Goal: Task Accomplishment & Management: Manage account settings

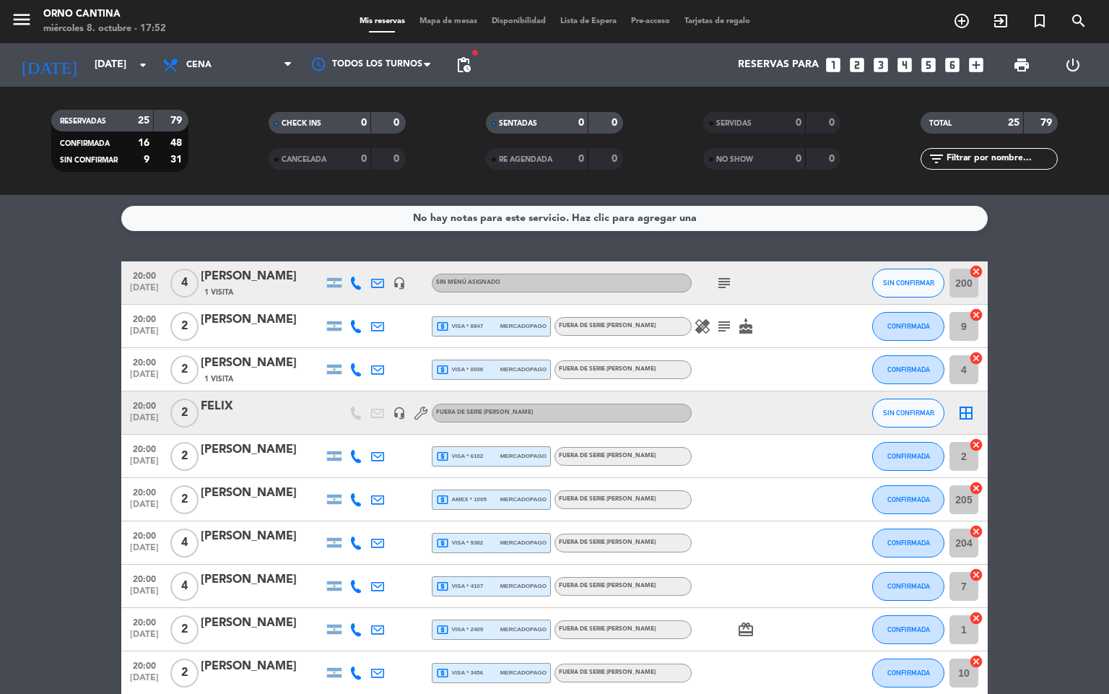
click at [798, 628] on div "card_giftcard" at bounding box center [756, 629] width 130 height 43
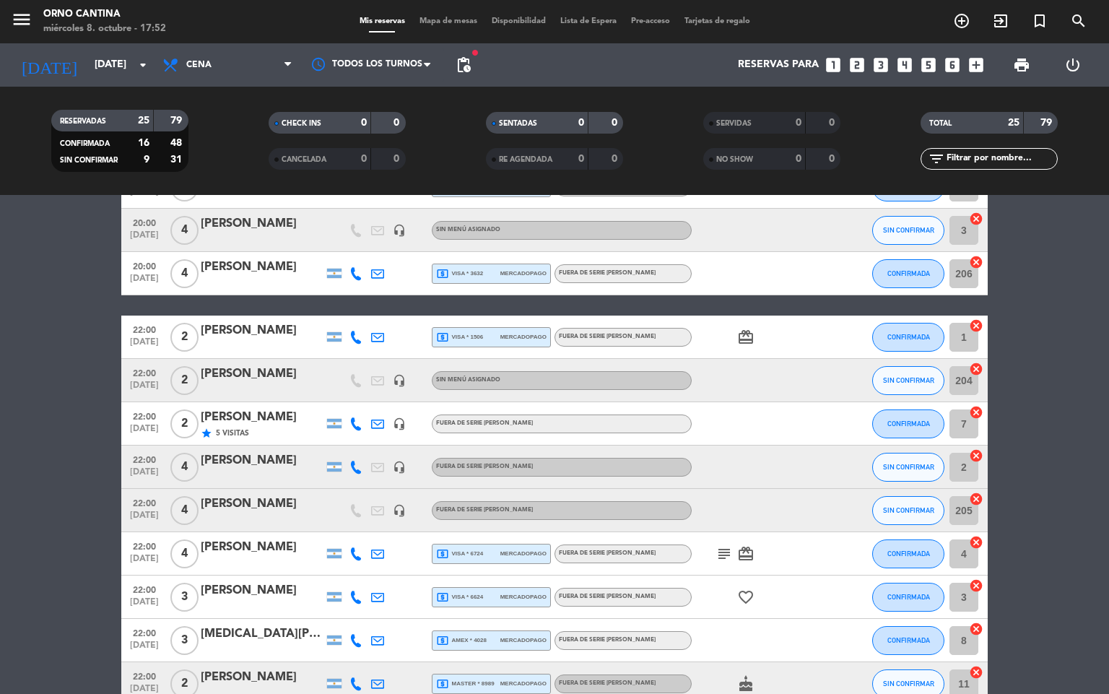
scroll to position [659, 0]
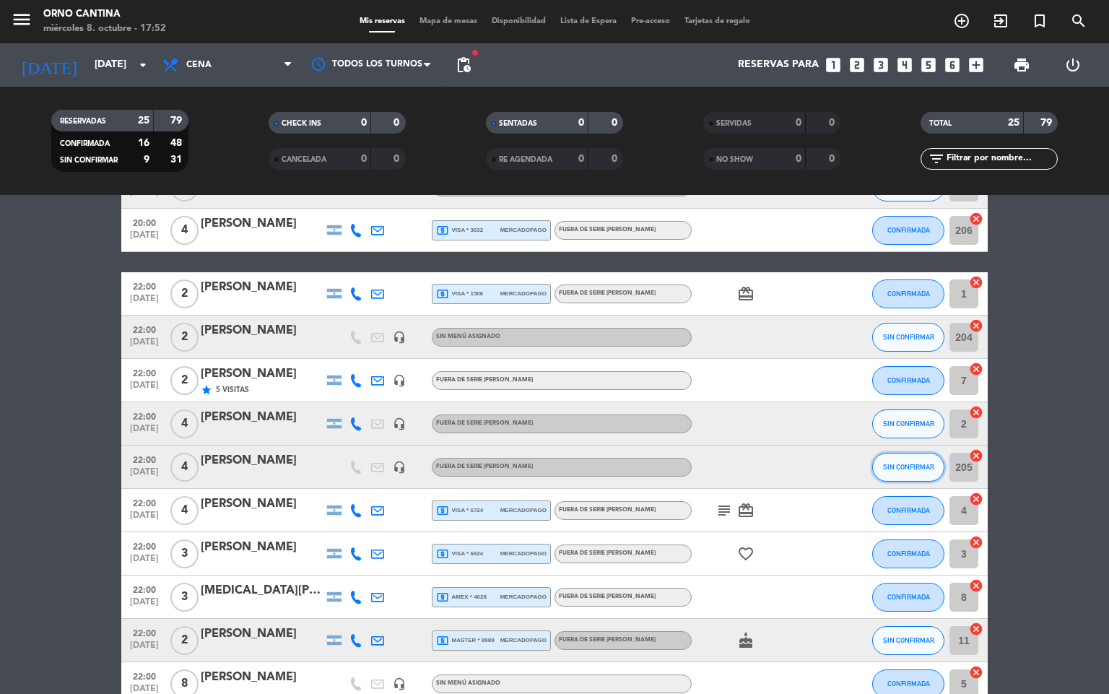
click at [917, 458] on button "SIN CONFIRMAR" at bounding box center [908, 467] width 72 height 29
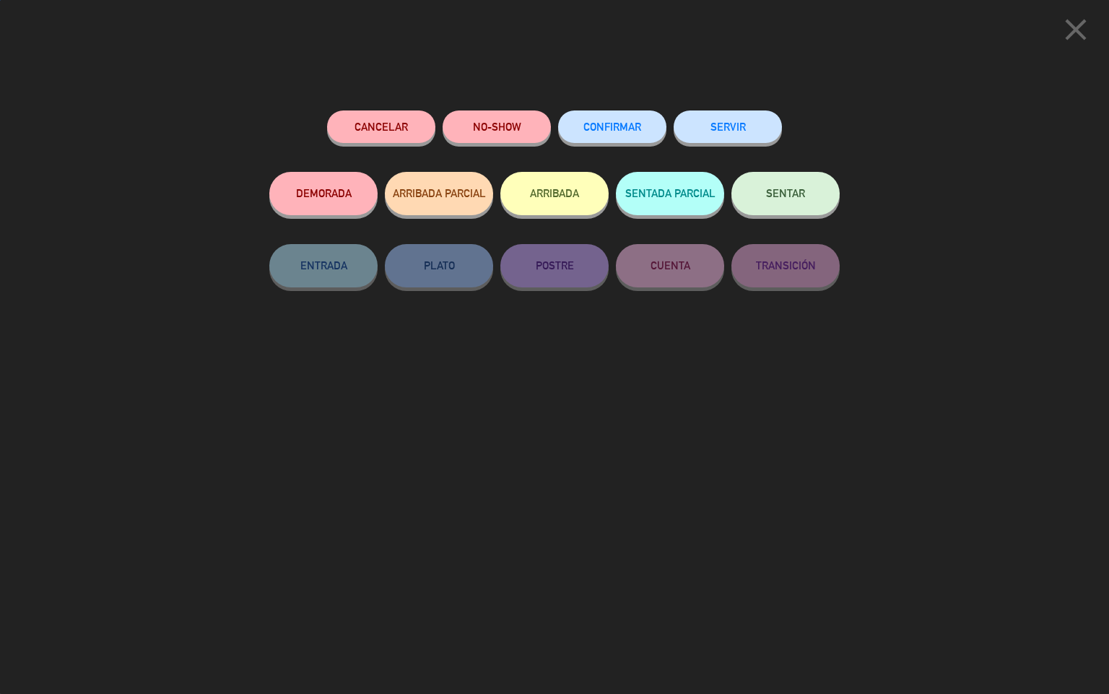
click at [624, 126] on span "CONFIRMAR" at bounding box center [612, 127] width 58 height 12
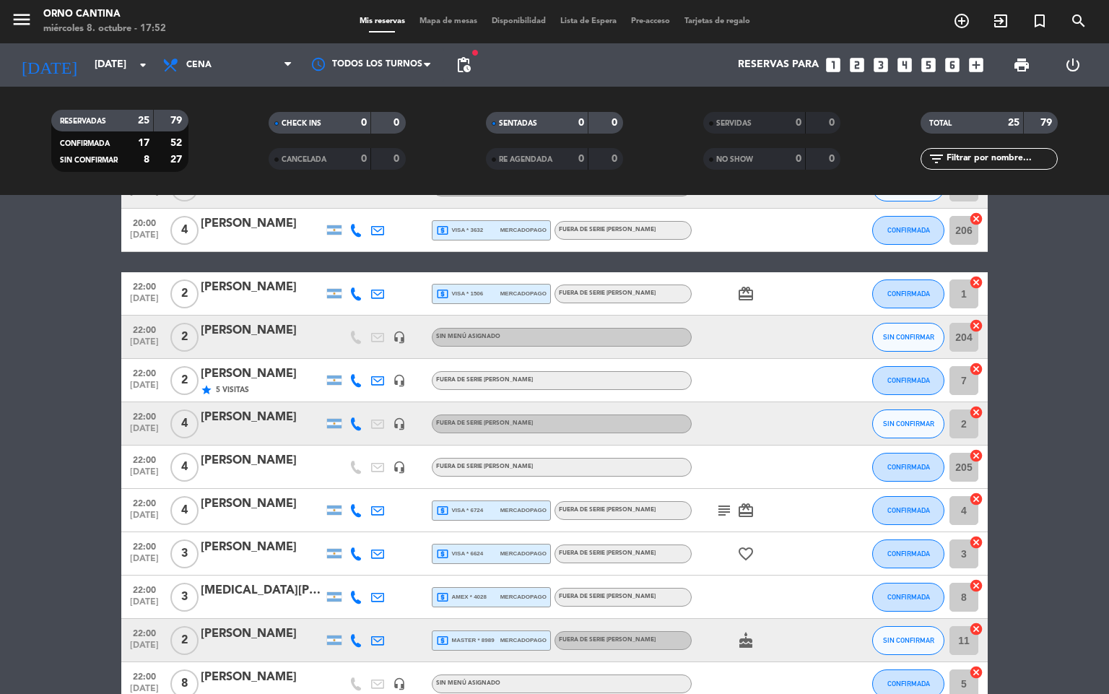
click at [251, 377] on div "[PERSON_NAME]" at bounding box center [262, 374] width 123 height 19
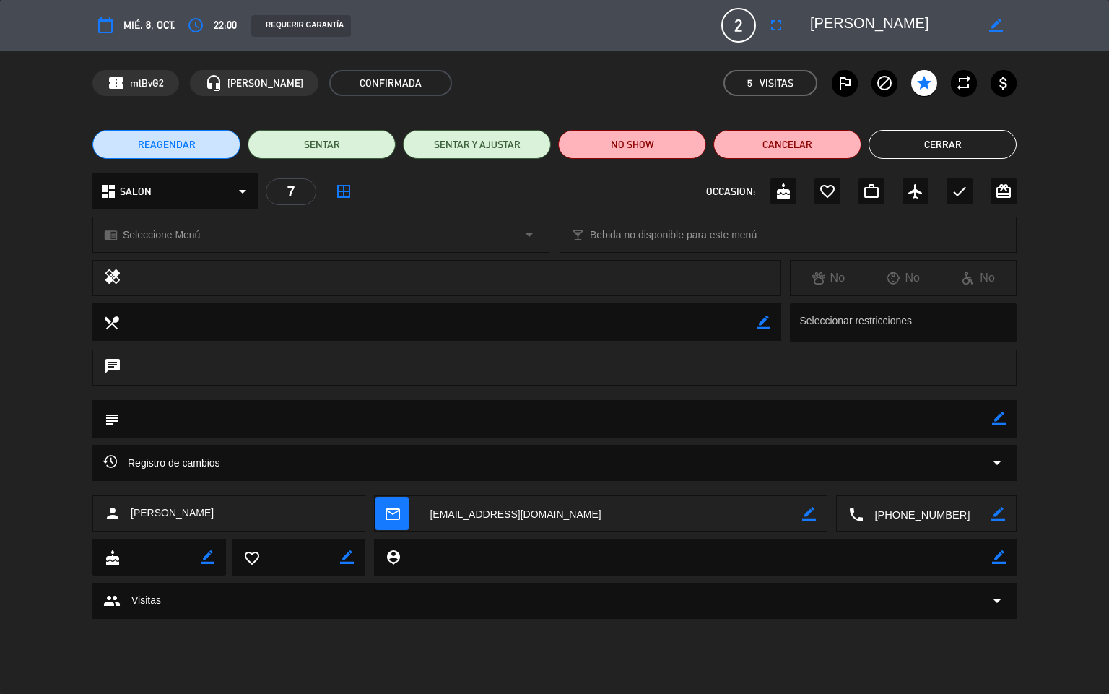
click at [782, 26] on icon "fullscreen" at bounding box center [775, 25] width 17 height 17
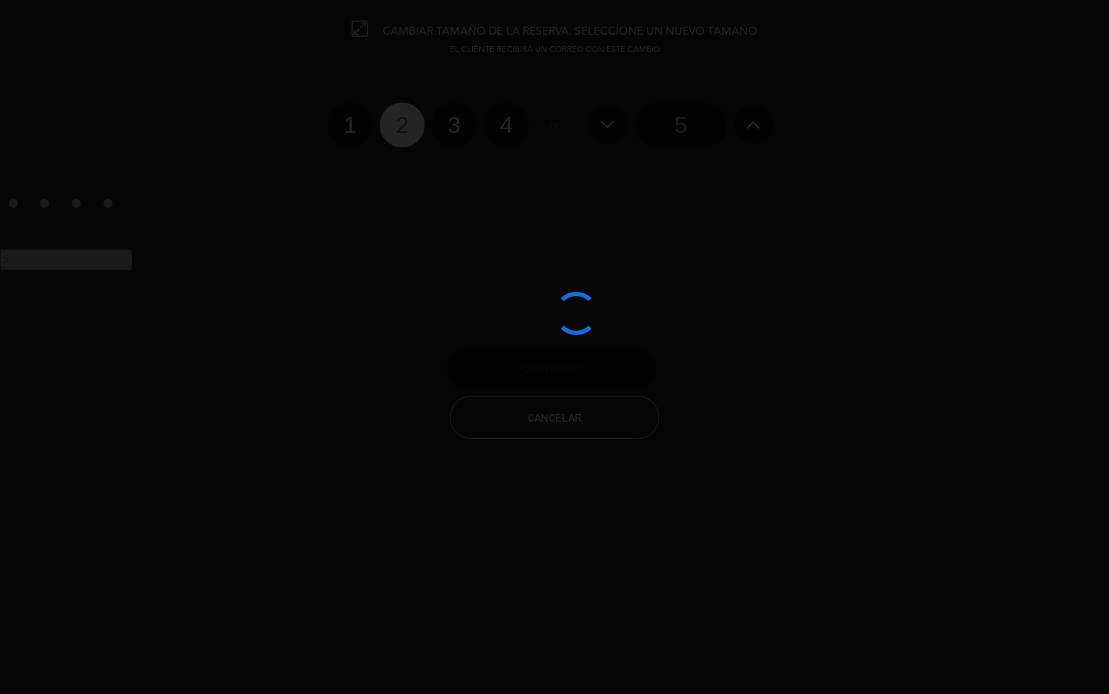
click at [459, 131] on div at bounding box center [554, 347] width 1109 height 694
click at [442, 135] on div at bounding box center [554, 347] width 1109 height 694
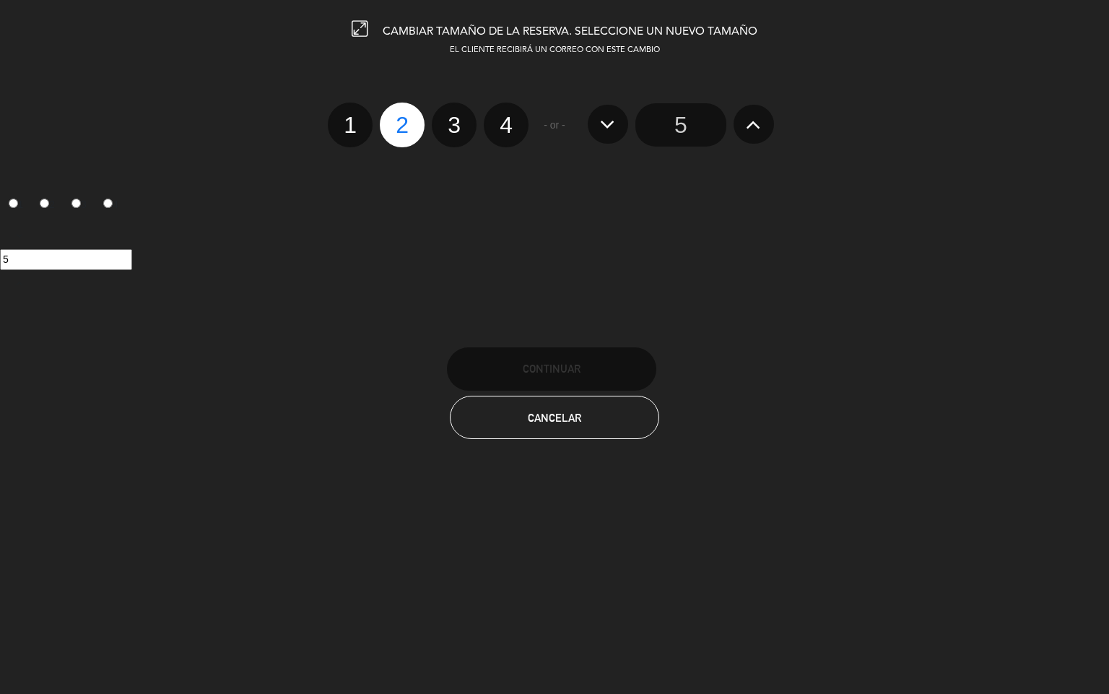
click at [453, 122] on label "3" at bounding box center [454, 124] width 45 height 45
click at [453, 117] on input "3" at bounding box center [452, 112] width 9 height 9
radio input "true"
radio input "false"
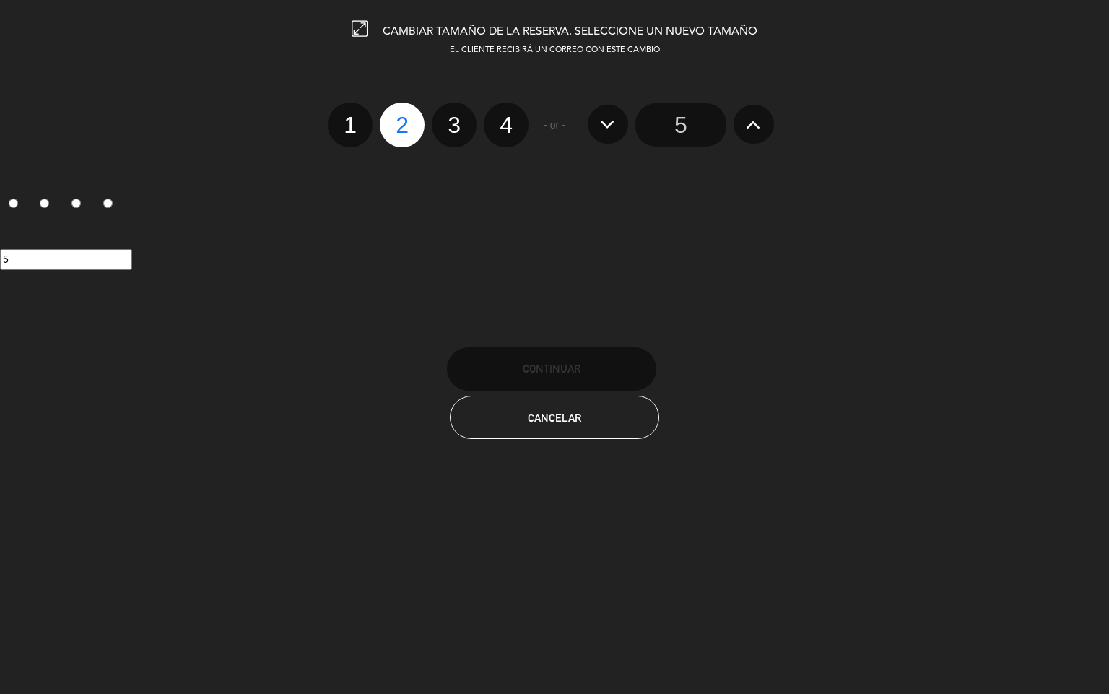
radio input "false"
radio input "true"
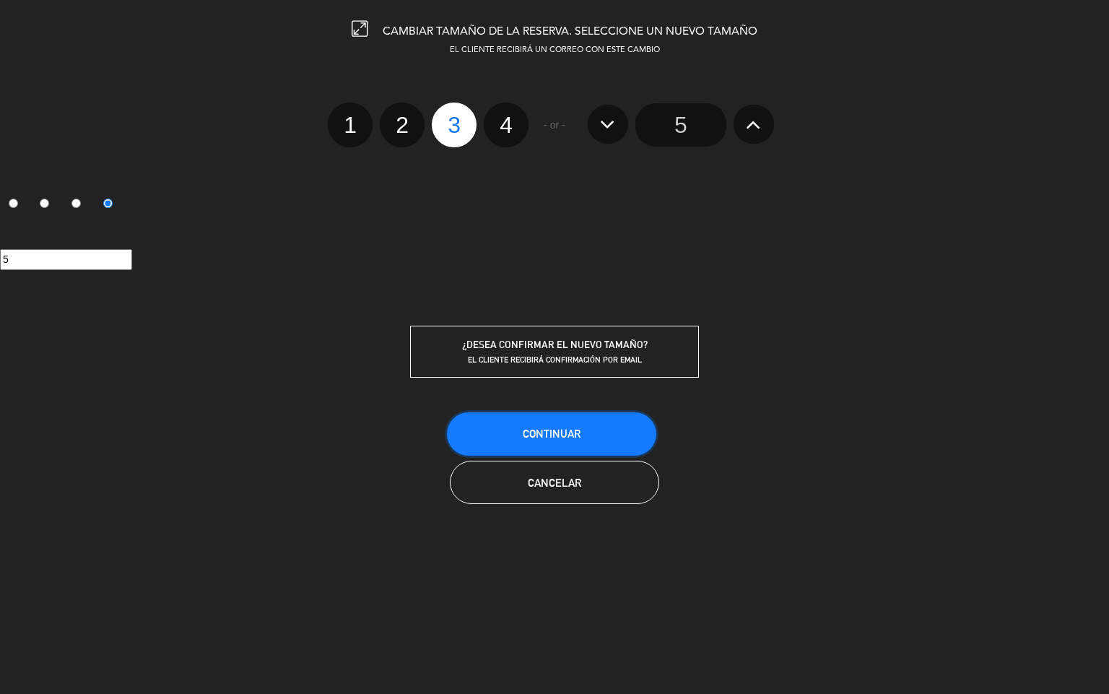
click at [589, 429] on button "Continuar" at bounding box center [551, 433] width 209 height 43
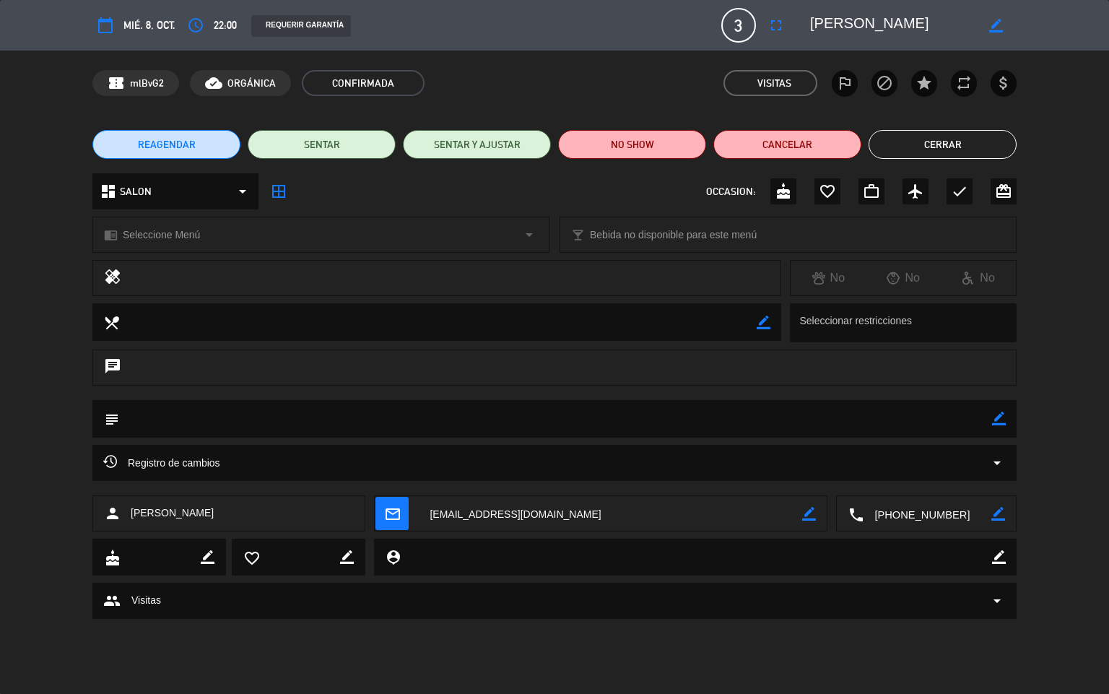
click at [966, 143] on button "Cerrar" at bounding box center [942, 144] width 148 height 29
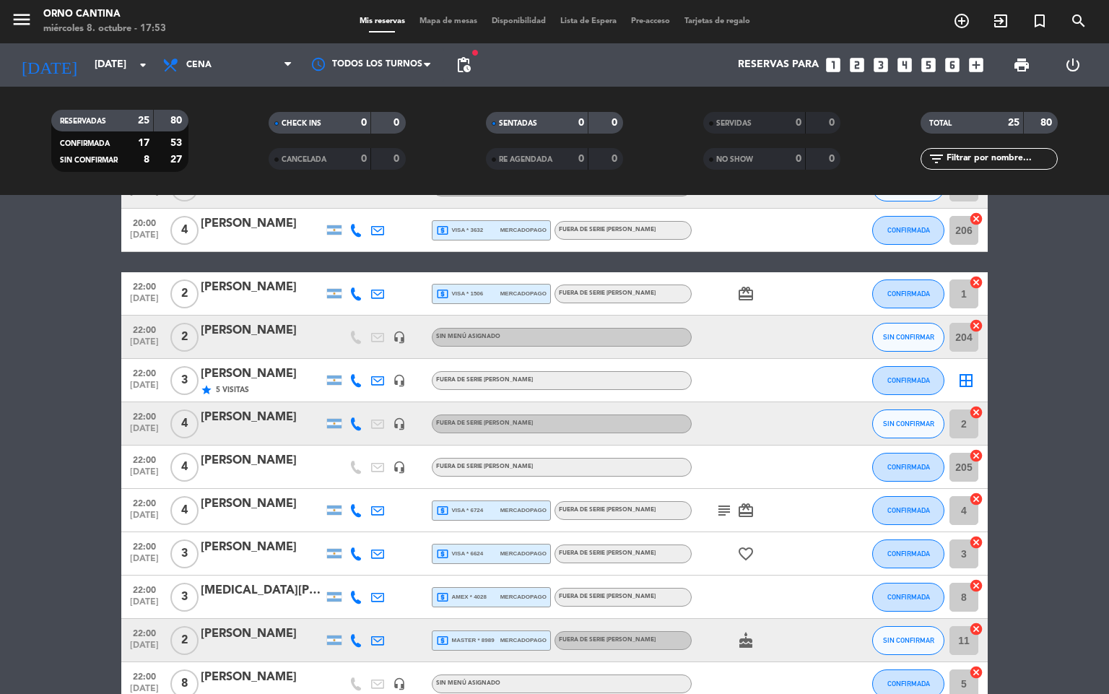
click at [790, 248] on div at bounding box center [756, 230] width 130 height 43
click at [772, 225] on div at bounding box center [756, 230] width 130 height 43
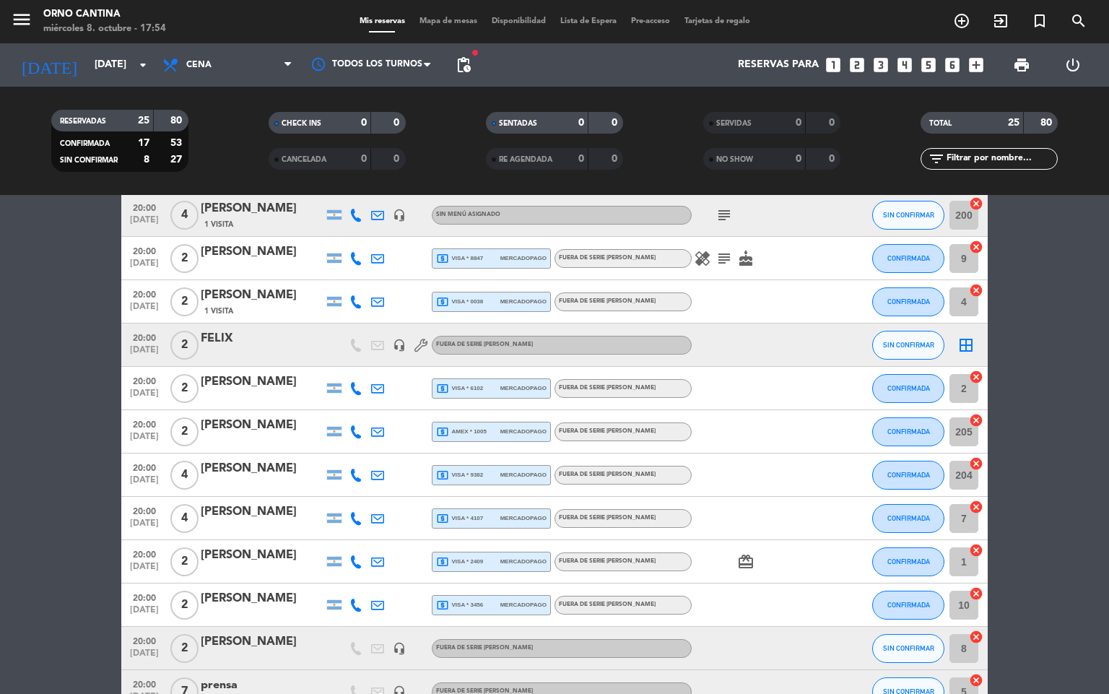
scroll to position [17, 0]
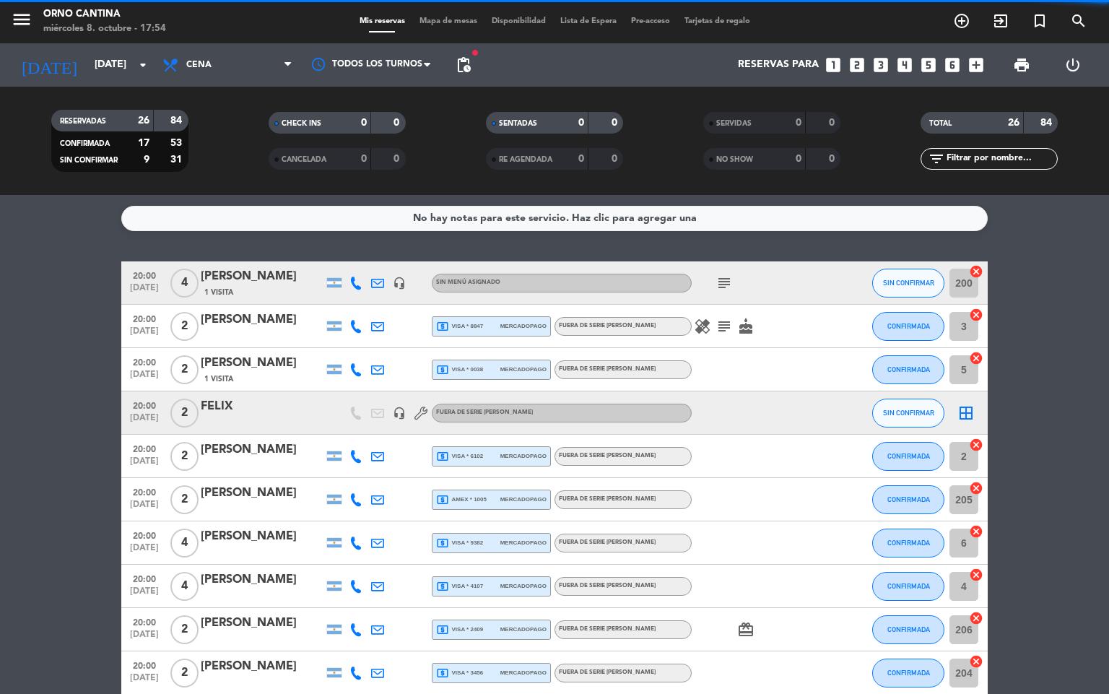
click at [798, 594] on div at bounding box center [756, 585] width 130 height 43
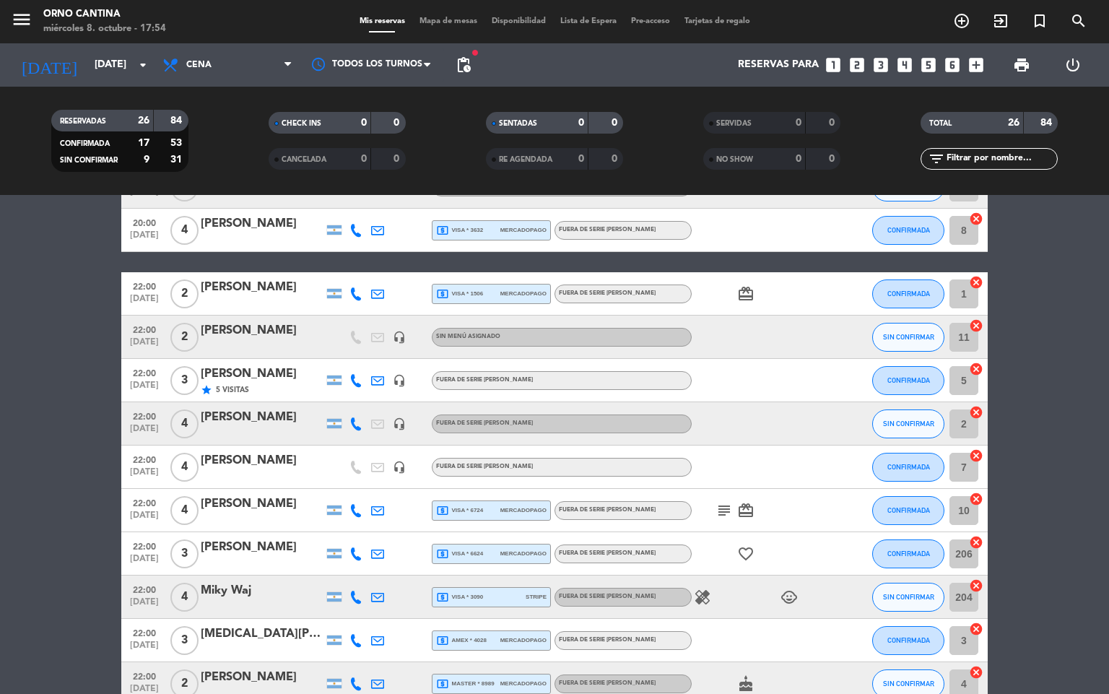
scroll to position [702, 0]
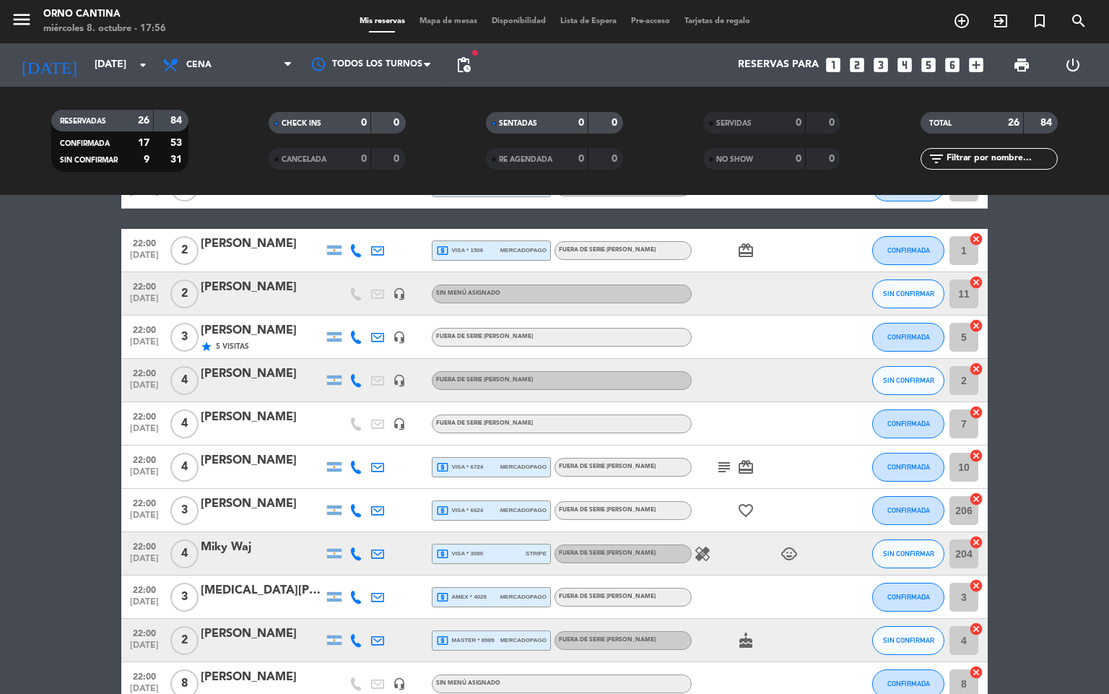
click at [852, 251] on div at bounding box center [840, 250] width 39 height 43
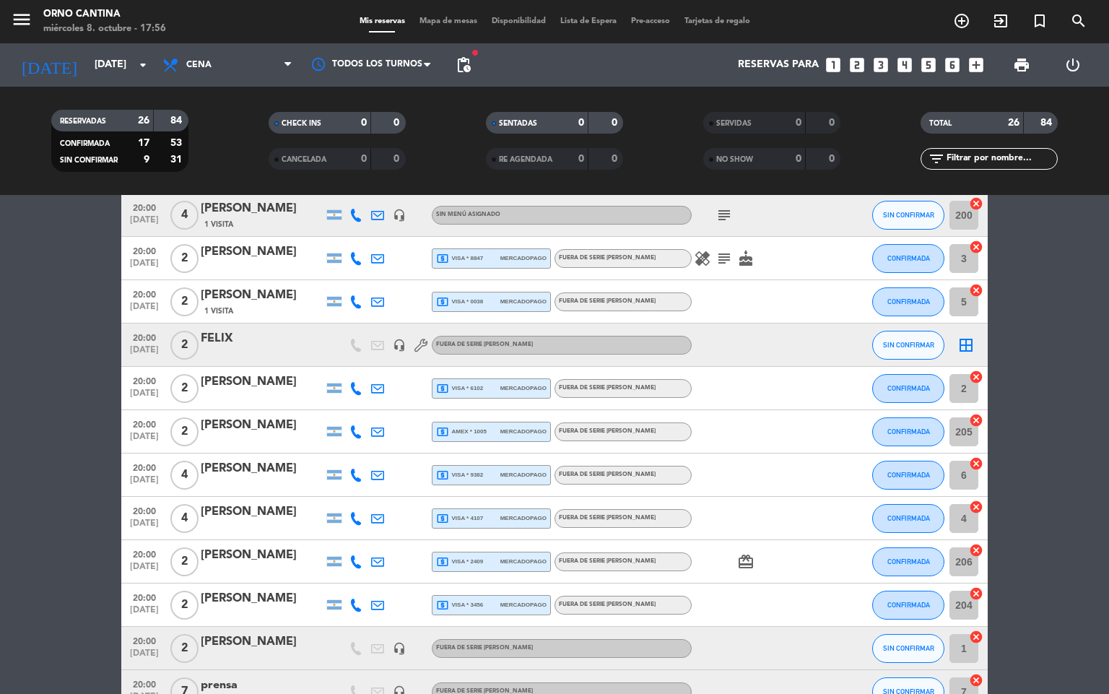
scroll to position [17, 0]
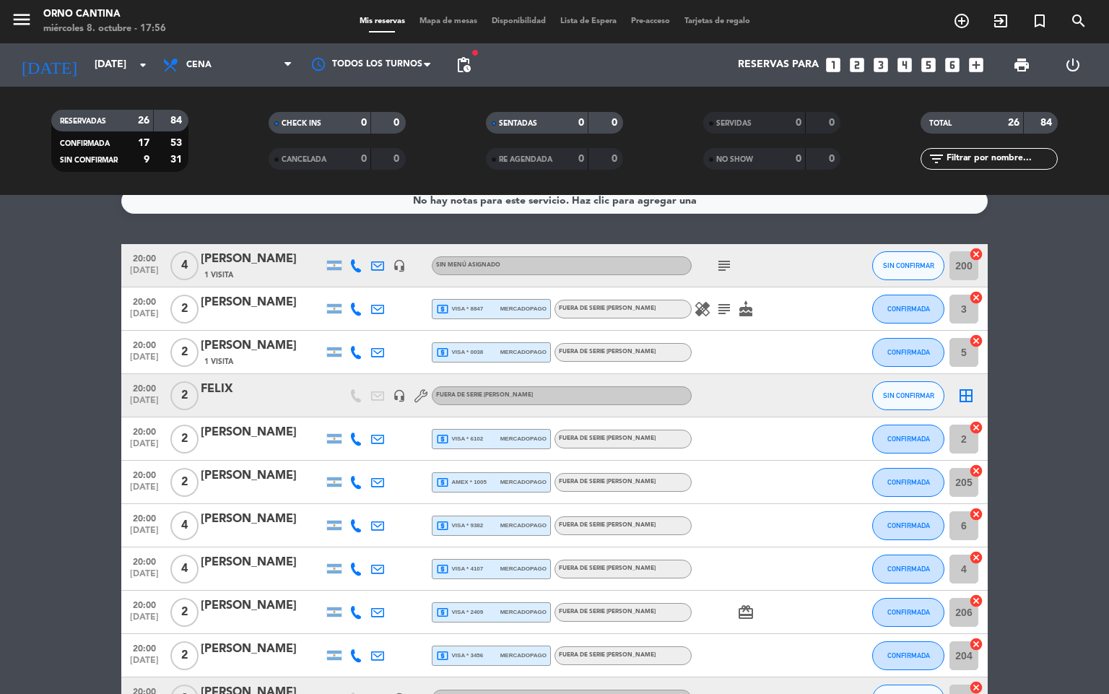
click at [971, 250] on icon "cancel" at bounding box center [976, 254] width 14 height 14
click at [719, 267] on icon "subject" at bounding box center [723, 265] width 17 height 17
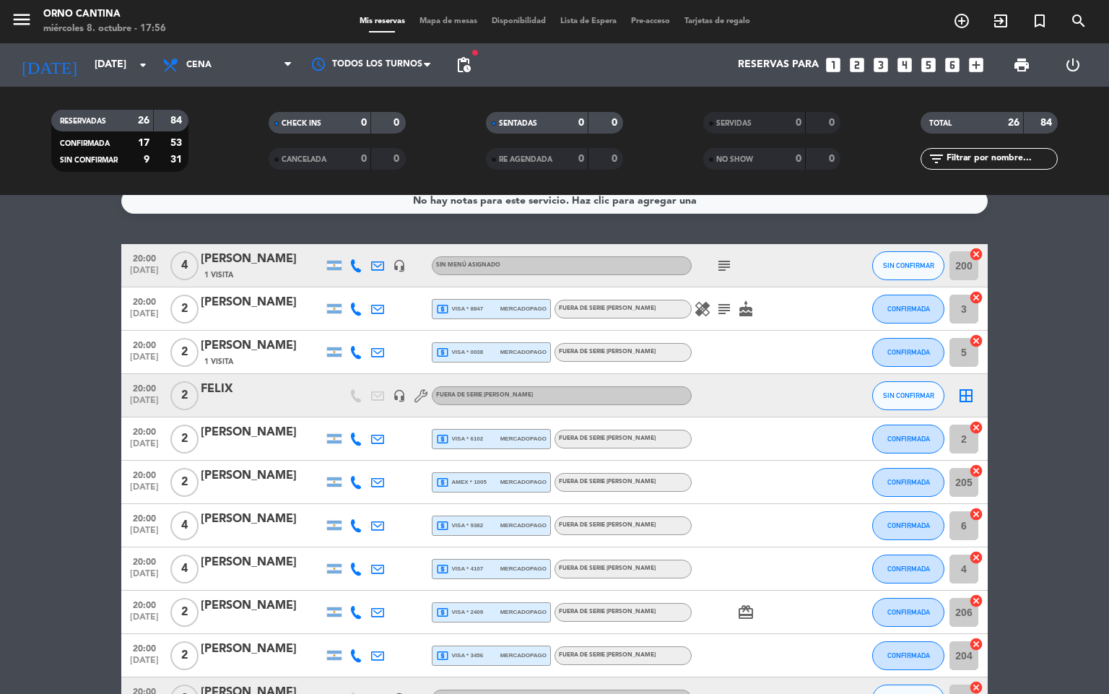
click at [721, 266] on icon "subject" at bounding box center [723, 265] width 17 height 17
click at [717, 263] on icon "subject" at bounding box center [723, 265] width 17 height 17
click at [971, 251] on icon "cancel" at bounding box center [976, 254] width 14 height 14
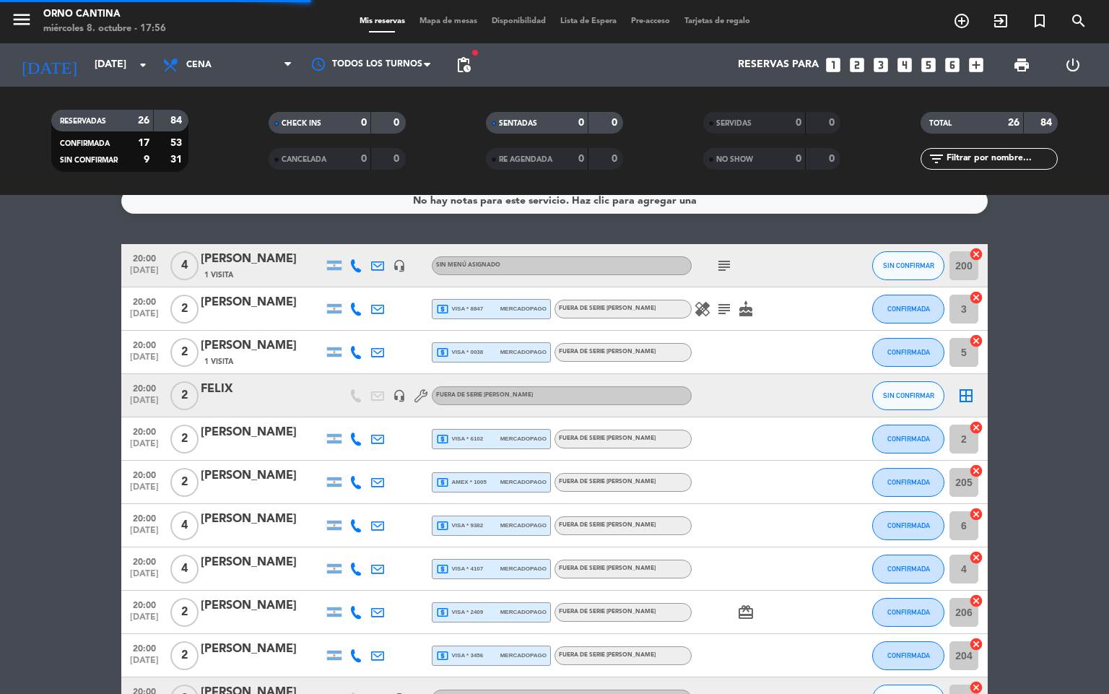
click at [972, 293] on icon "cancel" at bounding box center [976, 297] width 14 height 14
click at [973, 344] on icon "cancel" at bounding box center [976, 340] width 14 height 14
click at [977, 468] on icon "cancel" at bounding box center [976, 470] width 14 height 14
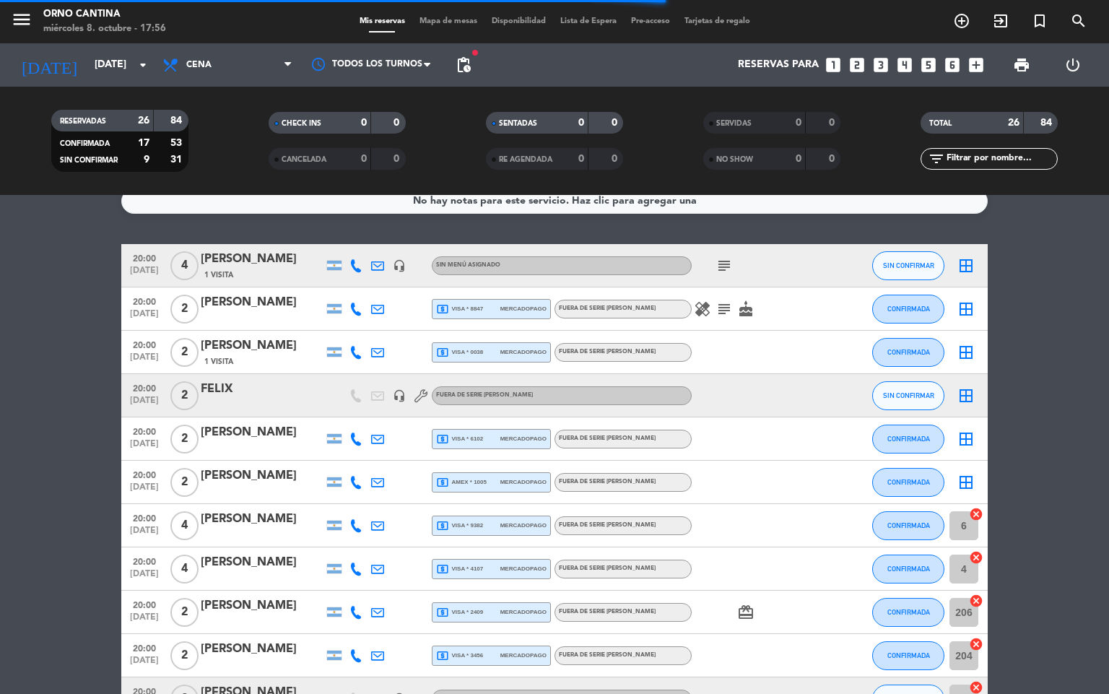
click at [977, 634] on div "204 cancel" at bounding box center [965, 655] width 43 height 43
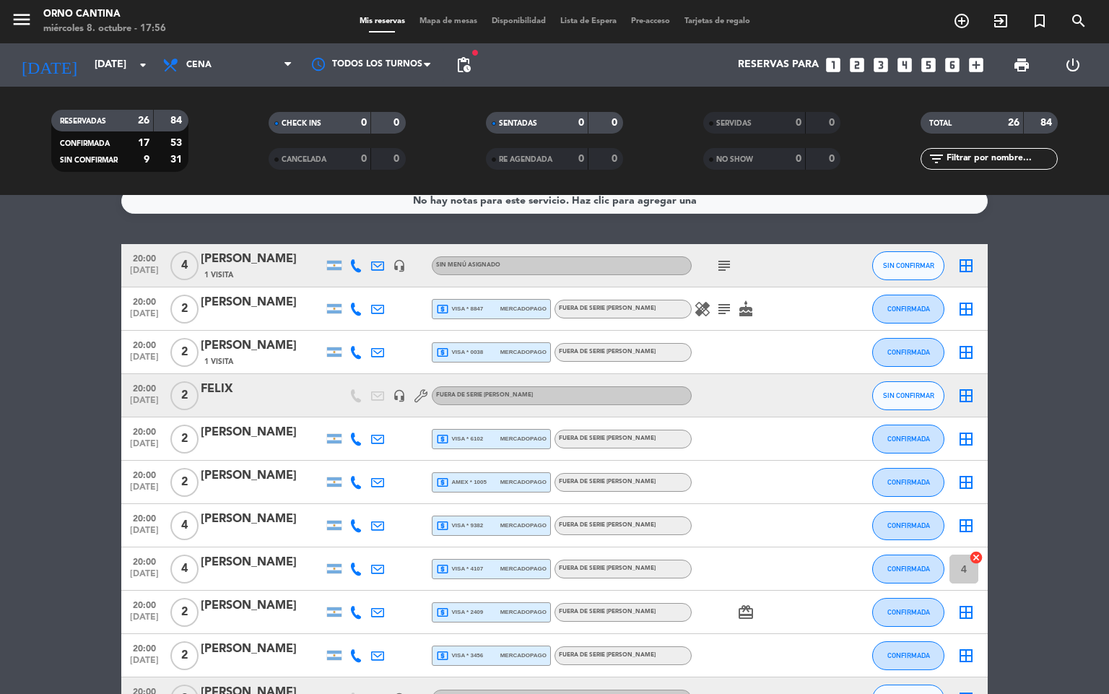
click at [971, 263] on icon "border_all" at bounding box center [965, 265] width 17 height 17
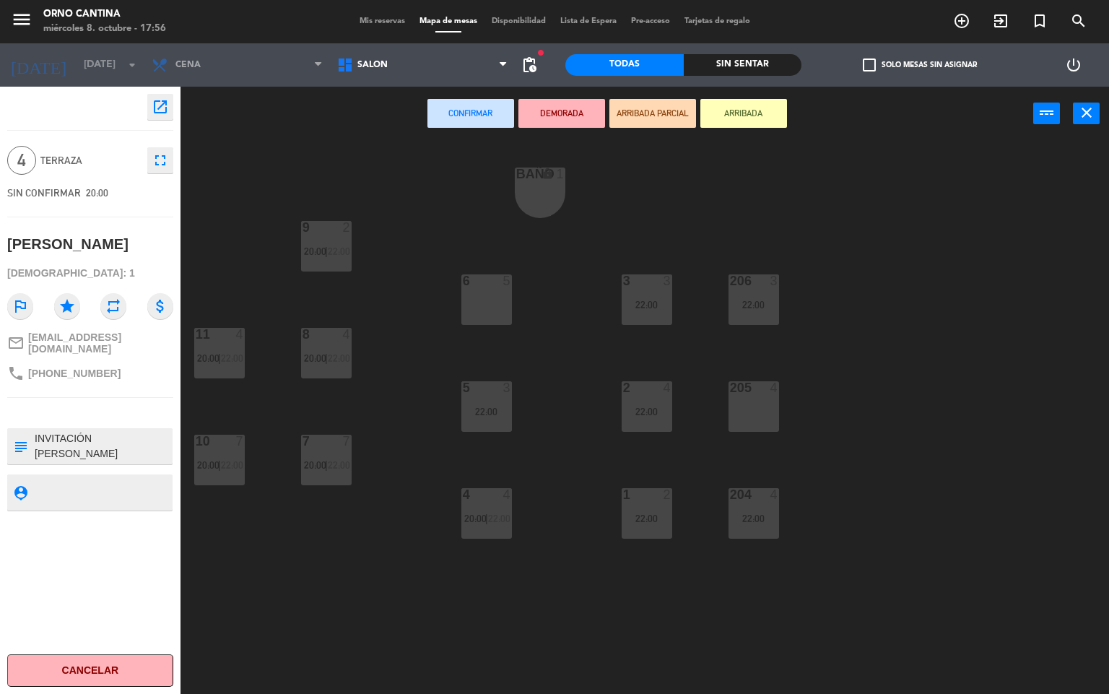
click at [647, 518] on div "22:00" at bounding box center [646, 518] width 51 height 10
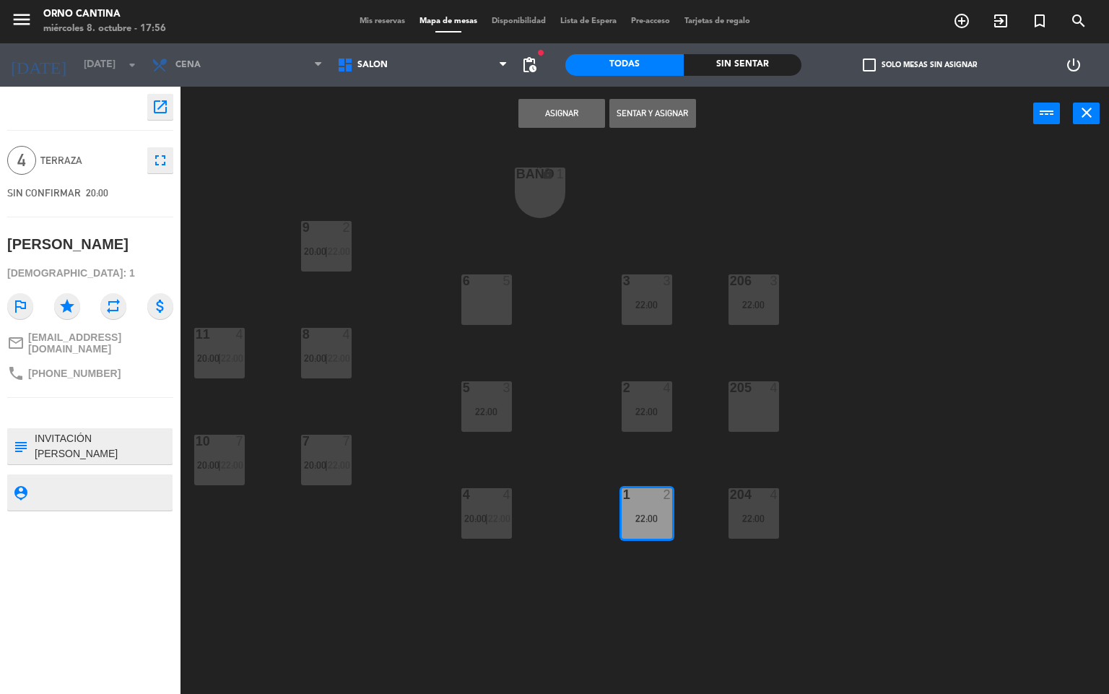
click at [578, 130] on div "Asignar Sentar y Asignar power_input close" at bounding box center [606, 114] width 852 height 55
click at [594, 99] on button "Asignar" at bounding box center [561, 113] width 87 height 29
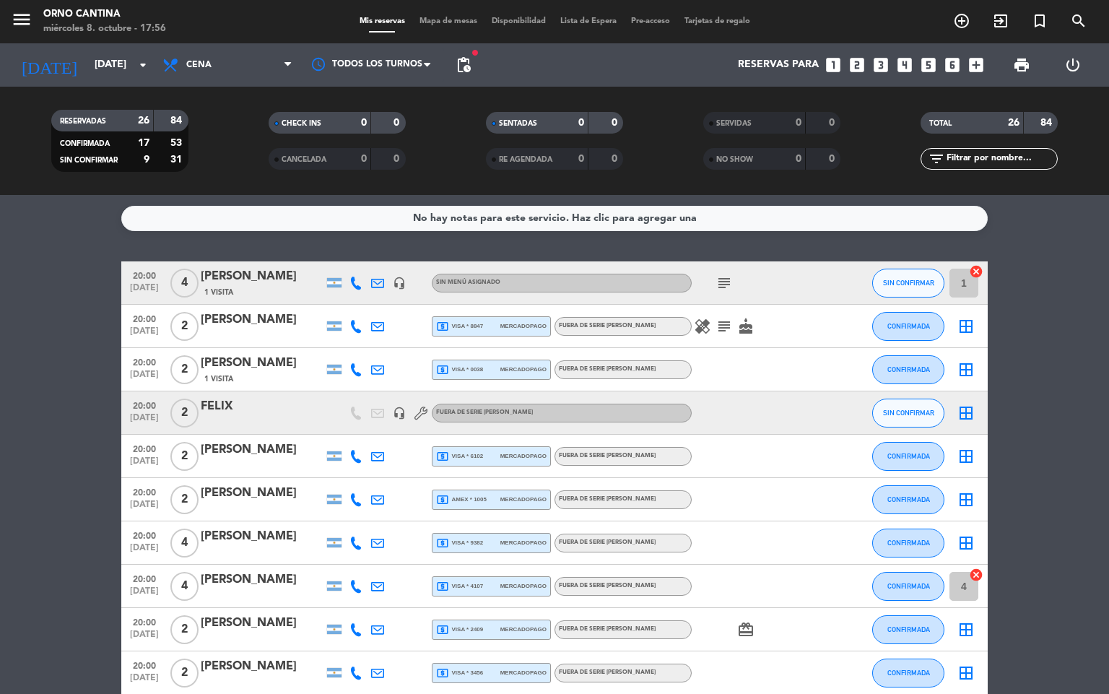
click at [962, 320] on icon "border_all" at bounding box center [965, 326] width 17 height 17
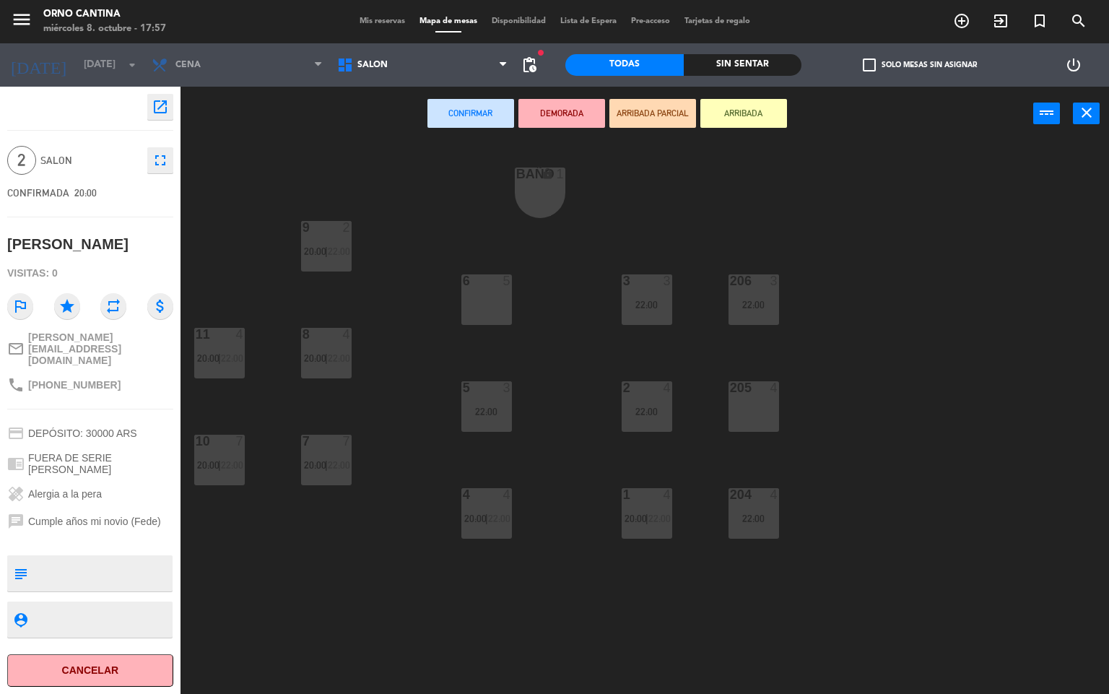
click at [760, 520] on div "22:00" at bounding box center [753, 518] width 51 height 10
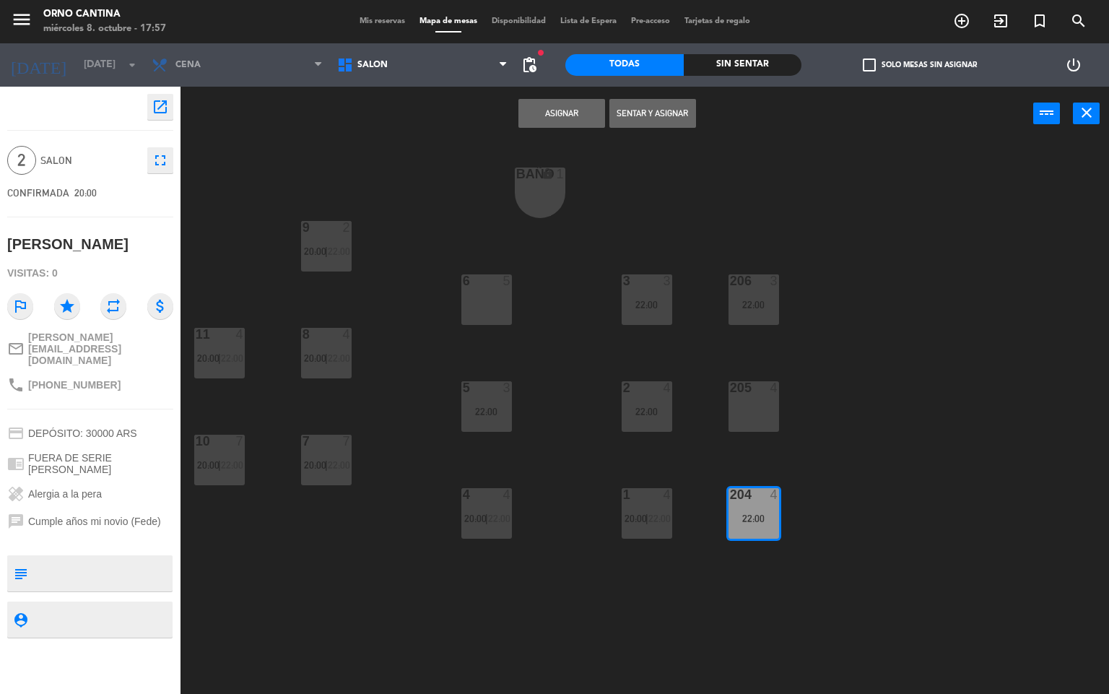
click at [575, 126] on button "Asignar" at bounding box center [561, 113] width 87 height 29
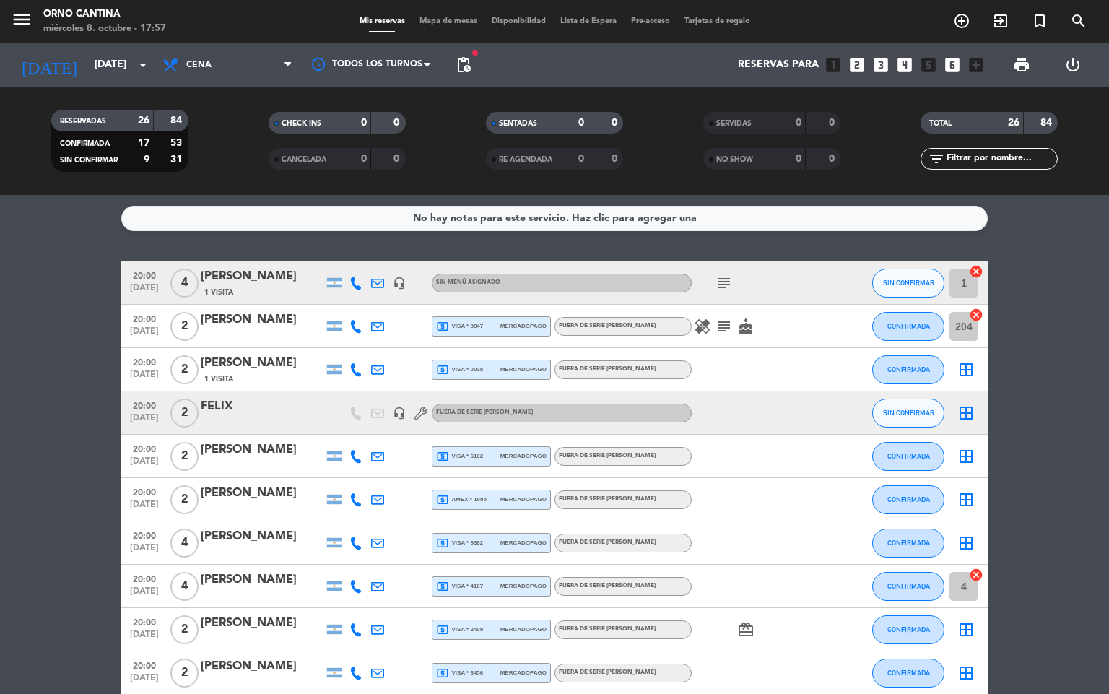
click at [771, 618] on div "card_giftcard" at bounding box center [756, 629] width 130 height 43
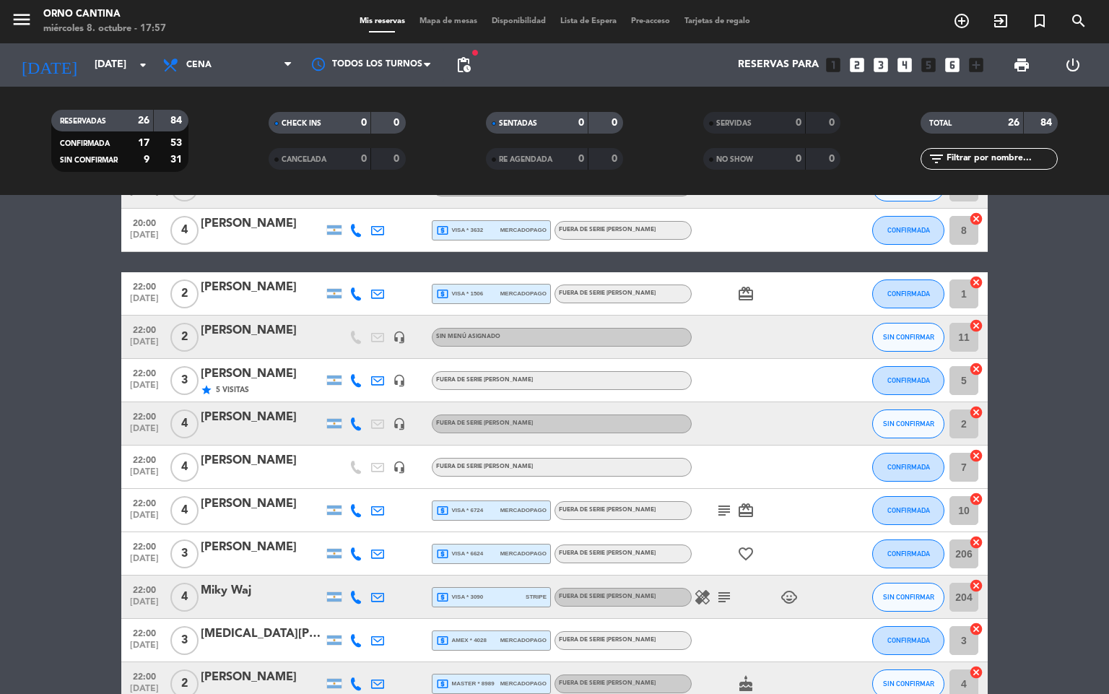
scroll to position [702, 0]
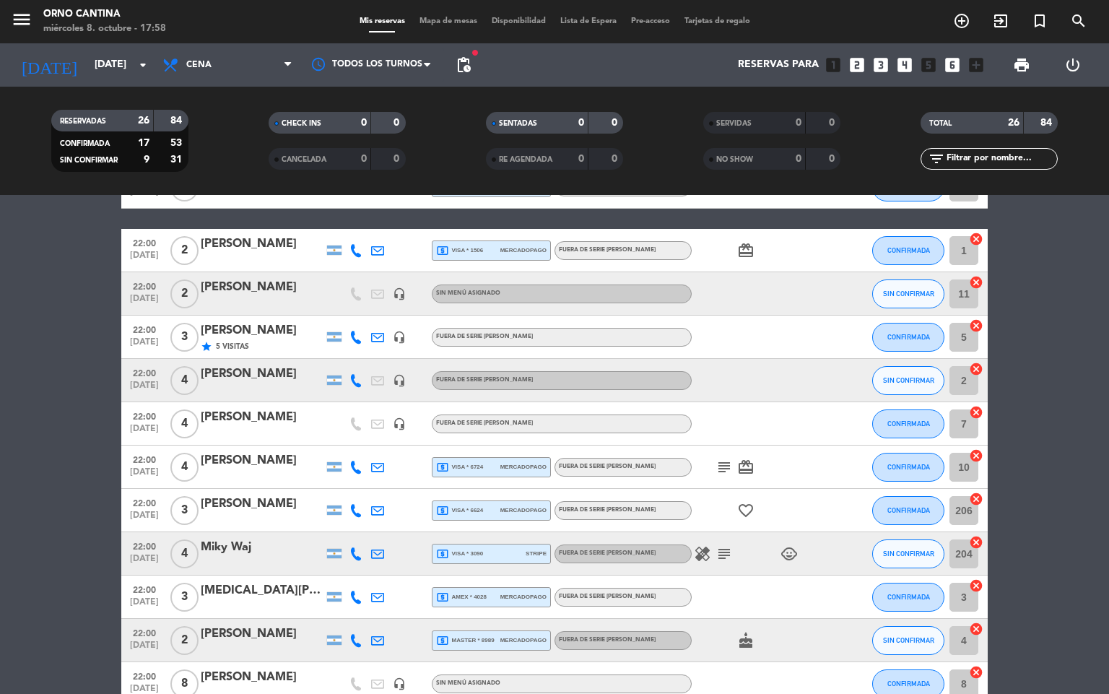
click at [808, 256] on div "card_giftcard" at bounding box center [756, 250] width 130 height 43
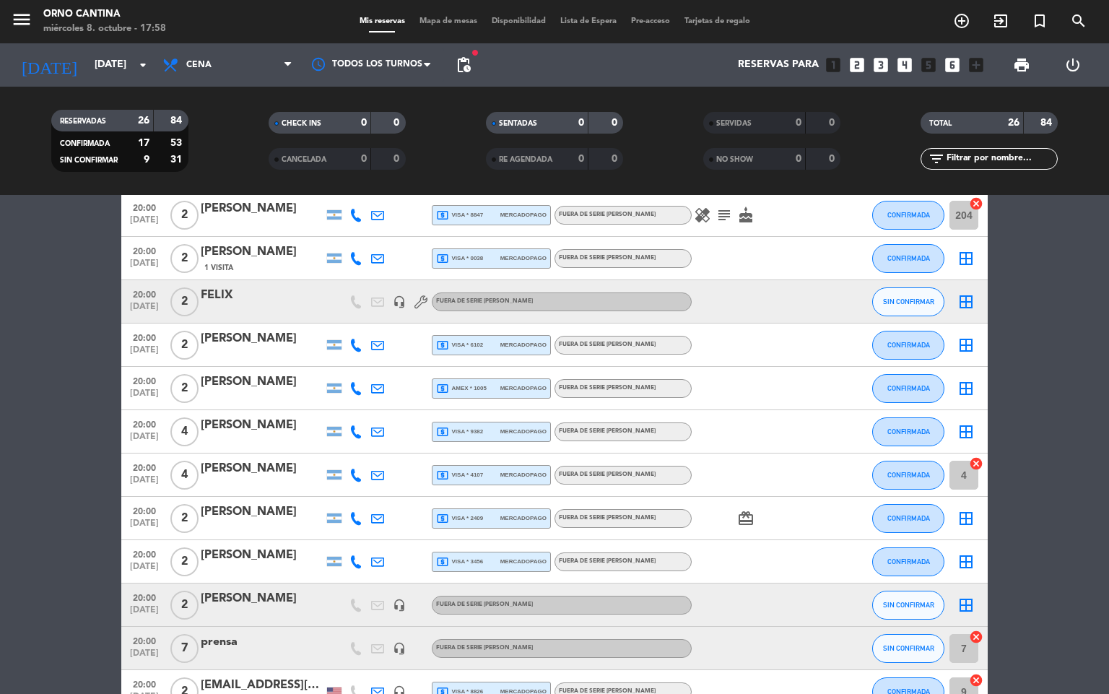
scroll to position [68, 0]
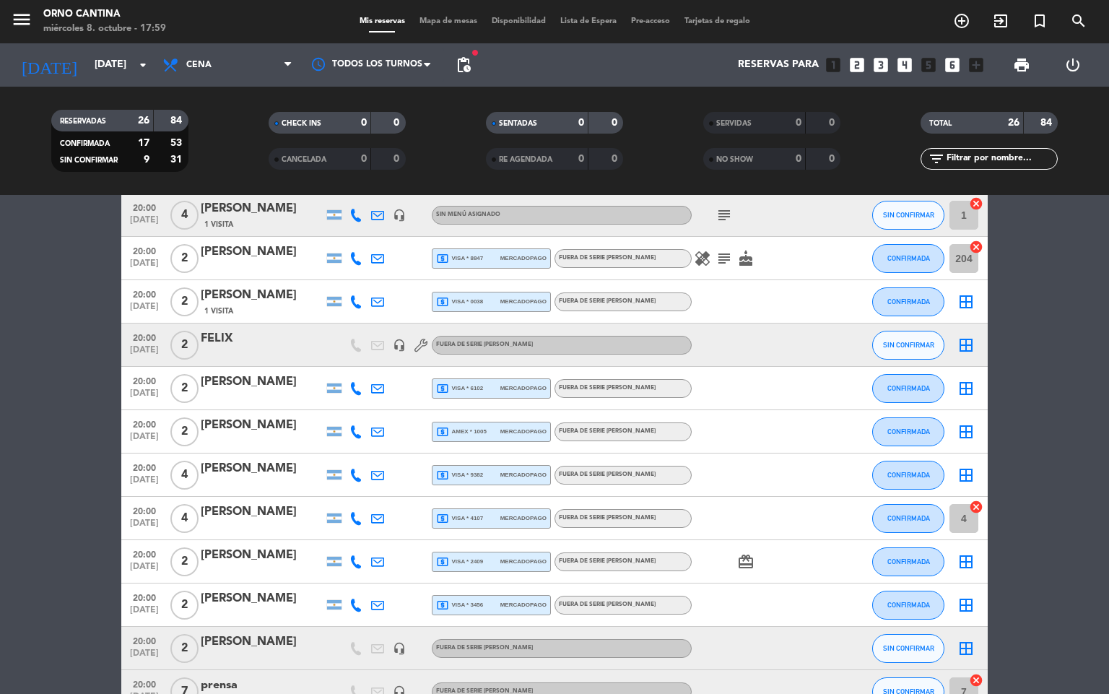
click at [969, 196] on icon "cancel" at bounding box center [976, 203] width 14 height 14
click at [961, 217] on icon "border_all" at bounding box center [965, 214] width 17 height 17
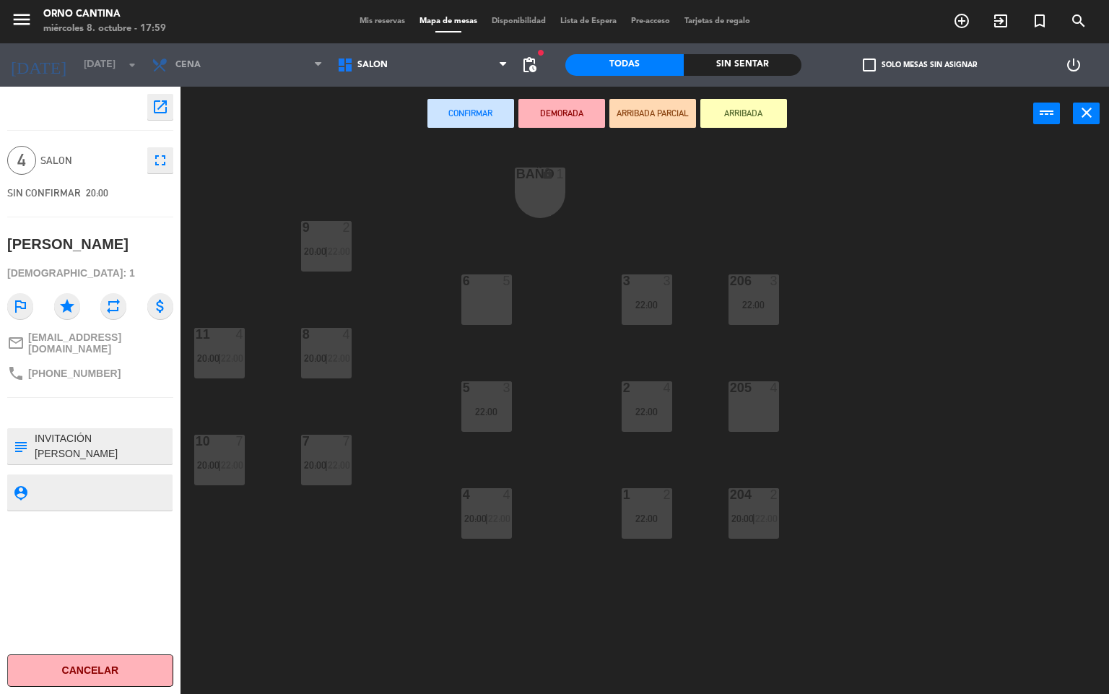
click at [650, 301] on div "22:00" at bounding box center [646, 305] width 51 height 10
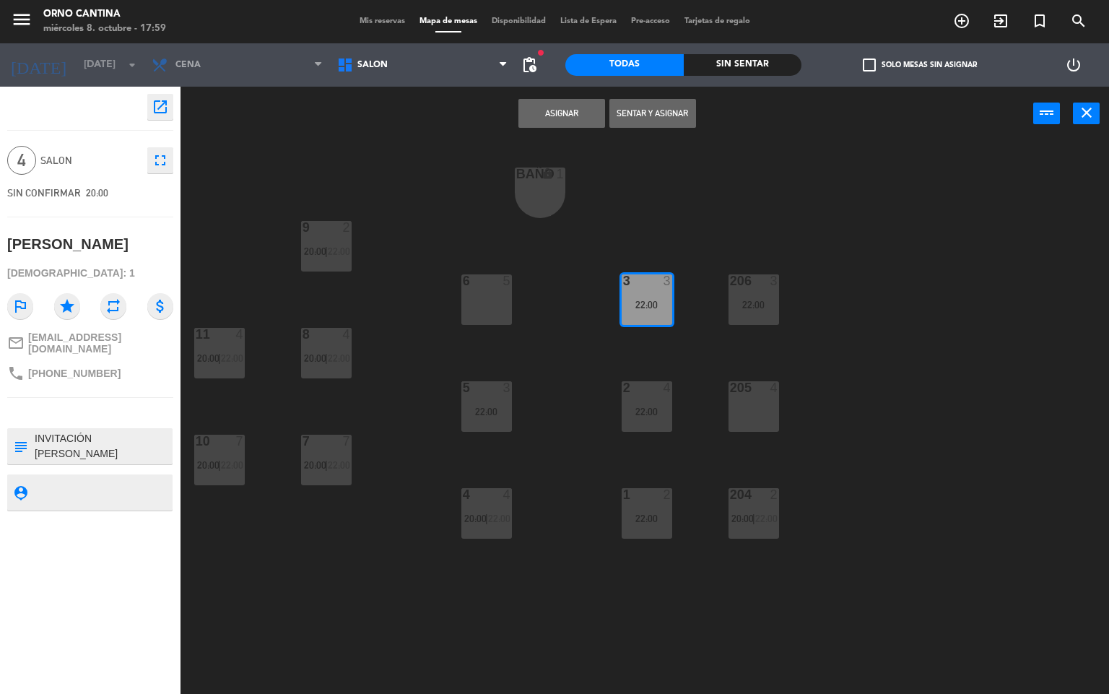
click at [576, 113] on button "Asignar" at bounding box center [561, 113] width 87 height 29
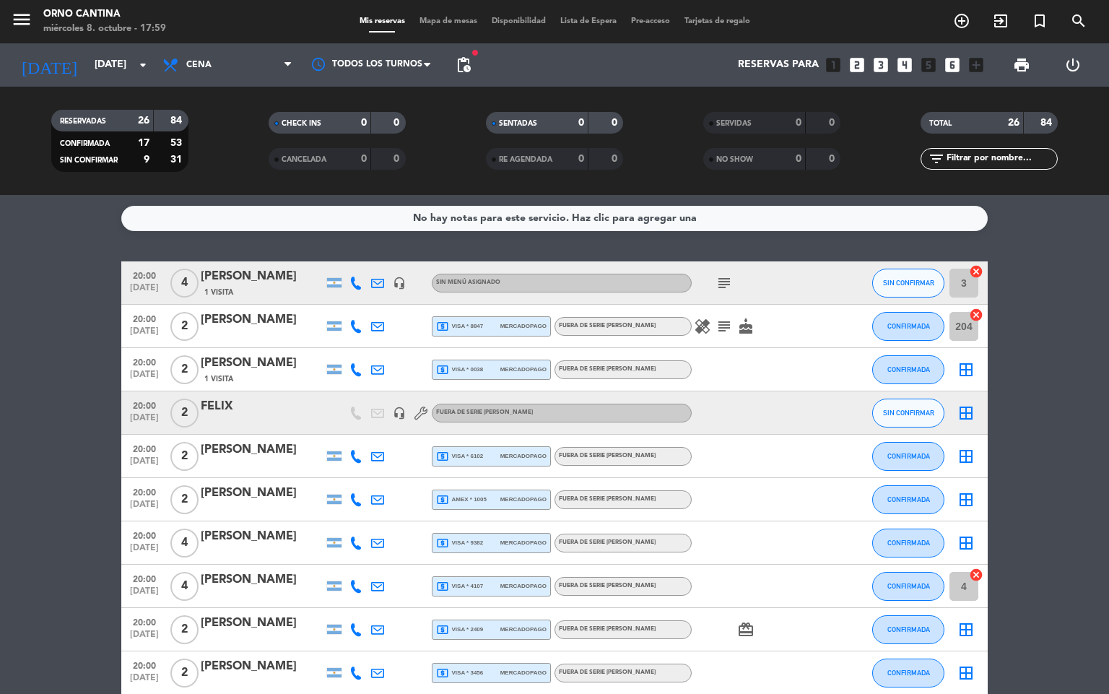
click at [964, 368] on icon "border_all" at bounding box center [965, 369] width 17 height 17
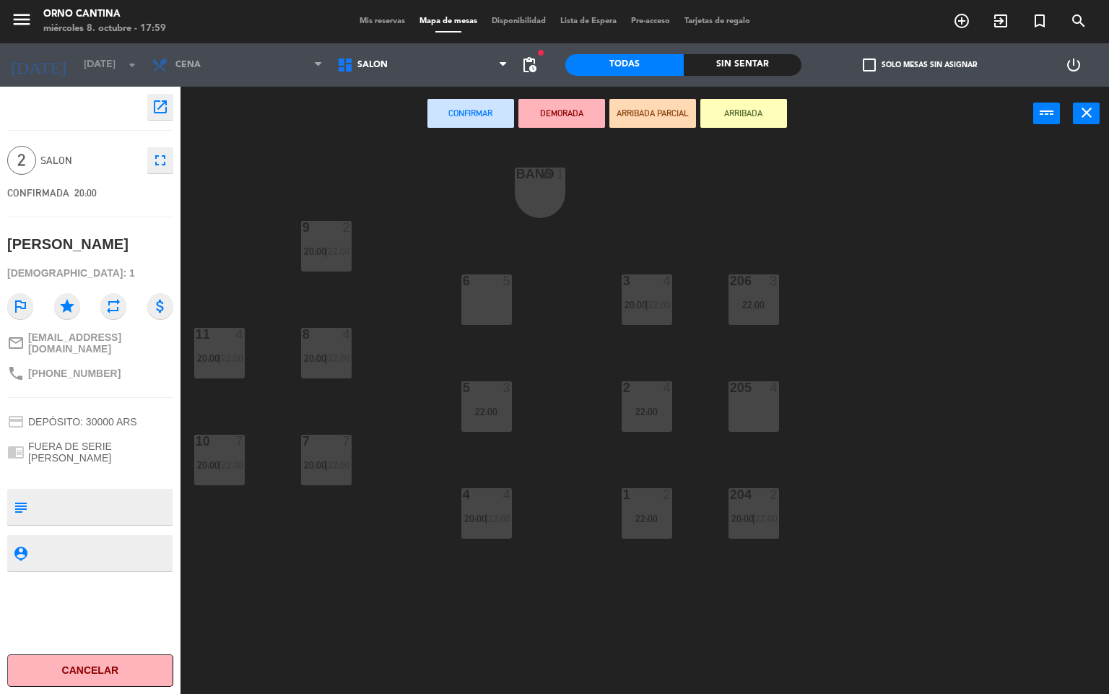
click at [738, 525] on div "204 2 20:00 | 22:00" at bounding box center [753, 513] width 51 height 51
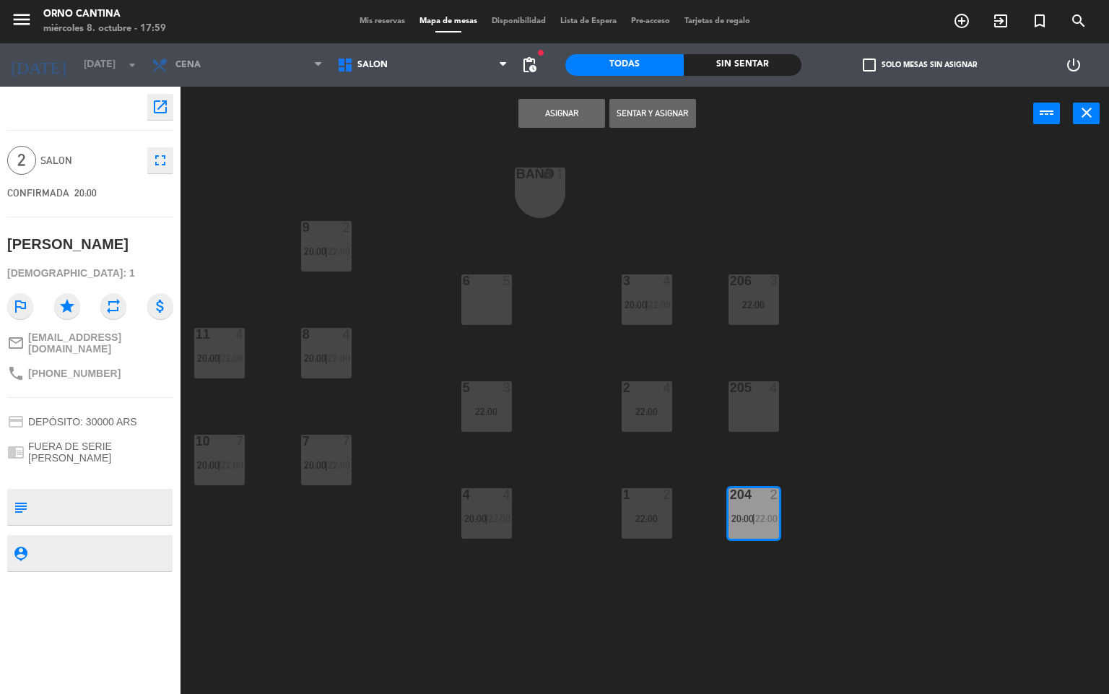
click at [580, 115] on button "Asignar" at bounding box center [561, 113] width 87 height 29
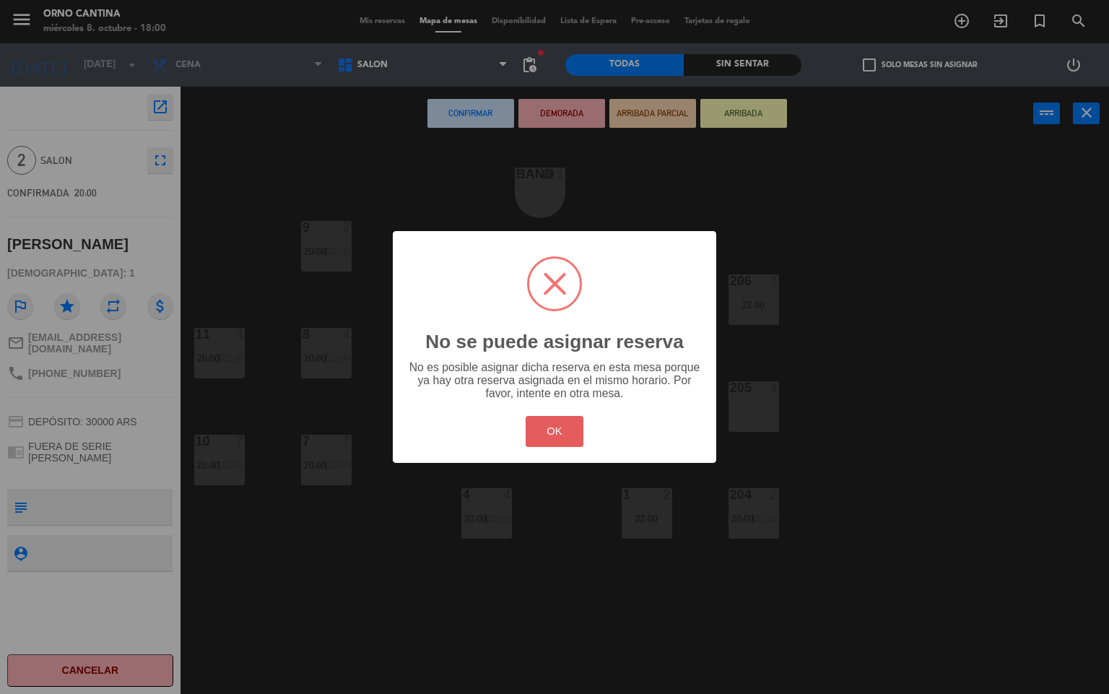
click at [544, 437] on button "OK" at bounding box center [554, 431] width 58 height 31
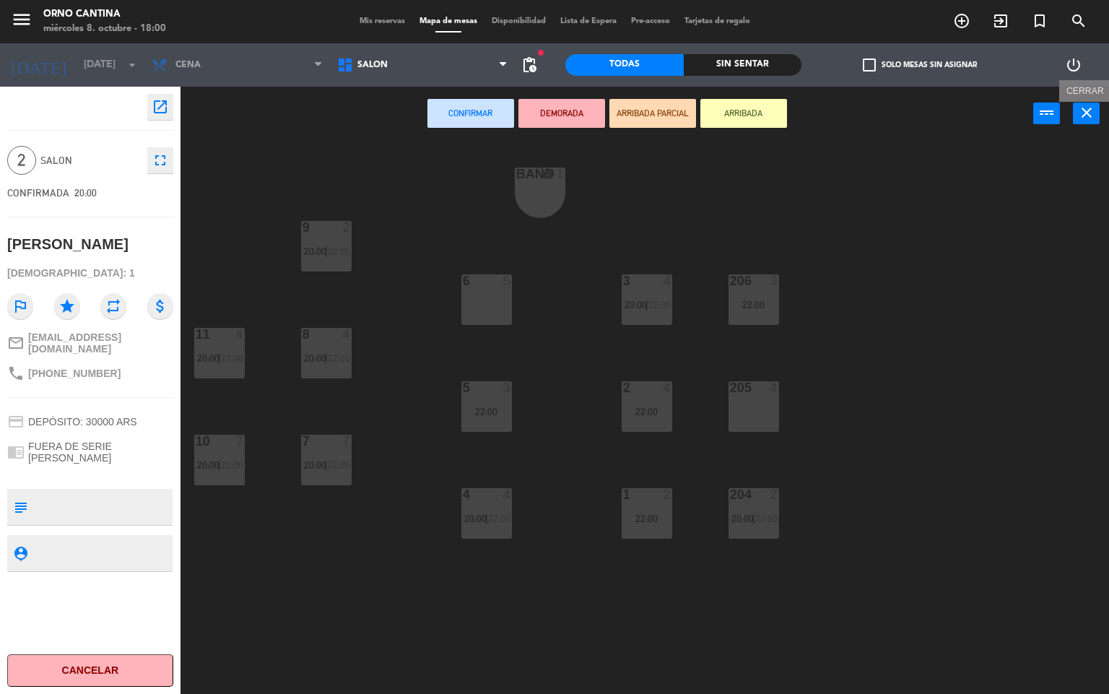
click at [1073, 105] on button "close" at bounding box center [1086, 113] width 27 height 22
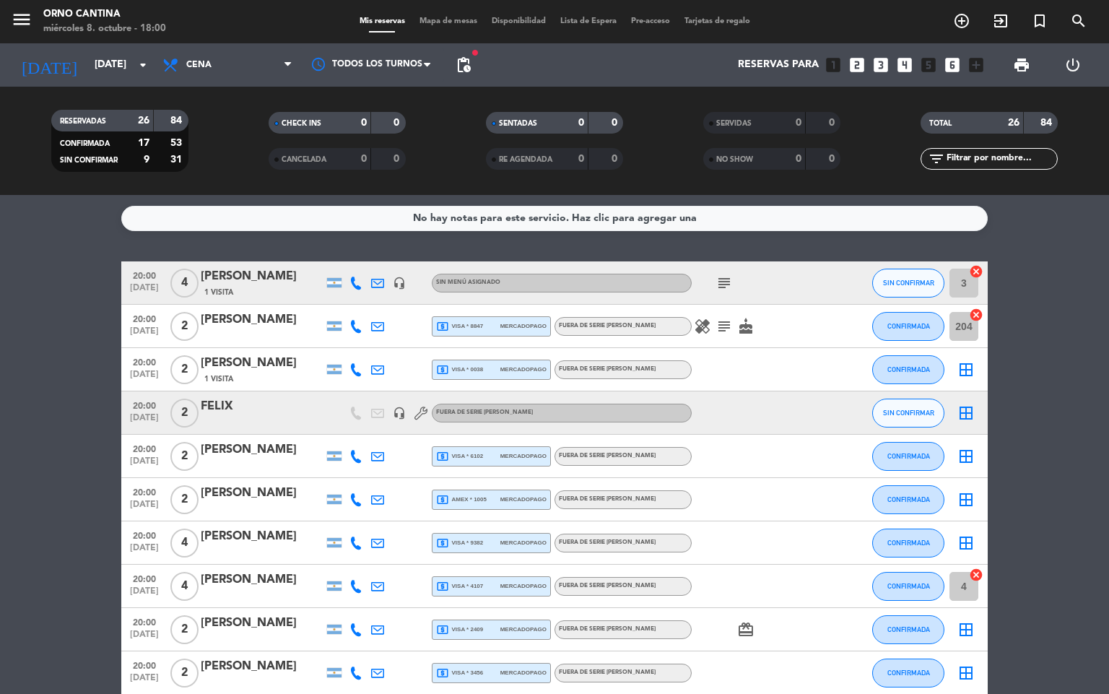
click at [962, 409] on icon "border_all" at bounding box center [965, 412] width 17 height 17
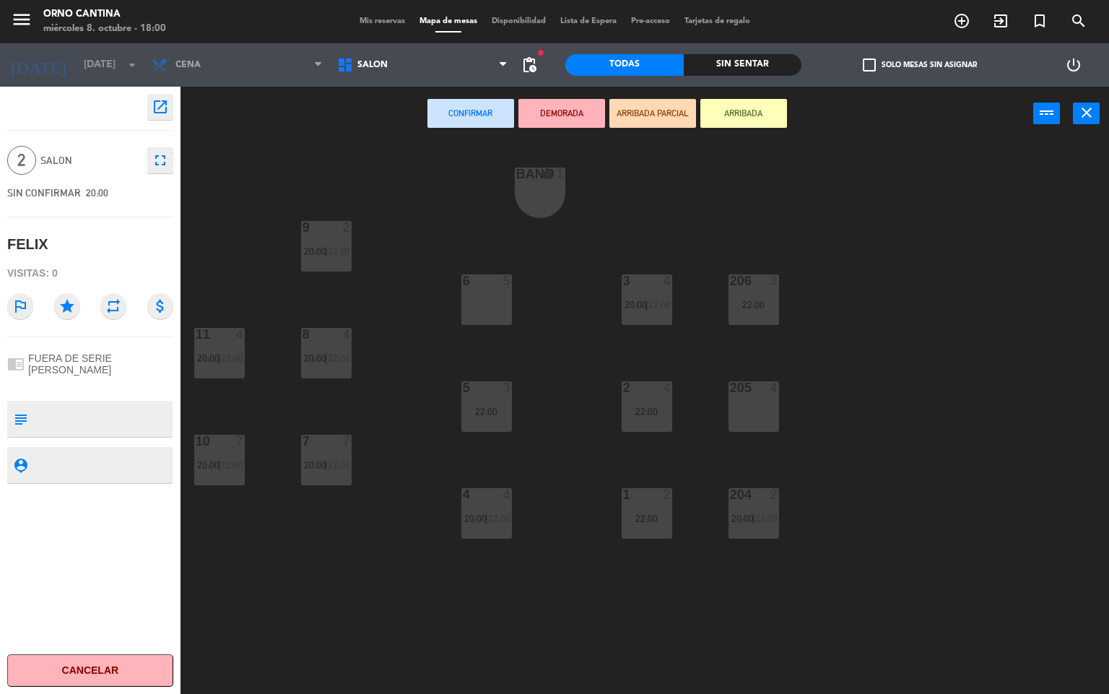
click at [763, 416] on div "205 4" at bounding box center [753, 406] width 51 height 51
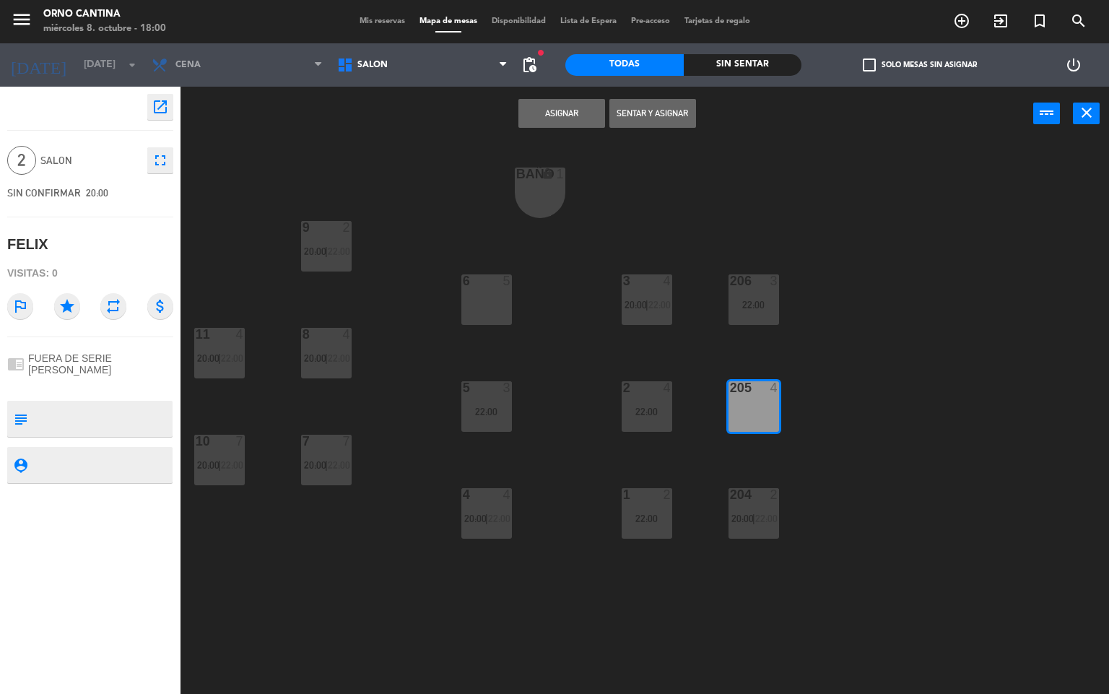
click at [564, 118] on button "Asignar" at bounding box center [561, 113] width 87 height 29
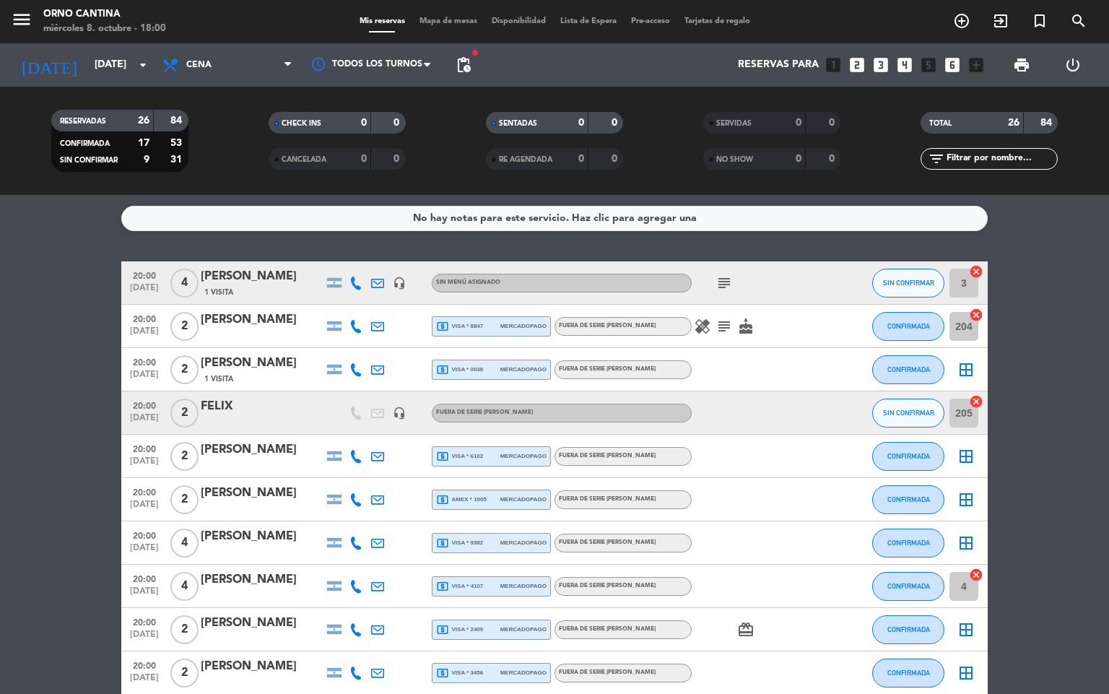
click at [966, 445] on div "border_all" at bounding box center [965, 456] width 43 height 43
click at [961, 496] on icon "border_all" at bounding box center [965, 499] width 17 height 17
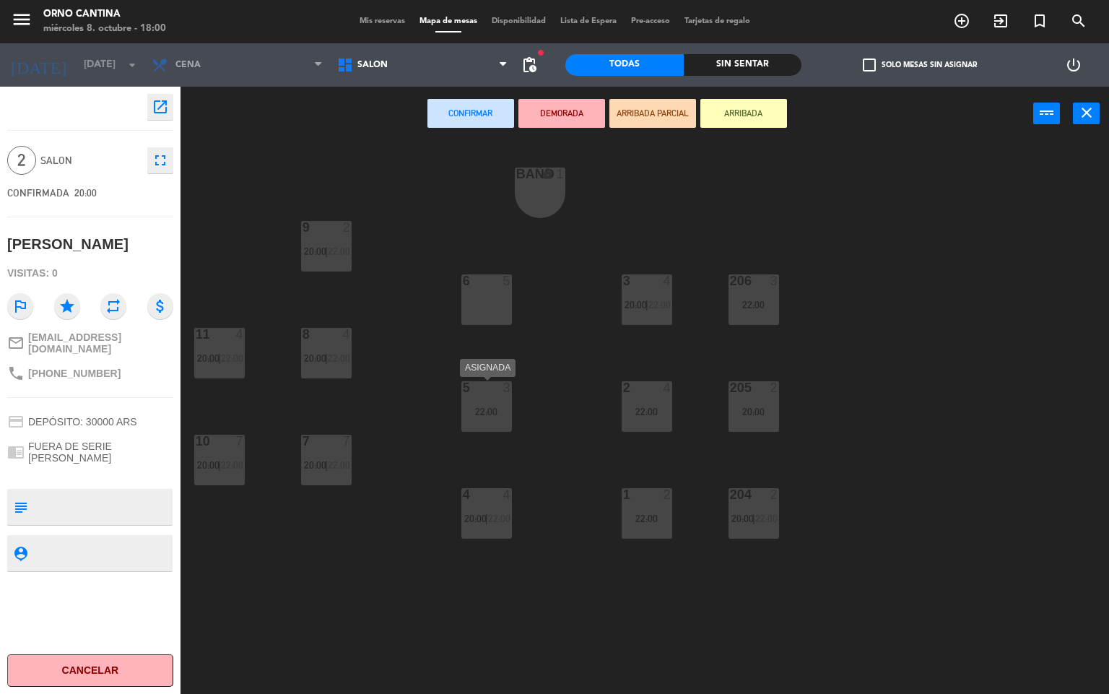
click at [502, 401] on div "5 3 22:00" at bounding box center [486, 406] width 51 height 51
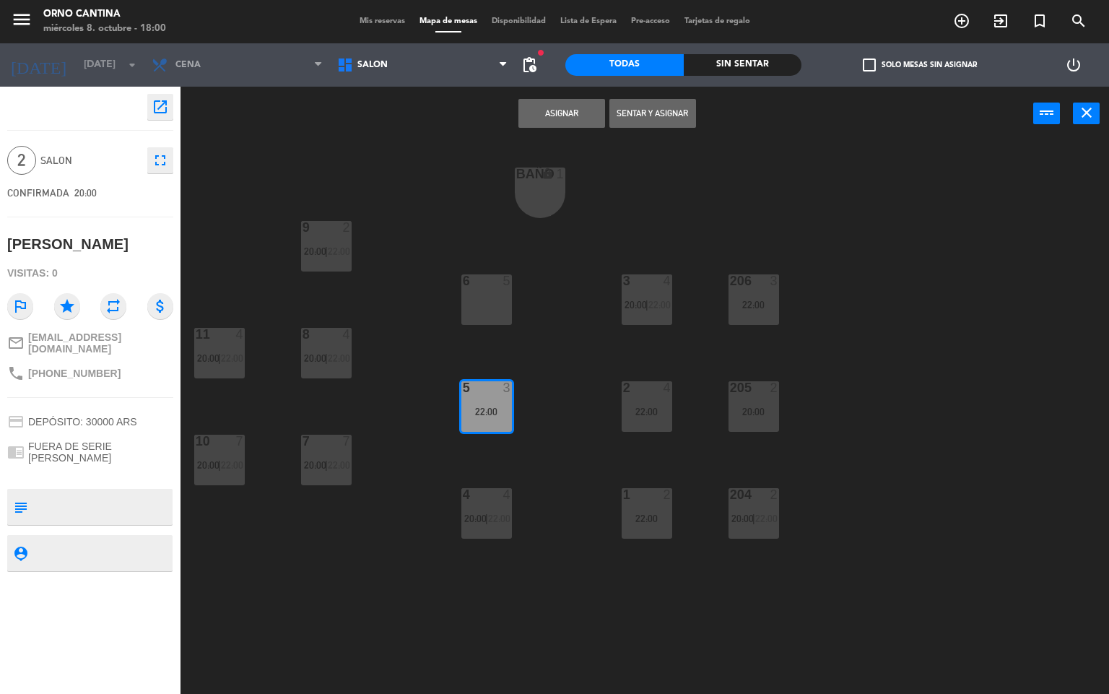
click at [563, 113] on button "Asignar" at bounding box center [561, 113] width 87 height 29
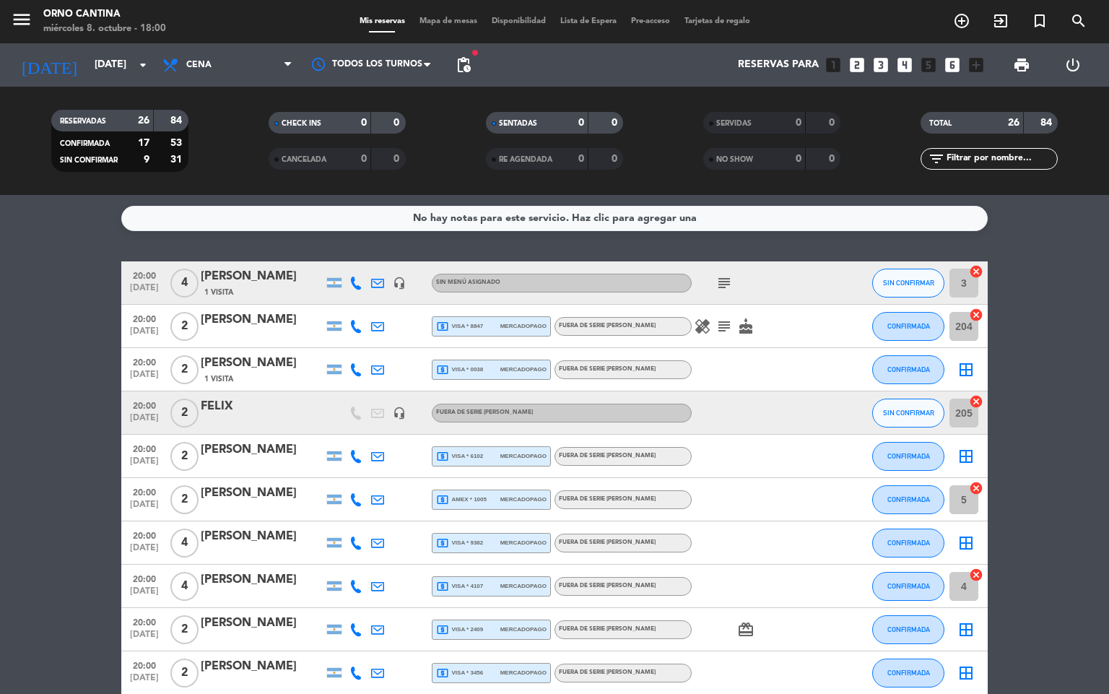
click at [974, 572] on icon "cancel" at bounding box center [976, 574] width 14 height 14
click at [961, 539] on icon "border_all" at bounding box center [965, 542] width 17 height 17
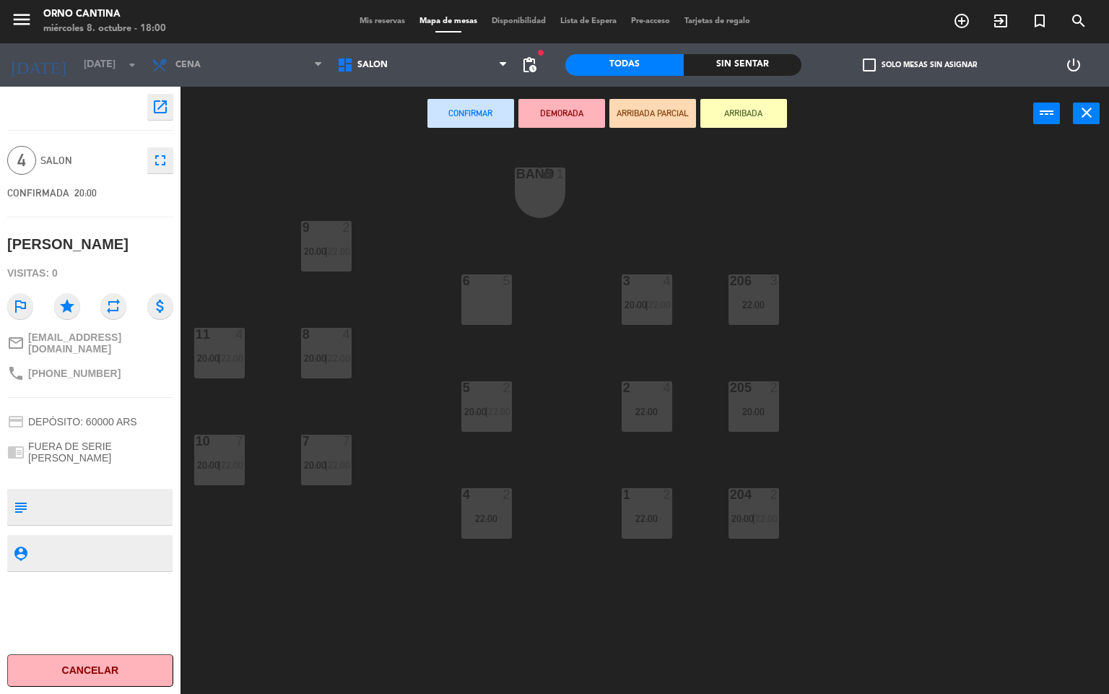
click at [648, 515] on div "22:00" at bounding box center [646, 518] width 51 height 10
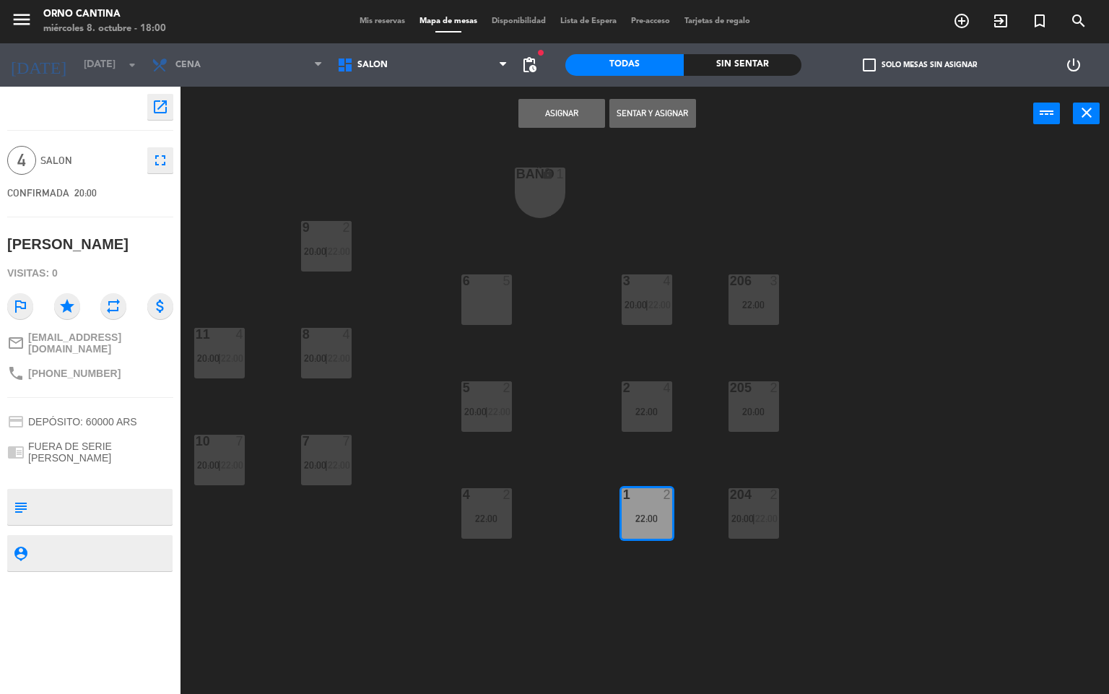
click at [596, 97] on div "Asignar Sentar y Asignar power_input close" at bounding box center [606, 114] width 852 height 55
click at [572, 119] on button "Asignar" at bounding box center [561, 113] width 87 height 29
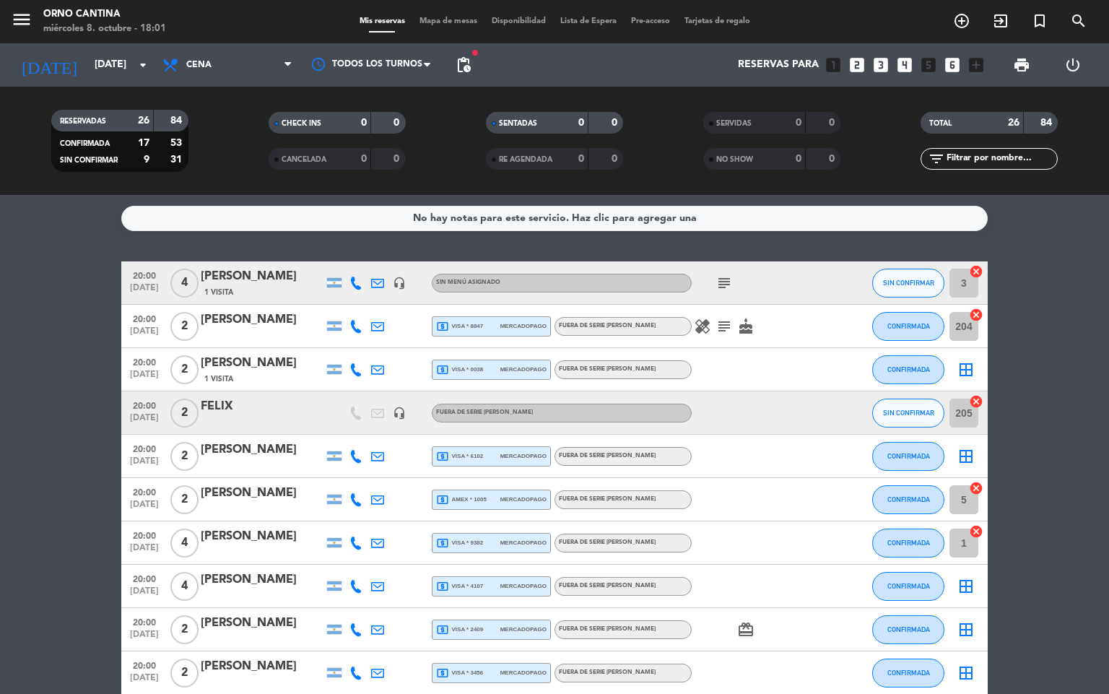
click at [969, 572] on div "border_all" at bounding box center [965, 585] width 43 height 43
click at [959, 582] on icon "border_all" at bounding box center [965, 585] width 17 height 17
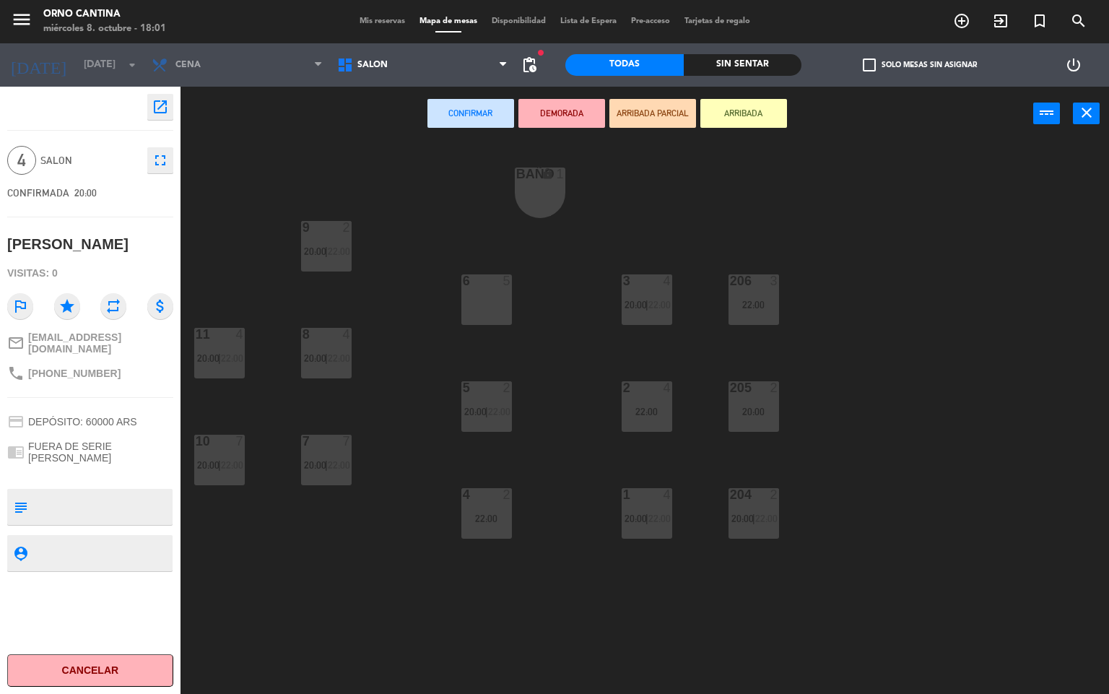
click at [332, 251] on span "22:00" at bounding box center [339, 251] width 22 height 12
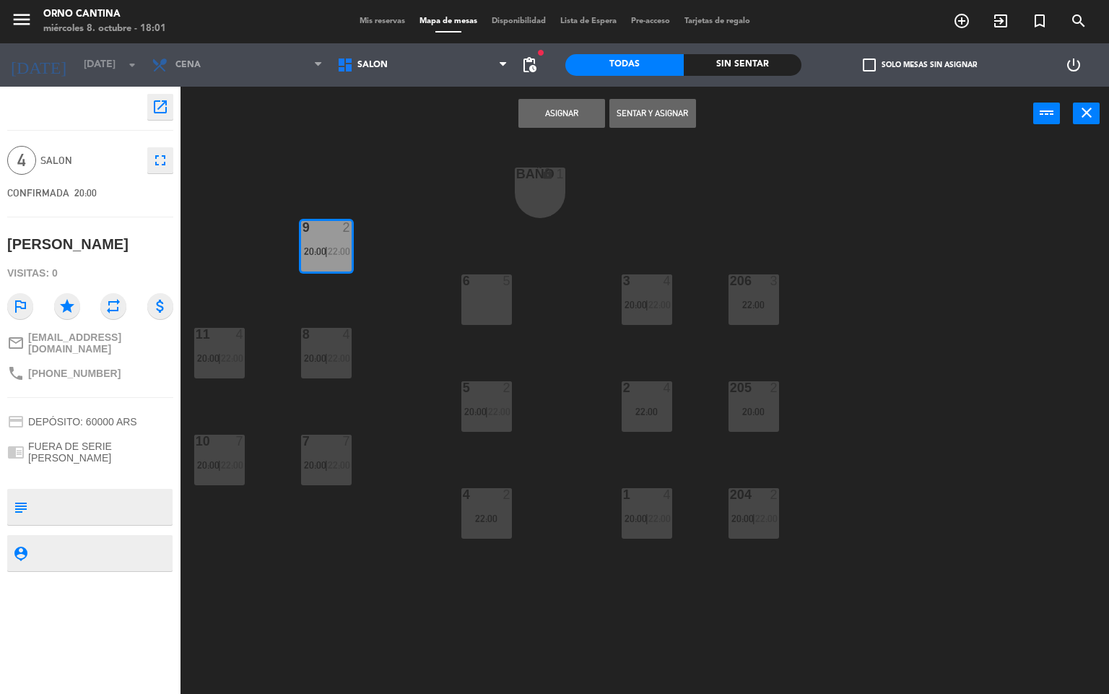
click at [539, 115] on button "Asignar" at bounding box center [561, 113] width 87 height 29
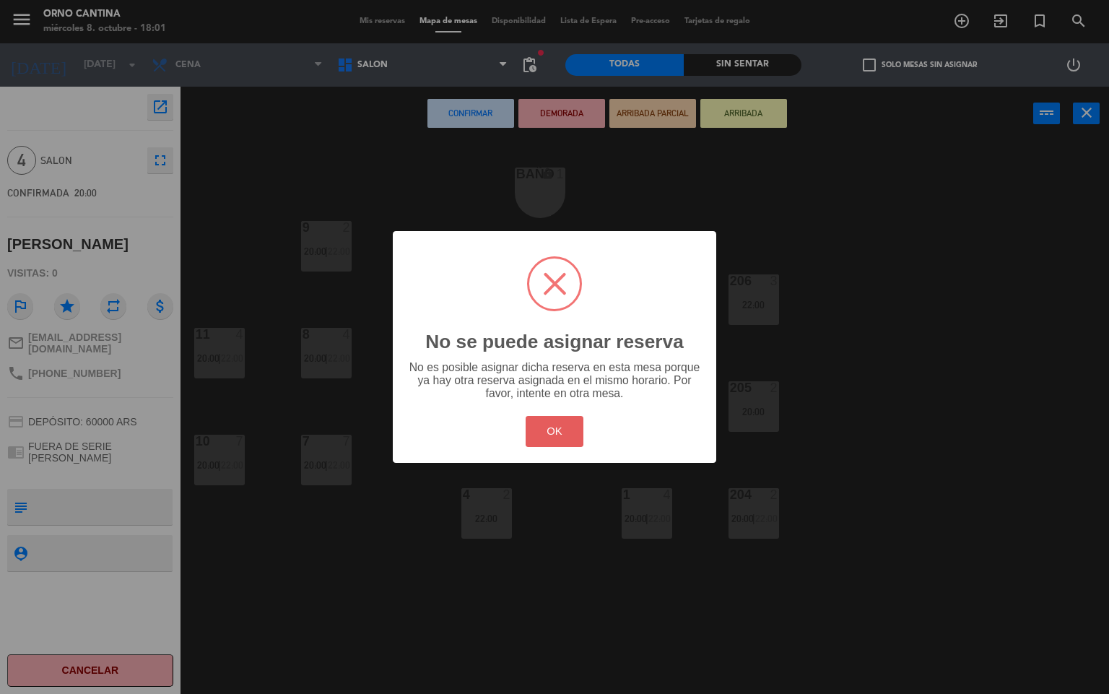
click at [552, 423] on button "OK" at bounding box center [554, 431] width 58 height 31
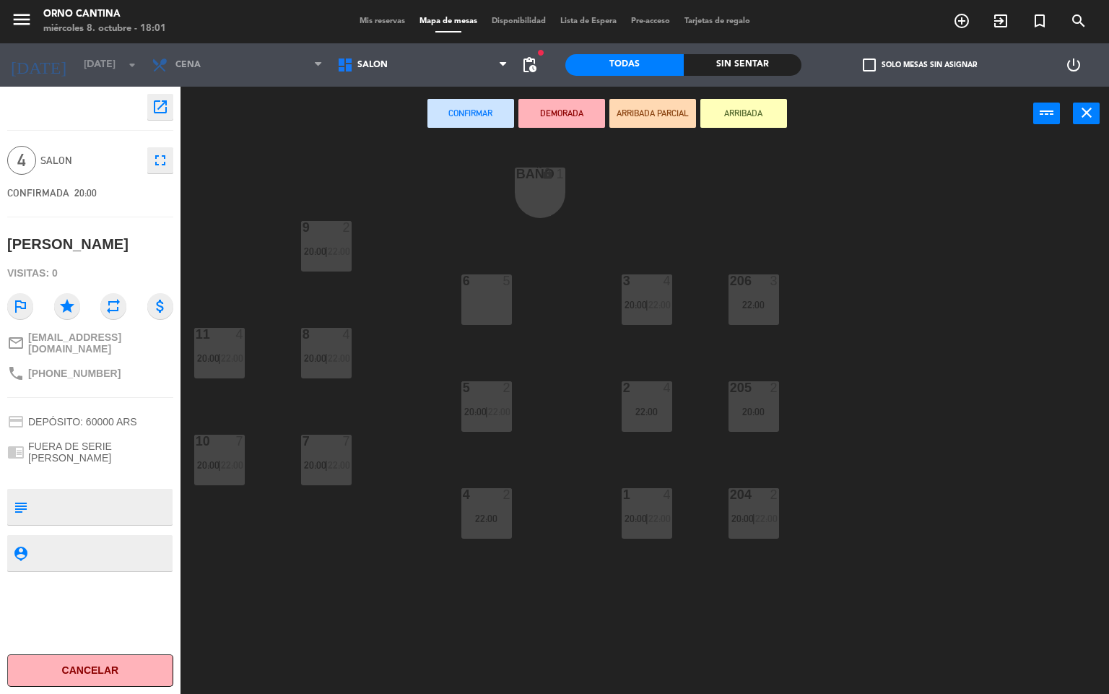
click at [1081, 115] on icon "close" at bounding box center [1086, 112] width 17 height 17
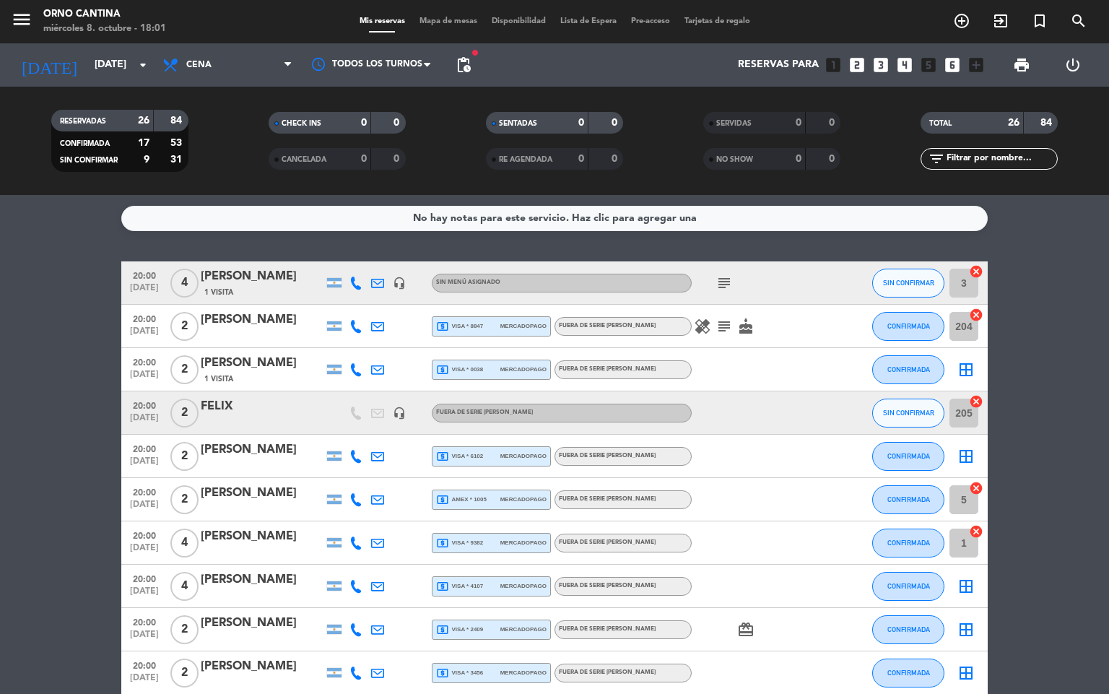
click at [795, 668] on div at bounding box center [756, 672] width 130 height 43
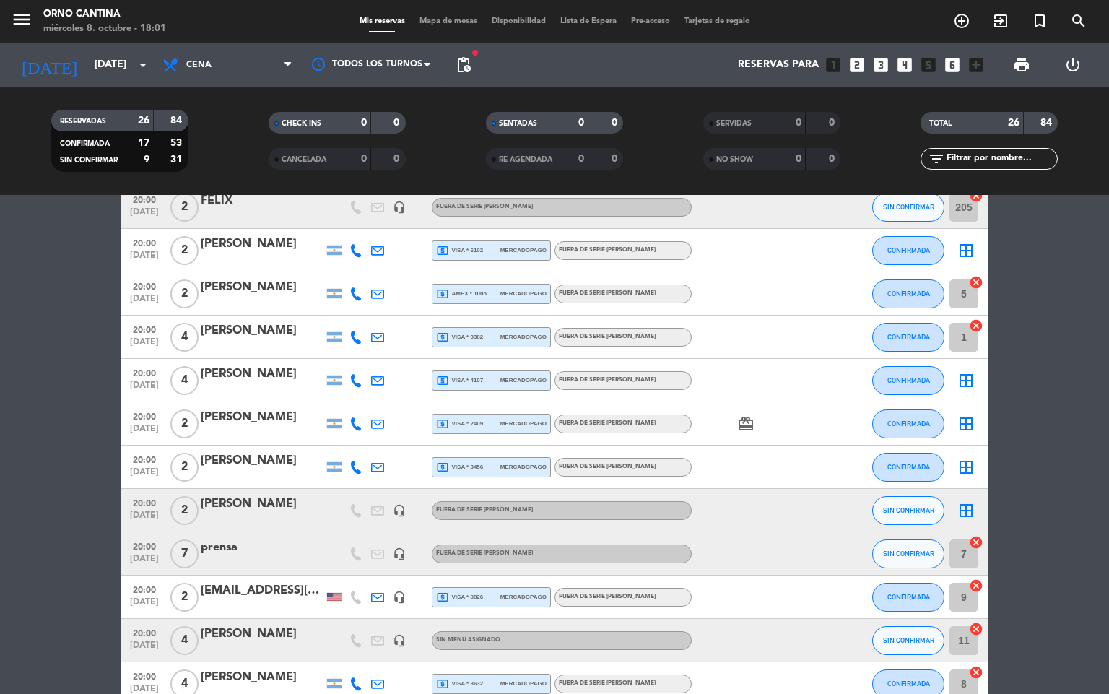
scroll to position [269, 0]
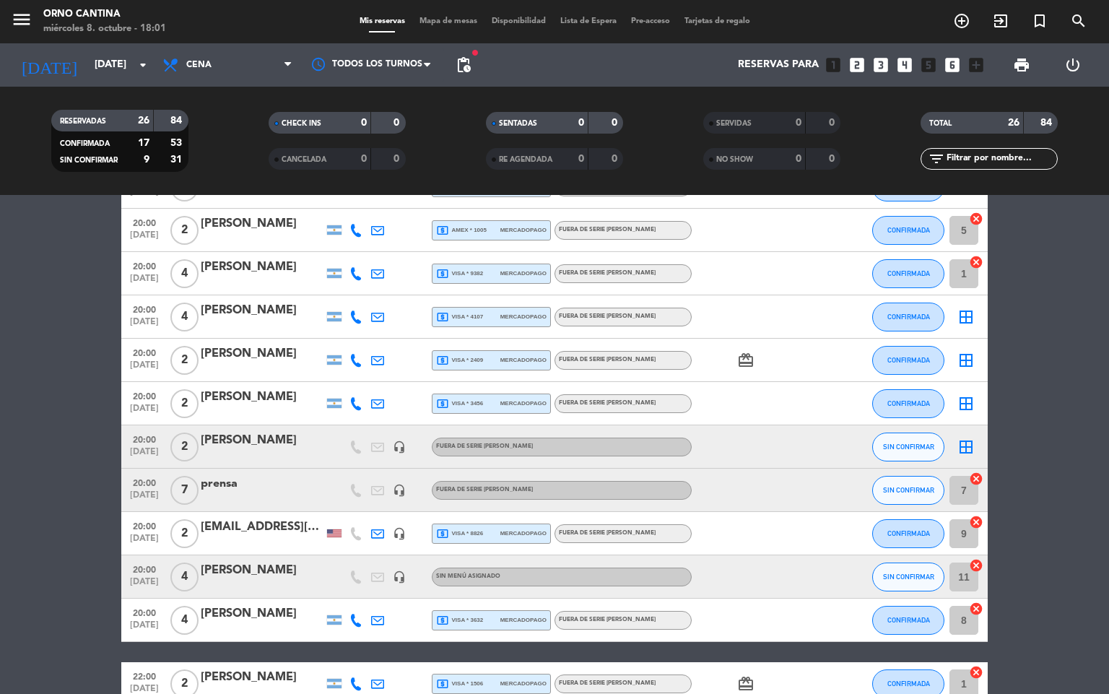
click at [977, 471] on icon "cancel" at bounding box center [976, 478] width 14 height 14
click at [973, 518] on icon "cancel" at bounding box center [976, 522] width 14 height 14
click at [977, 559] on icon "cancel" at bounding box center [976, 565] width 14 height 14
click at [975, 603] on icon "cancel" at bounding box center [976, 608] width 14 height 14
click at [851, 238] on div at bounding box center [840, 230] width 39 height 43
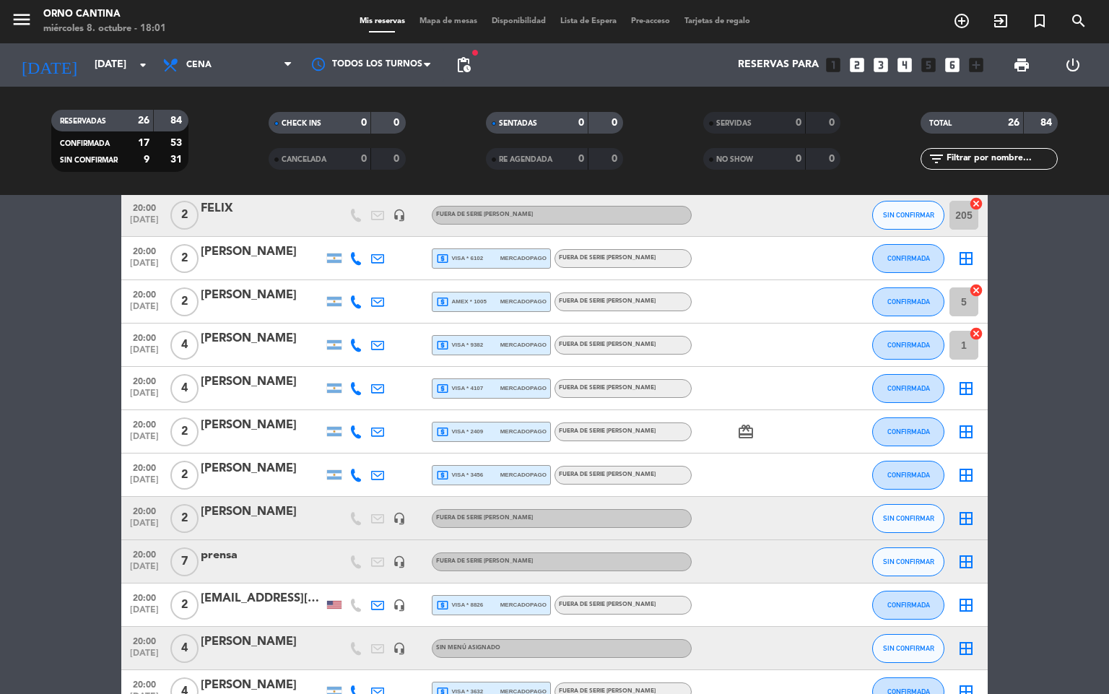
scroll to position [165, 0]
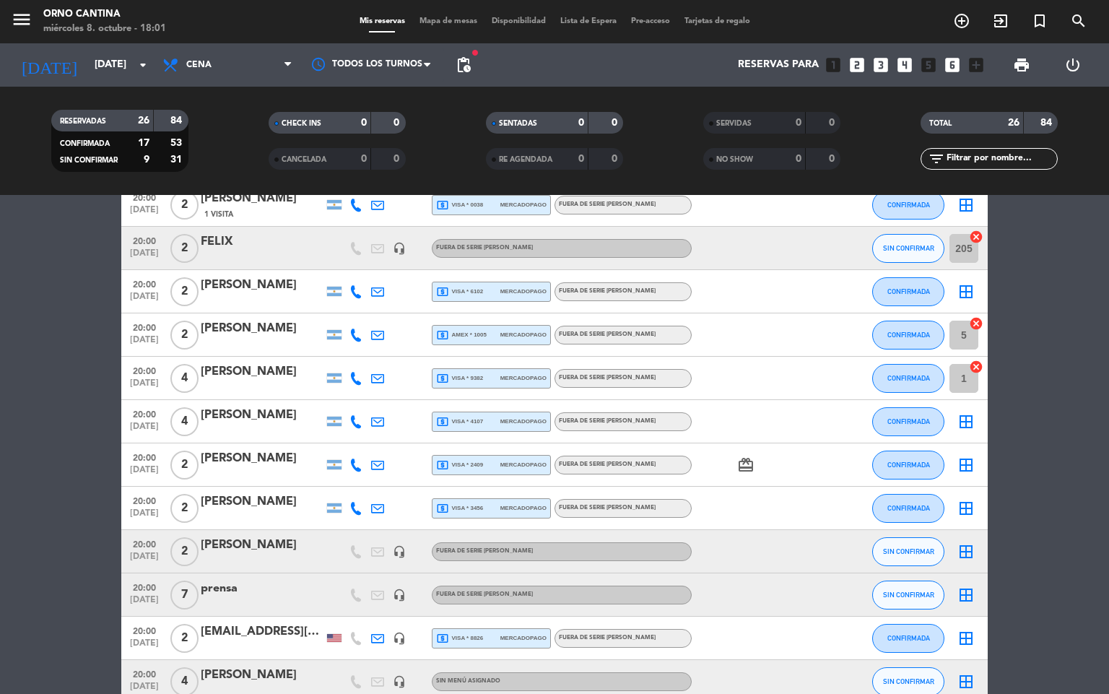
click at [964, 420] on icon "border_all" at bounding box center [965, 421] width 17 height 17
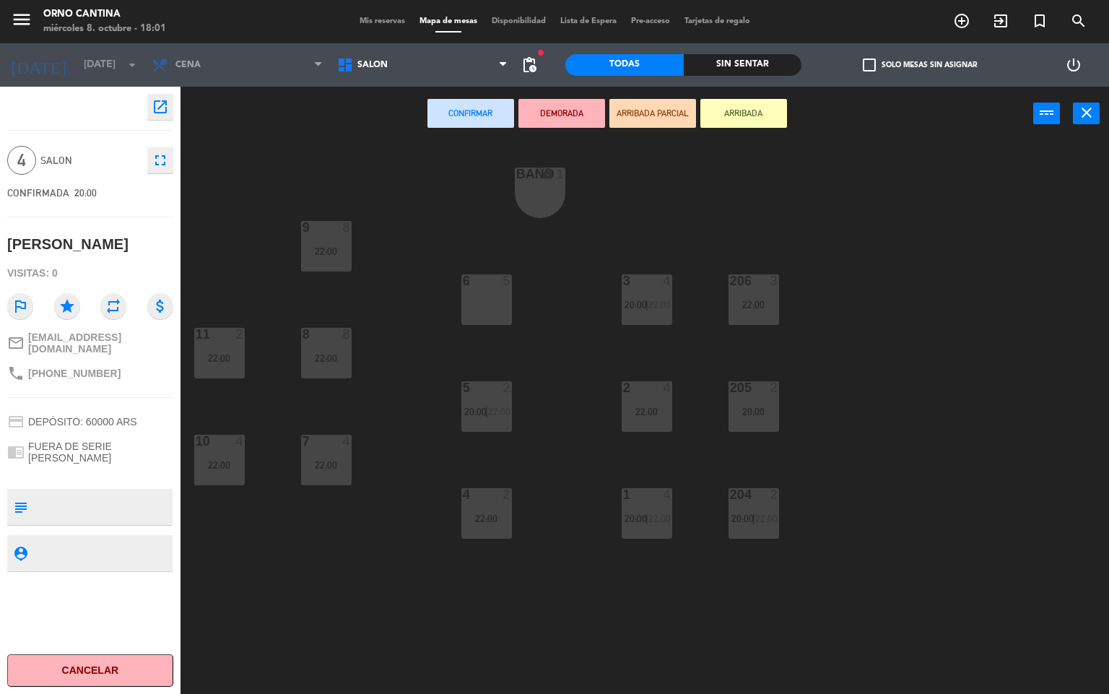
click at [338, 252] on div "22:00" at bounding box center [326, 251] width 51 height 10
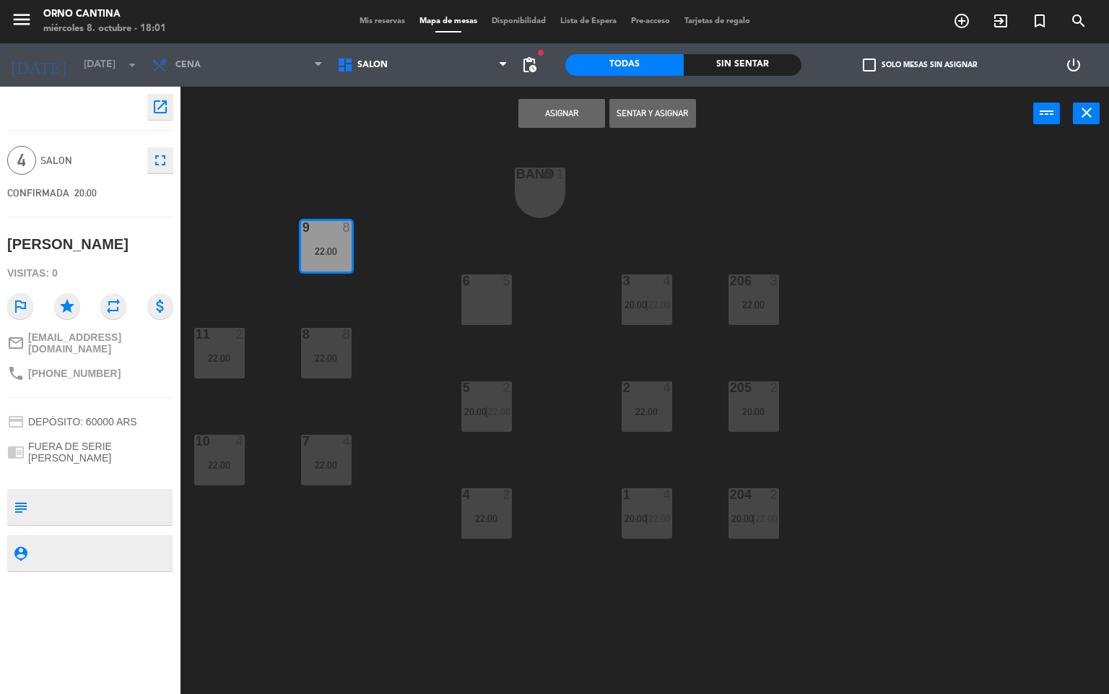
click at [524, 102] on button "Asignar" at bounding box center [561, 113] width 87 height 29
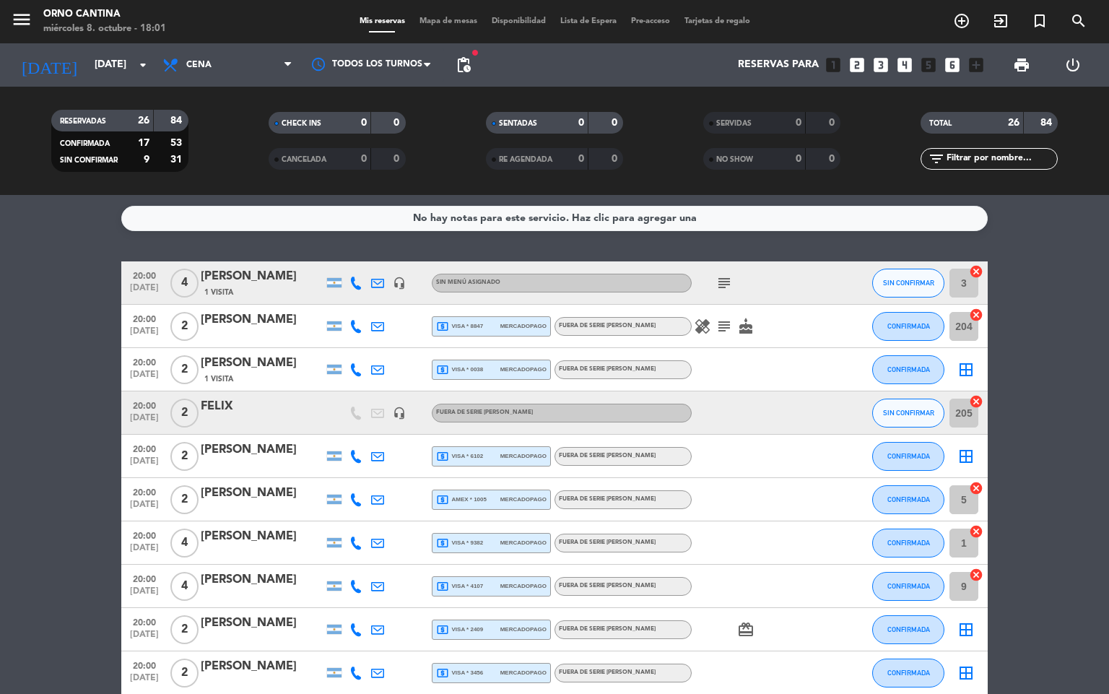
click at [823, 655] on div at bounding box center [840, 672] width 39 height 43
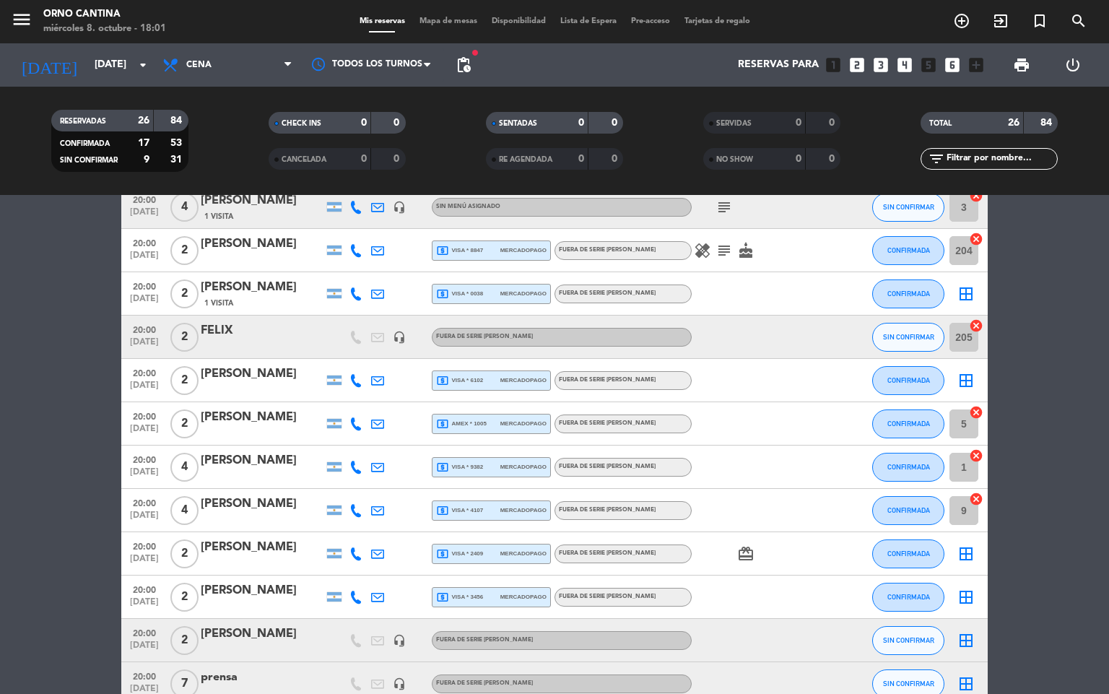
scroll to position [119, 0]
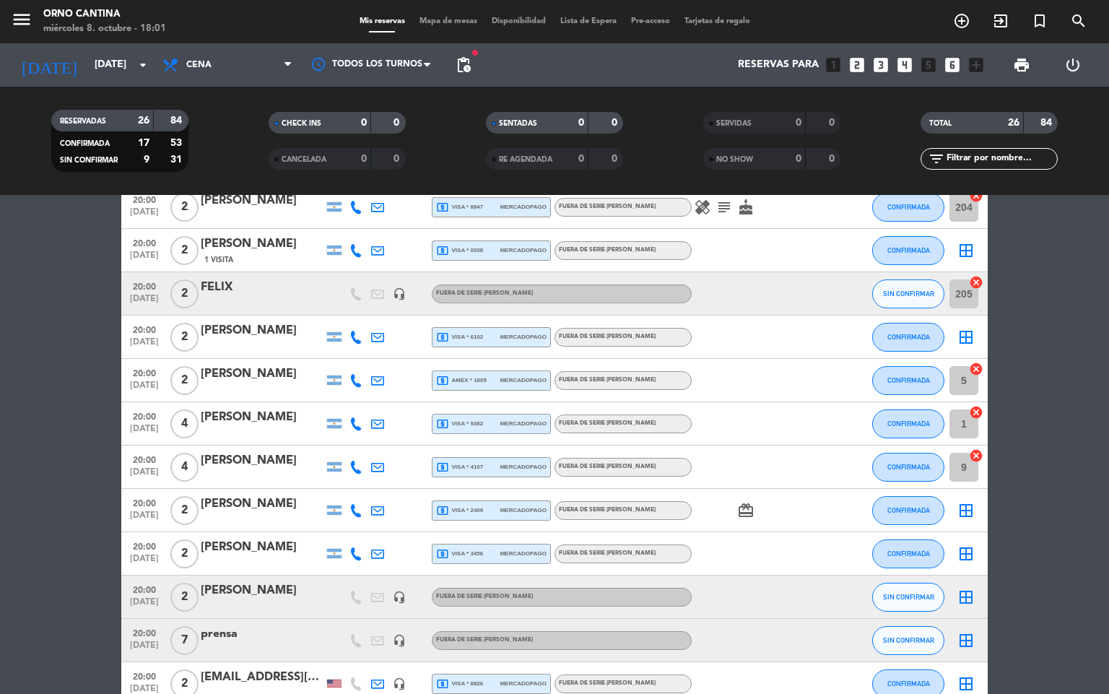
click at [973, 499] on div "border_all" at bounding box center [965, 510] width 43 height 43
click at [969, 499] on div "border_all" at bounding box center [965, 510] width 43 height 43
click at [961, 502] on icon "border_all" at bounding box center [965, 510] width 17 height 17
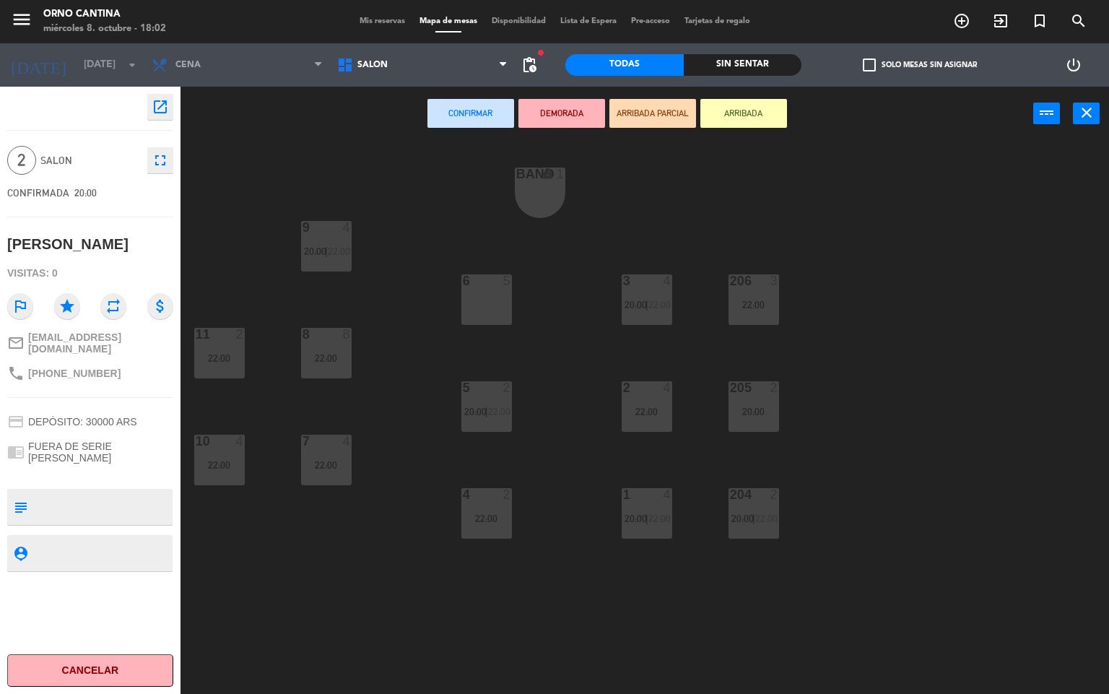
click at [501, 321] on div "6 5" at bounding box center [486, 299] width 51 height 51
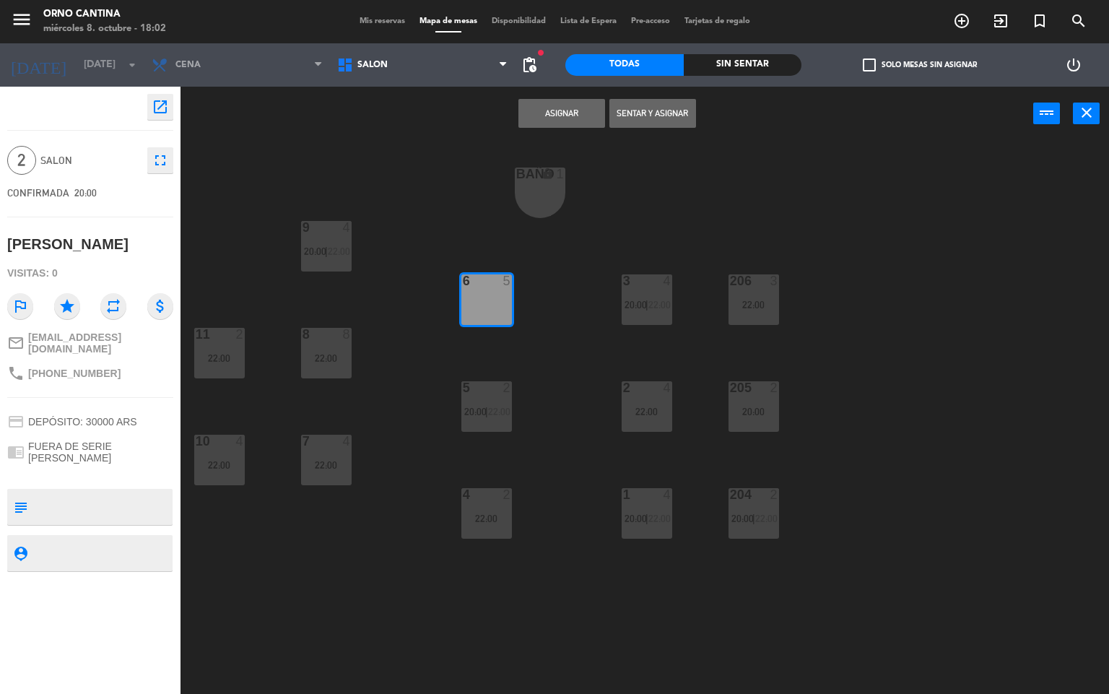
click at [563, 113] on button "Asignar" at bounding box center [561, 113] width 87 height 29
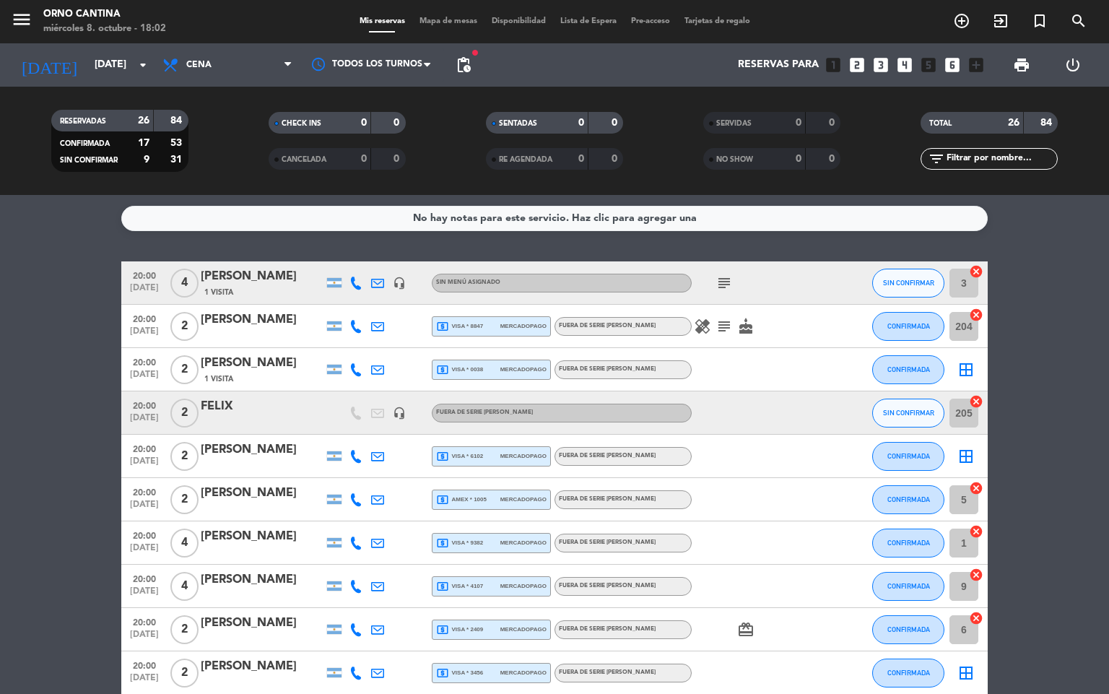
click at [966, 673] on icon "border_all" at bounding box center [965, 672] width 17 height 17
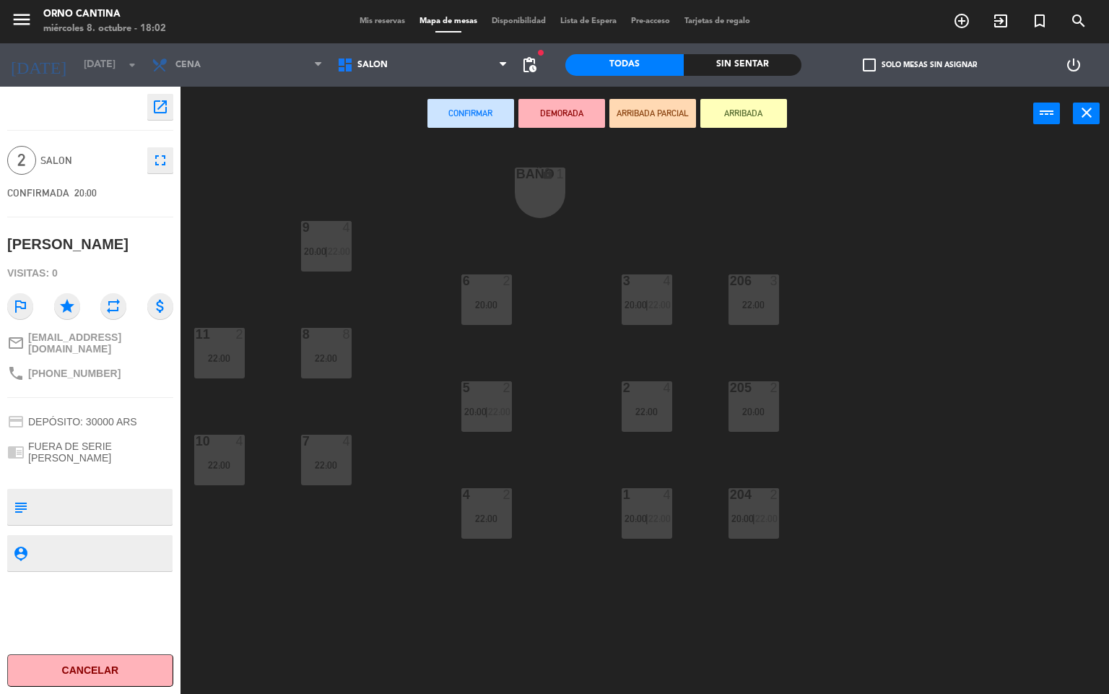
click at [336, 462] on div "22:00" at bounding box center [326, 465] width 51 height 10
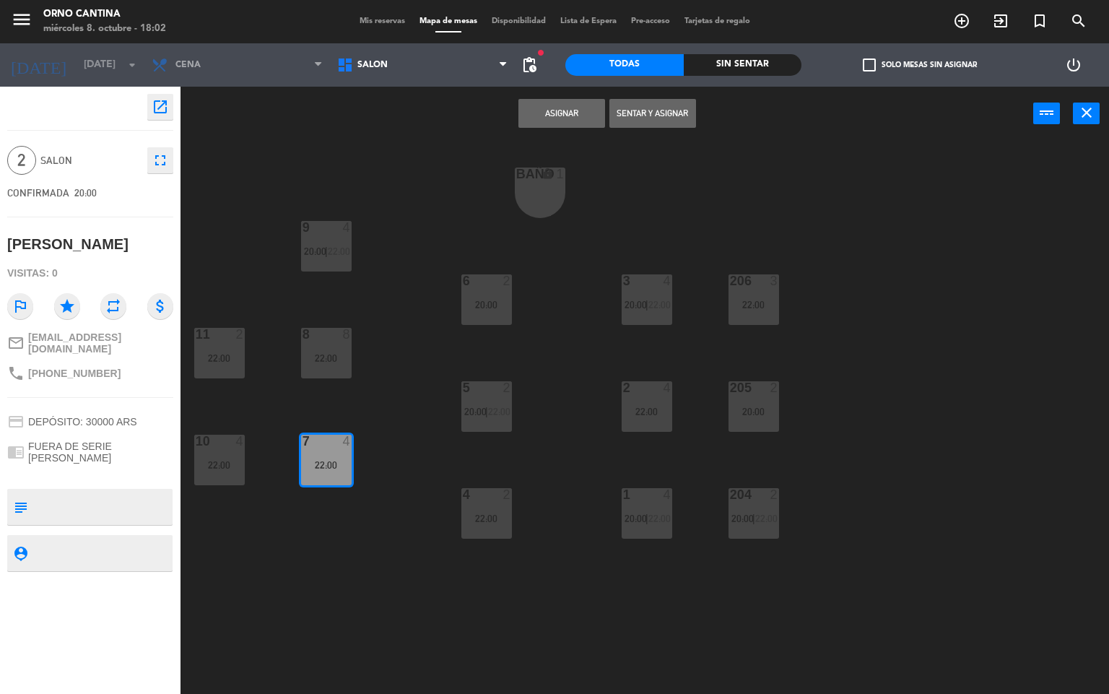
click at [551, 117] on button "Asignar" at bounding box center [561, 113] width 87 height 29
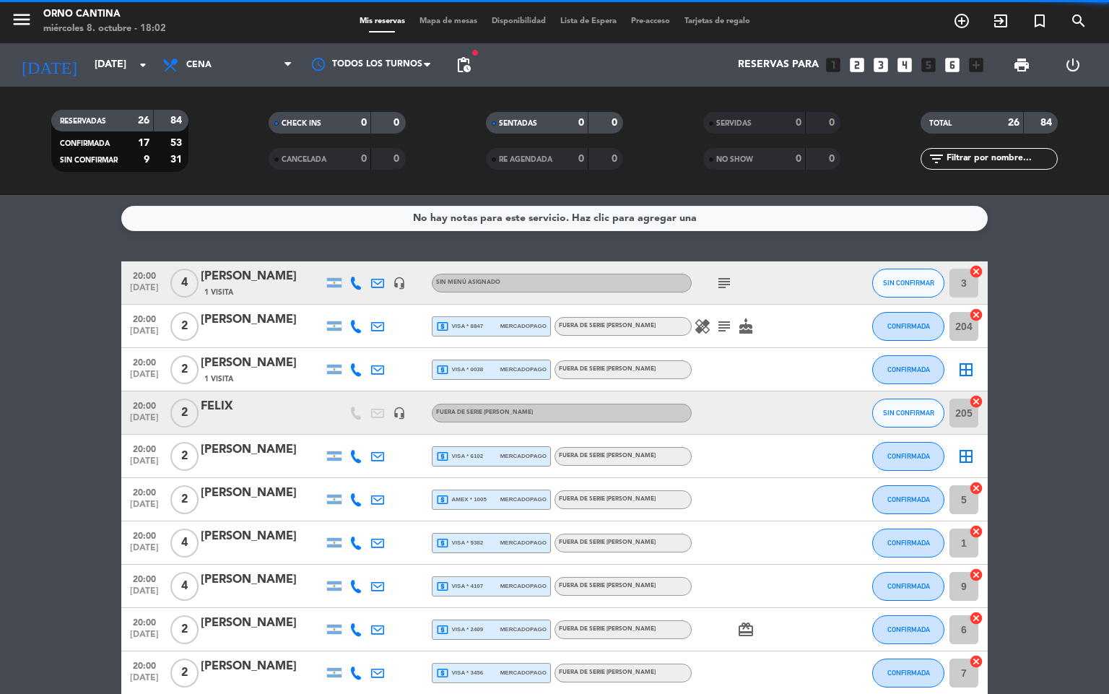
click at [832, 651] on div at bounding box center [840, 672] width 39 height 43
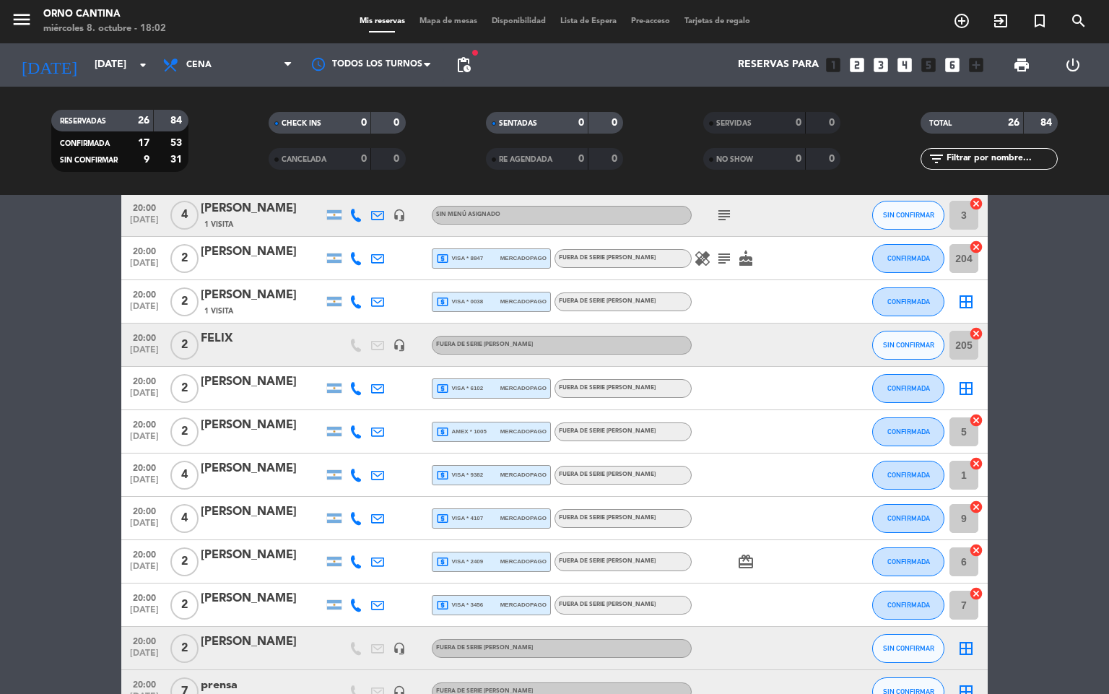
scroll to position [17, 0]
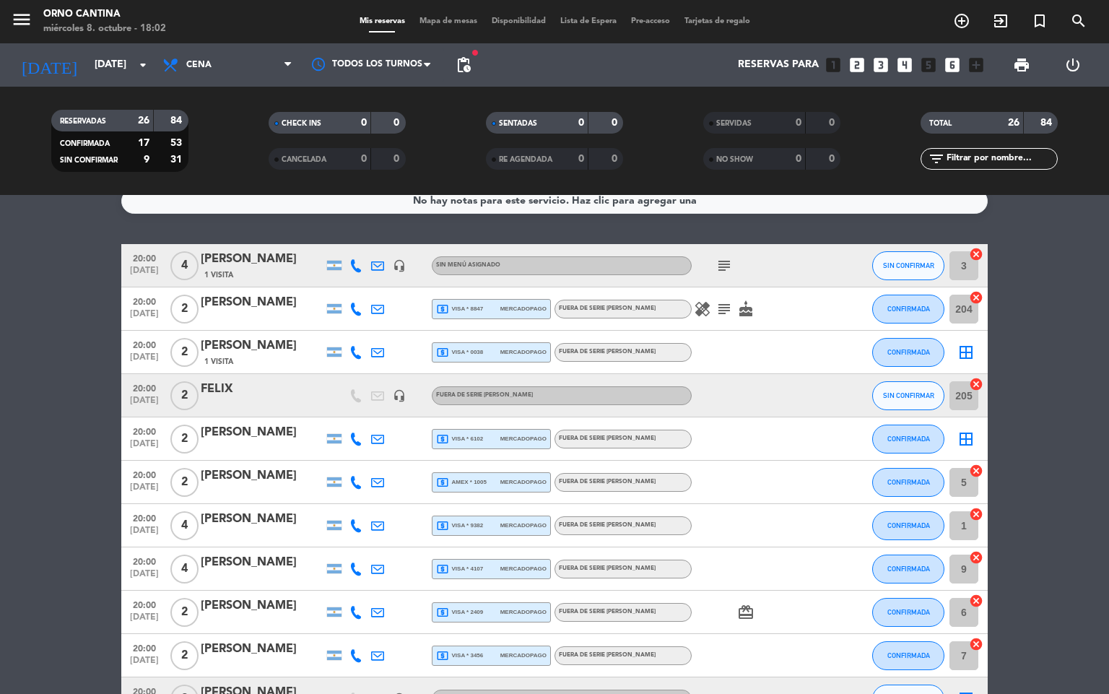
click at [821, 668] on div at bounding box center [840, 655] width 39 height 43
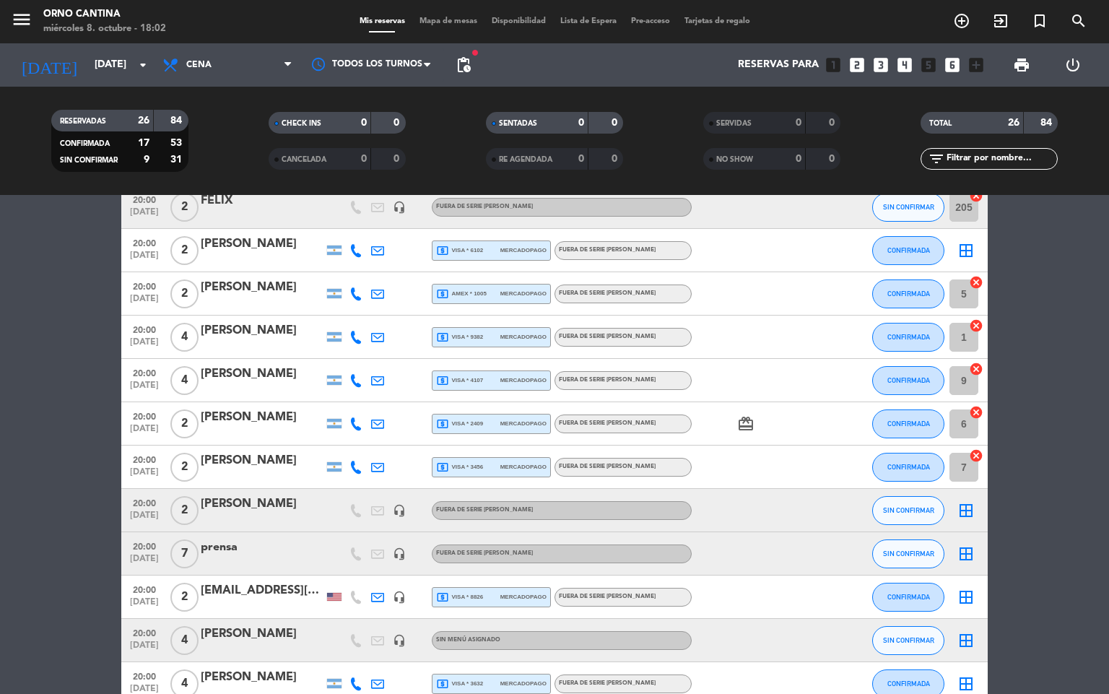
scroll to position [269, 0]
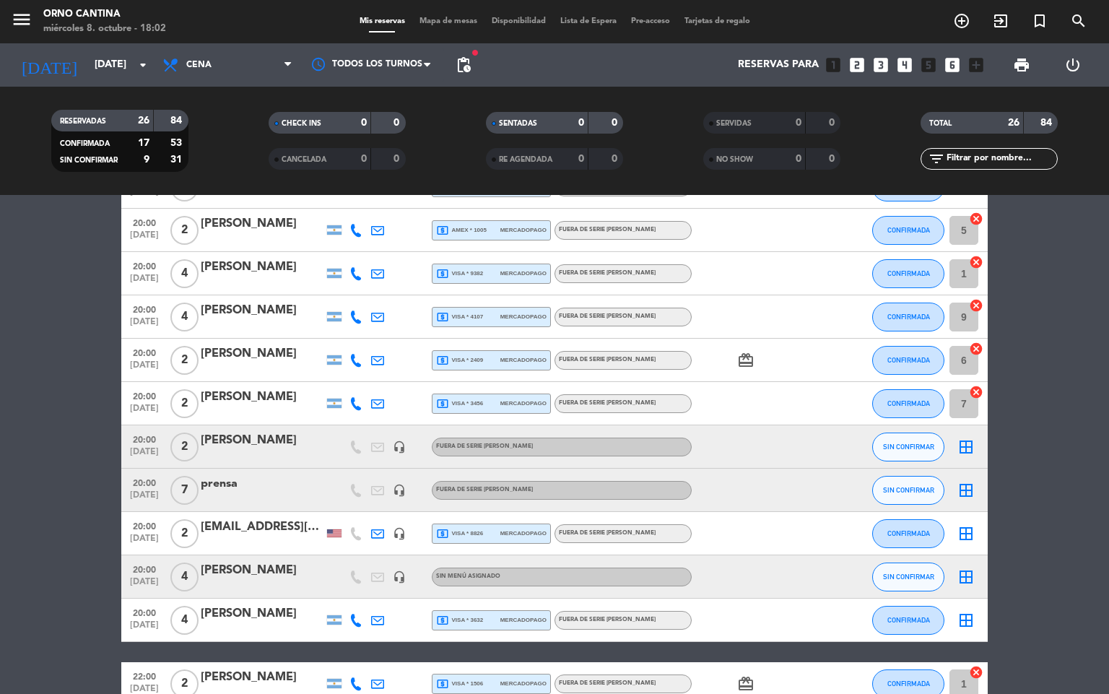
click at [401, 437] on div "headset_mic" at bounding box center [399, 446] width 22 height 43
click at [401, 442] on div "headset_mic" at bounding box center [399, 446] width 22 height 43
click at [398, 444] on icon "headset_mic" at bounding box center [399, 446] width 13 height 13
click at [966, 435] on div "border_all" at bounding box center [965, 446] width 43 height 43
click at [961, 448] on icon "border_all" at bounding box center [965, 446] width 17 height 17
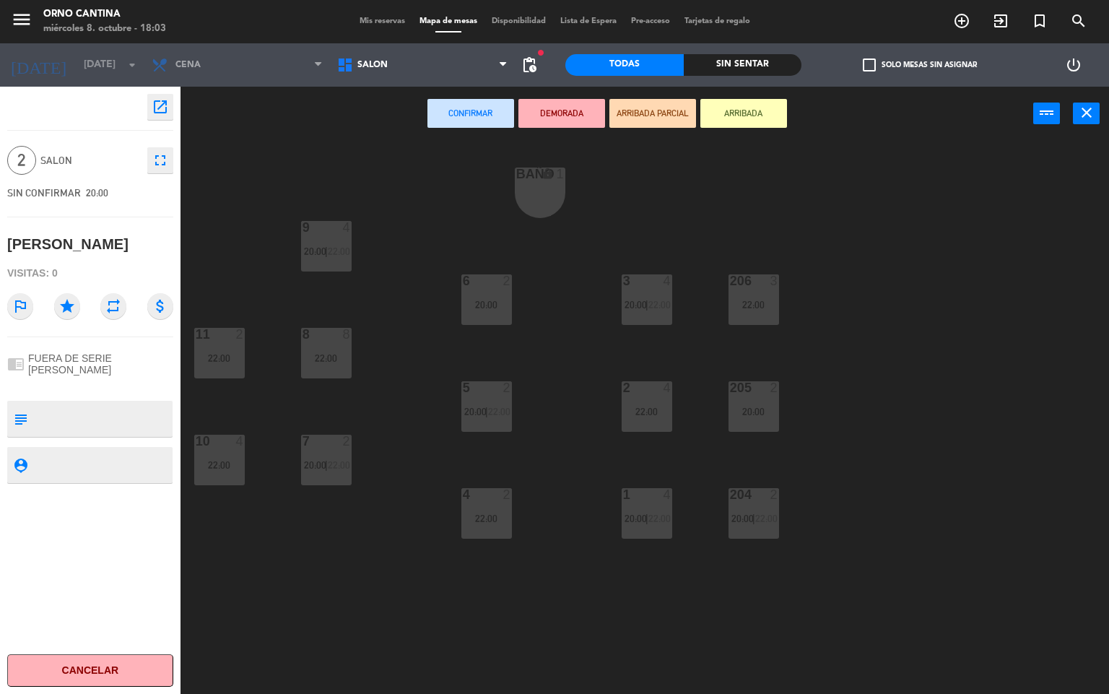
click at [494, 535] on div "4 2 22:00" at bounding box center [486, 513] width 51 height 51
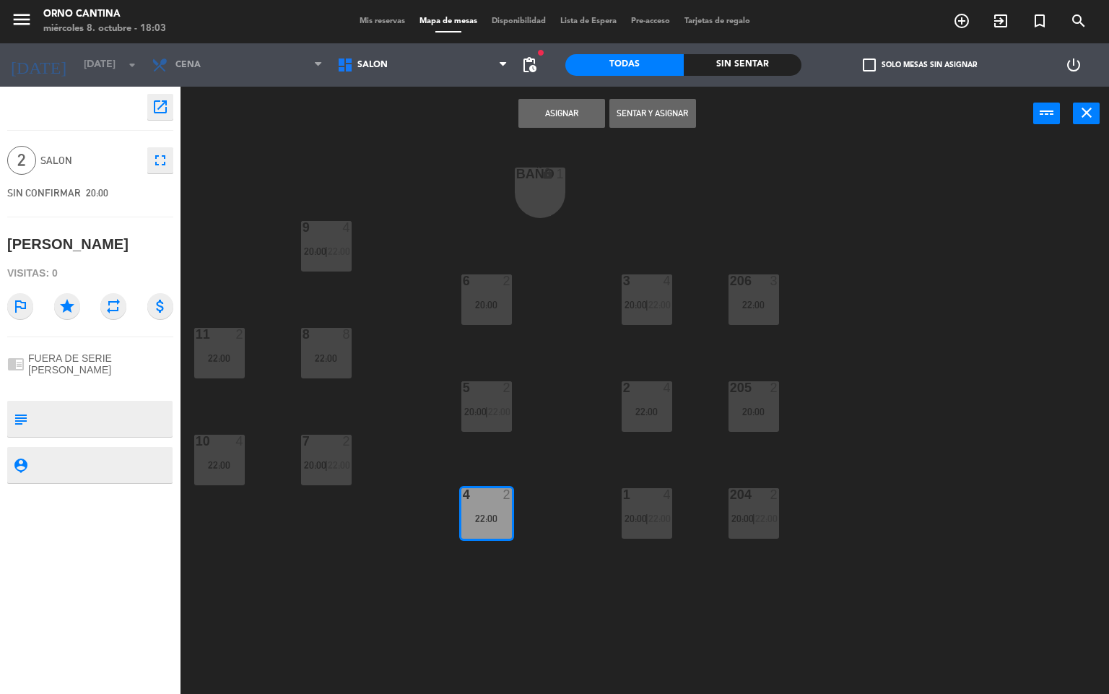
click at [554, 109] on button "Asignar" at bounding box center [561, 113] width 87 height 29
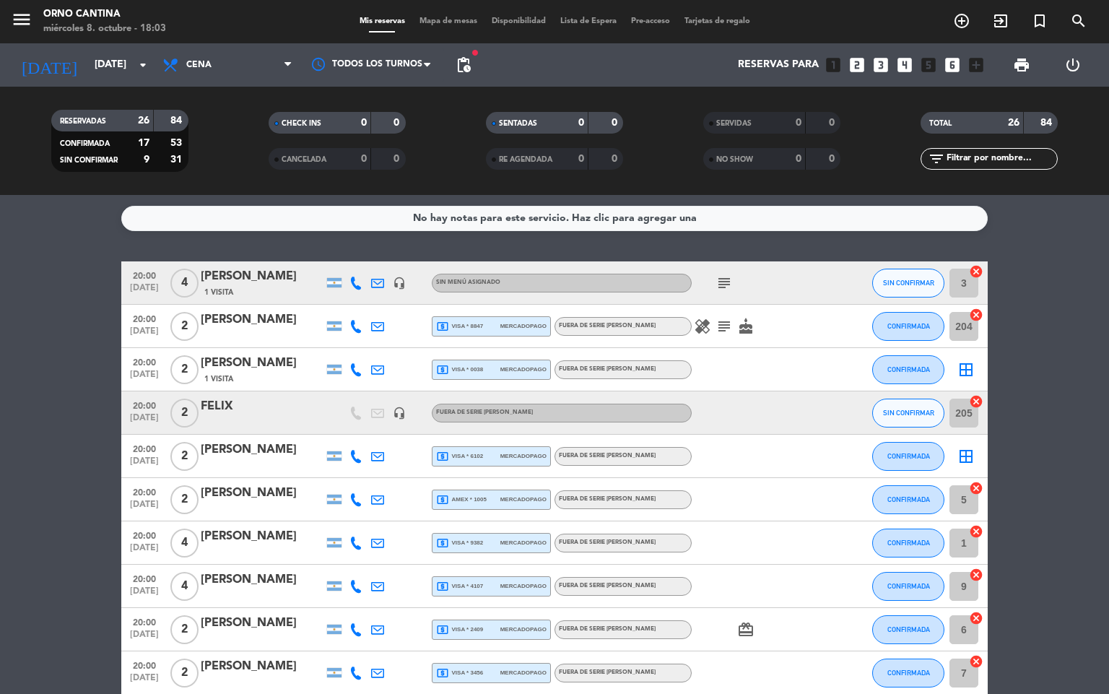
click at [830, 663] on div at bounding box center [840, 672] width 39 height 43
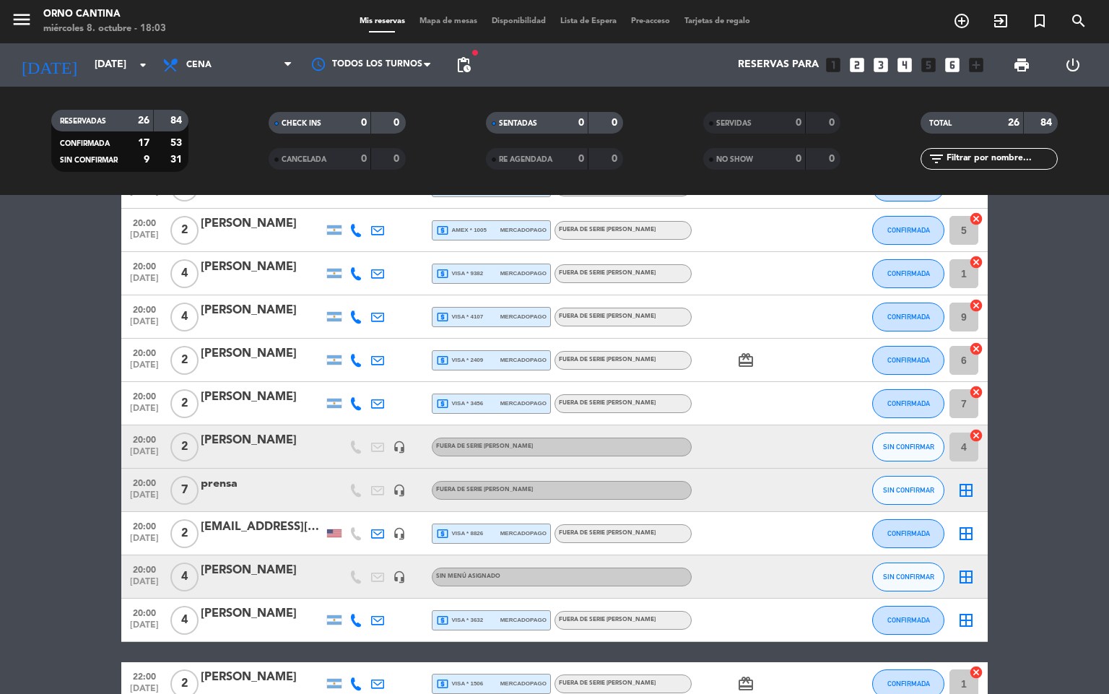
scroll to position [313, 0]
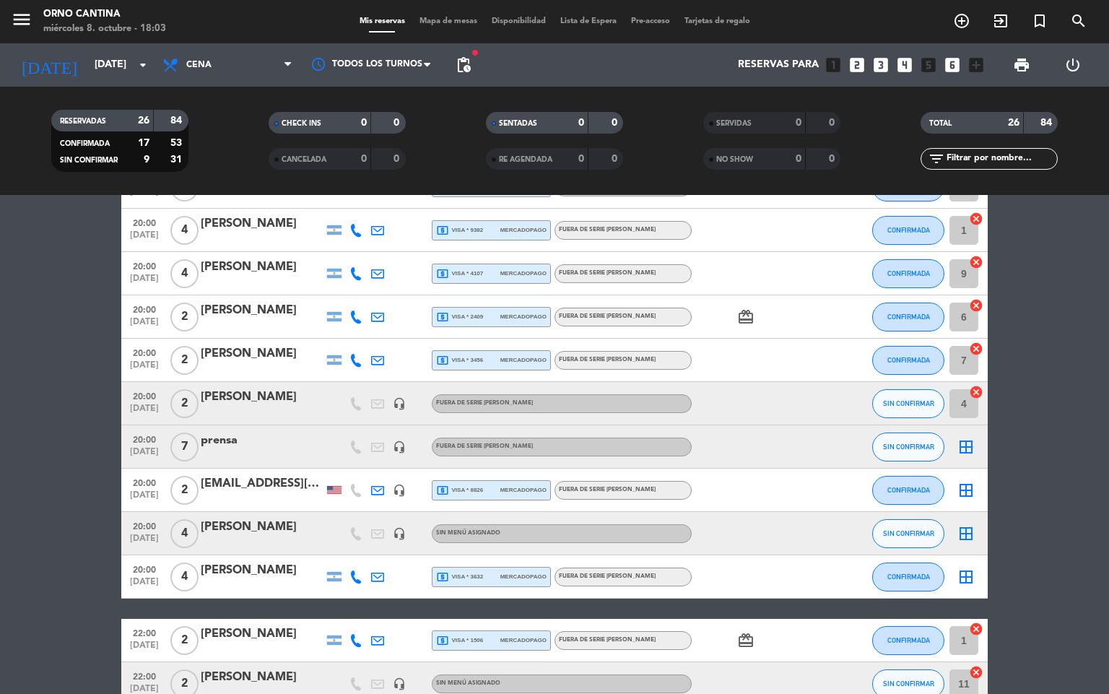
click at [971, 446] on icon "border_all" at bounding box center [965, 446] width 17 height 17
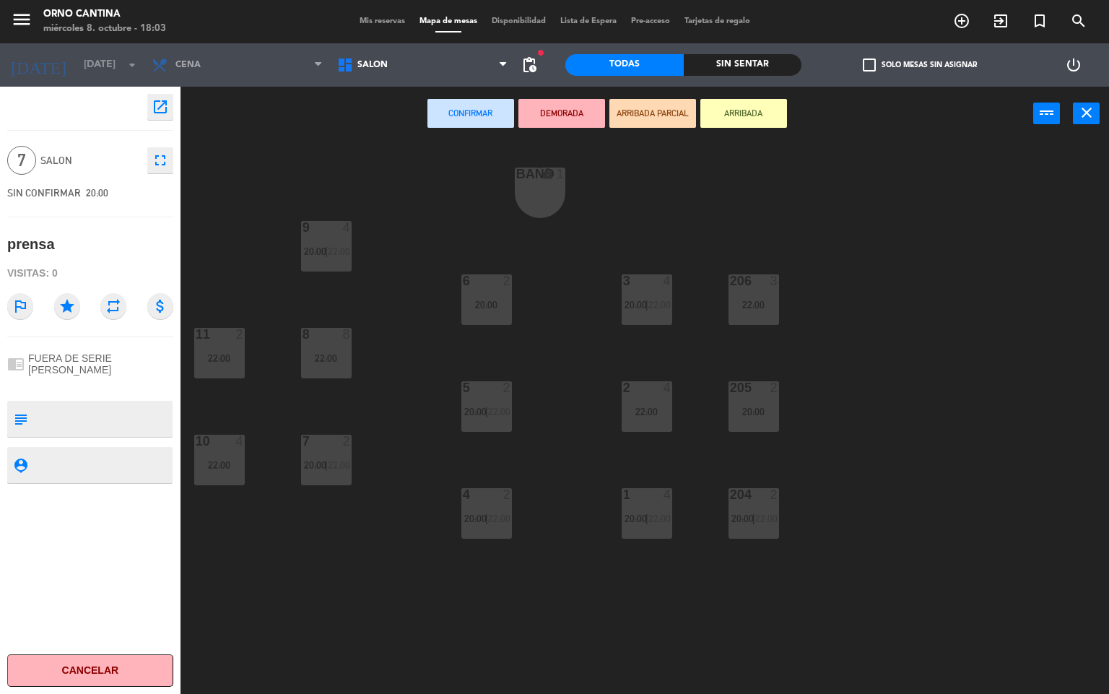
click at [754, 338] on div "BAÑO lock 1 9 4 20:00 | 22:00 3 4 20:00 | 22:00 6 2 20:00 206 3 22:00 8 8 22:00…" at bounding box center [649, 417] width 917 height 553
click at [754, 293] on div "206 3 22:00" at bounding box center [753, 299] width 51 height 51
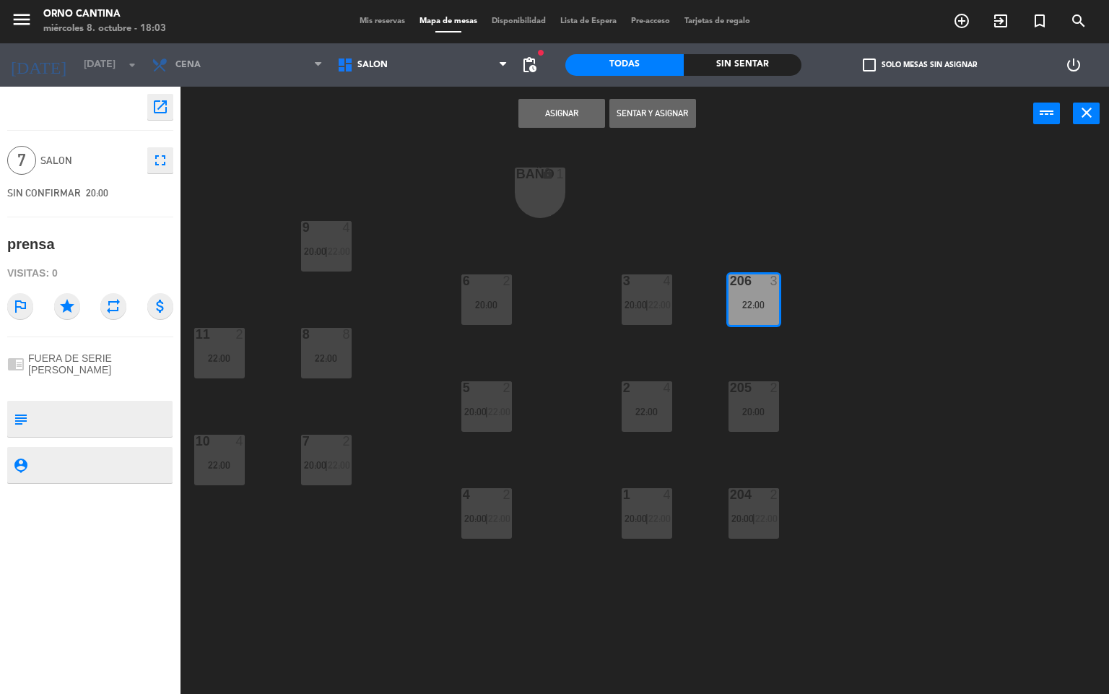
click at [563, 115] on button "Asignar" at bounding box center [561, 113] width 87 height 29
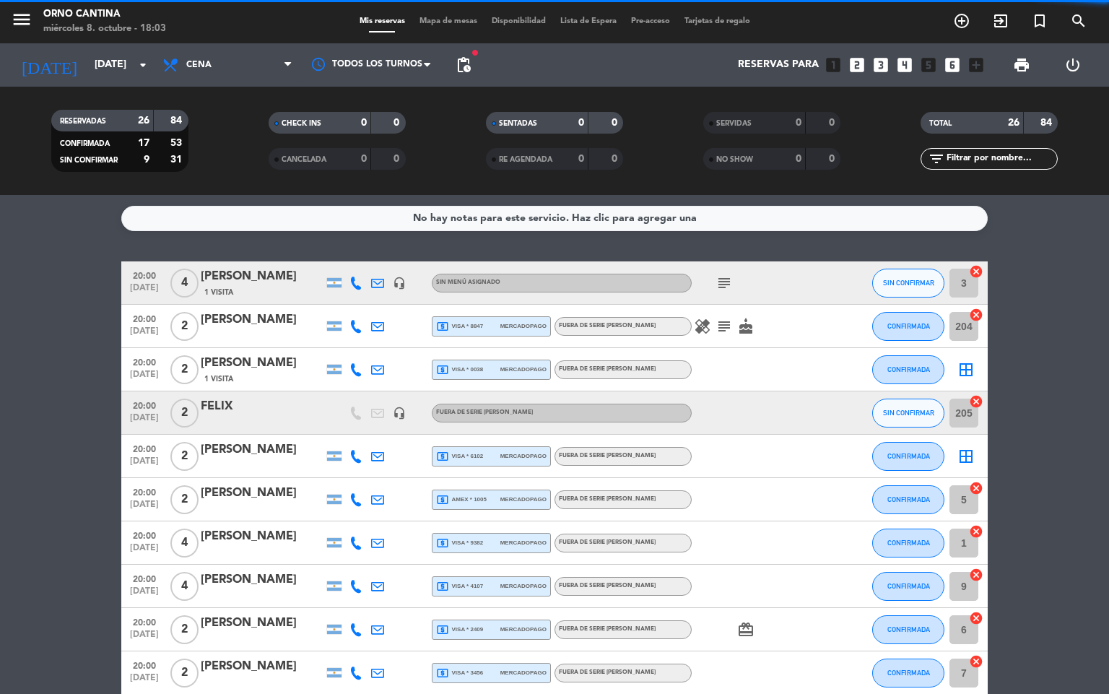
click at [788, 650] on div "card_giftcard" at bounding box center [756, 629] width 130 height 43
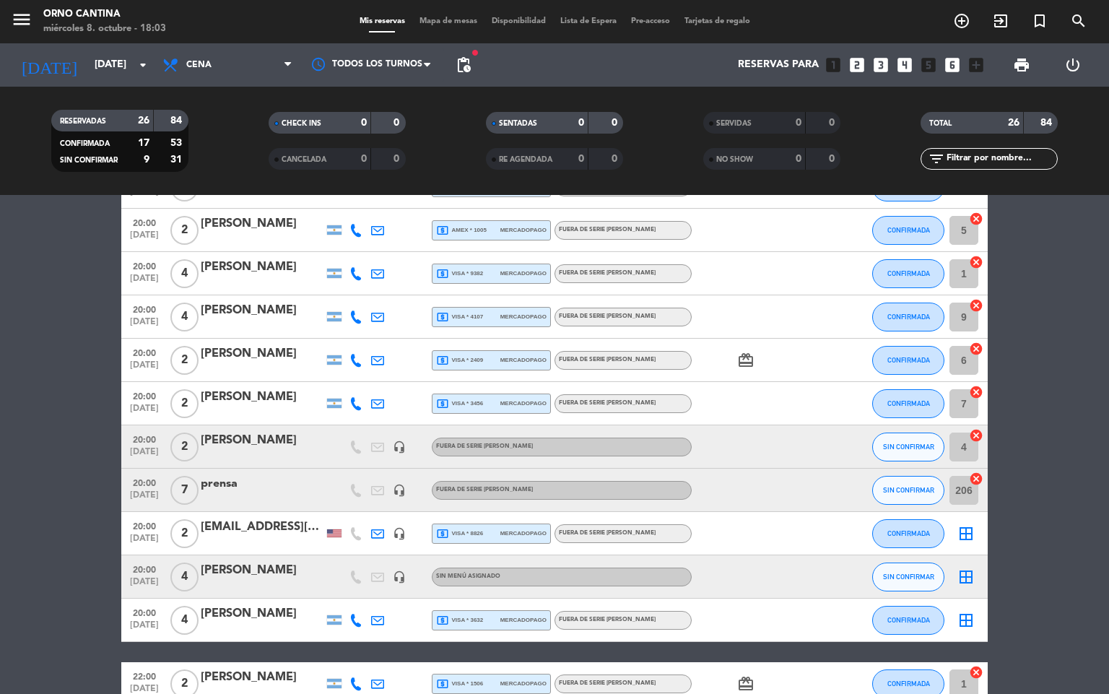
scroll to position [313, 0]
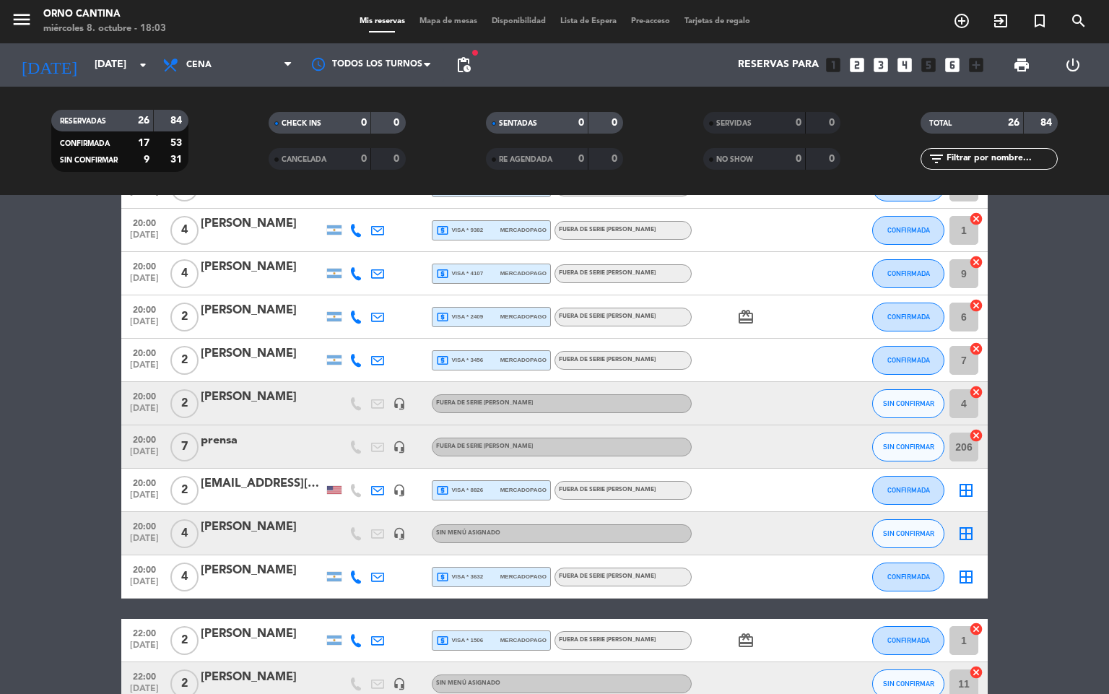
click at [972, 488] on icon "border_all" at bounding box center [965, 489] width 17 height 17
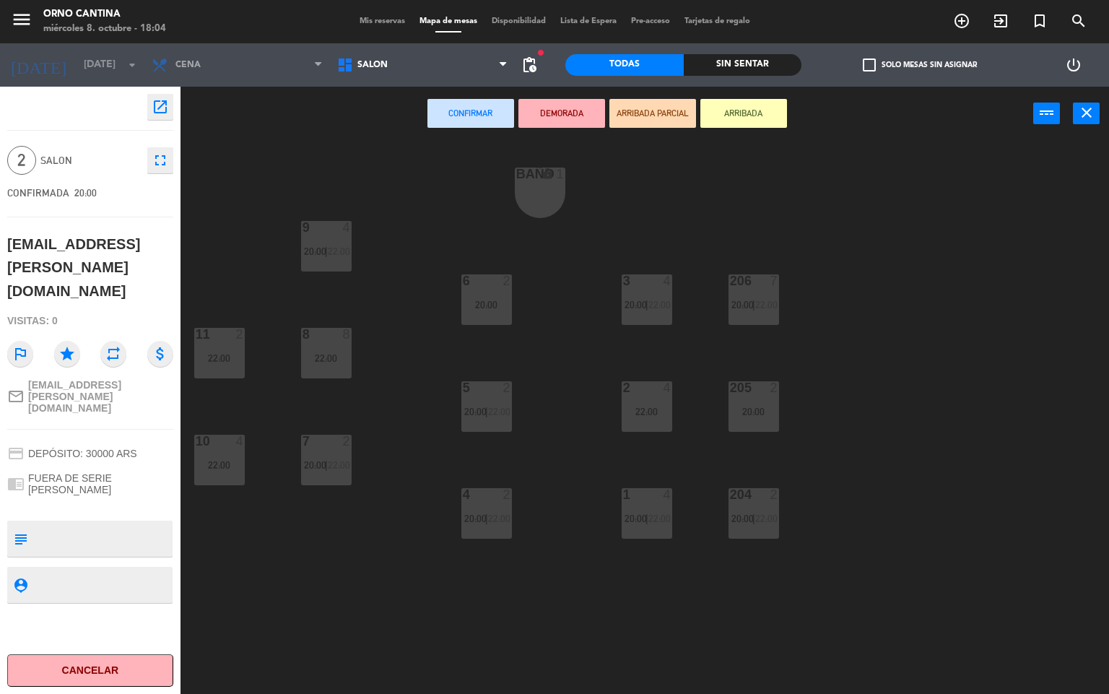
click at [330, 368] on div "8 8 22:00" at bounding box center [326, 353] width 51 height 51
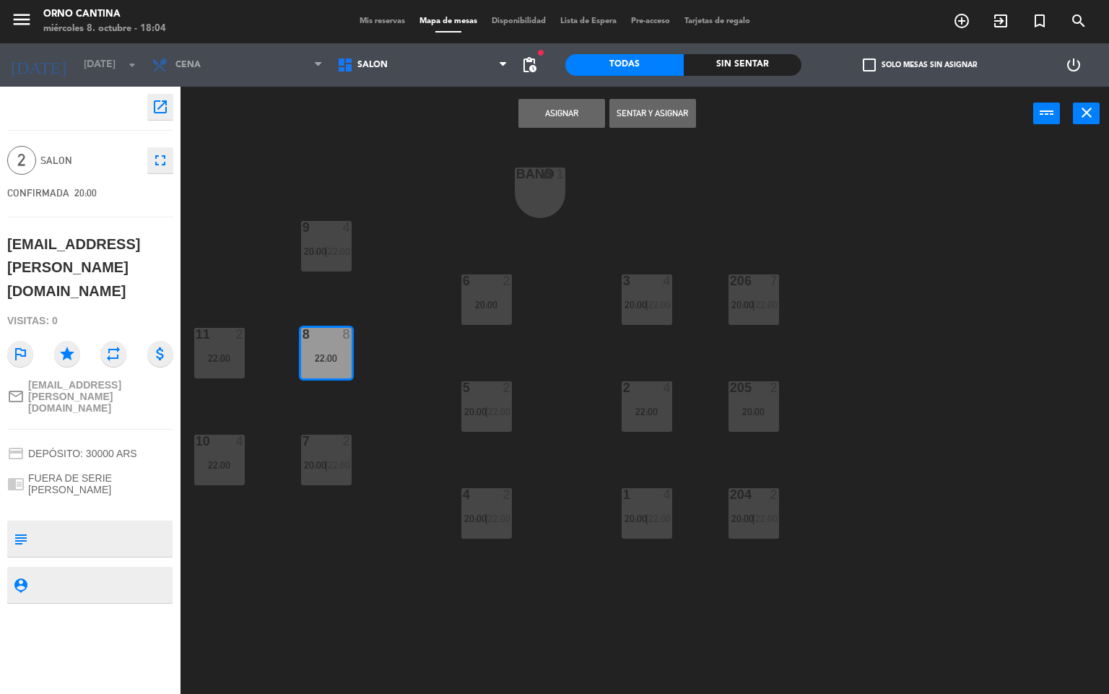
click at [527, 115] on button "Asignar" at bounding box center [561, 113] width 87 height 29
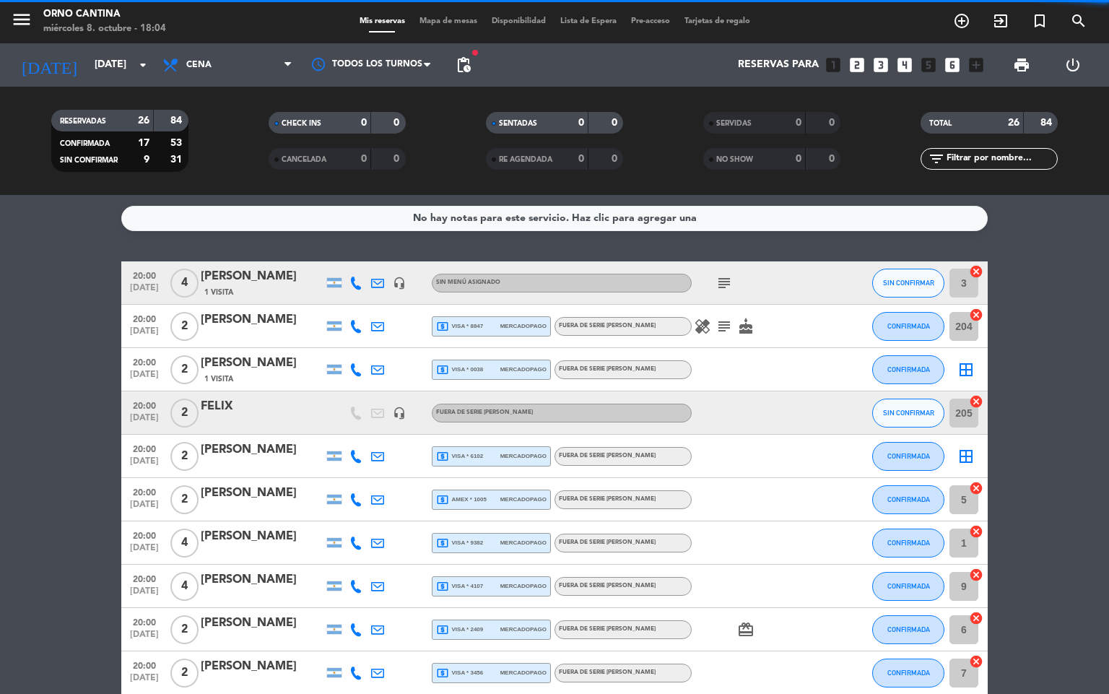
click at [828, 665] on div at bounding box center [840, 672] width 39 height 43
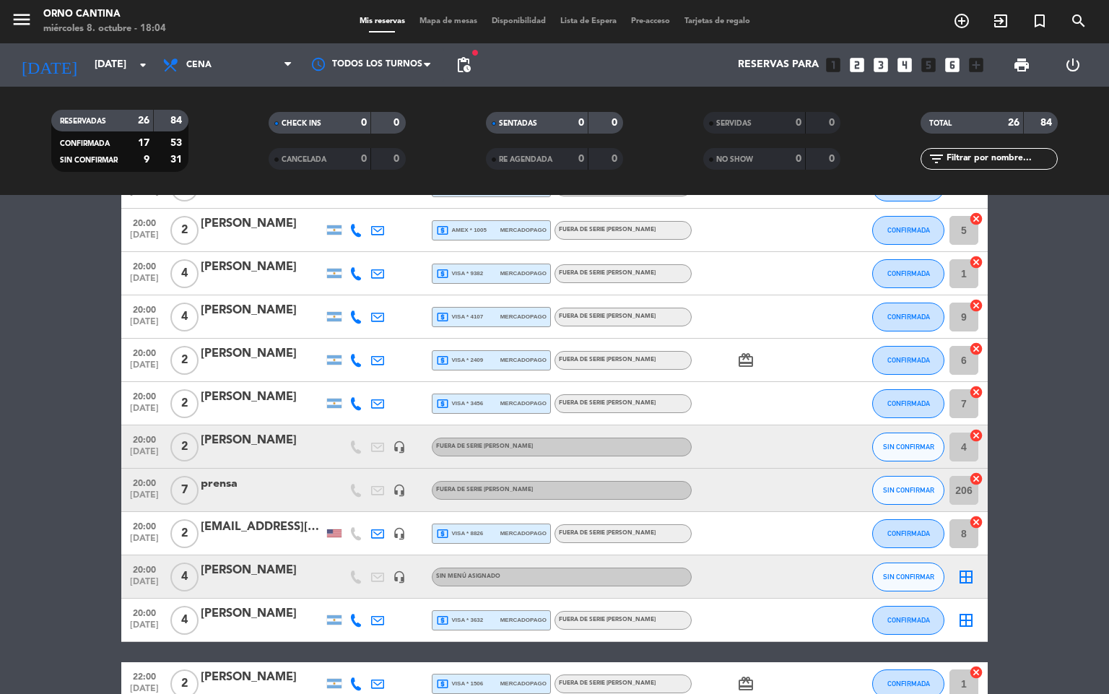
scroll to position [313, 0]
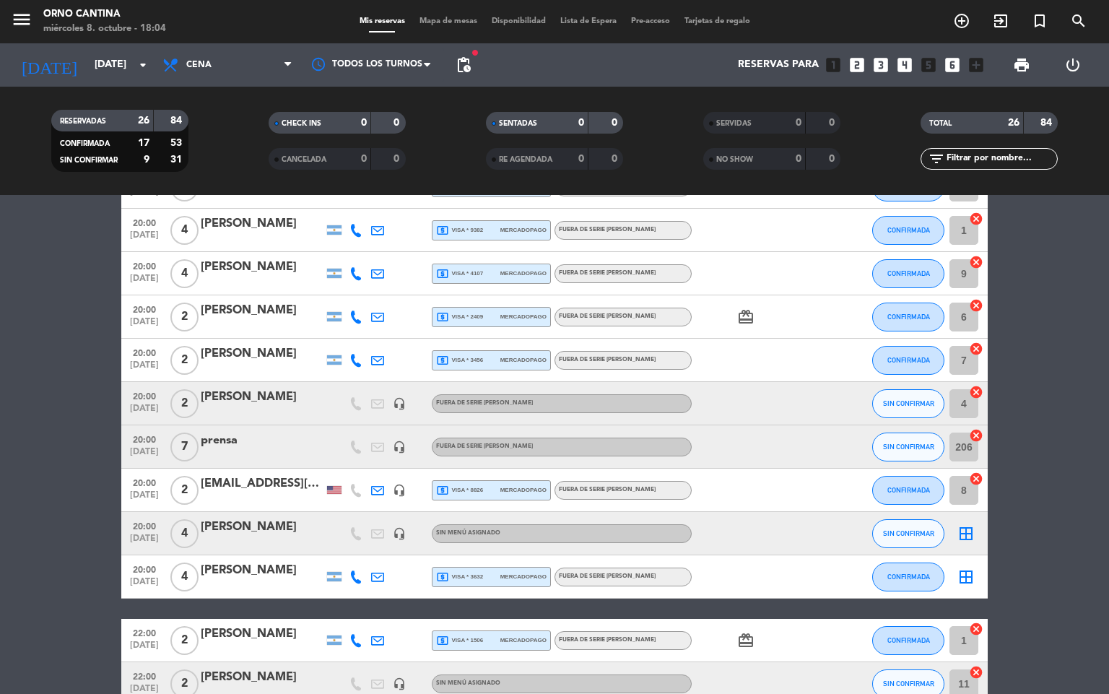
click at [815, 247] on div at bounding box center [756, 230] width 130 height 43
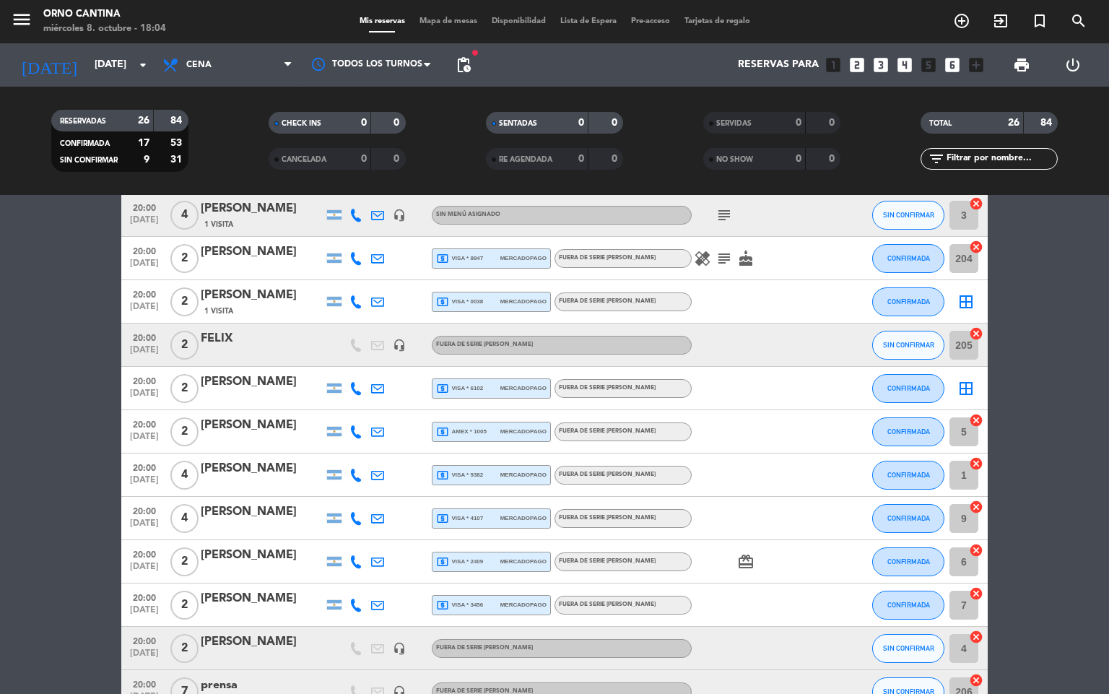
scroll to position [17, 0]
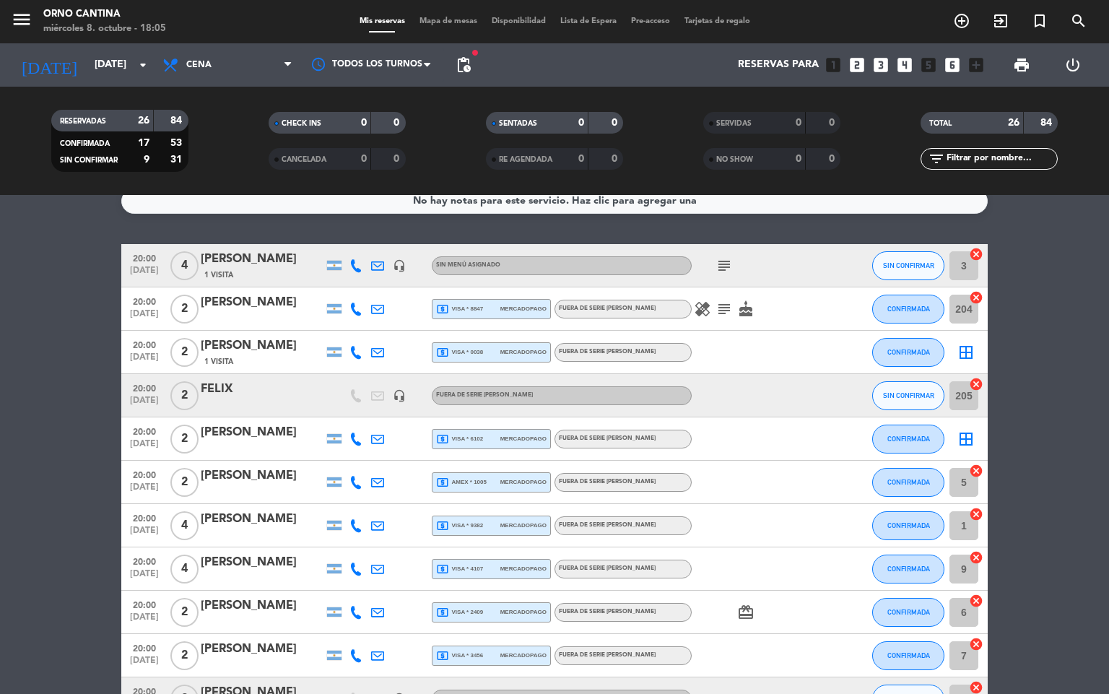
click at [801, 665] on div at bounding box center [756, 655] width 130 height 43
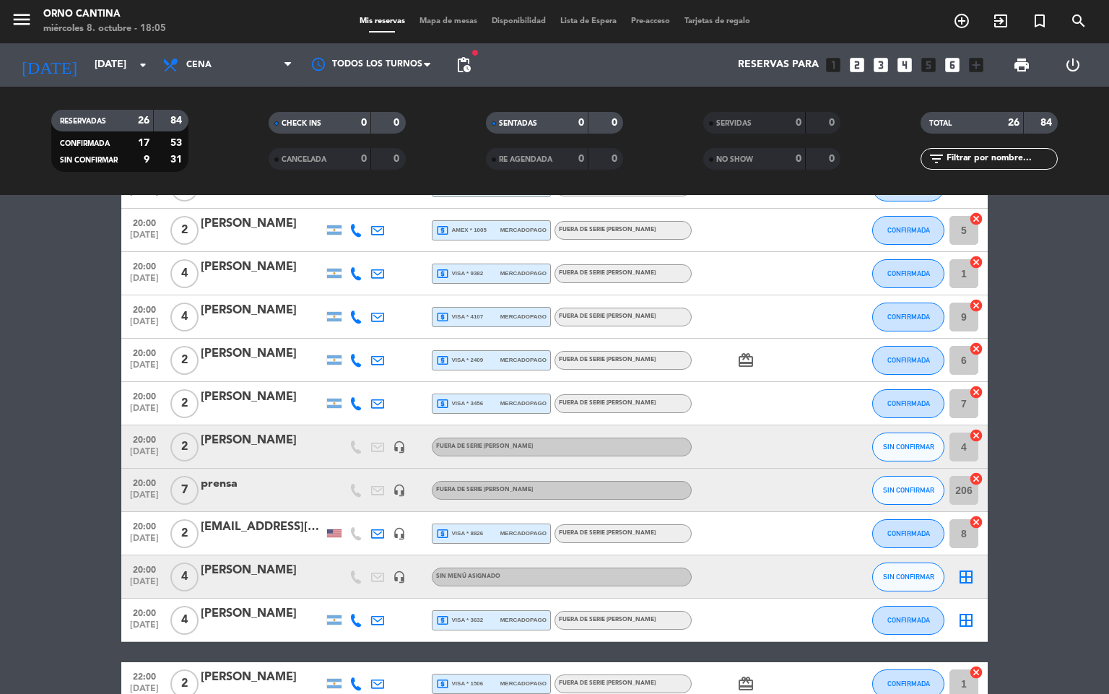
scroll to position [313, 0]
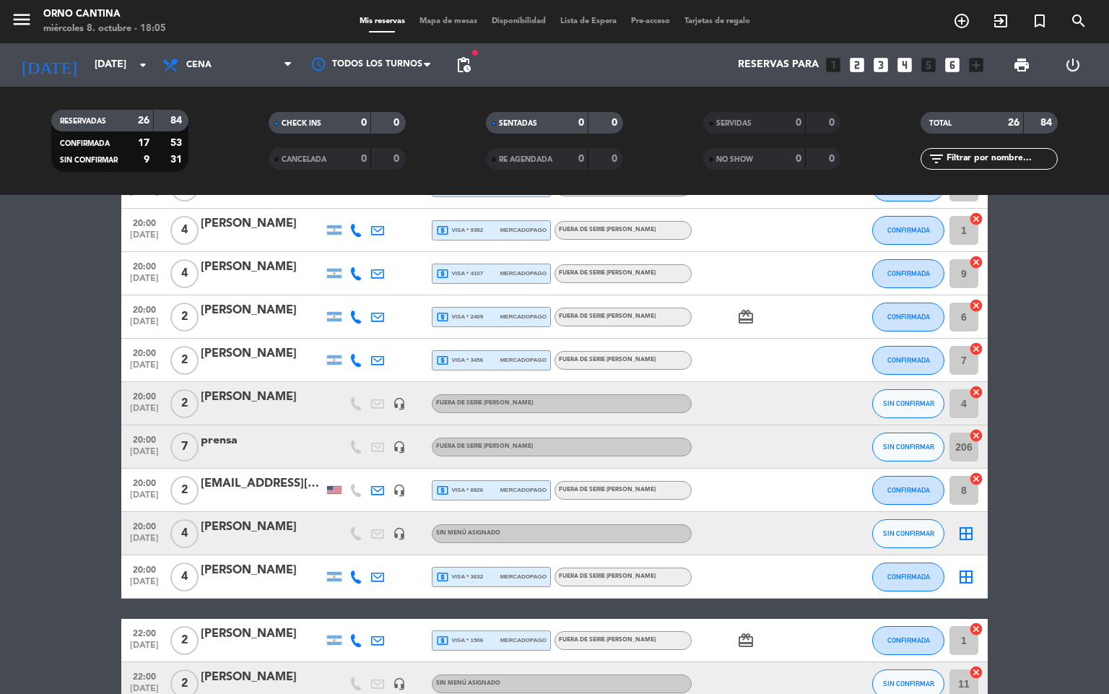
click at [962, 535] on icon "border_all" at bounding box center [965, 533] width 17 height 17
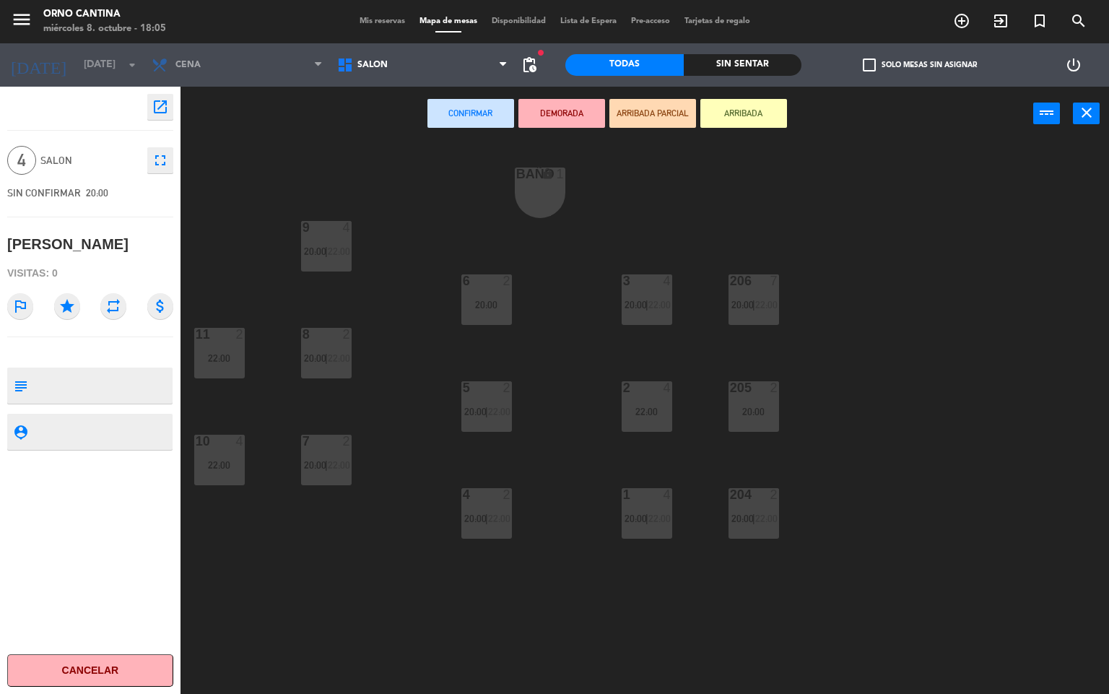
click at [219, 476] on div "10 4 22:00" at bounding box center [219, 460] width 51 height 51
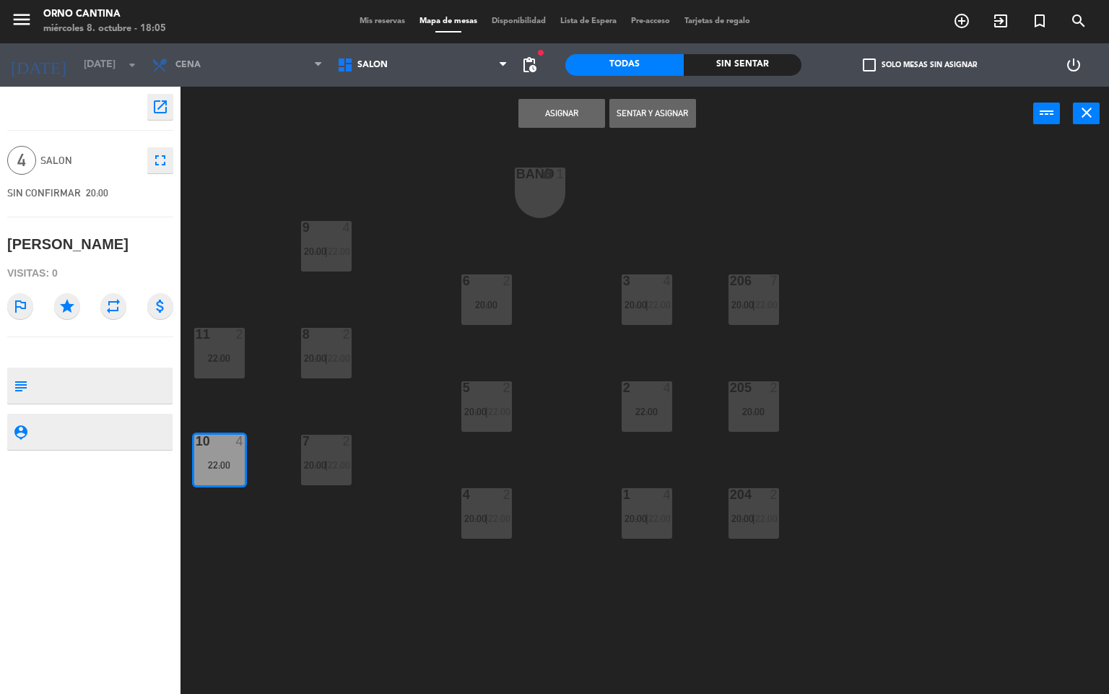
click at [569, 110] on button "Asignar" at bounding box center [561, 113] width 87 height 29
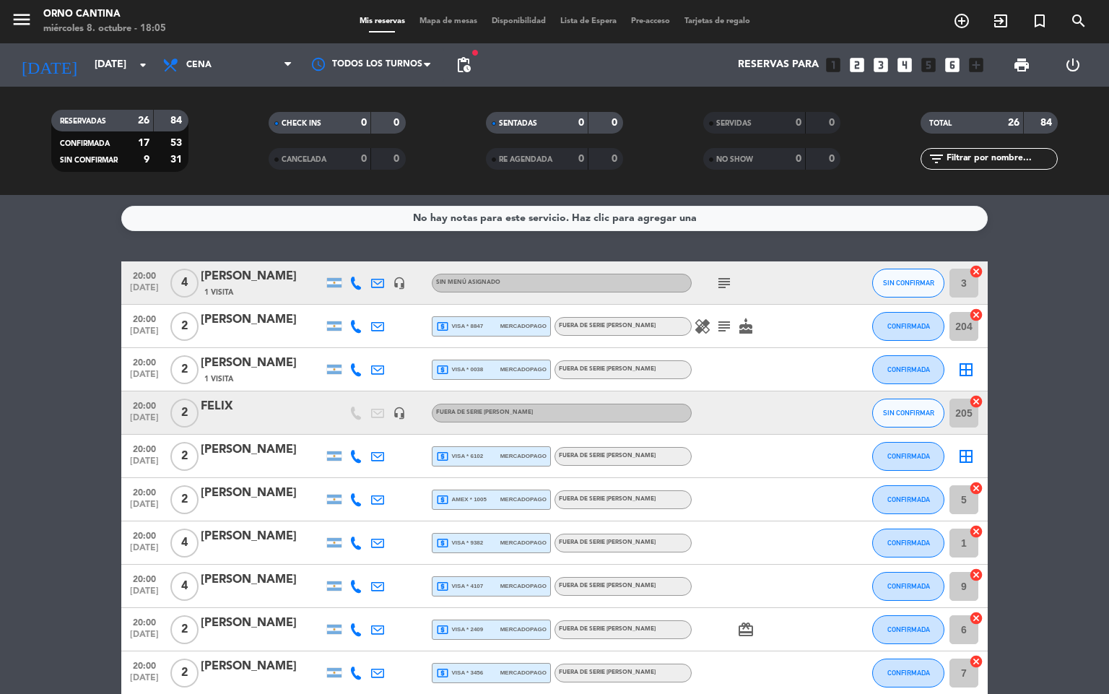
click at [815, 661] on div at bounding box center [756, 672] width 130 height 43
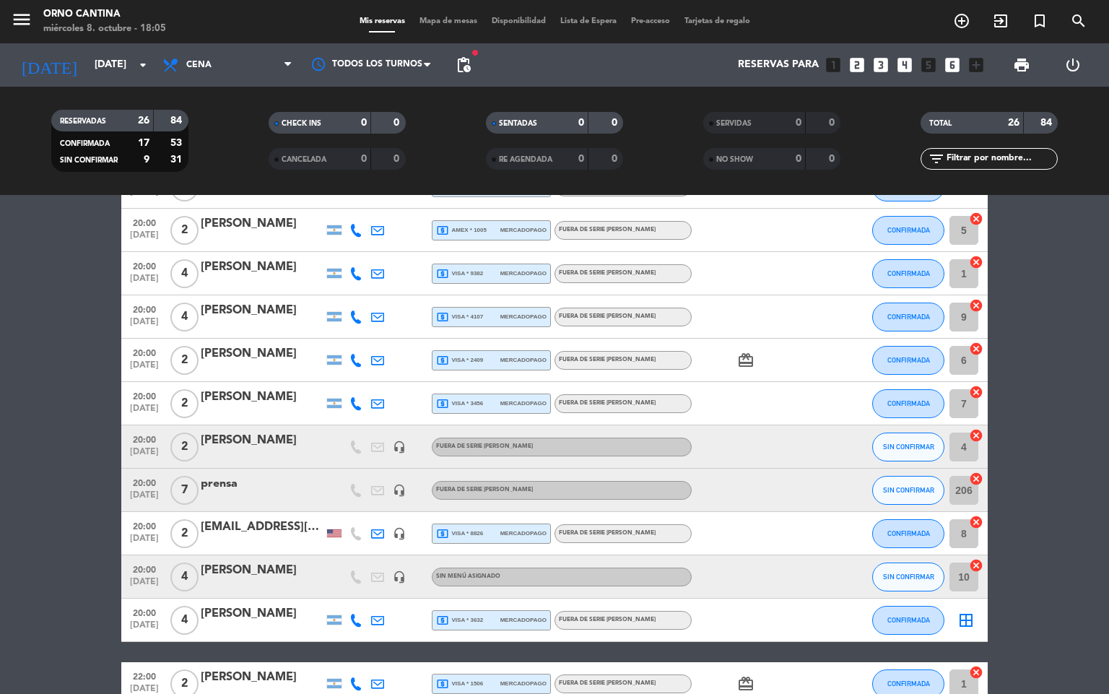
scroll to position [313, 0]
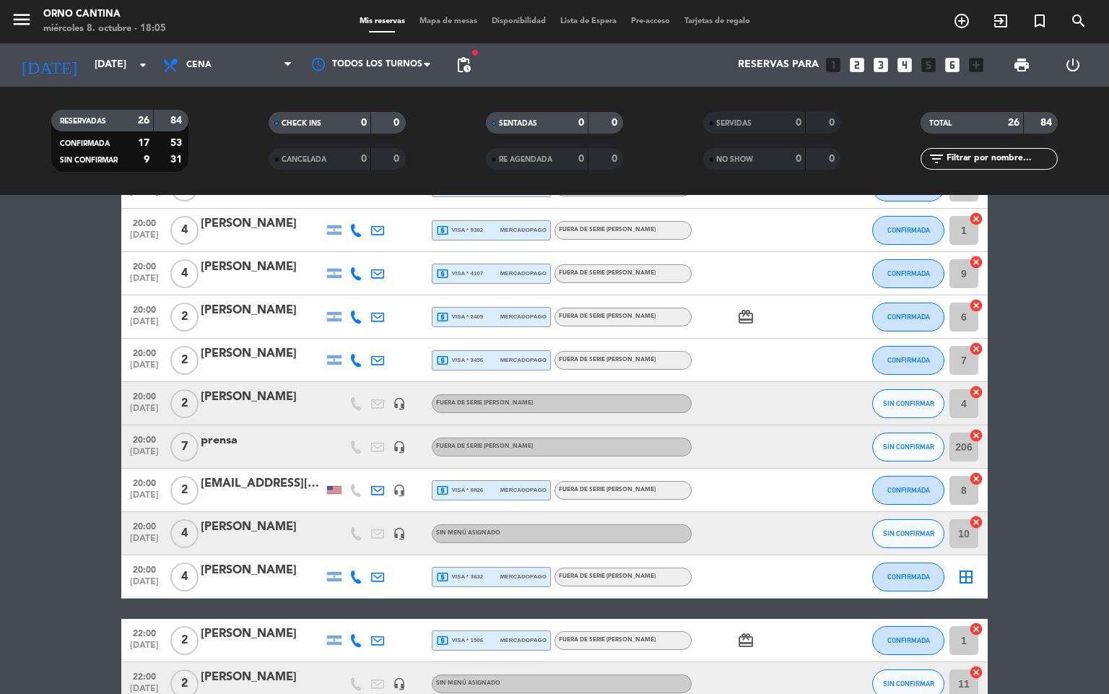
click at [969, 575] on icon "border_all" at bounding box center [965, 576] width 17 height 17
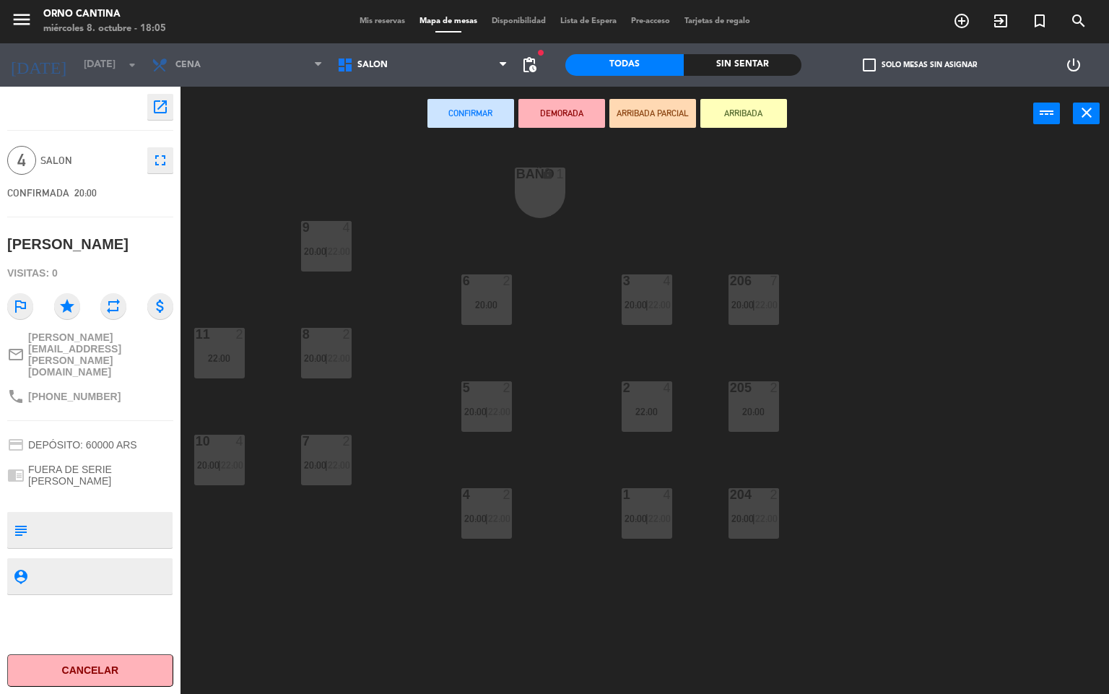
click at [232, 359] on div "22:00" at bounding box center [219, 358] width 51 height 10
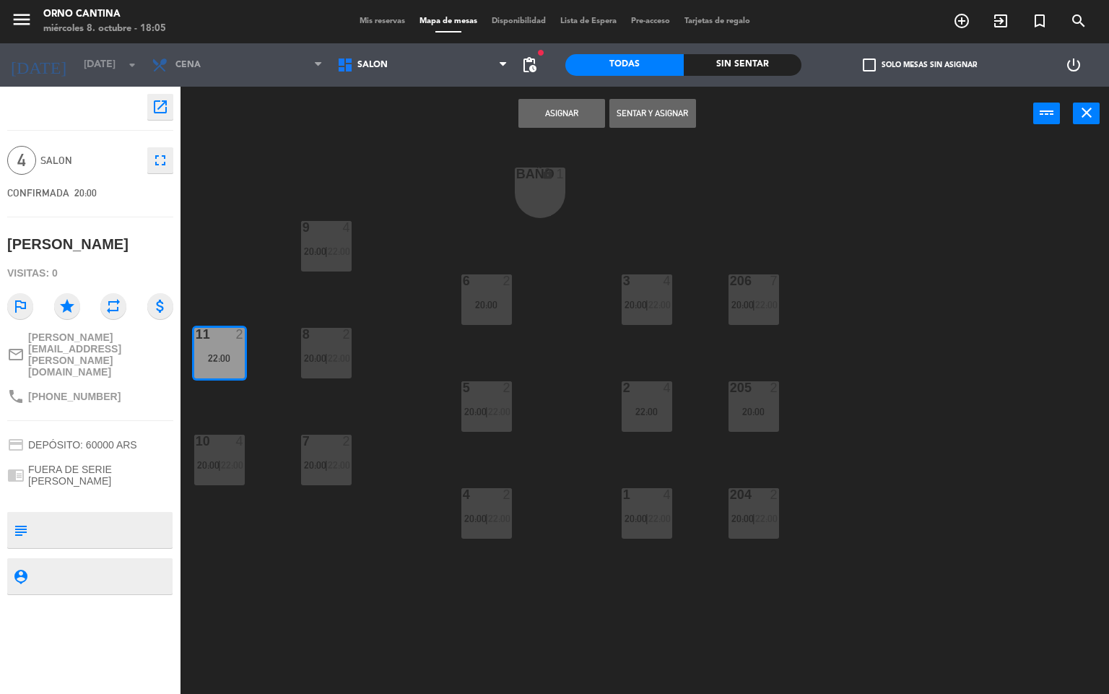
click at [542, 113] on button "Asignar" at bounding box center [561, 113] width 87 height 29
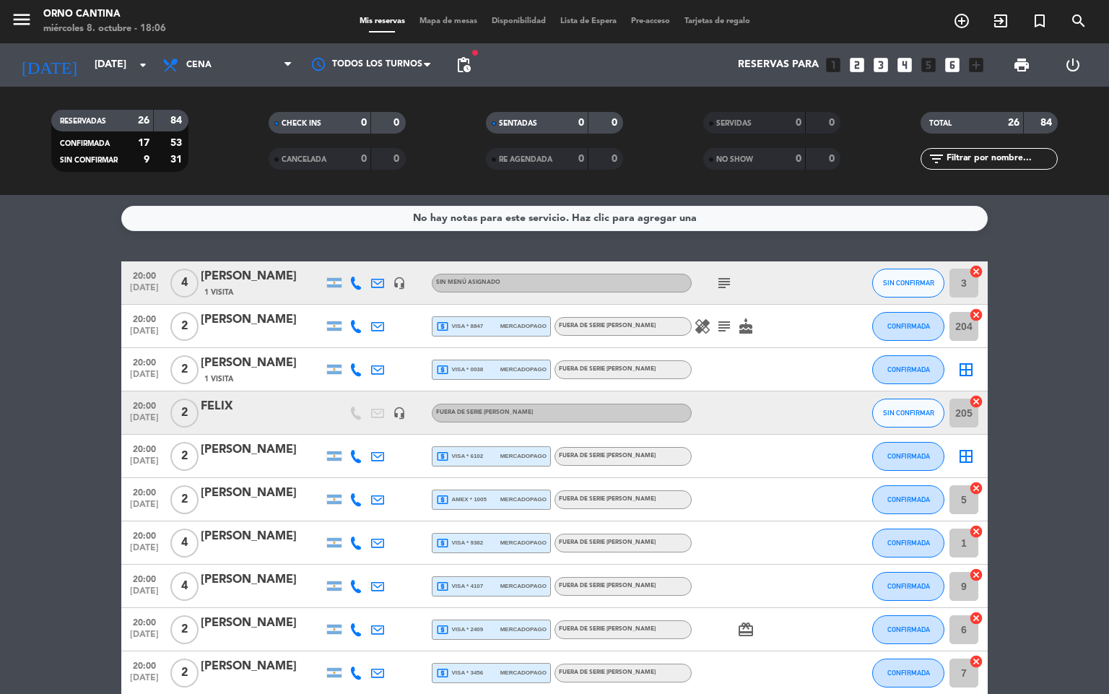
click at [826, 644] on div at bounding box center [840, 629] width 39 height 43
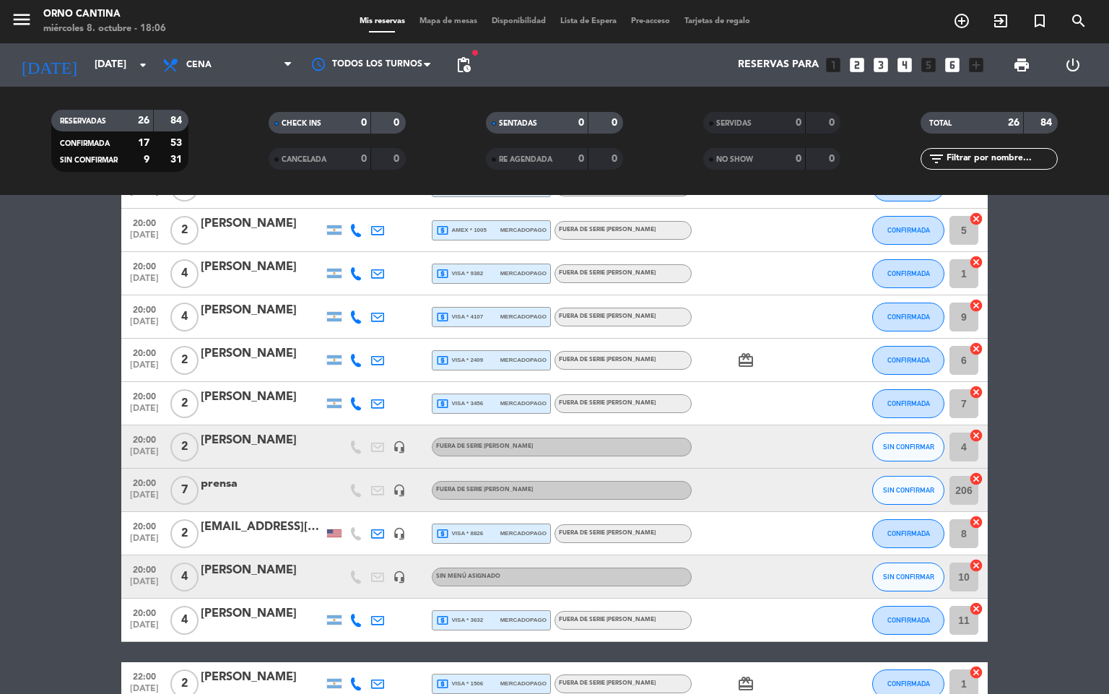
scroll to position [302, 0]
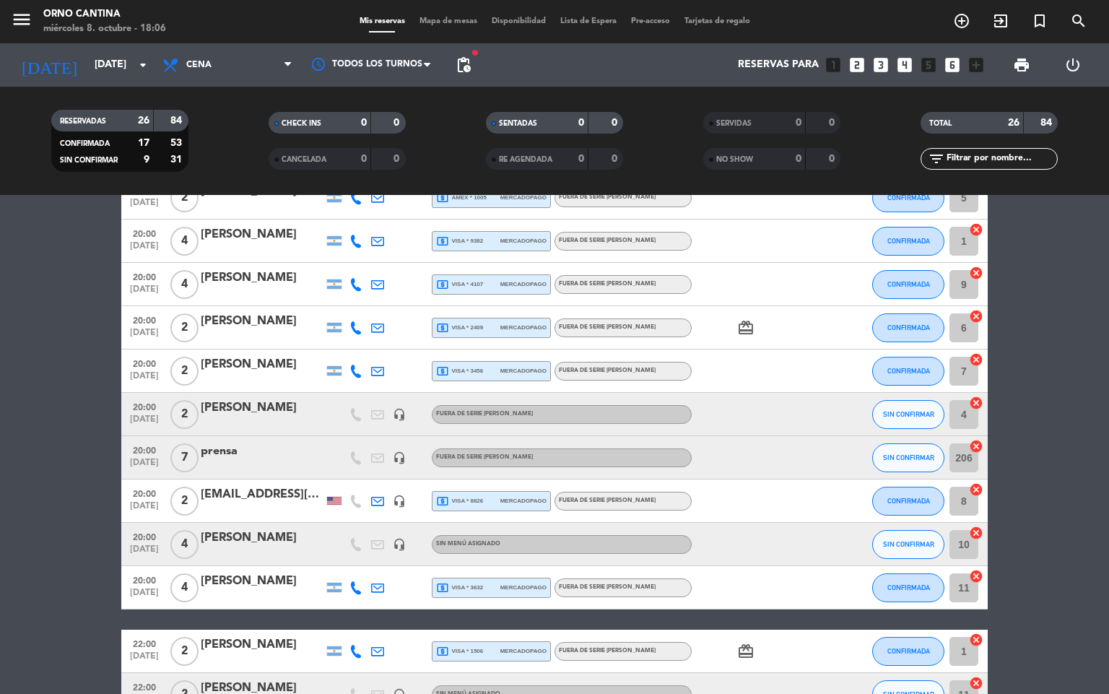
click at [396, 533] on div "headset_mic" at bounding box center [399, 544] width 22 height 43
click at [403, 544] on icon "headset_mic" at bounding box center [399, 544] width 13 height 13
click at [85, 595] on bookings-row "20:00 [DATE] 4 [PERSON_NAME] 1 Visita headset_mic Sin menú asignado subject SIN…" at bounding box center [554, 533] width 1109 height 1146
click at [803, 263] on div at bounding box center [756, 284] width 130 height 43
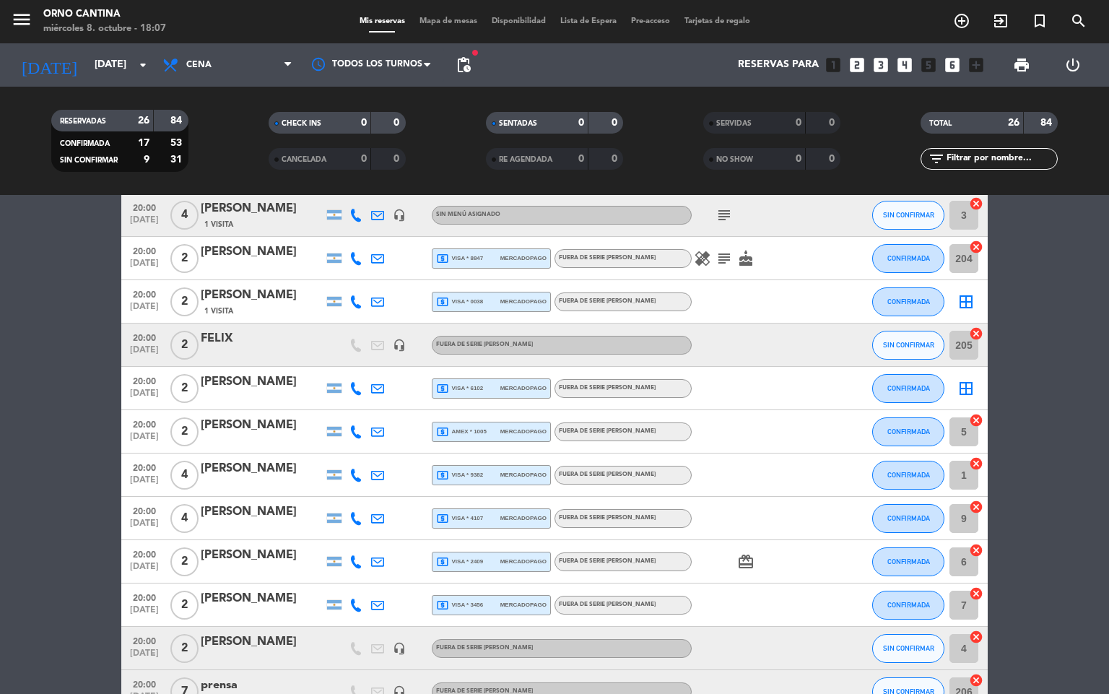
scroll to position [17, 0]
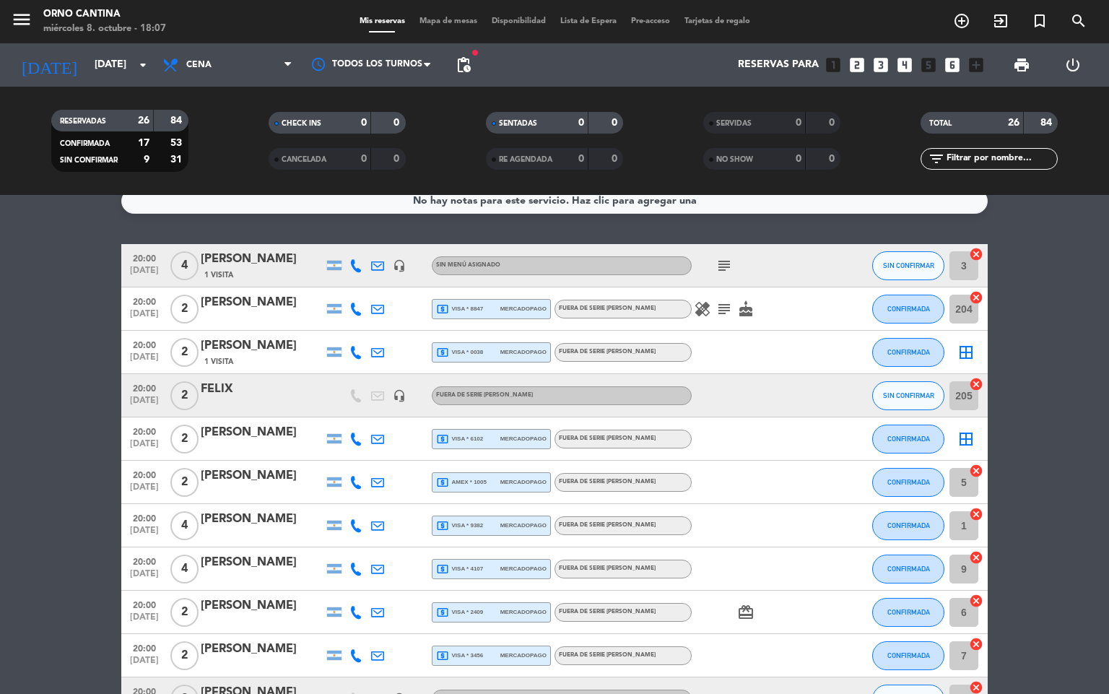
click at [826, 686] on div at bounding box center [840, 698] width 39 height 43
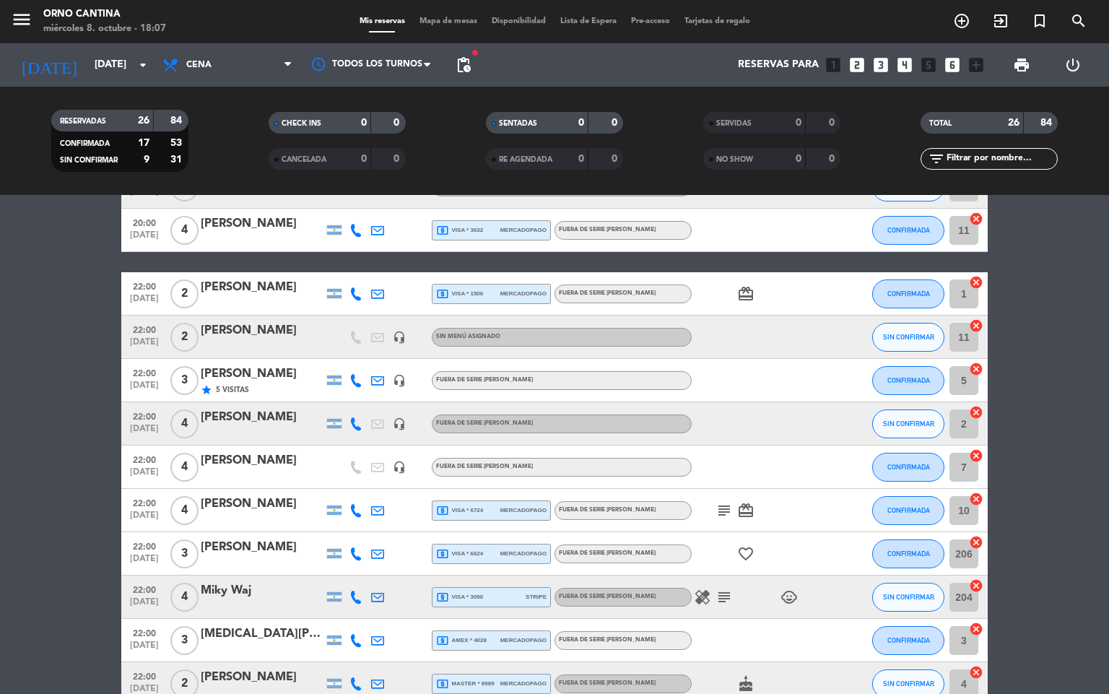
scroll to position [702, 0]
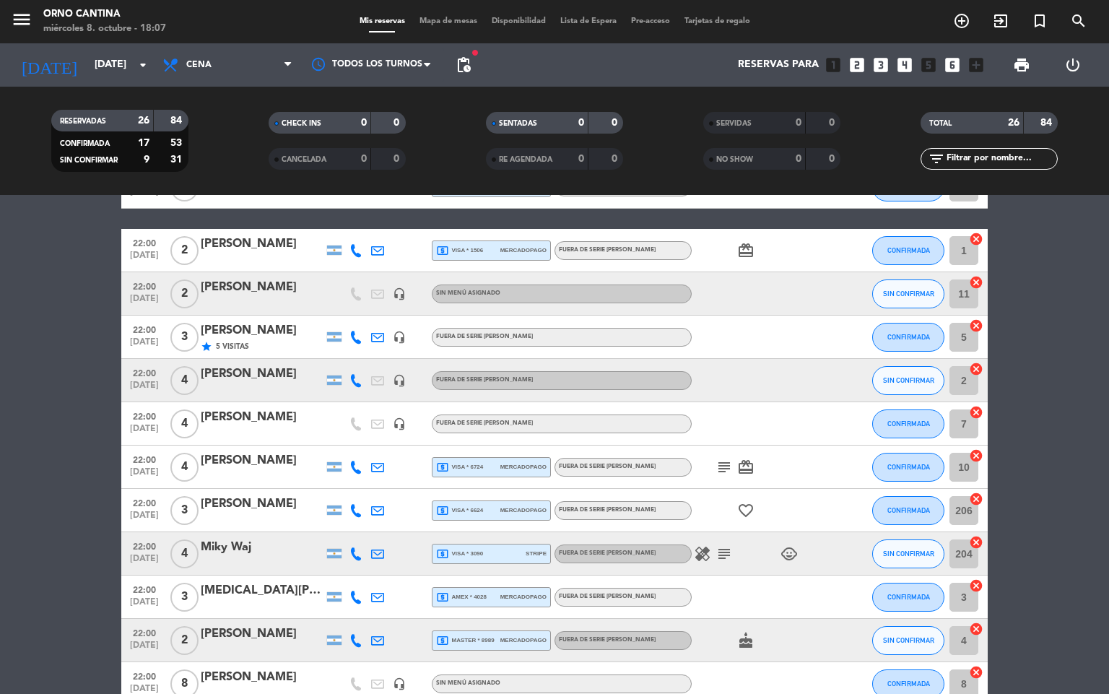
click at [972, 237] on icon "cancel" at bounding box center [976, 239] width 14 height 14
click at [974, 275] on icon "cancel" at bounding box center [976, 282] width 14 height 14
click at [972, 323] on icon "cancel" at bounding box center [976, 325] width 14 height 14
click at [972, 359] on div "2 cancel" at bounding box center [965, 380] width 43 height 43
click at [975, 369] on icon "cancel" at bounding box center [976, 369] width 14 height 14
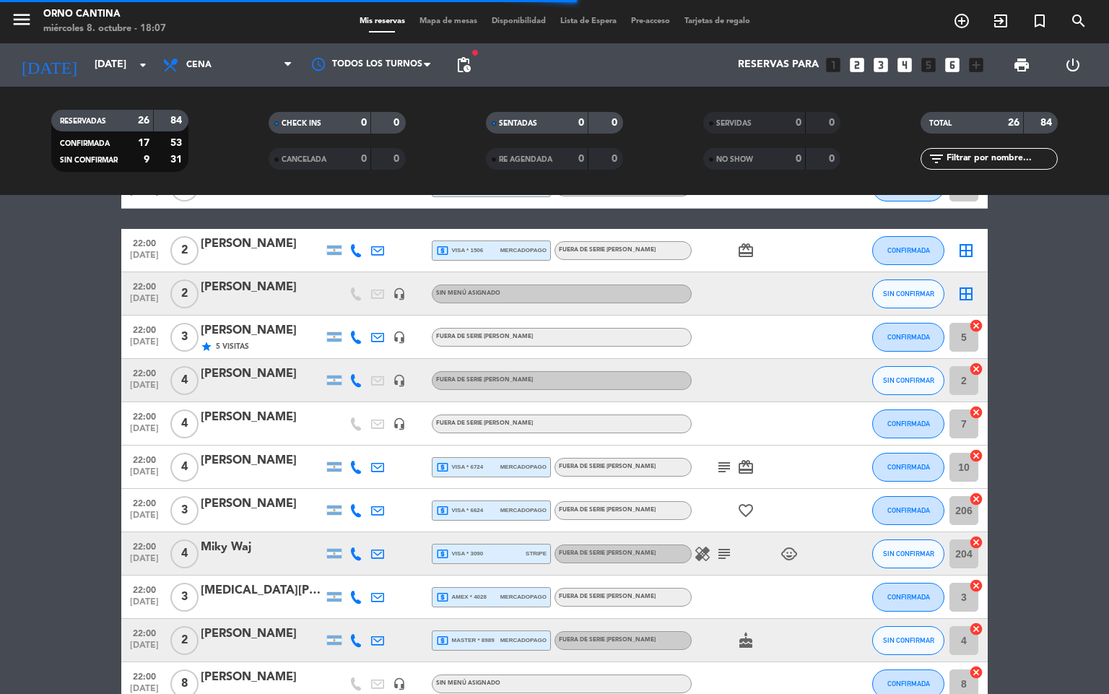
click at [975, 448] on icon "cancel" at bounding box center [976, 455] width 14 height 14
click at [973, 500] on icon "cancel" at bounding box center [976, 499] width 14 height 14
drag, startPoint x: 973, startPoint y: 500, endPoint x: 975, endPoint y: 575, distance: 74.4
click at [975, 575] on div "3 cancel" at bounding box center [965, 596] width 43 height 43
click at [972, 575] on div "3 cancel" at bounding box center [965, 596] width 43 height 43
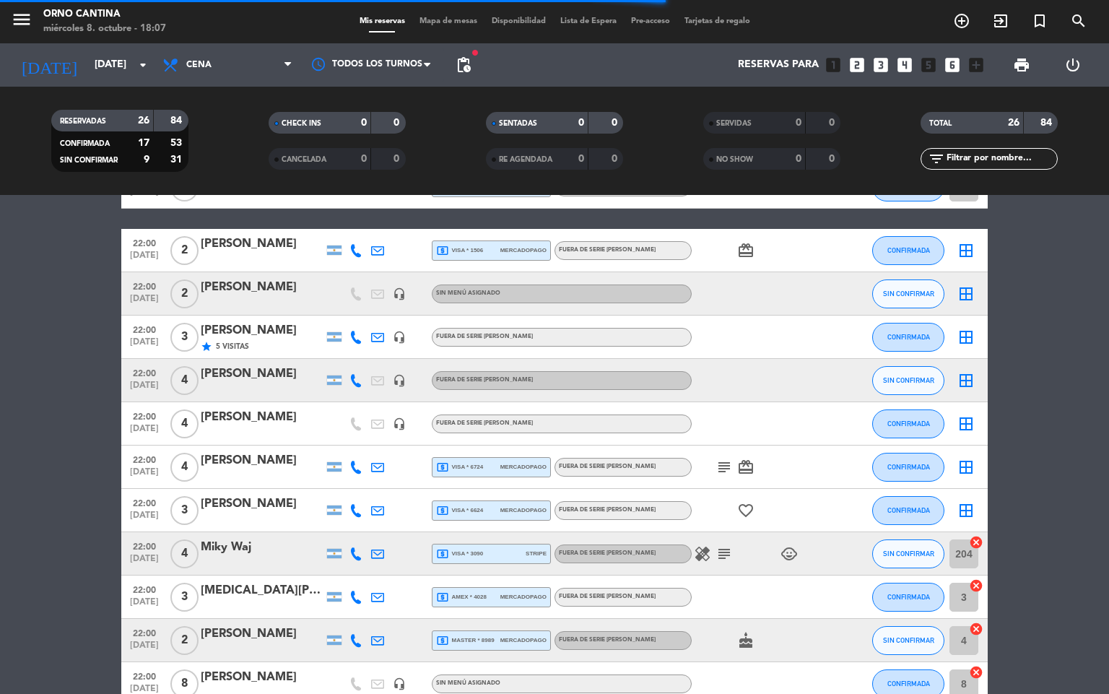
click at [983, 619] on div "4 cancel" at bounding box center [965, 640] width 43 height 43
click at [966, 633] on input "4" at bounding box center [963, 640] width 29 height 29
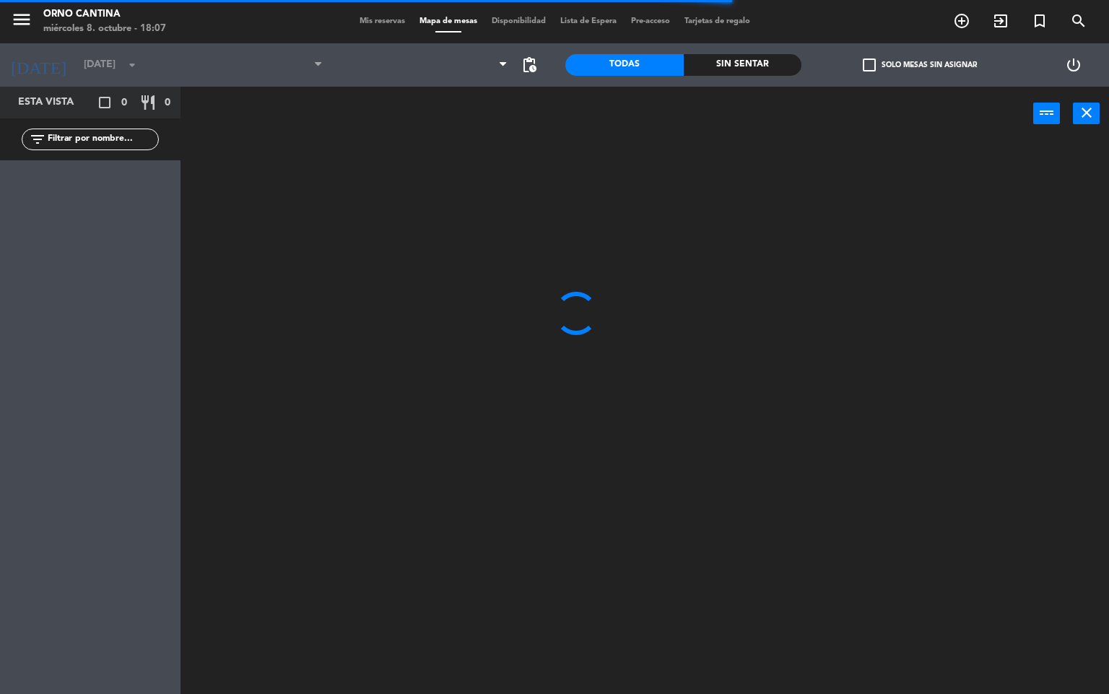
click at [975, 617] on div at bounding box center [649, 417] width 917 height 553
click at [1081, 113] on icon "close" at bounding box center [1086, 112] width 17 height 17
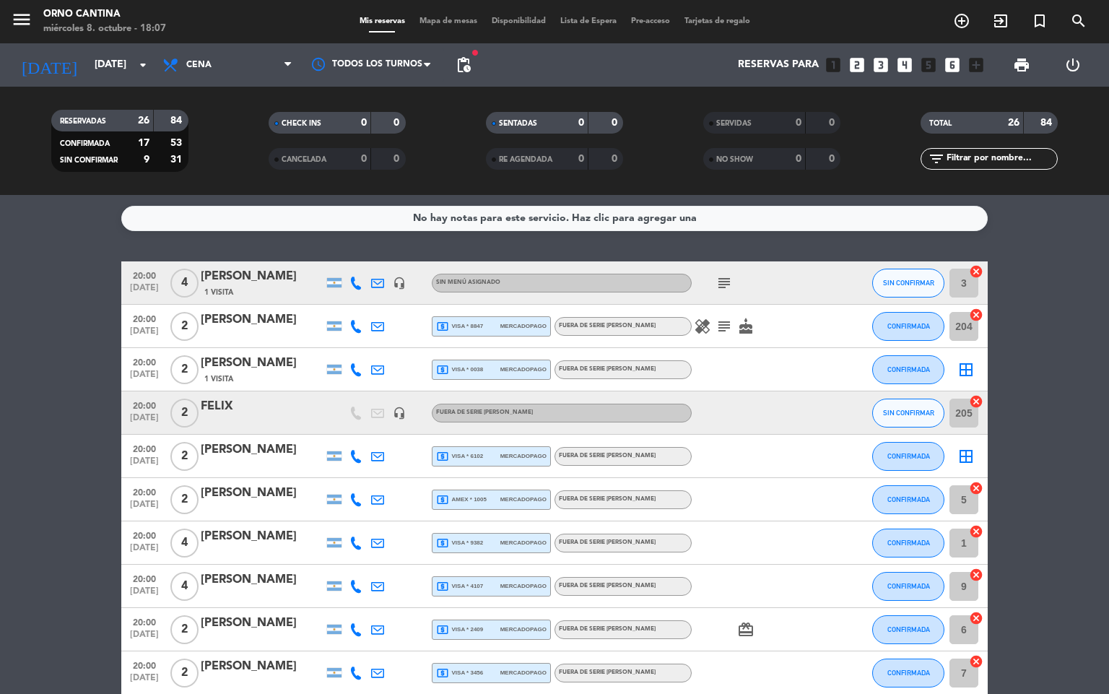
click at [832, 668] on div at bounding box center [840, 672] width 39 height 43
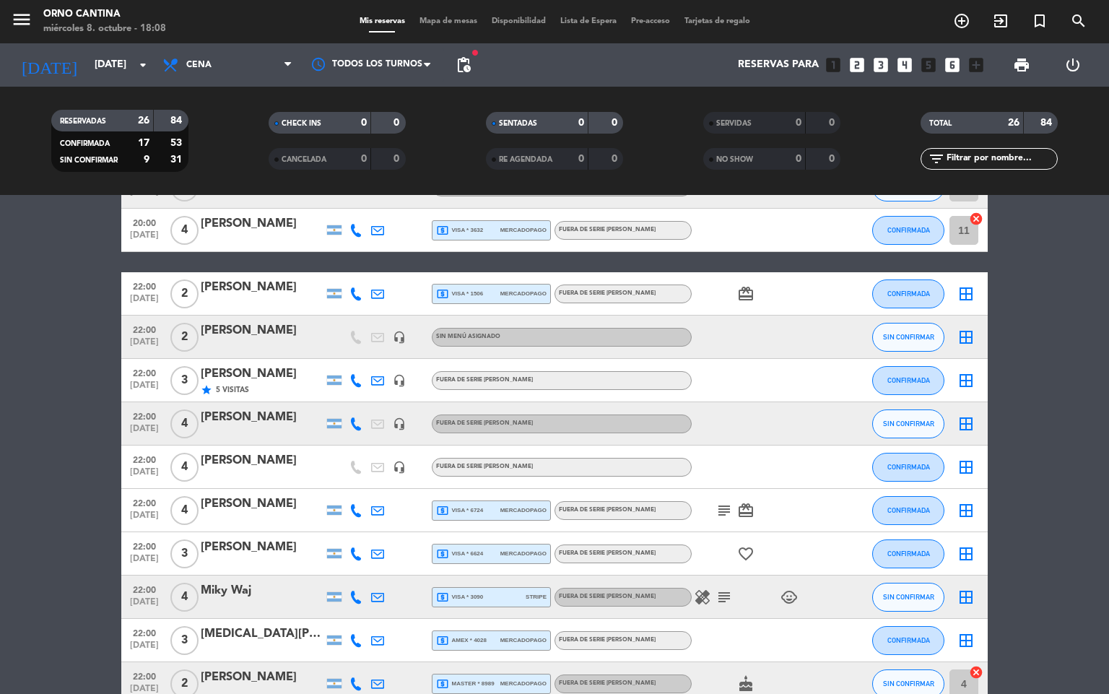
scroll to position [702, 0]
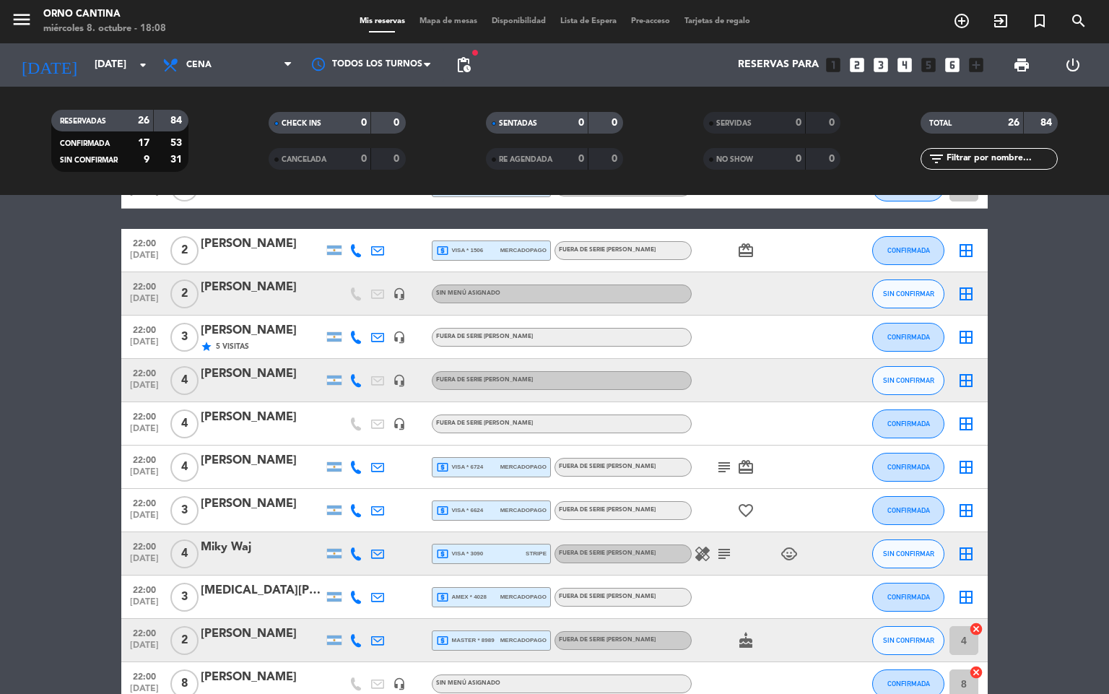
click at [977, 622] on icon "cancel" at bounding box center [976, 628] width 14 height 14
click at [977, 662] on div "8 cancel" at bounding box center [965, 683] width 43 height 43
click at [977, 672] on icon "cancel" at bounding box center [976, 672] width 14 height 14
click at [964, 344] on icon "border_all" at bounding box center [965, 336] width 17 height 17
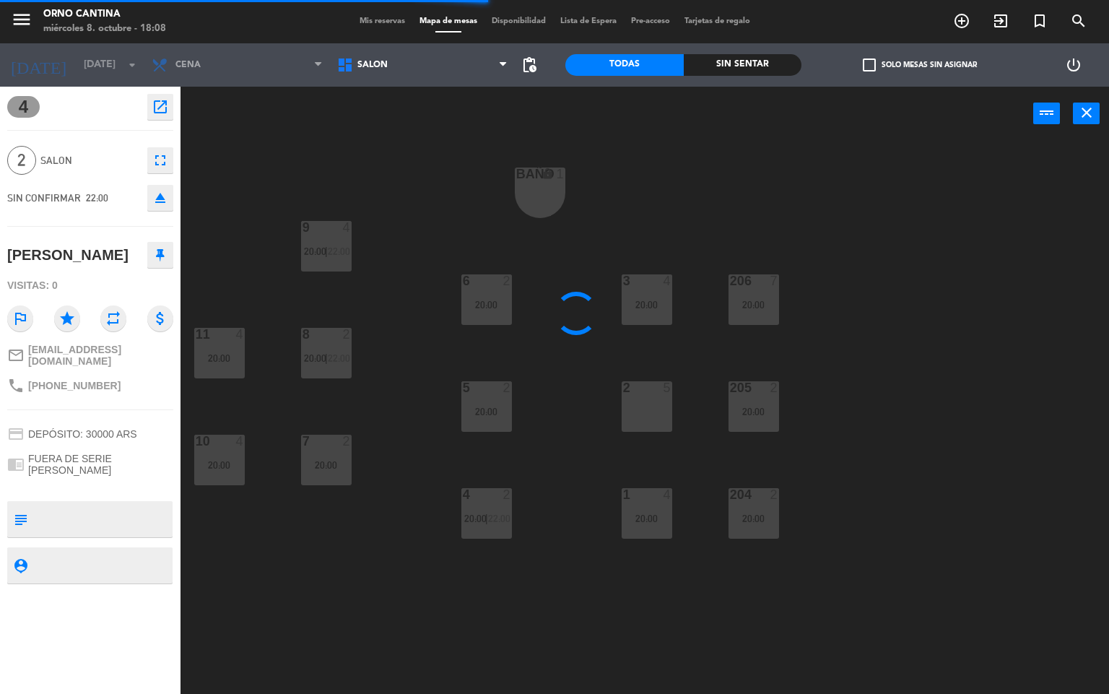
click at [780, 401] on div "BAÑO lock 1 9 4 20:00 | 22:00 3 4 20:00 6 2 20:00 206 7 20:00 8 2 20:00 | 22:00…" at bounding box center [649, 417] width 917 height 553
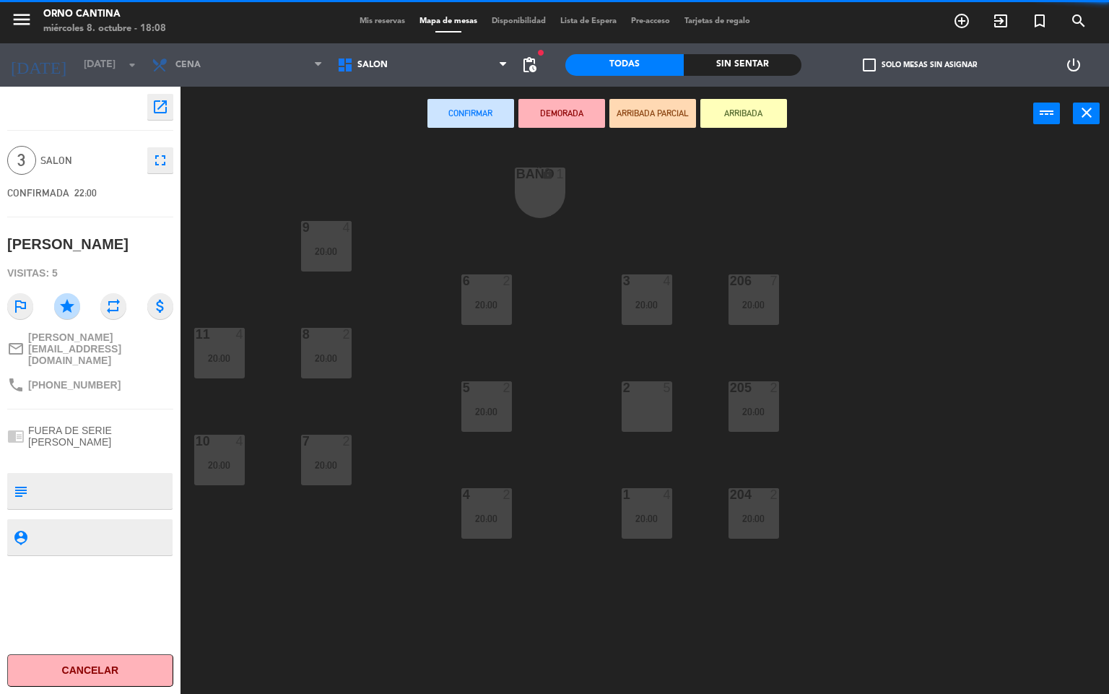
click at [743, 420] on div "205 2 20:00" at bounding box center [753, 406] width 51 height 51
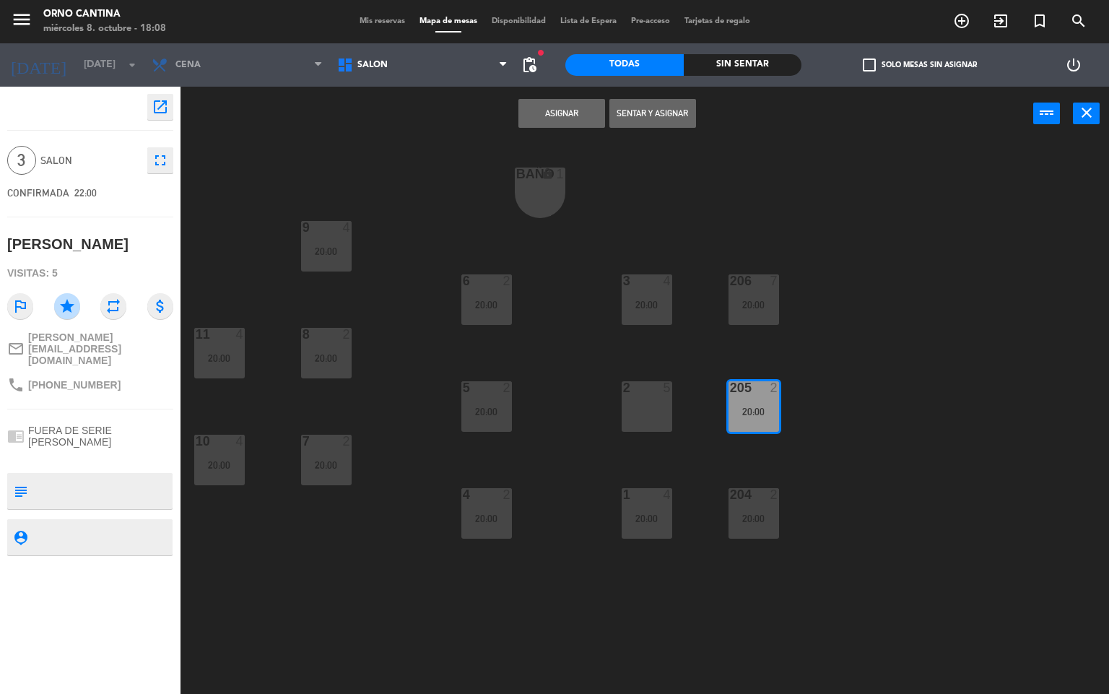
click at [546, 122] on button "Asignar" at bounding box center [561, 113] width 87 height 29
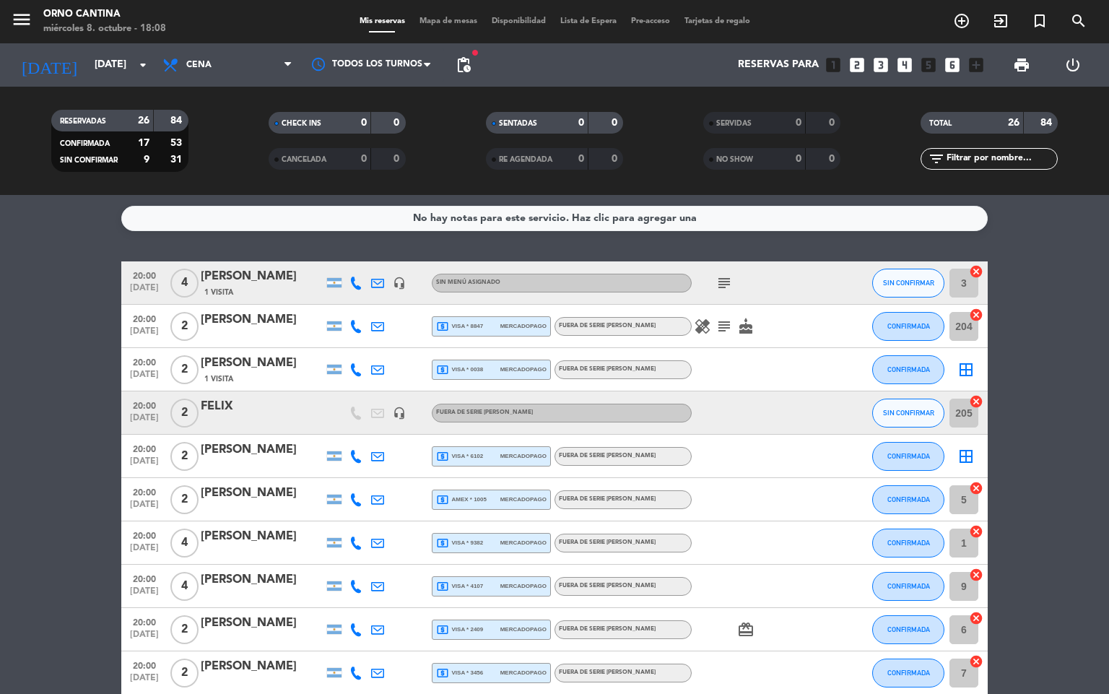
click at [806, 633] on div "card_giftcard" at bounding box center [756, 629] width 130 height 43
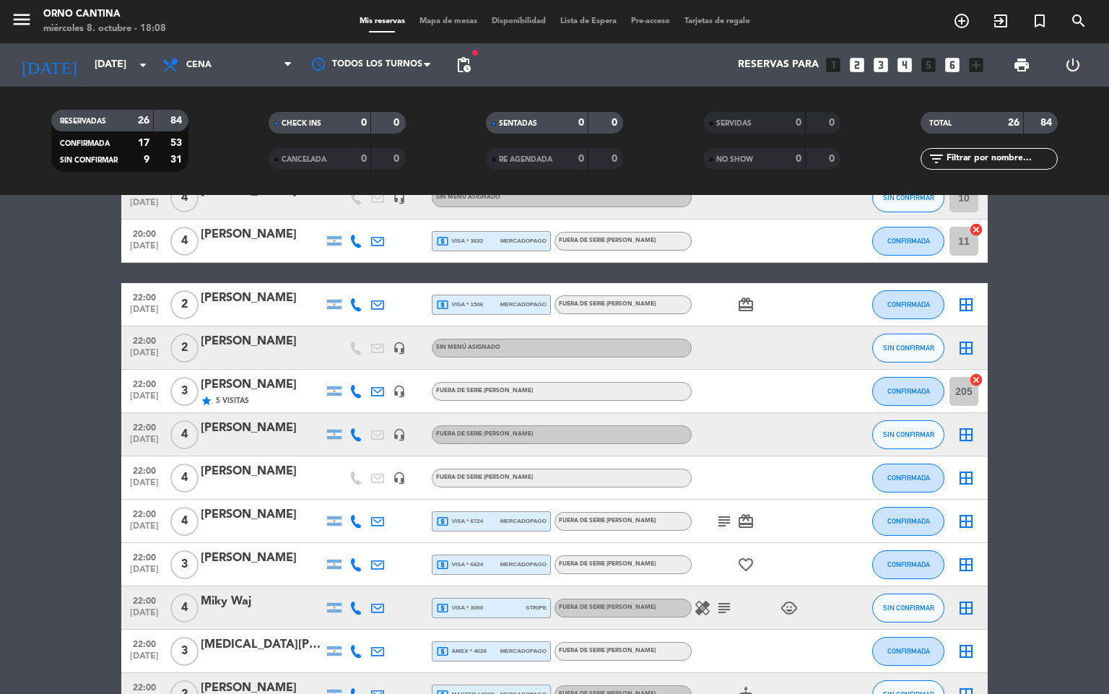
scroll to position [659, 0]
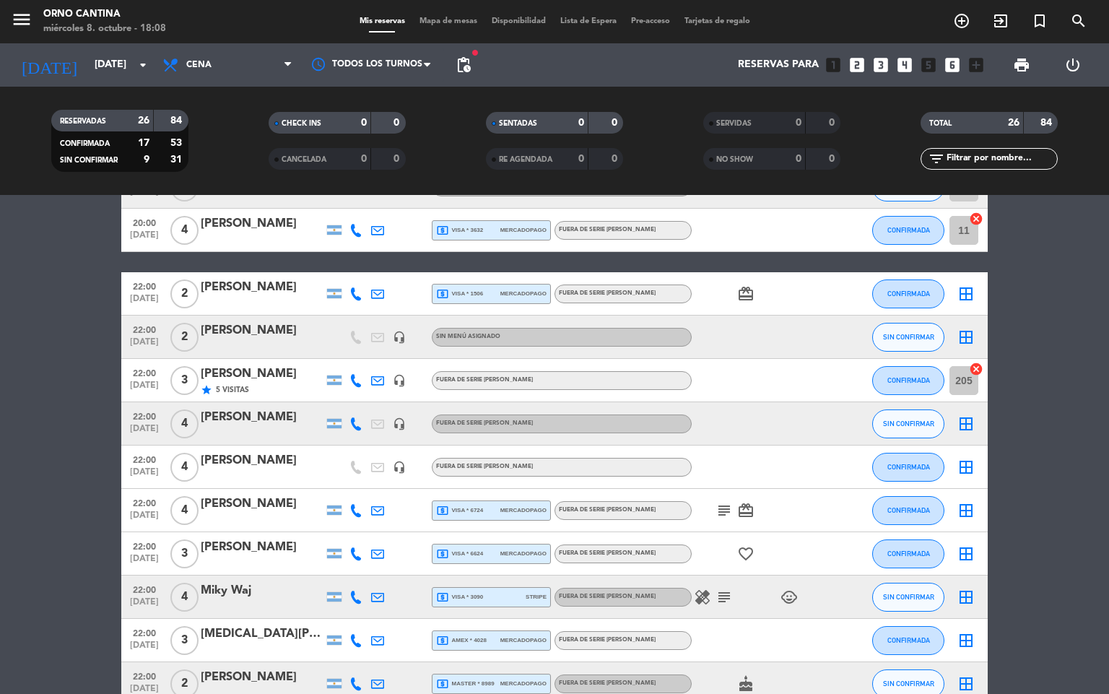
click at [410, 418] on div at bounding box center [421, 423] width 22 height 43
click at [403, 417] on icon "headset_mic" at bounding box center [399, 423] width 13 height 13
click at [367, 414] on div at bounding box center [378, 423] width 22 height 43
click at [411, 333] on div at bounding box center [421, 336] width 22 height 43
click at [380, 331] on icon at bounding box center [377, 337] width 13 height 13
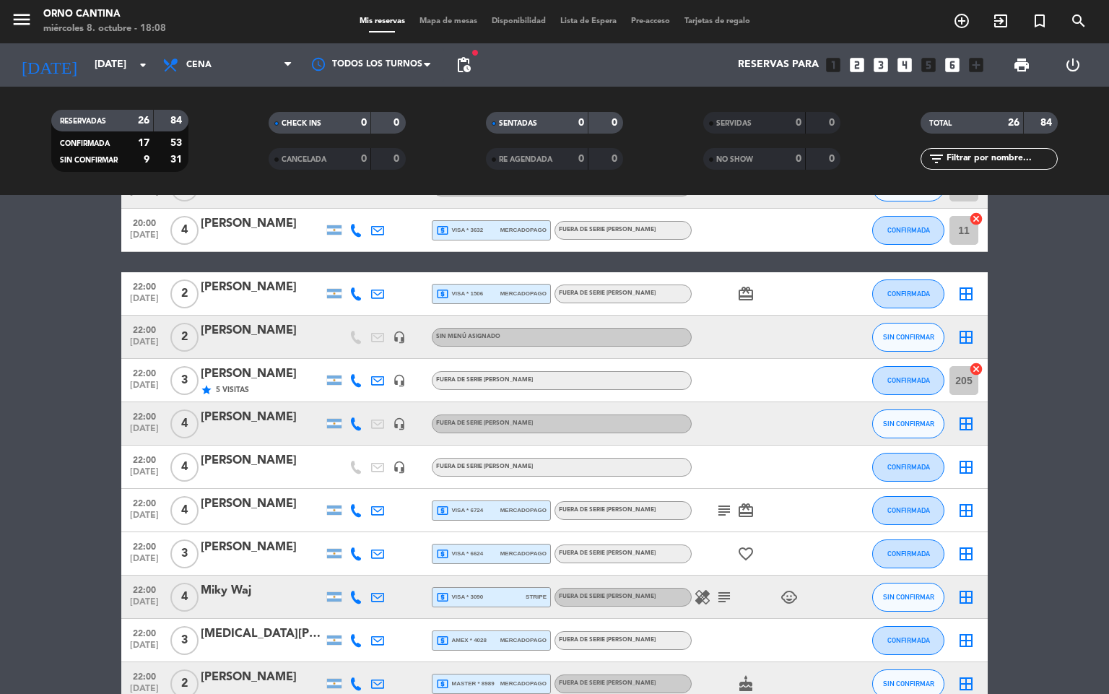
click at [395, 336] on icon "headset_mic" at bounding box center [399, 337] width 13 height 13
click at [89, 602] on bookings-row "20:00 [DATE] 4 [PERSON_NAME] 1 Visita headset_mic Sin menú asignado subject SIN…" at bounding box center [554, 175] width 1109 height 1146
click at [914, 328] on button "SIN CONFIRMAR" at bounding box center [908, 337] width 72 height 29
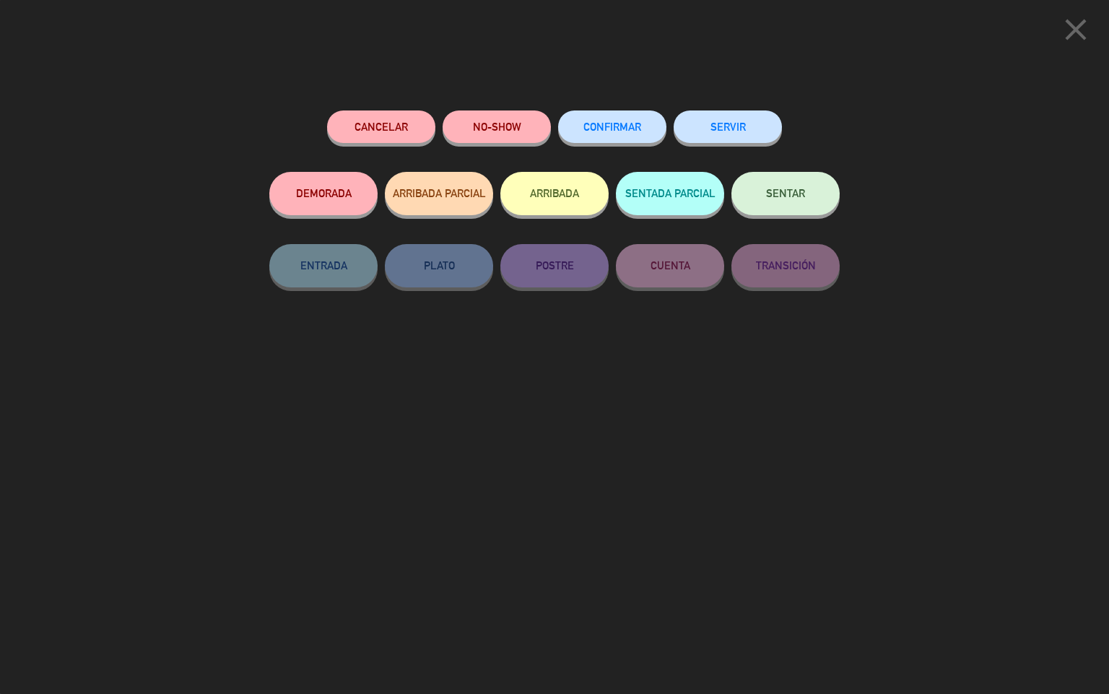
click at [1081, 28] on icon "close" at bounding box center [1075, 30] width 36 height 36
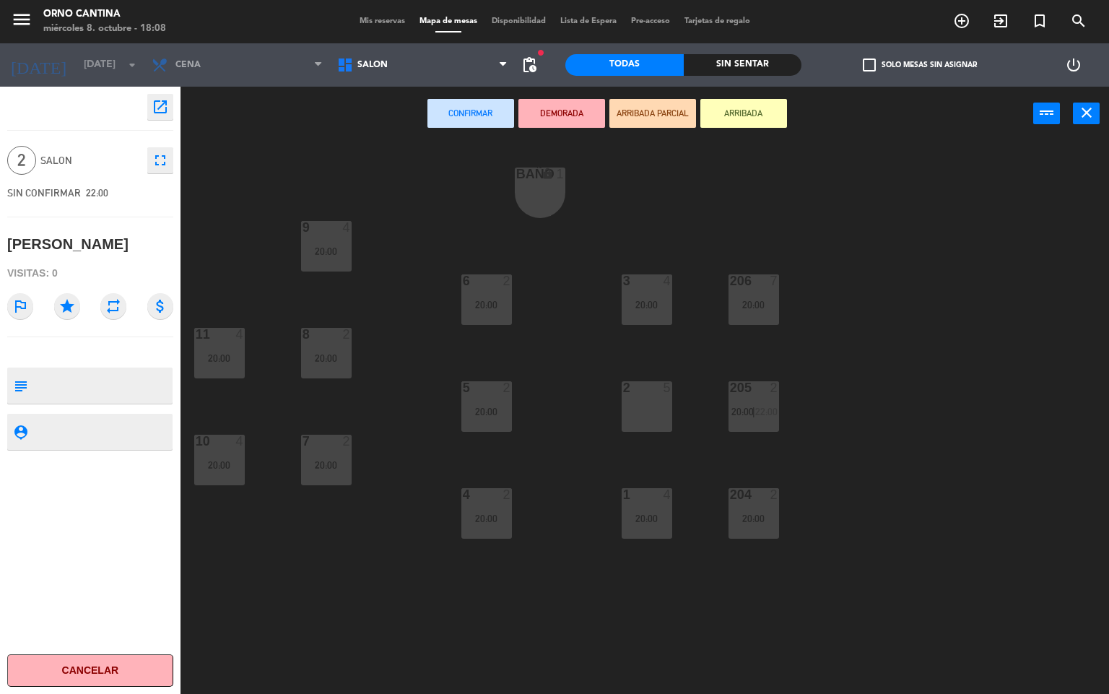
click at [756, 503] on div "204 2 20:00" at bounding box center [753, 513] width 51 height 51
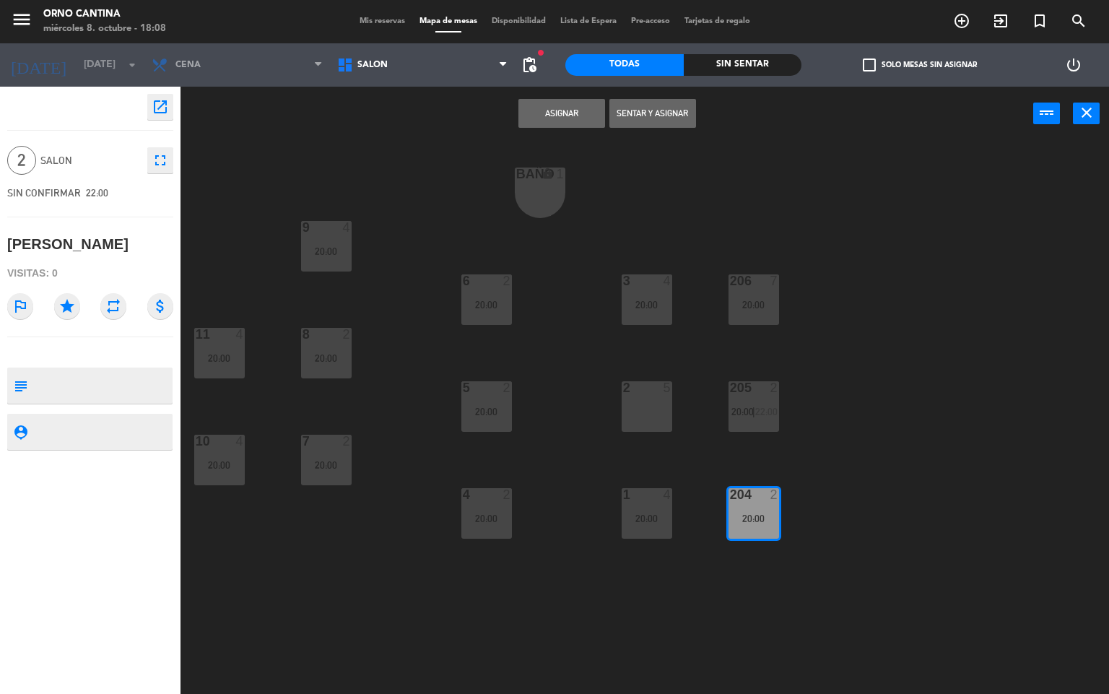
click at [563, 110] on button "Asignar" at bounding box center [561, 113] width 87 height 29
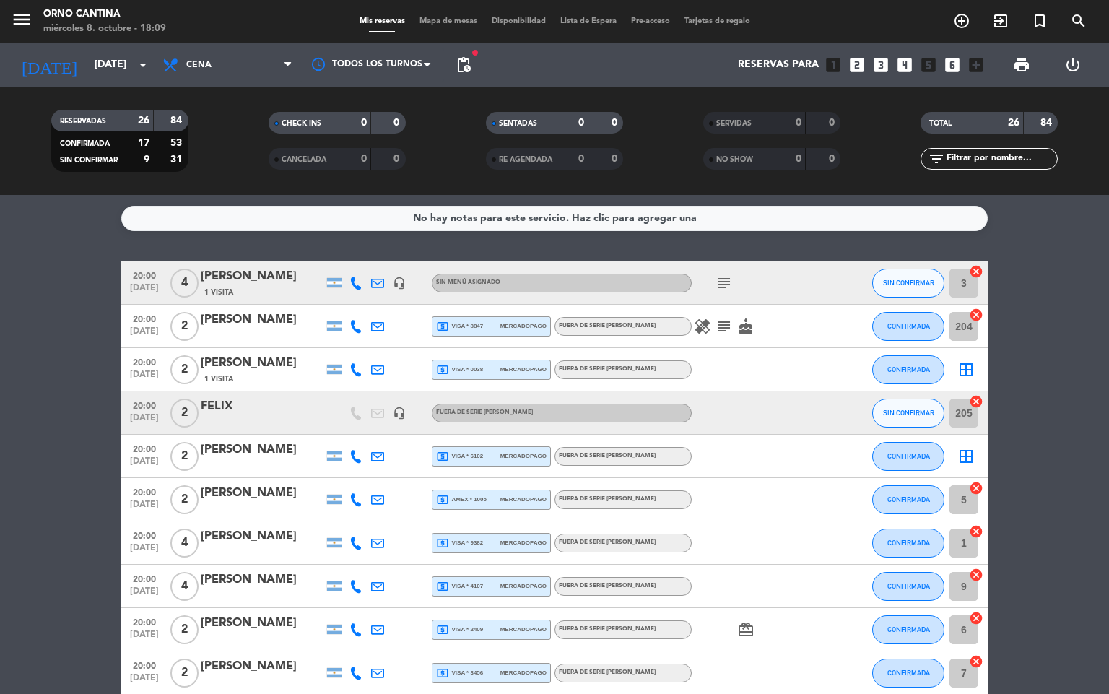
click at [837, 580] on div at bounding box center [840, 585] width 39 height 43
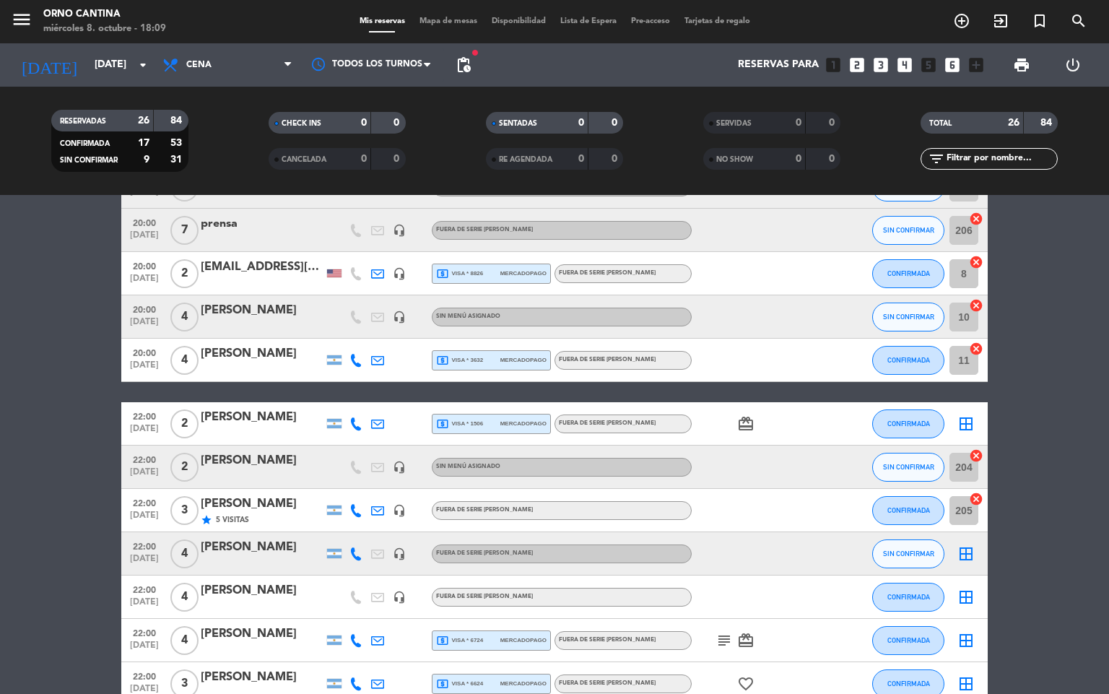
scroll to position [572, 0]
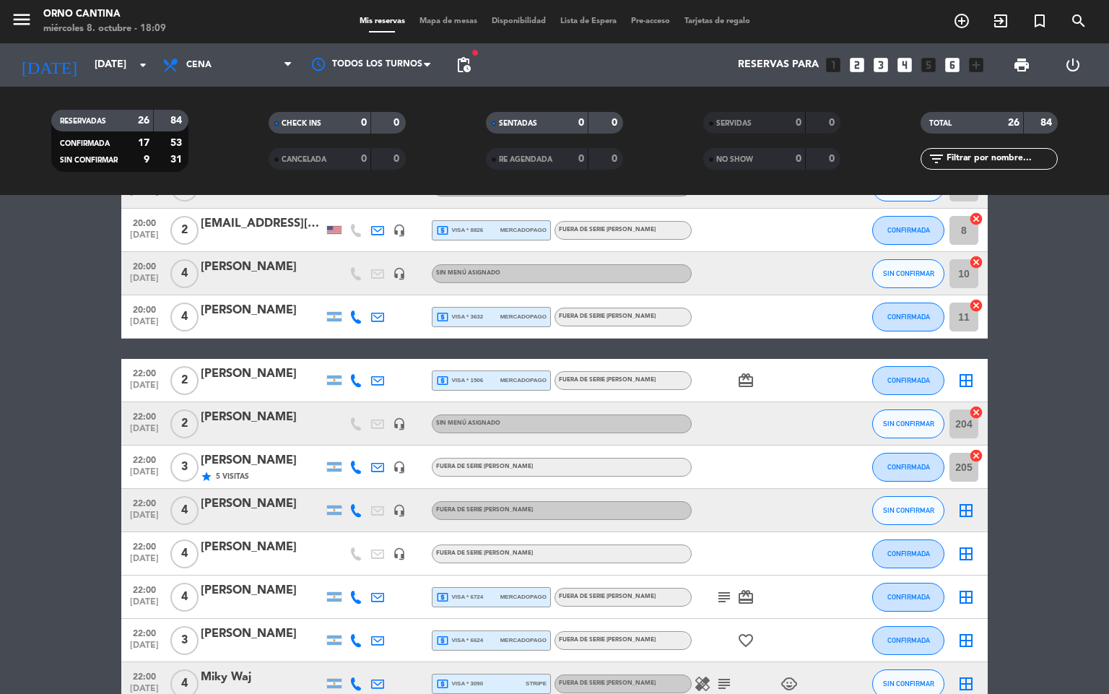
click at [956, 498] on div "border_all" at bounding box center [965, 510] width 43 height 43
click at [953, 507] on div "border_all" at bounding box center [965, 510] width 43 height 43
click at [964, 505] on icon "border_all" at bounding box center [965, 510] width 17 height 17
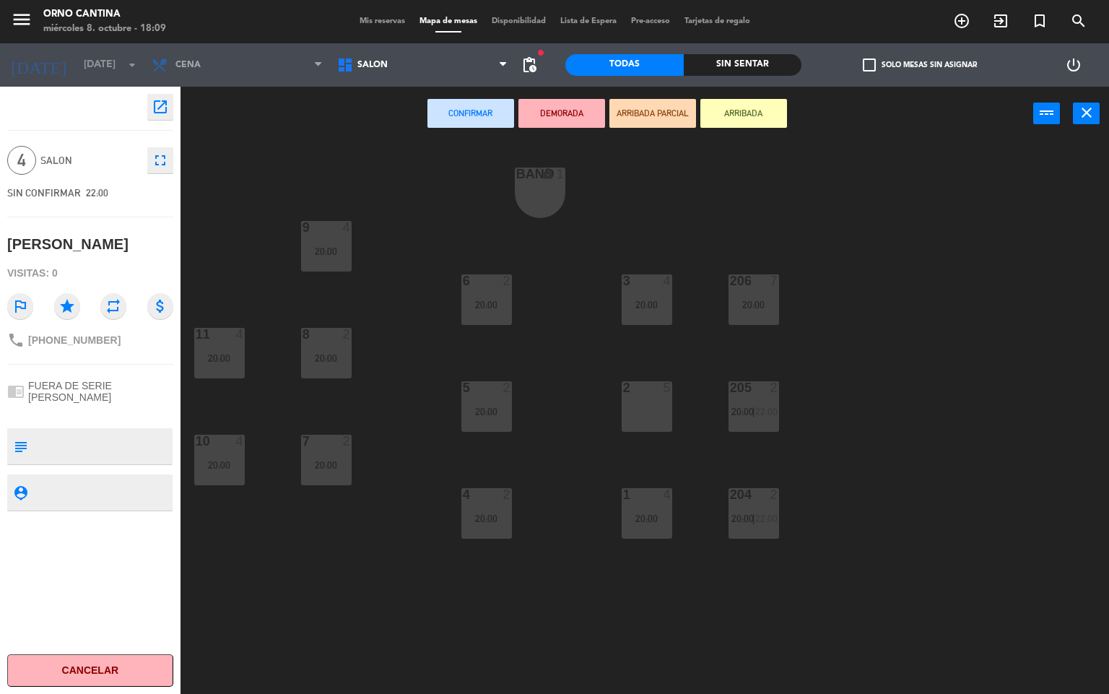
click at [756, 301] on div "20:00" at bounding box center [753, 305] width 51 height 10
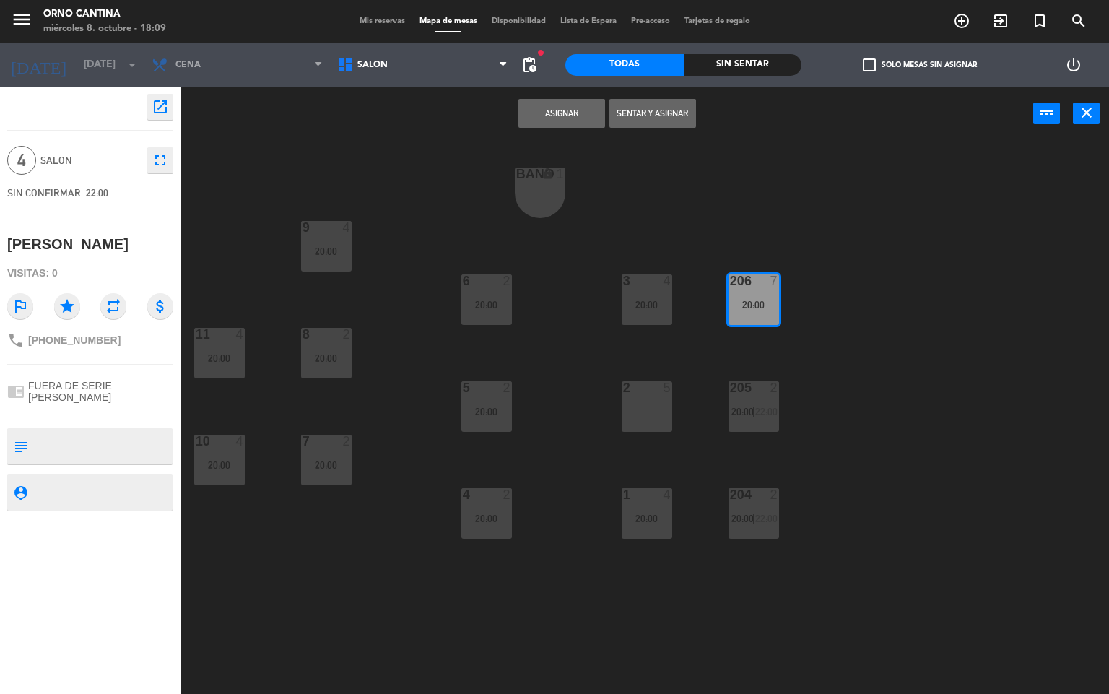
click at [566, 124] on button "Asignar" at bounding box center [561, 113] width 87 height 29
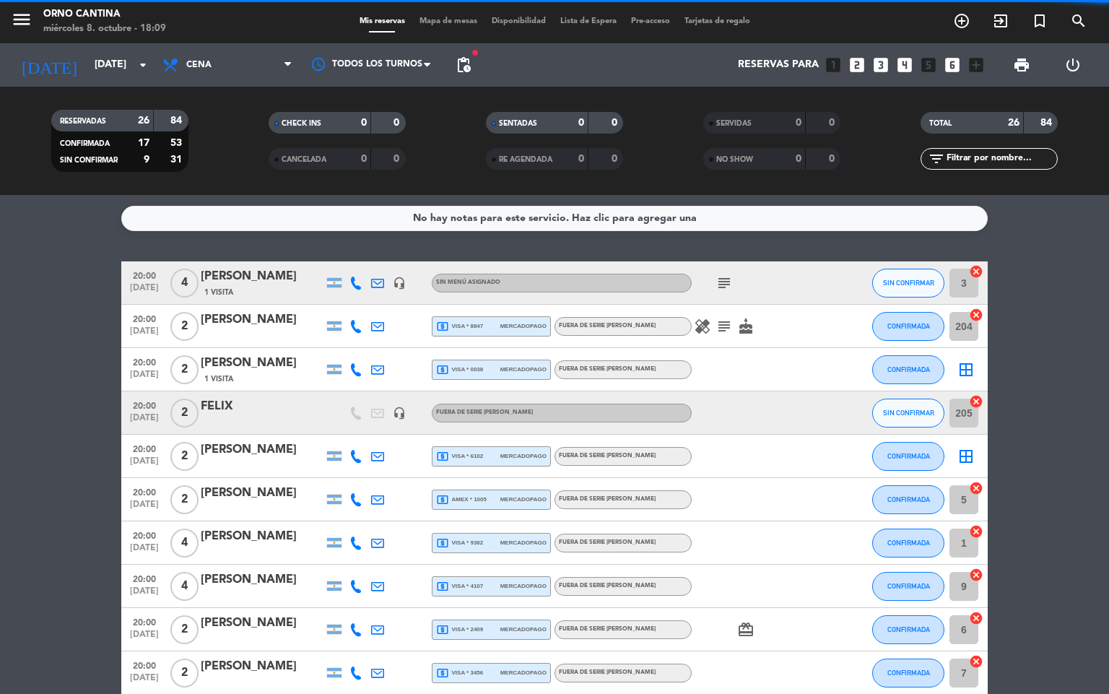
click at [806, 658] on div at bounding box center [756, 672] width 130 height 43
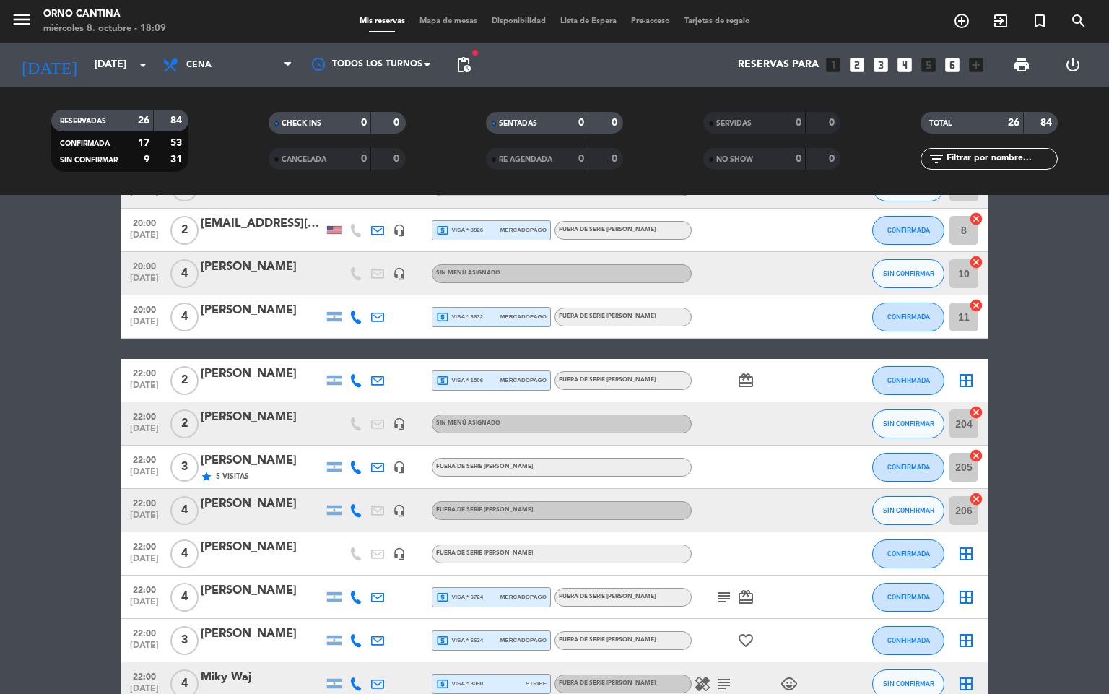
scroll to position [702, 0]
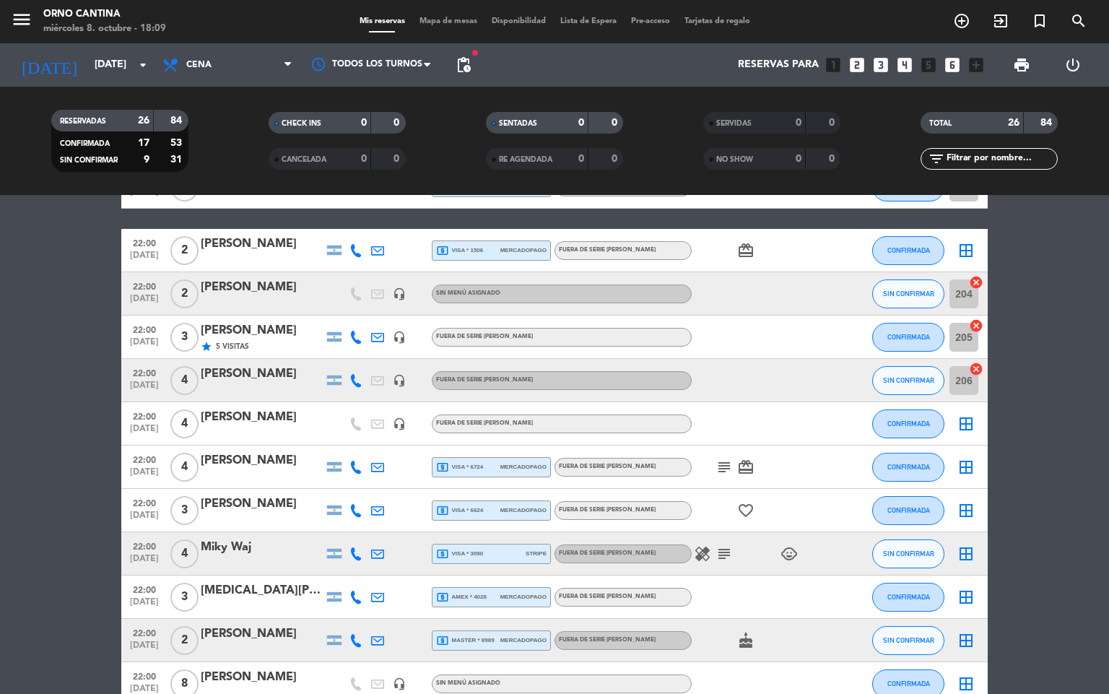
click at [966, 420] on icon "border_all" at bounding box center [965, 423] width 17 height 17
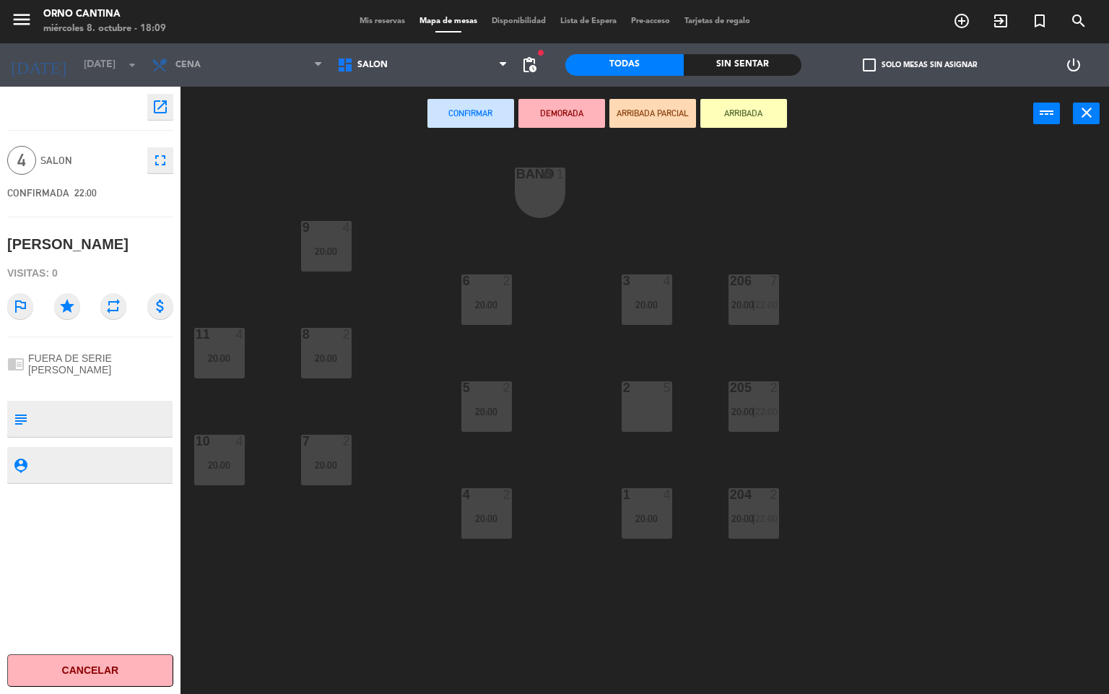
click at [648, 419] on div "2 5" at bounding box center [646, 406] width 51 height 51
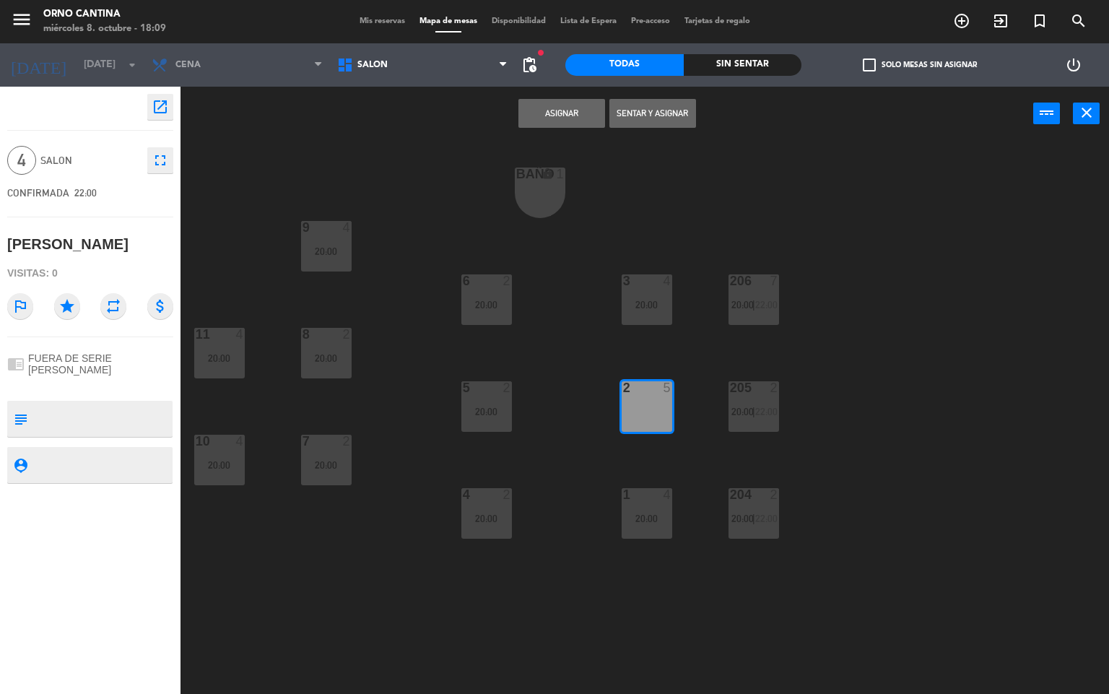
click at [565, 109] on button "Asignar" at bounding box center [561, 113] width 87 height 29
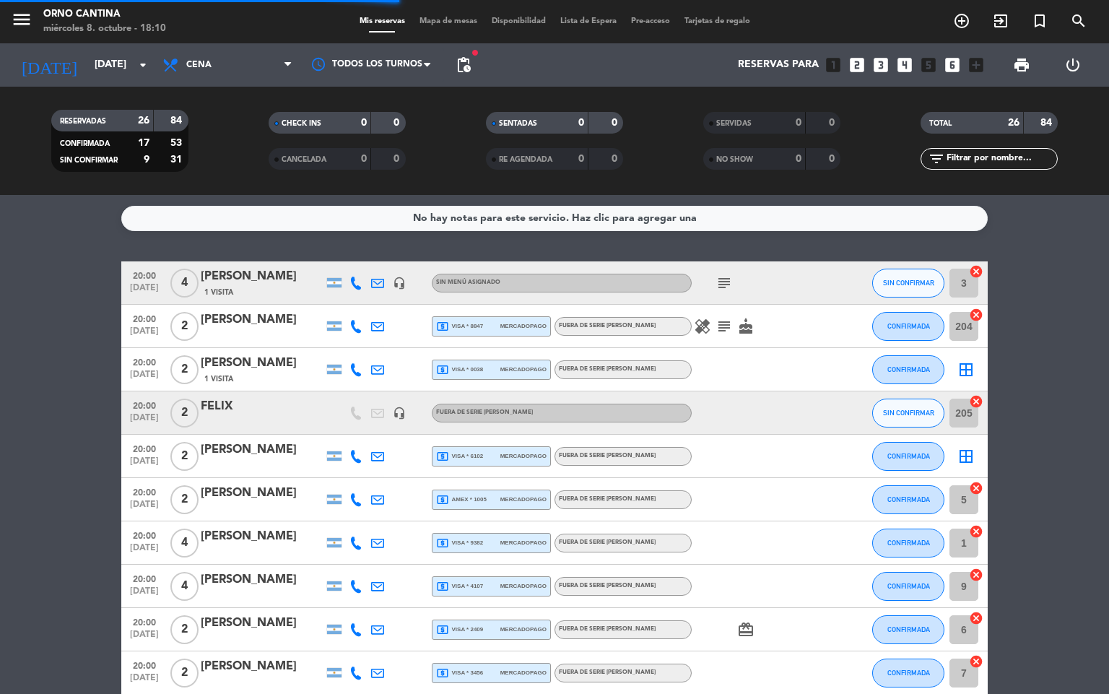
click at [837, 663] on div at bounding box center [840, 672] width 39 height 43
click at [810, 661] on div at bounding box center [756, 672] width 130 height 43
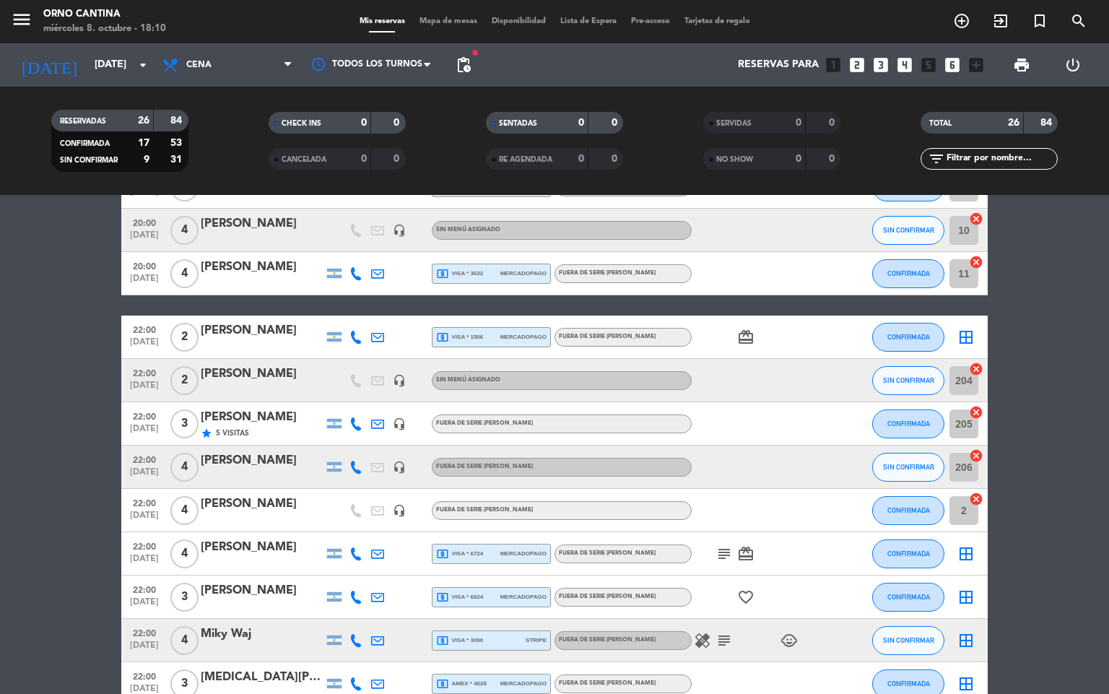
scroll to position [702, 0]
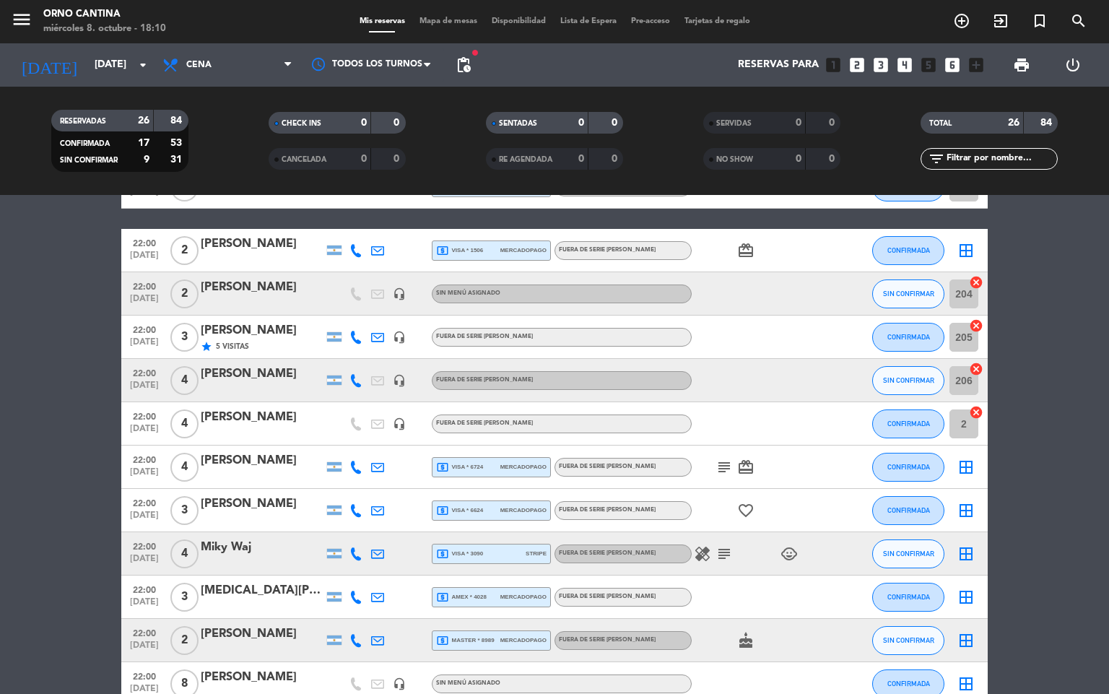
click at [959, 466] on icon "border_all" at bounding box center [965, 466] width 17 height 17
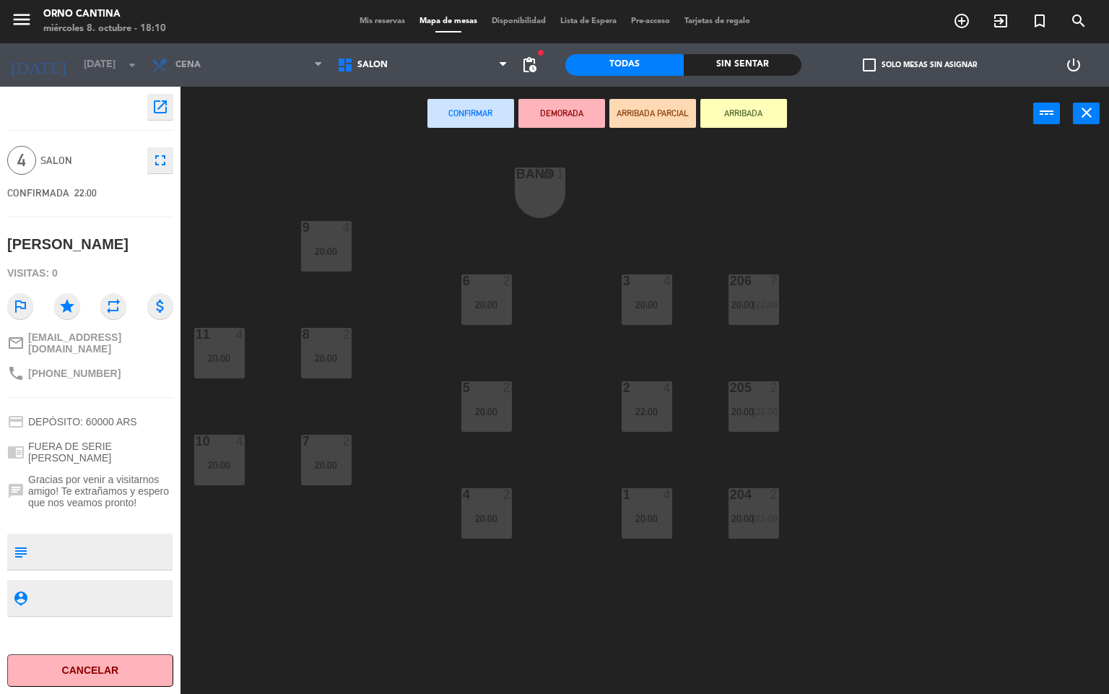
click at [643, 294] on div "3 4 20:00" at bounding box center [646, 299] width 51 height 51
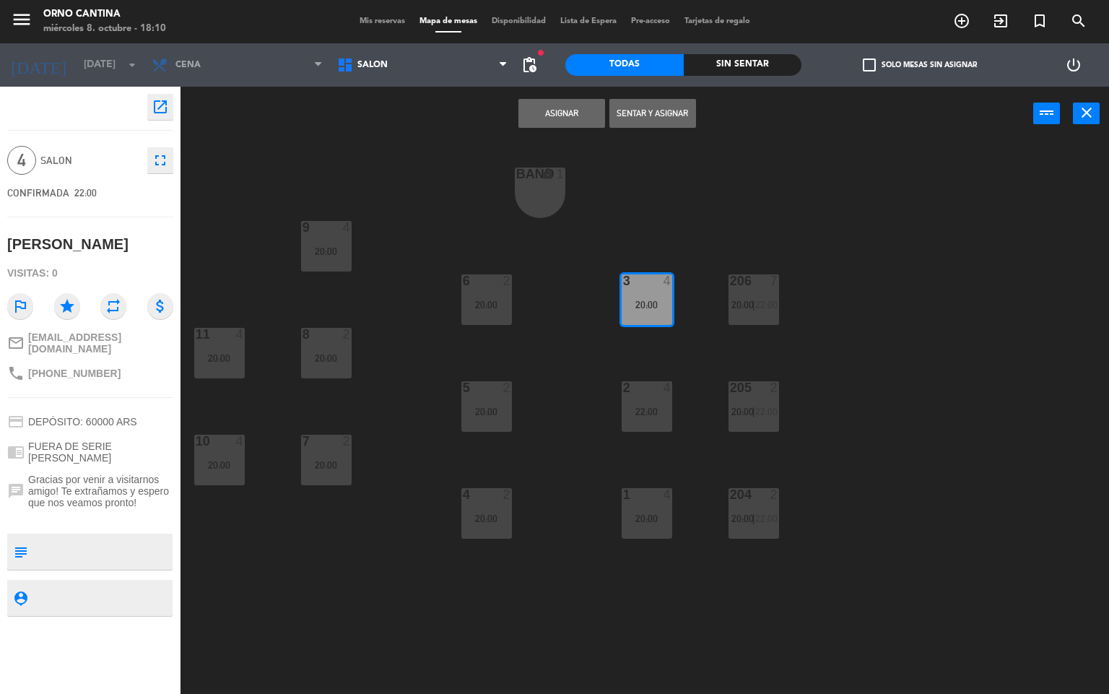
click at [580, 122] on button "Asignar" at bounding box center [561, 113] width 87 height 29
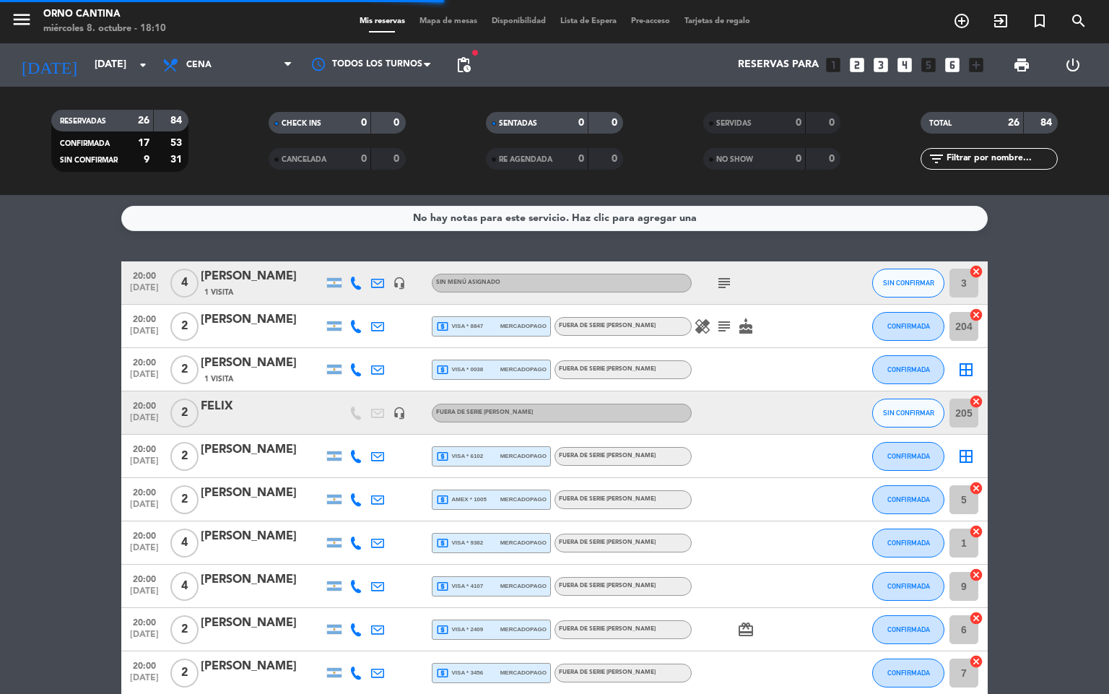
click at [830, 646] on div at bounding box center [840, 629] width 39 height 43
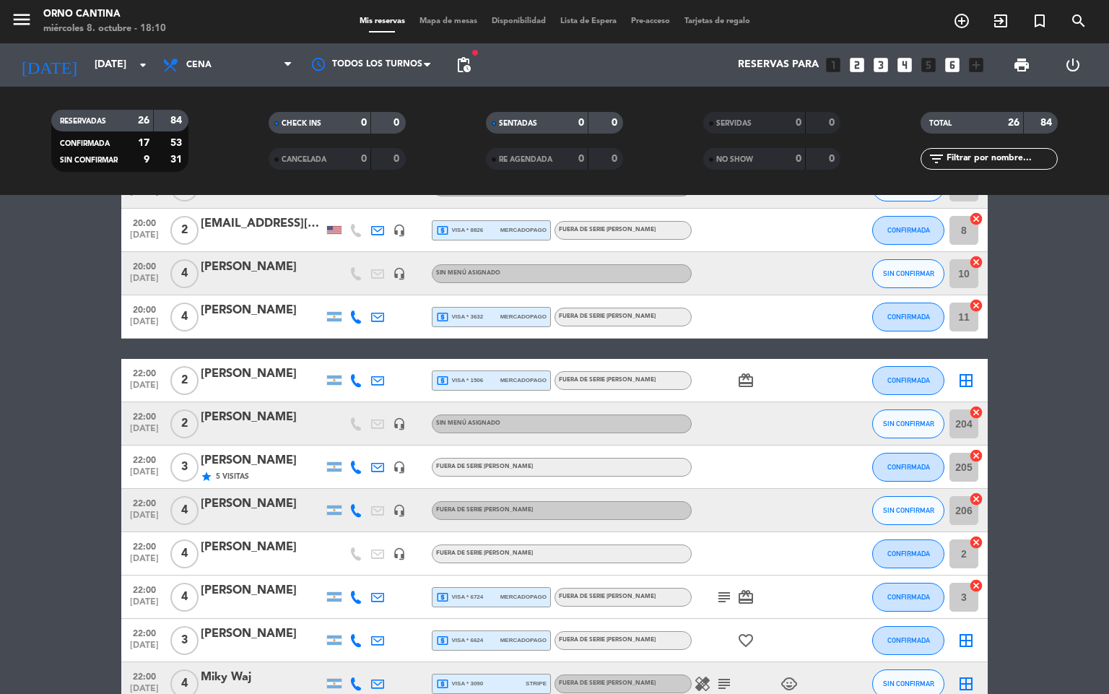
scroll to position [702, 0]
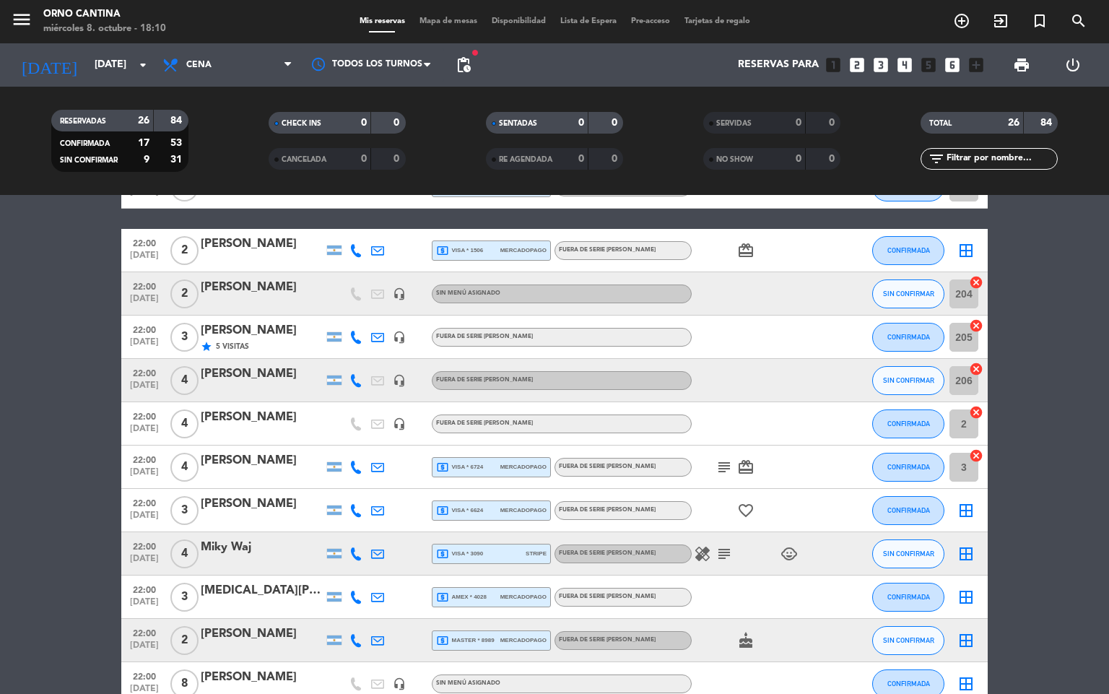
click at [973, 675] on icon "border_all" at bounding box center [965, 683] width 17 height 17
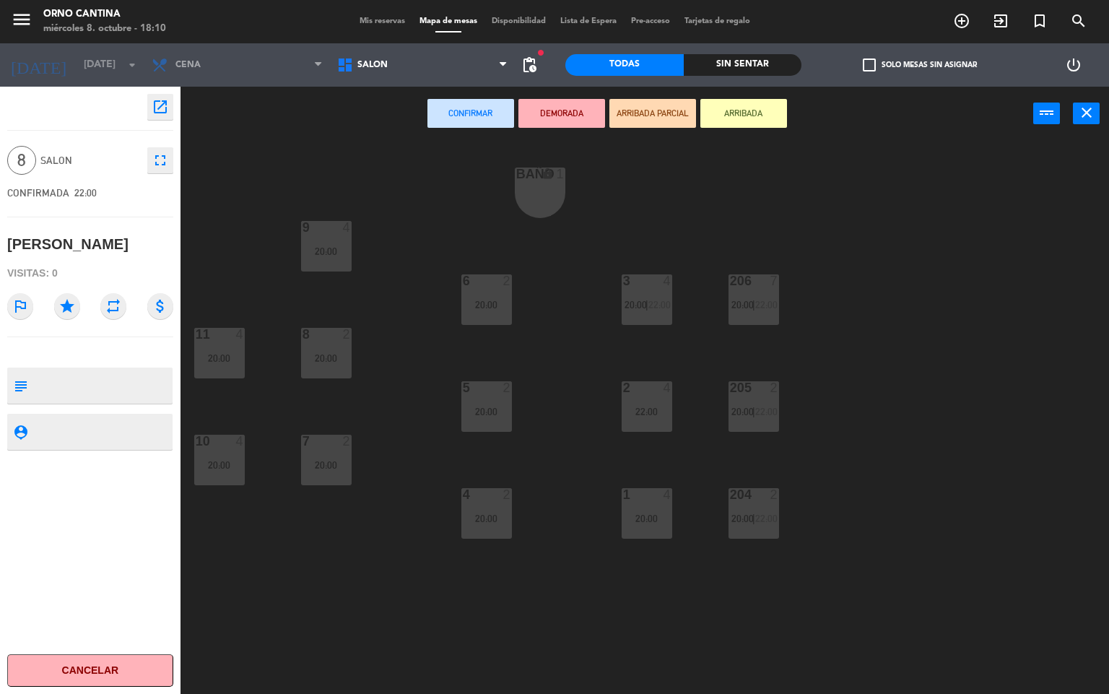
click at [652, 525] on div "1 4 20:00" at bounding box center [646, 513] width 51 height 51
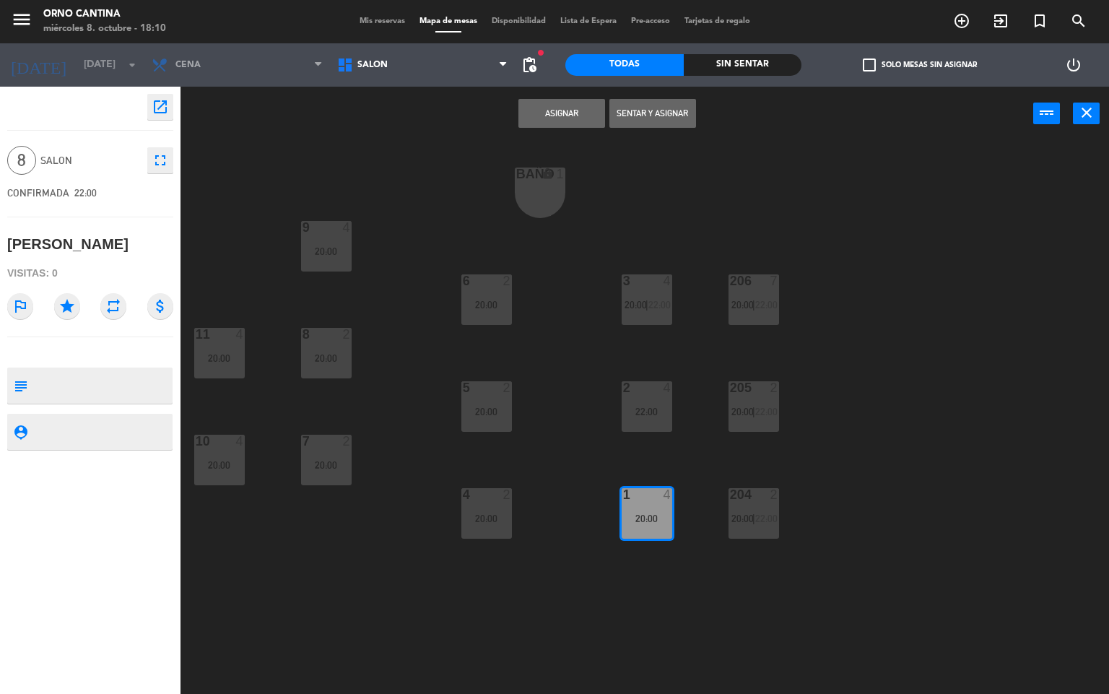
click at [472, 410] on div "20:00" at bounding box center [486, 411] width 51 height 10
click at [572, 111] on button "Asignar" at bounding box center [561, 113] width 87 height 29
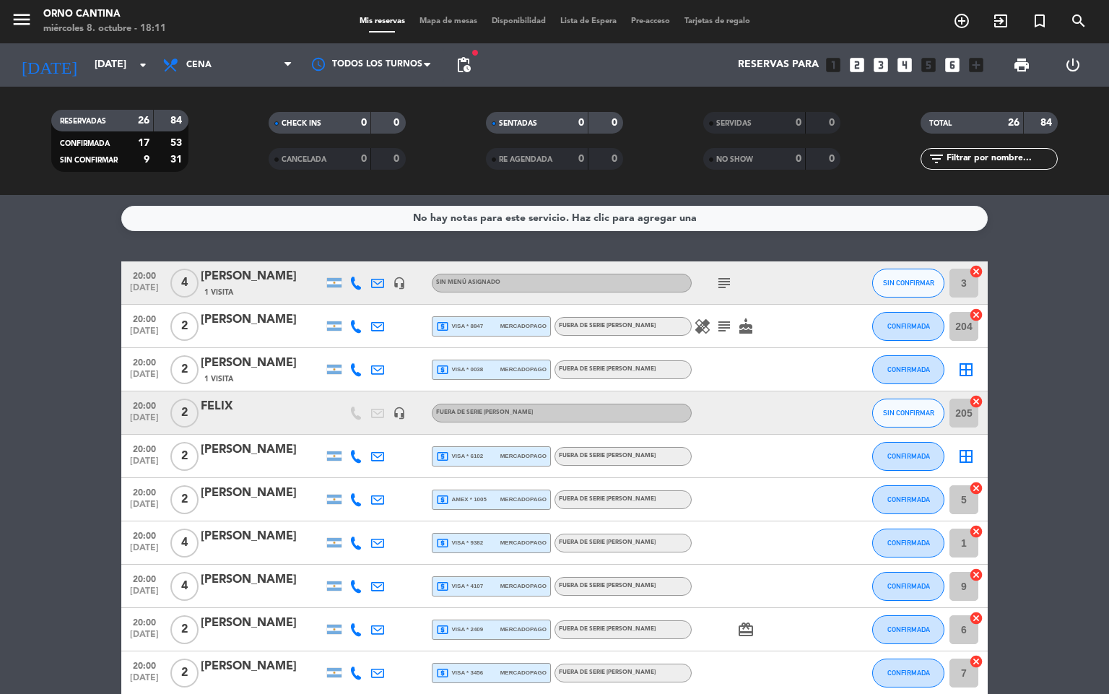
click at [793, 648] on div "card_giftcard" at bounding box center [756, 629] width 130 height 43
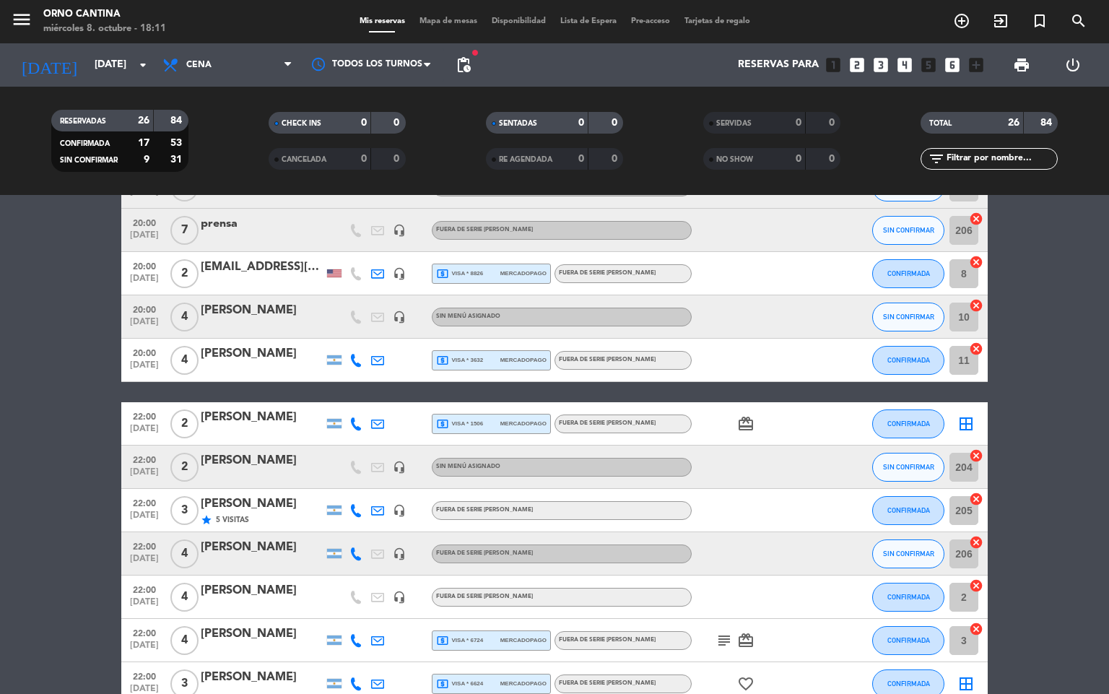
scroll to position [702, 0]
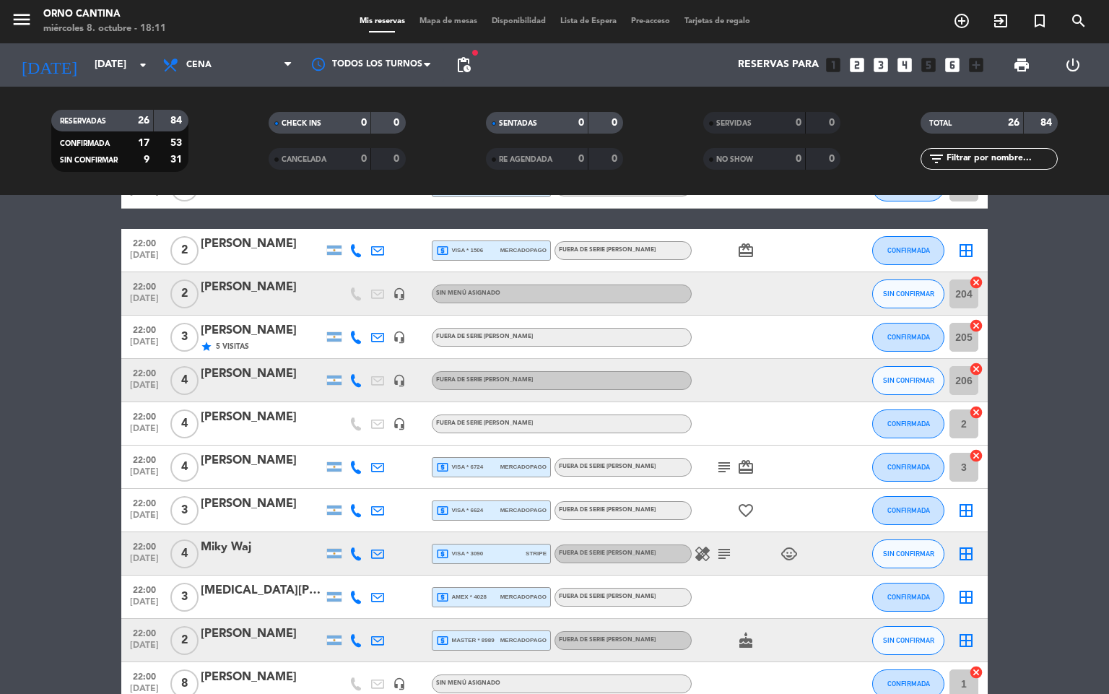
click at [960, 502] on icon "border_all" at bounding box center [965, 510] width 17 height 17
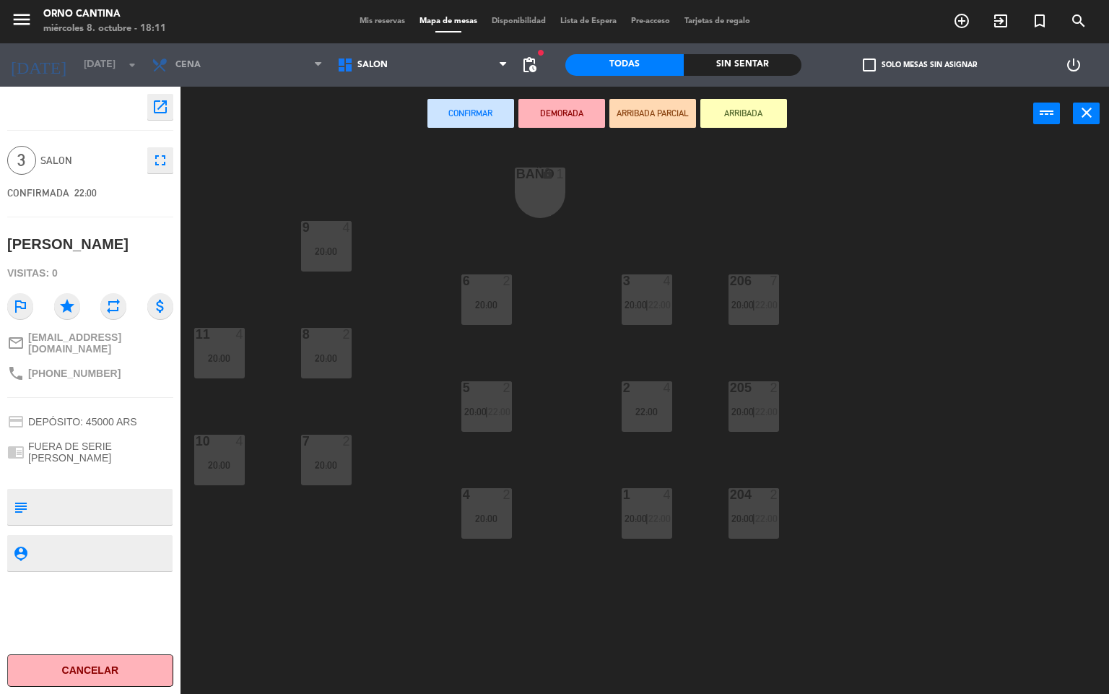
click at [483, 321] on div "6 2 20:00" at bounding box center [486, 299] width 51 height 51
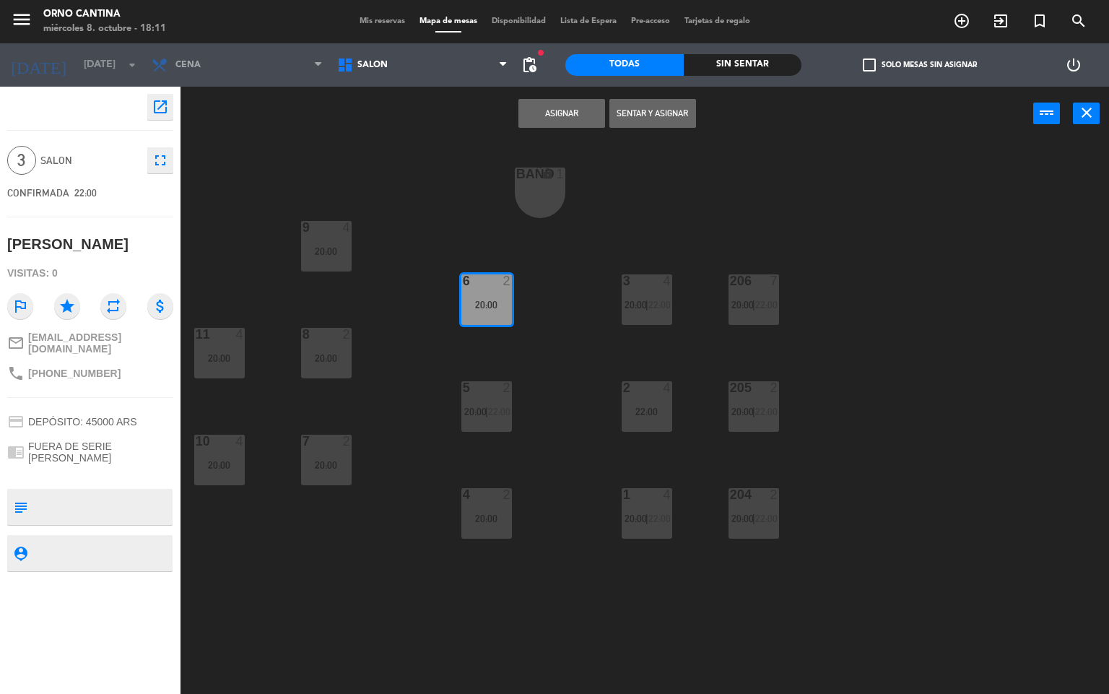
click at [544, 115] on button "Asignar" at bounding box center [561, 113] width 87 height 29
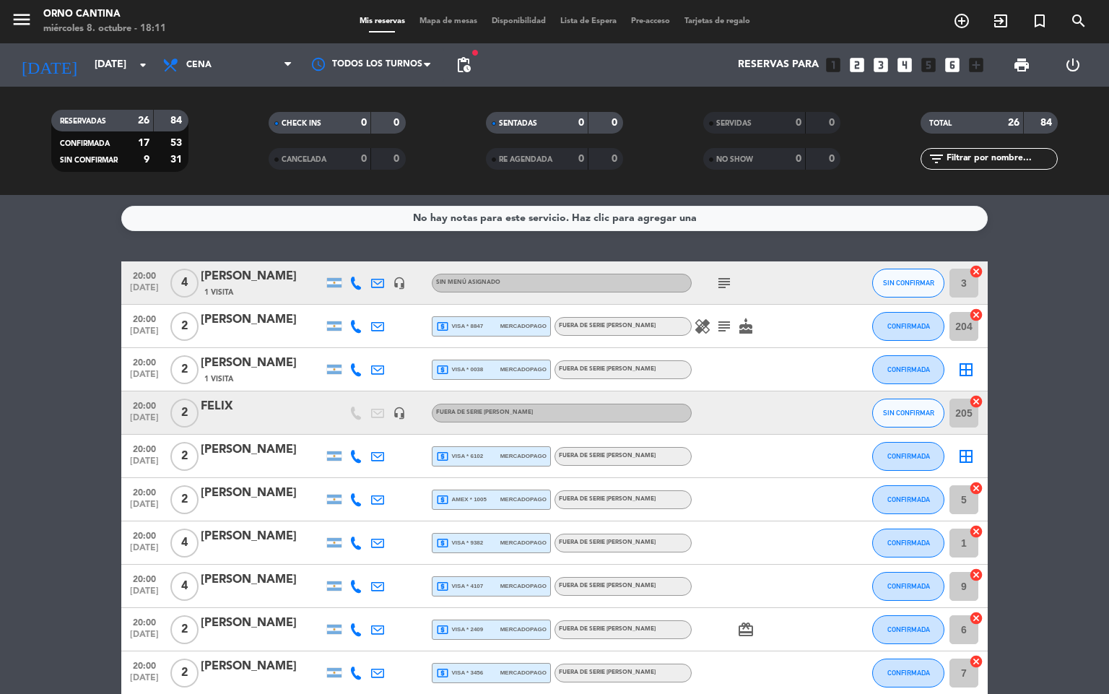
click at [827, 634] on div at bounding box center [840, 629] width 39 height 43
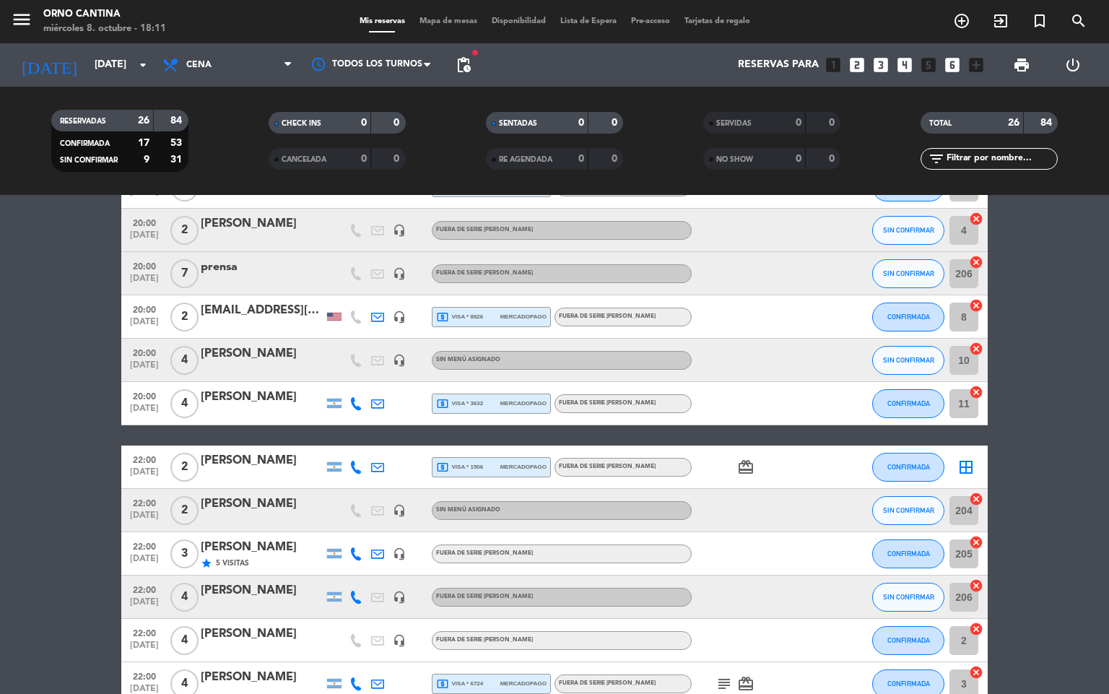
scroll to position [702, 0]
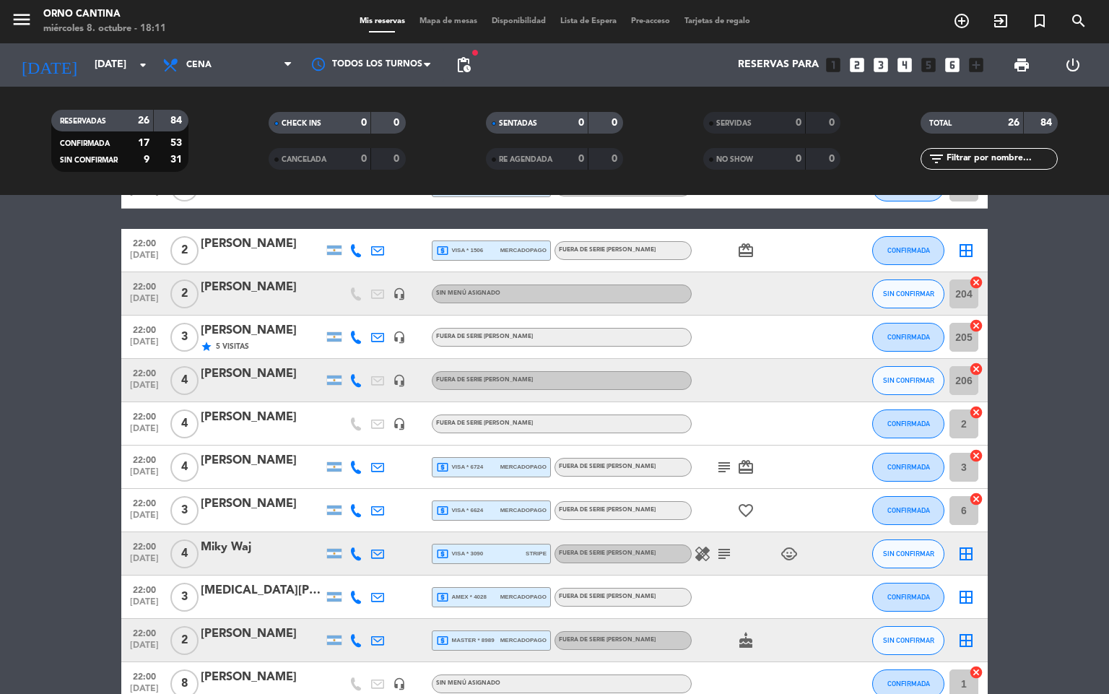
click at [850, 634] on div at bounding box center [840, 640] width 39 height 43
click at [956, 550] on div "border_all" at bounding box center [965, 553] width 43 height 43
click at [961, 559] on icon "border_all" at bounding box center [965, 553] width 17 height 17
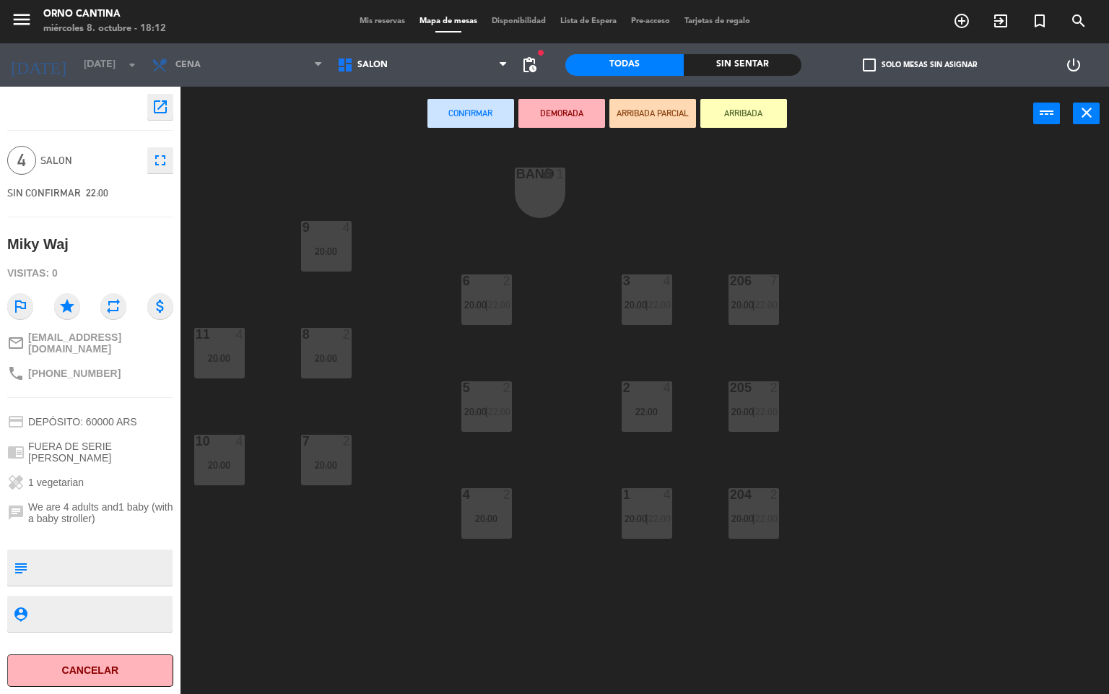
click at [319, 252] on div "20:00" at bounding box center [326, 251] width 51 height 10
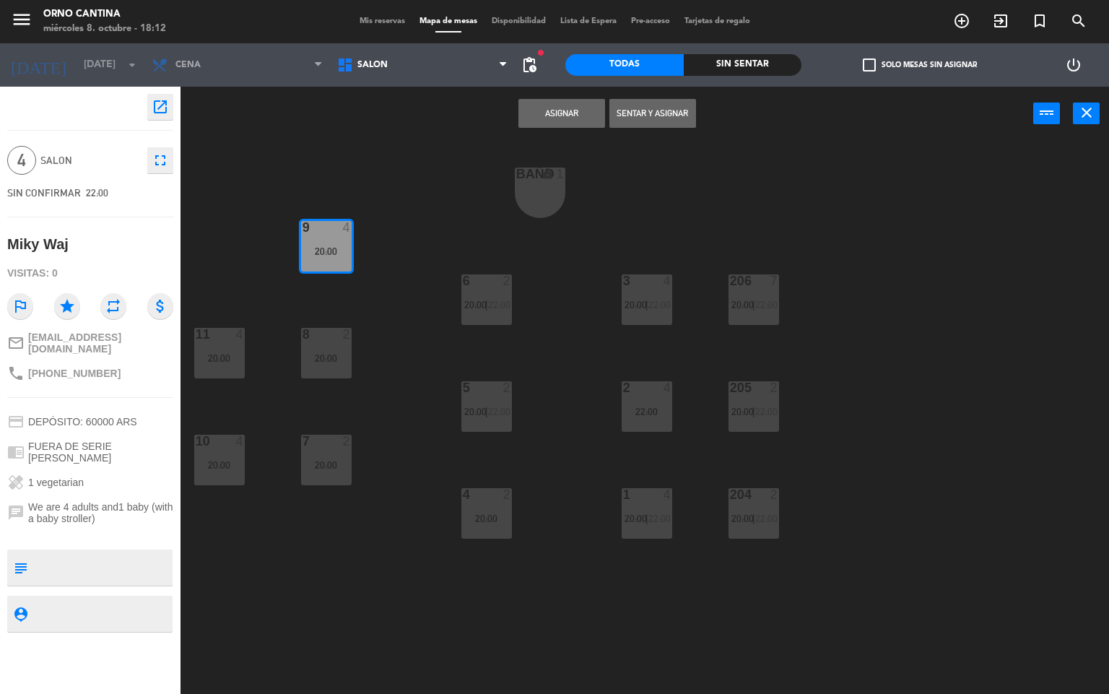
click at [544, 108] on button "Asignar" at bounding box center [561, 113] width 87 height 29
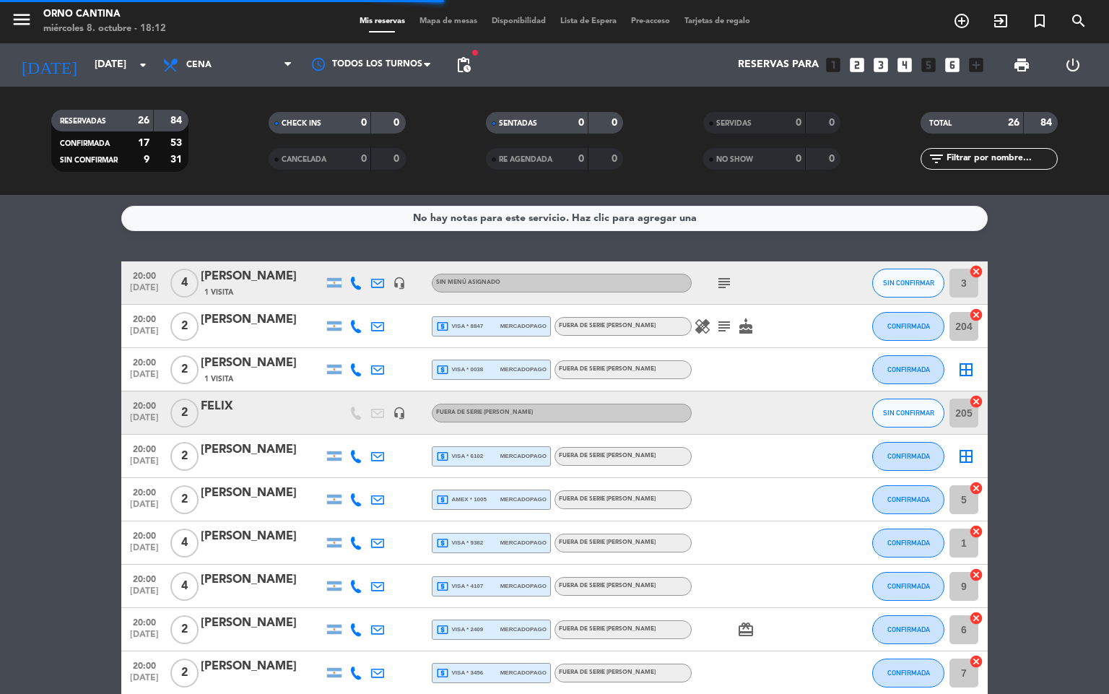
click at [806, 658] on div at bounding box center [756, 672] width 130 height 43
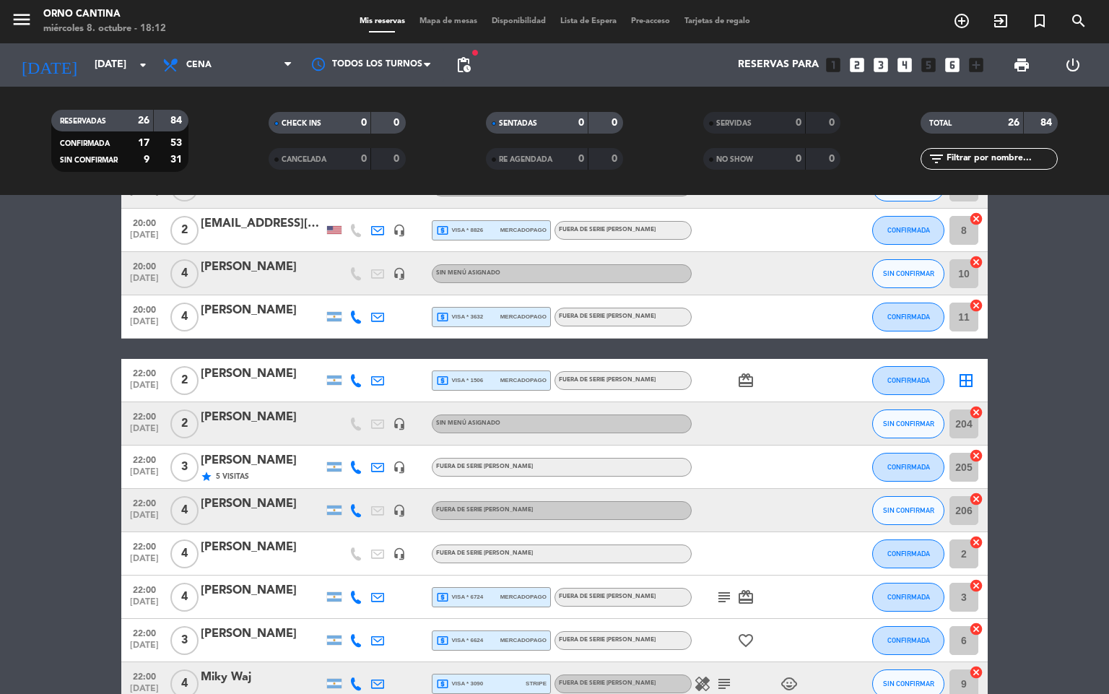
scroll to position [702, 0]
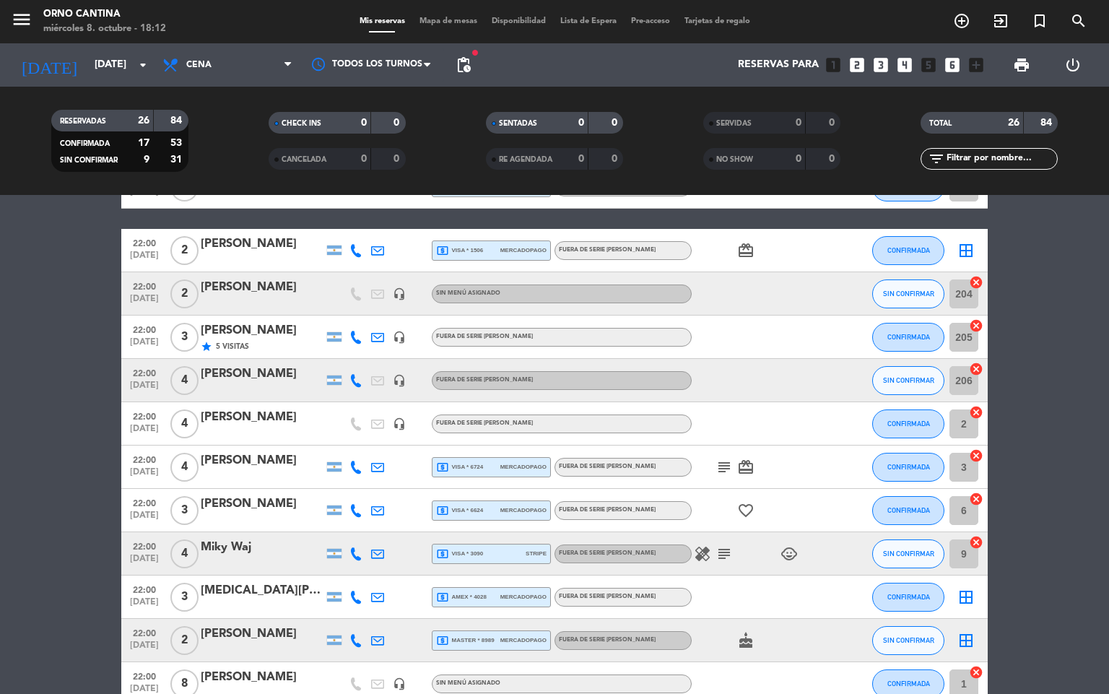
click at [969, 633] on icon "border_all" at bounding box center [965, 640] width 17 height 17
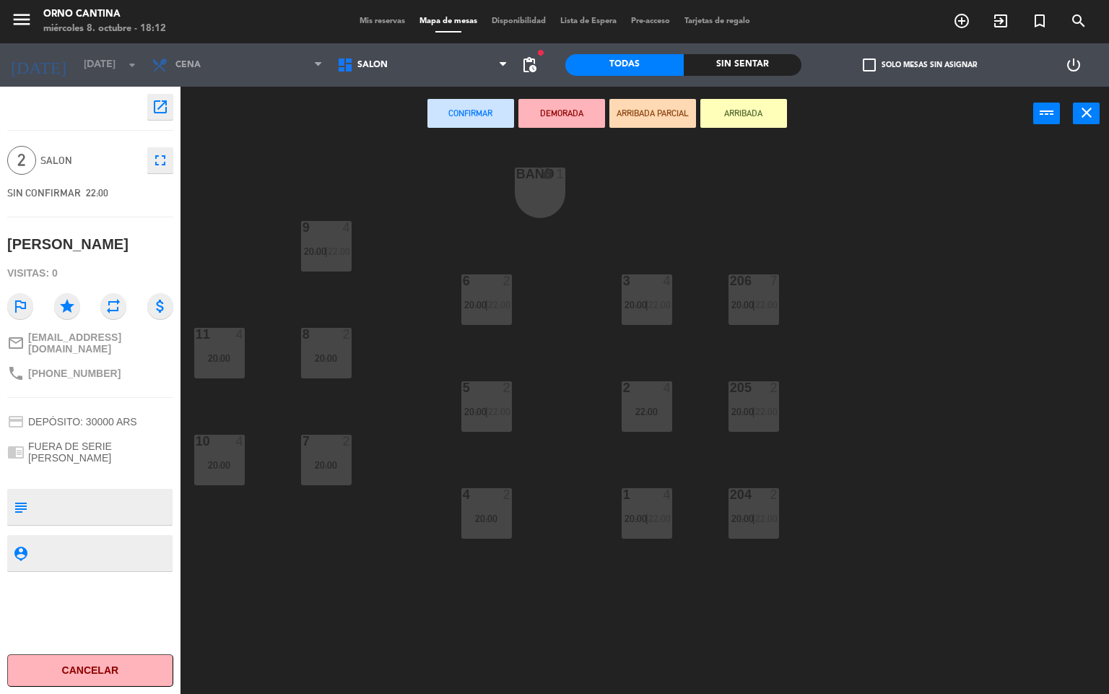
click at [481, 310] on div "6 2 20:00 | 22:00" at bounding box center [486, 299] width 51 height 51
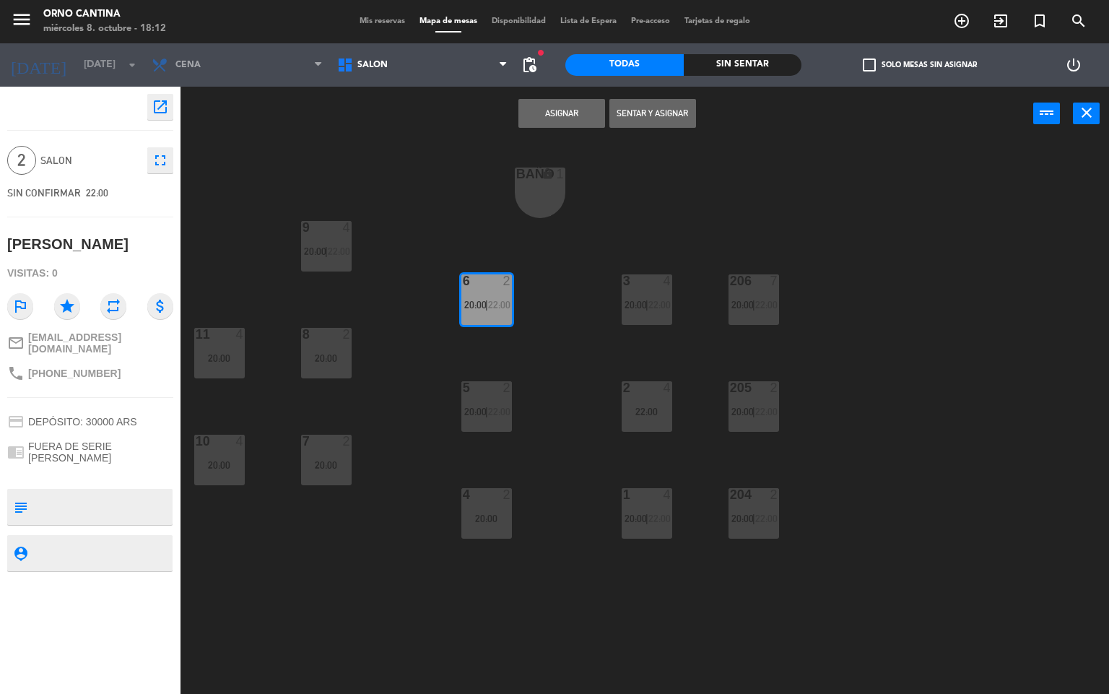
click at [494, 323] on div "6 2 20:00 | 22:00" at bounding box center [486, 299] width 51 height 51
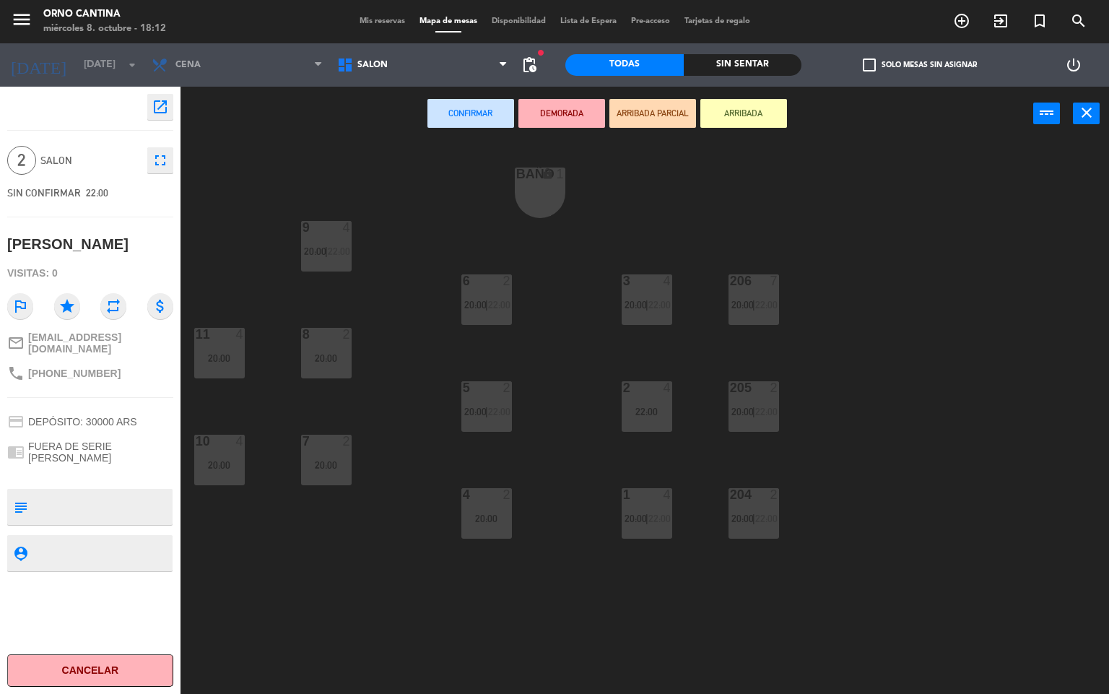
click at [494, 524] on div "4 2 20:00" at bounding box center [486, 513] width 51 height 51
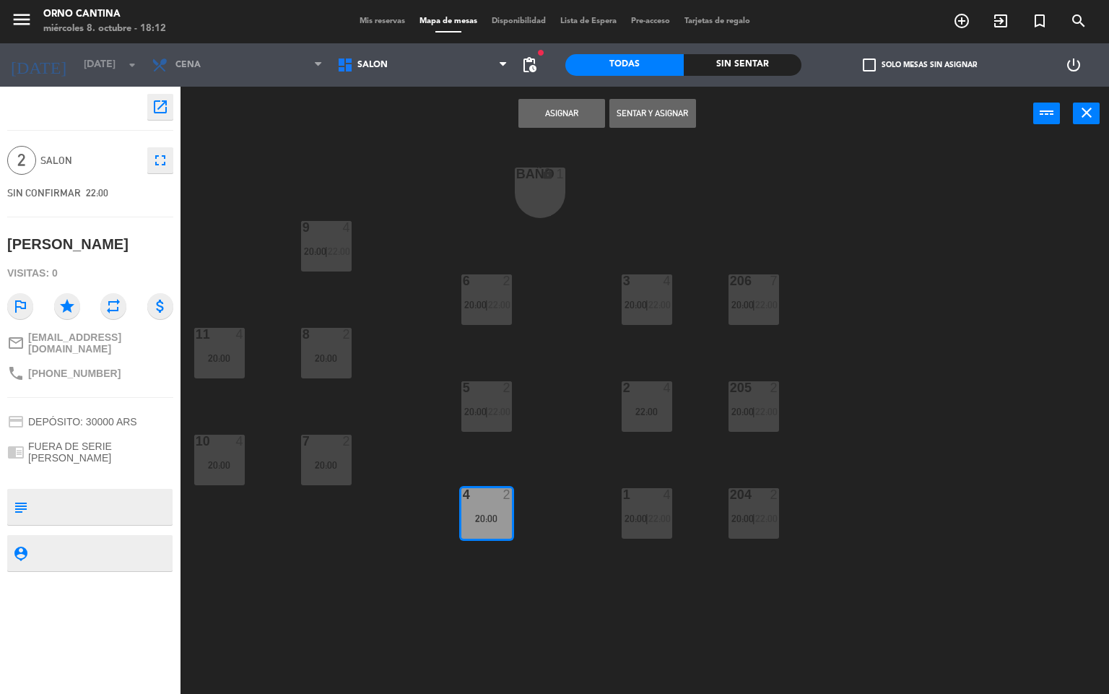
click at [575, 121] on button "Asignar" at bounding box center [561, 113] width 87 height 29
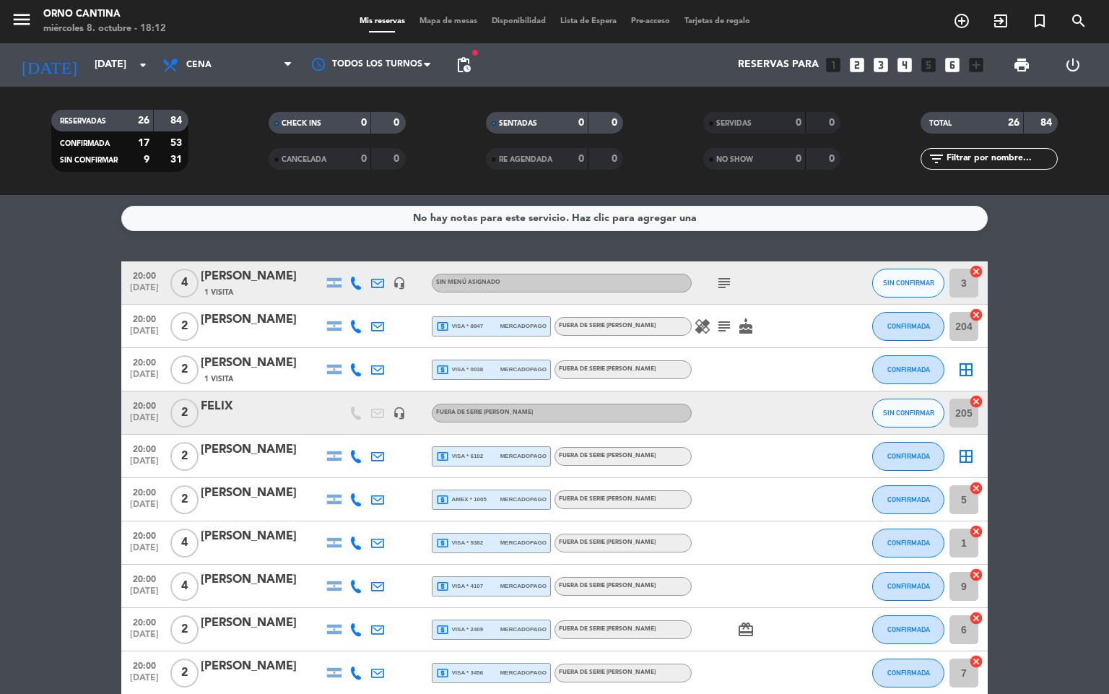
click at [782, 652] on div at bounding box center [756, 672] width 130 height 43
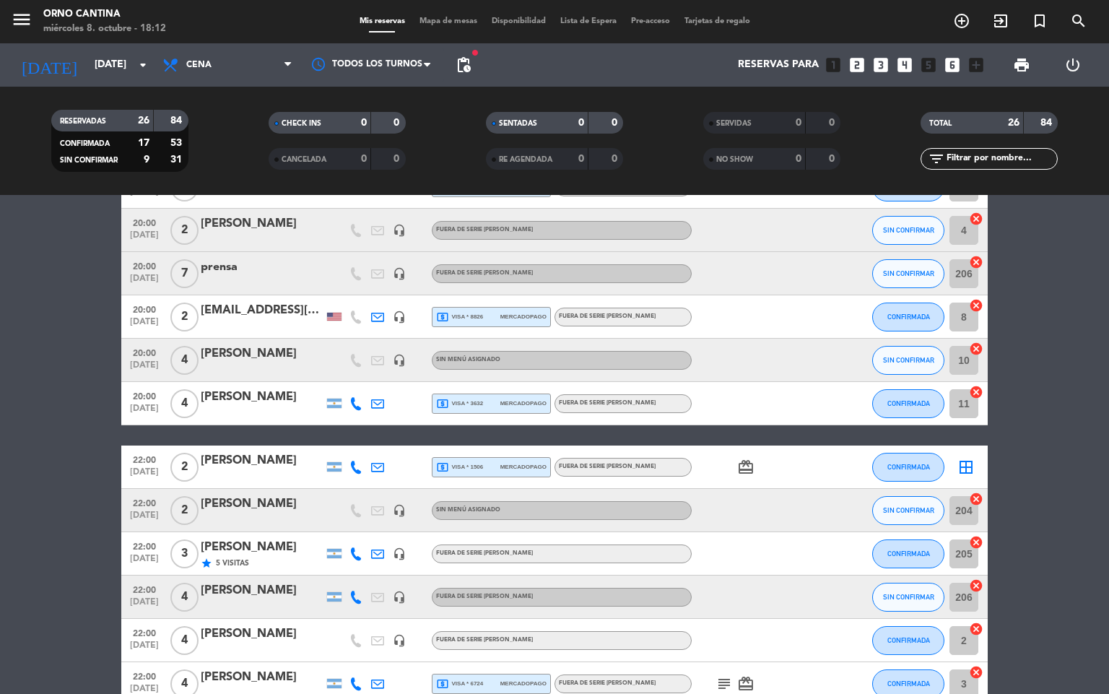
scroll to position [659, 0]
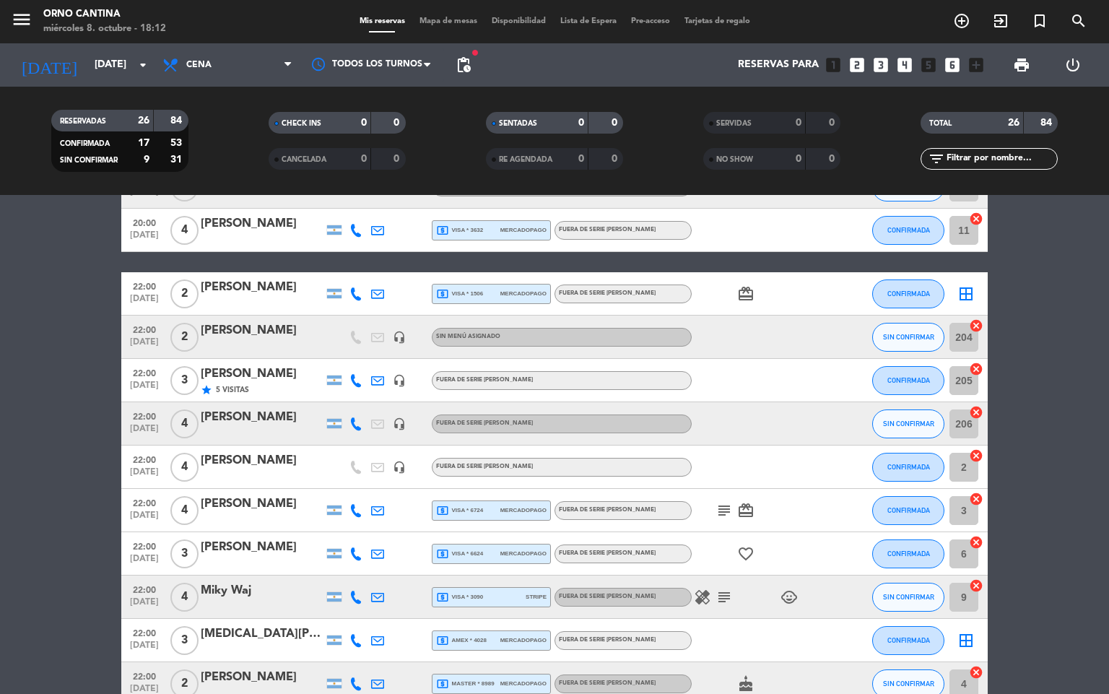
click at [964, 637] on icon "border_all" at bounding box center [965, 640] width 17 height 17
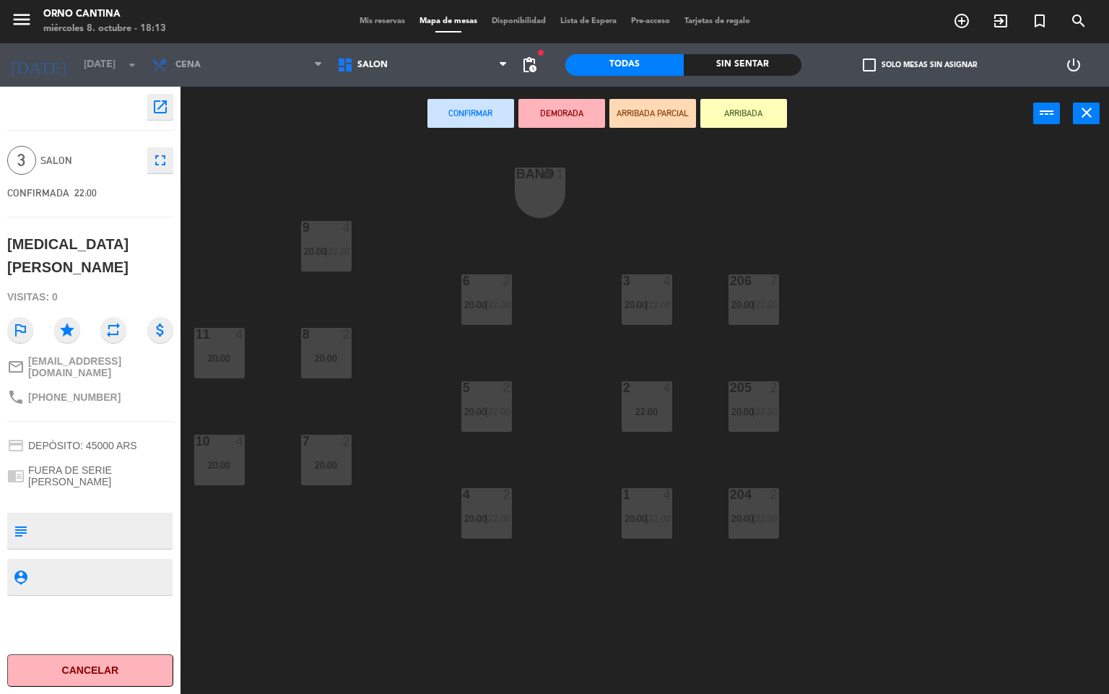
click at [204, 479] on div "10 4 20:00" at bounding box center [219, 460] width 51 height 51
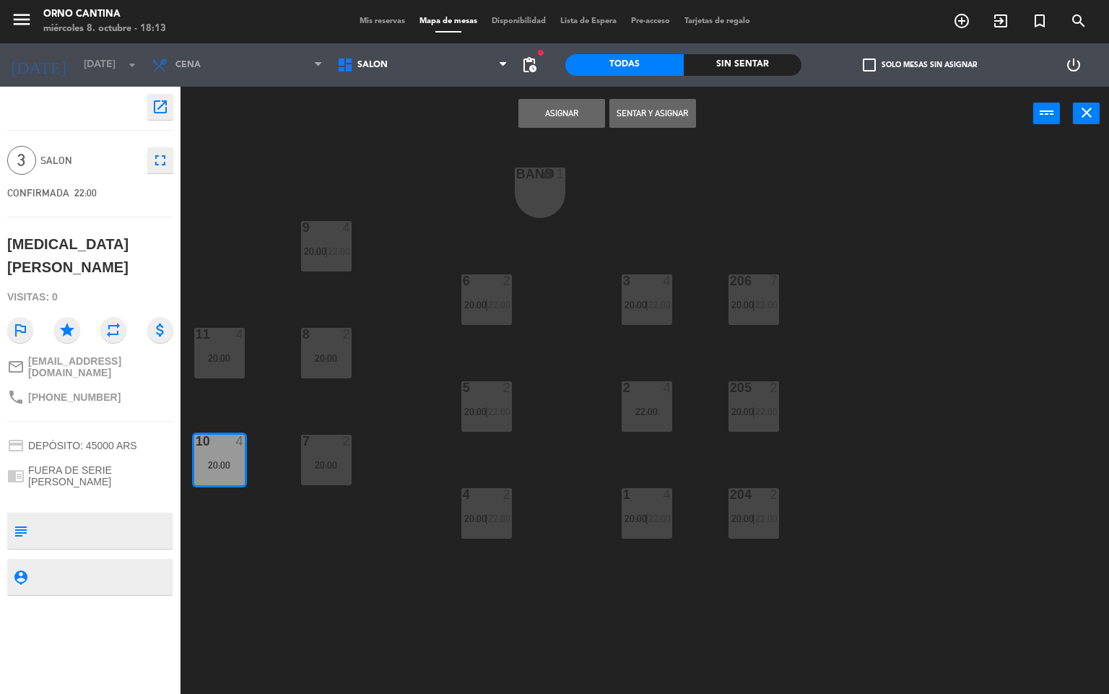
click at [567, 124] on button "Asignar" at bounding box center [561, 113] width 87 height 29
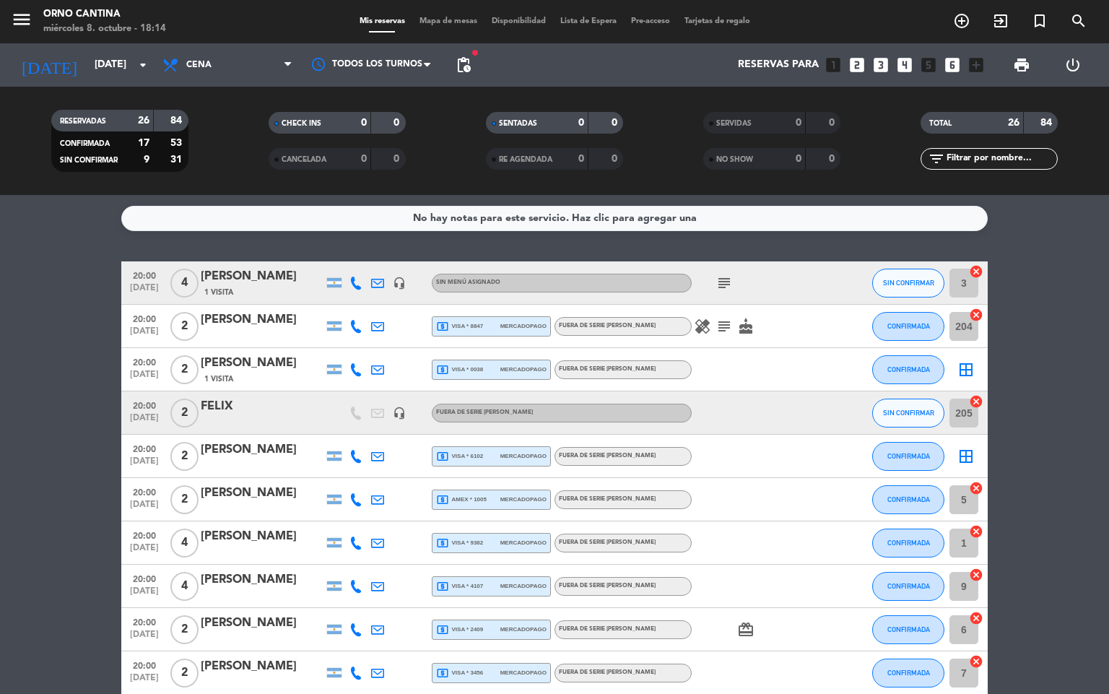
click at [810, 674] on div at bounding box center [756, 672] width 130 height 43
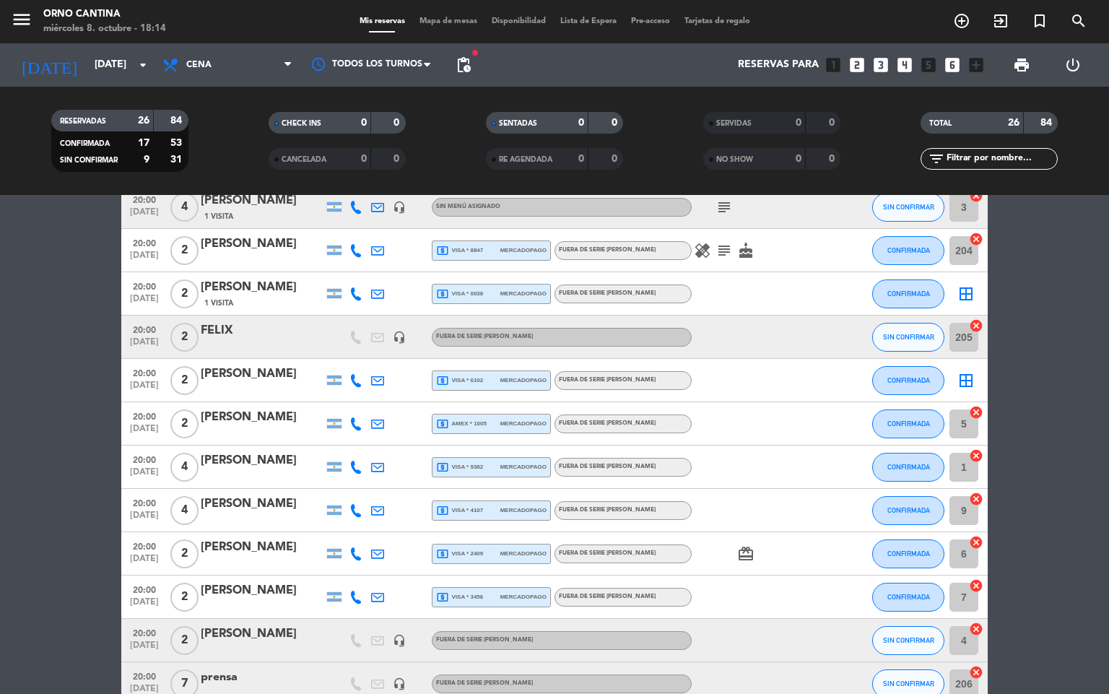
scroll to position [162, 0]
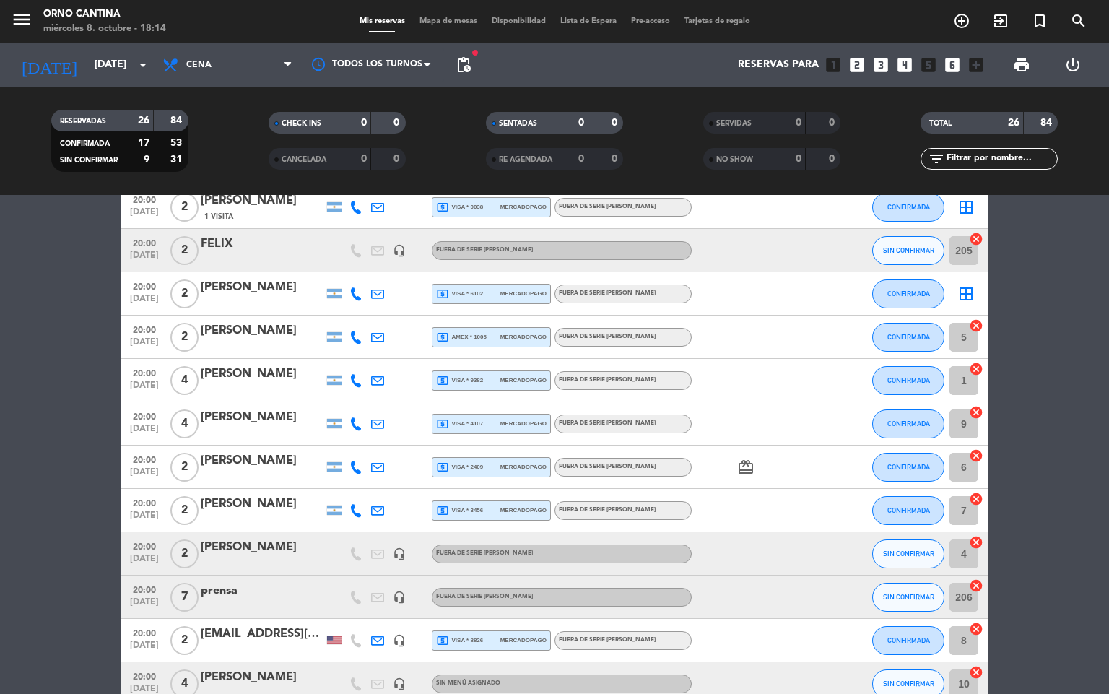
click at [808, 676] on div at bounding box center [756, 683] width 130 height 43
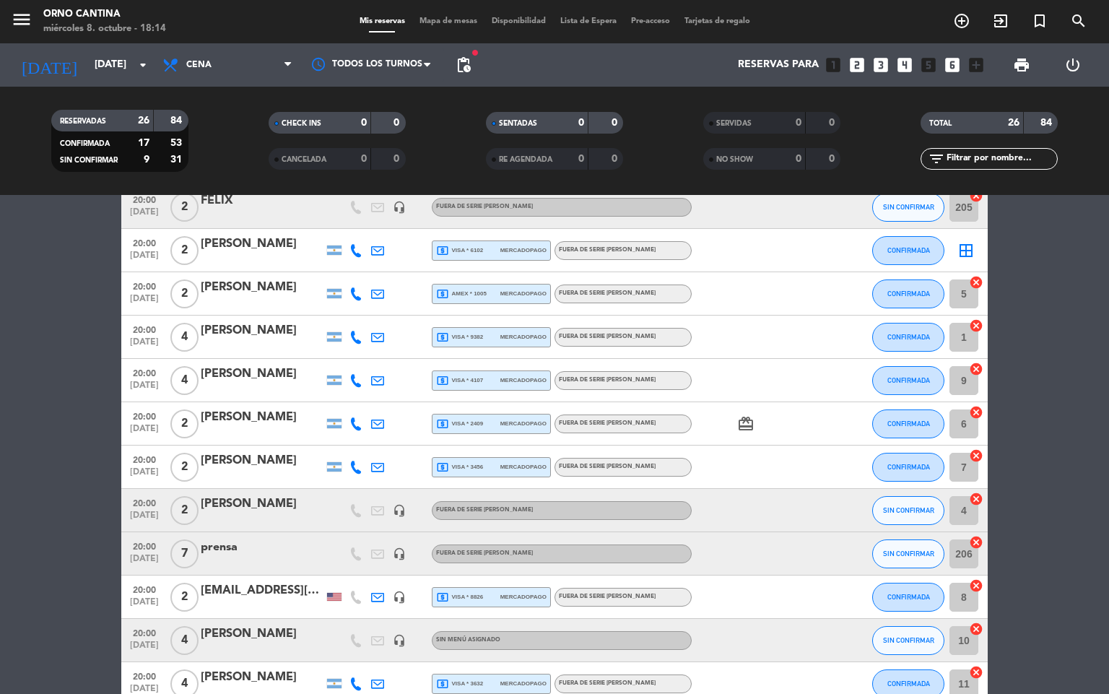
scroll to position [313, 0]
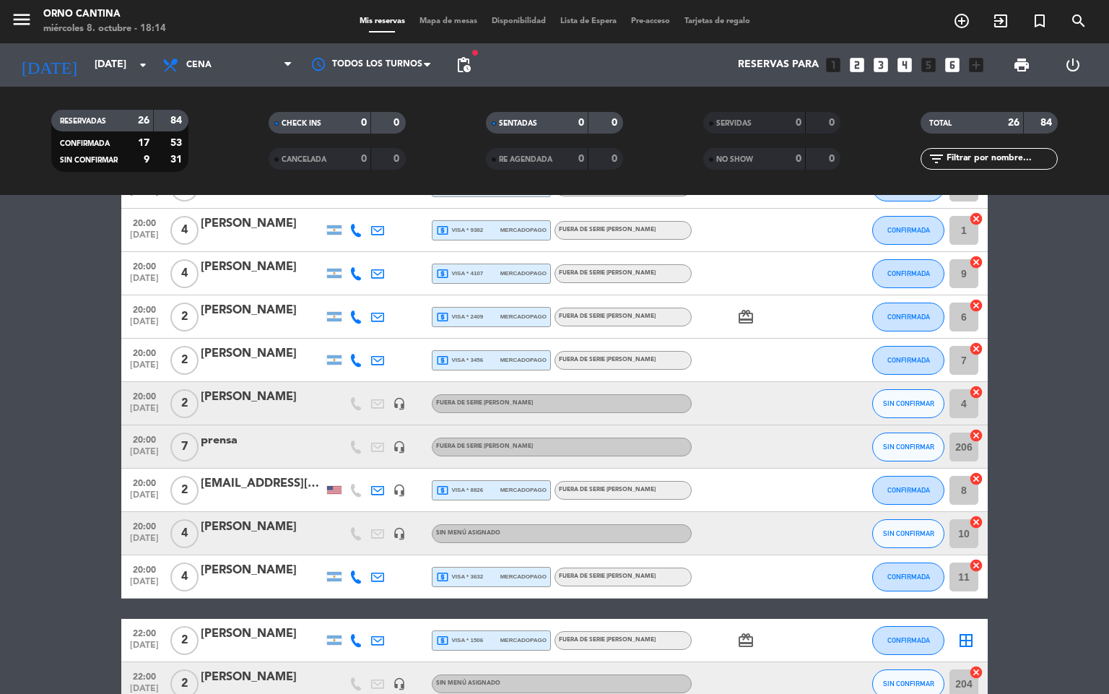
click at [812, 682] on div at bounding box center [756, 683] width 130 height 43
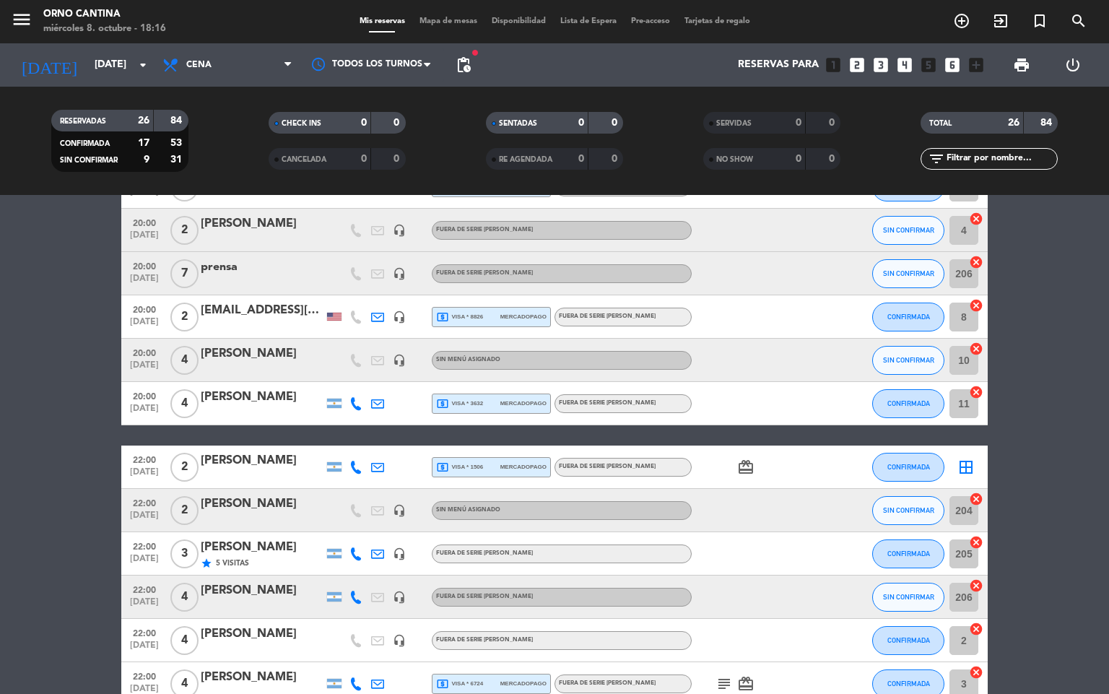
click at [791, 669] on div "subject card_giftcard" at bounding box center [756, 683] width 130 height 43
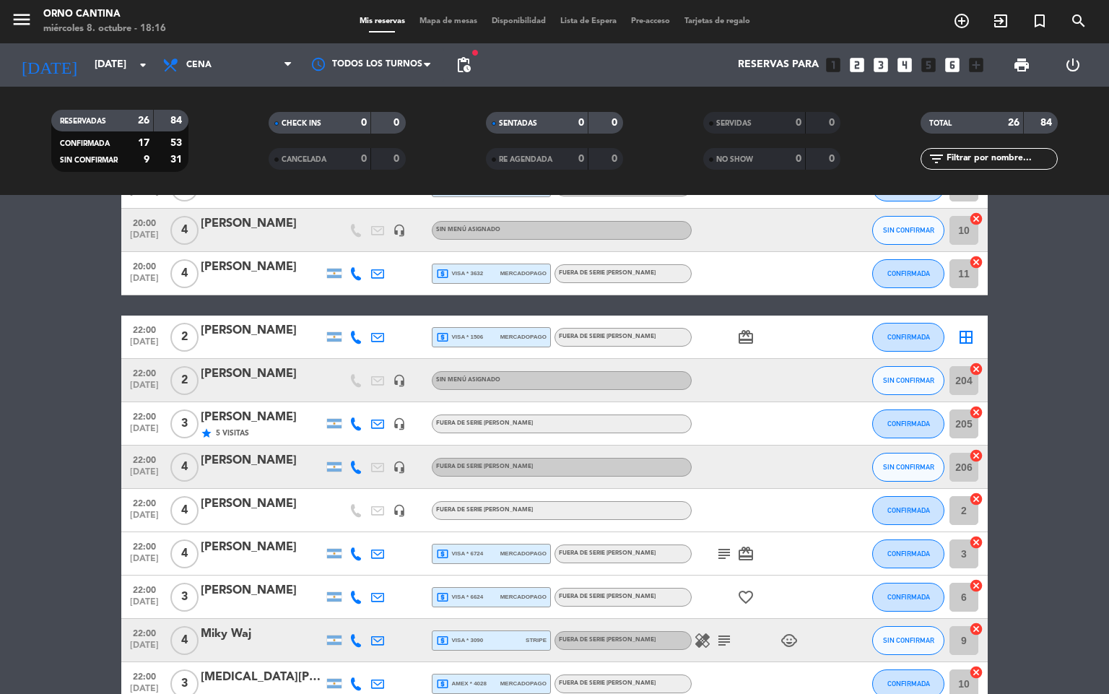
scroll to position [659, 0]
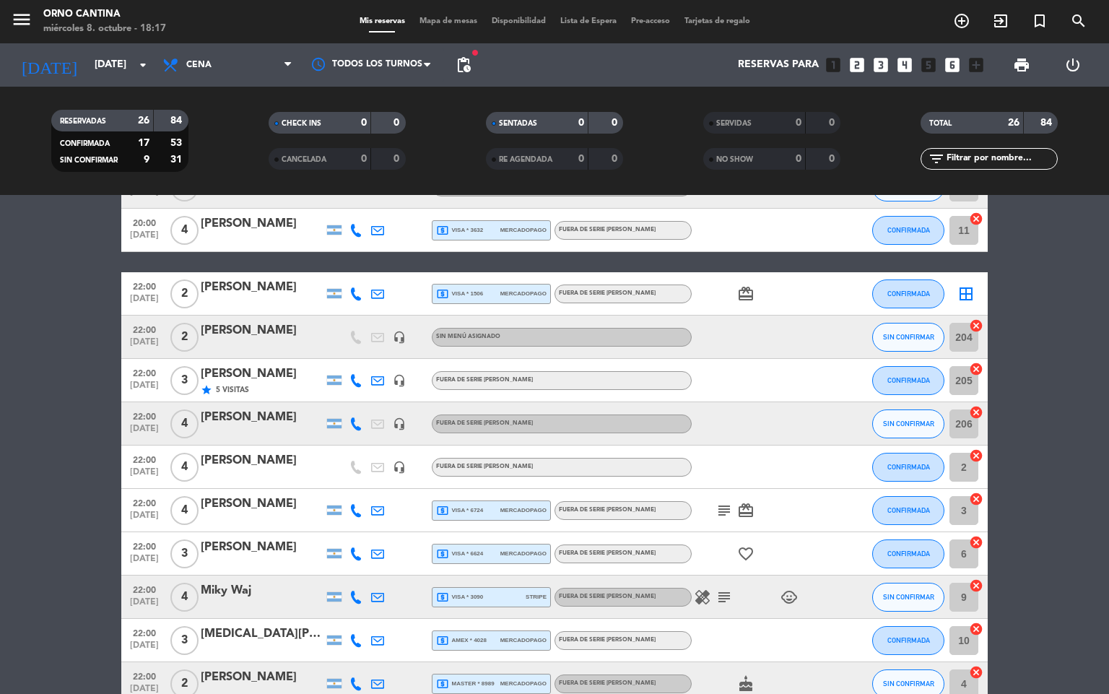
click at [834, 682] on div at bounding box center [840, 683] width 39 height 43
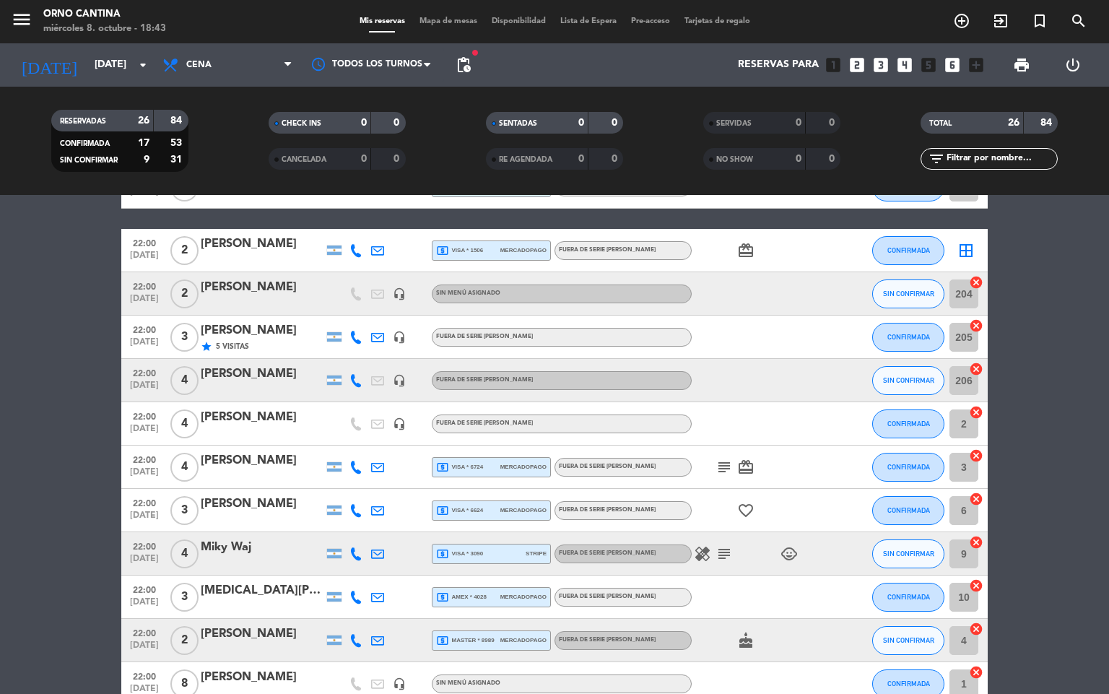
click at [522, 360] on div "22:00 [DATE] 4 [PERSON_NAME] headset_mic FUERA DE SERIE [PERSON_NAME] SIN CONFI…" at bounding box center [554, 380] width 866 height 43
click at [621, 691] on div "Sin menú asignado" at bounding box center [562, 683] width 260 height 19
click at [824, 327] on div at bounding box center [840, 336] width 39 height 43
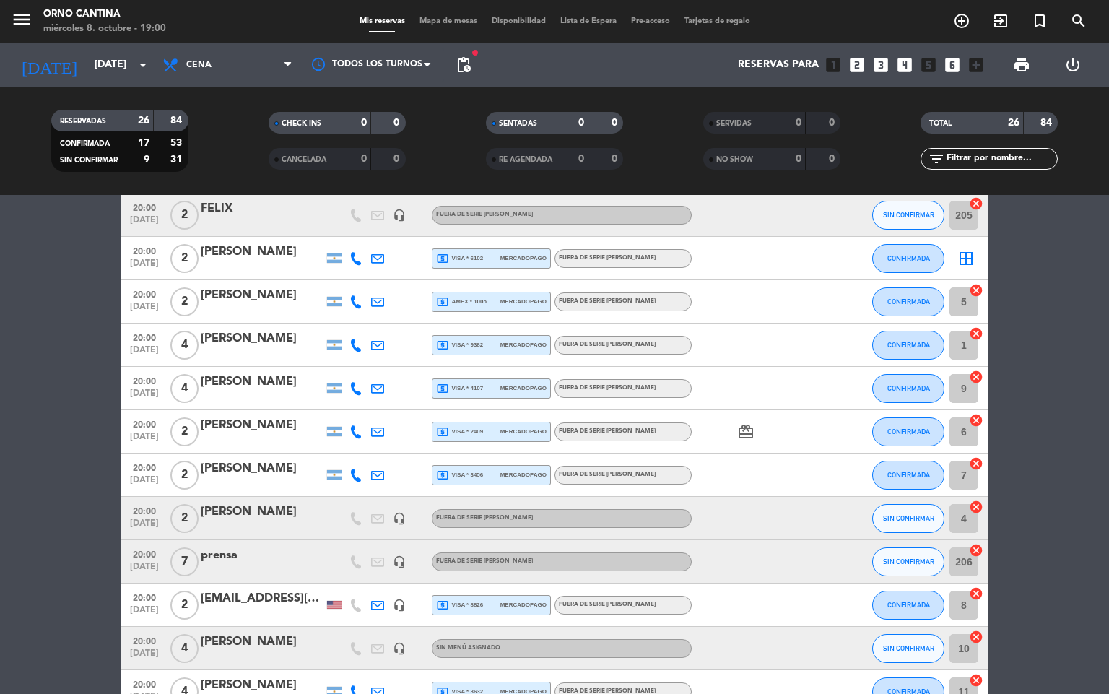
scroll to position [17, 0]
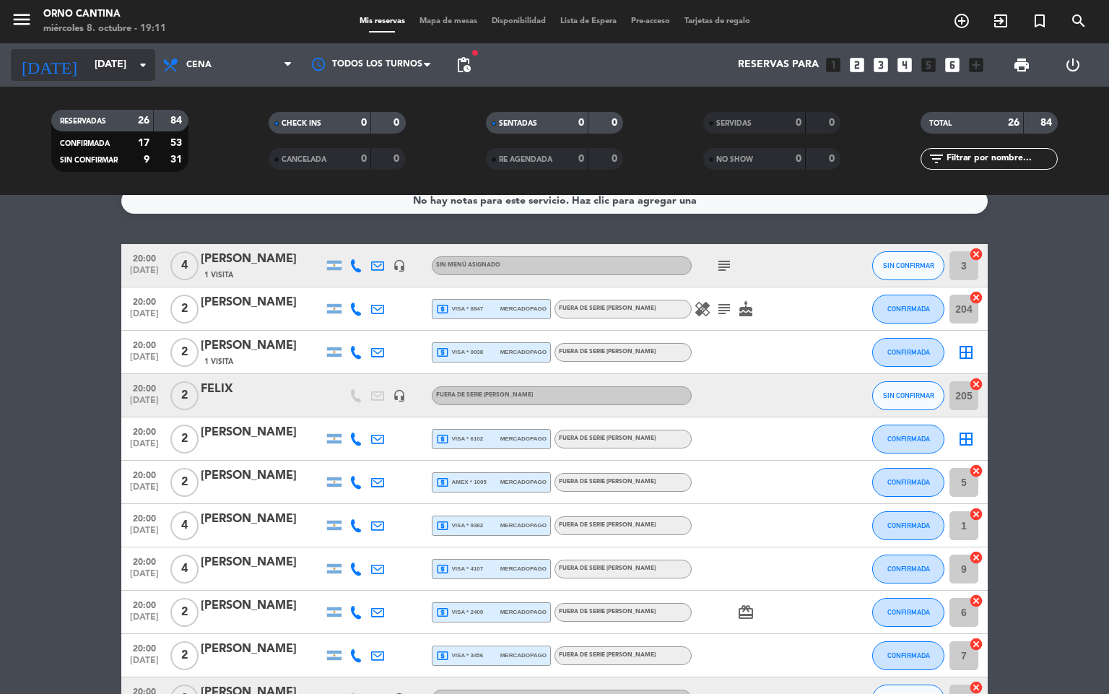
click at [107, 58] on input "[DATE]" at bounding box center [155, 65] width 137 height 26
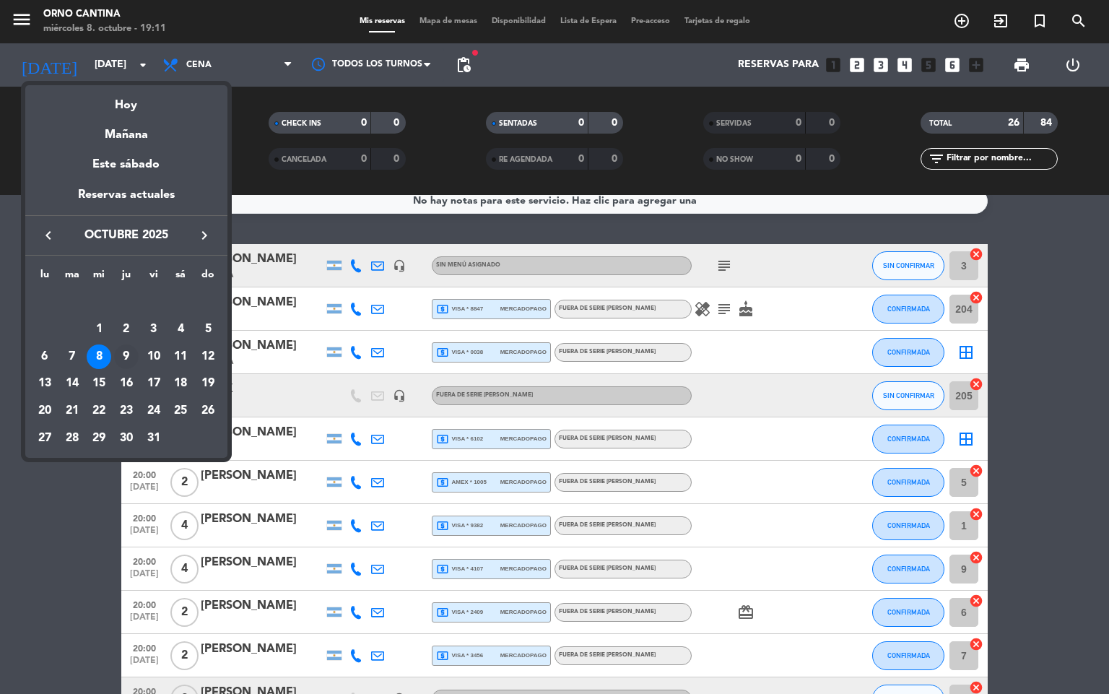
click at [122, 351] on div "9" at bounding box center [126, 356] width 25 height 25
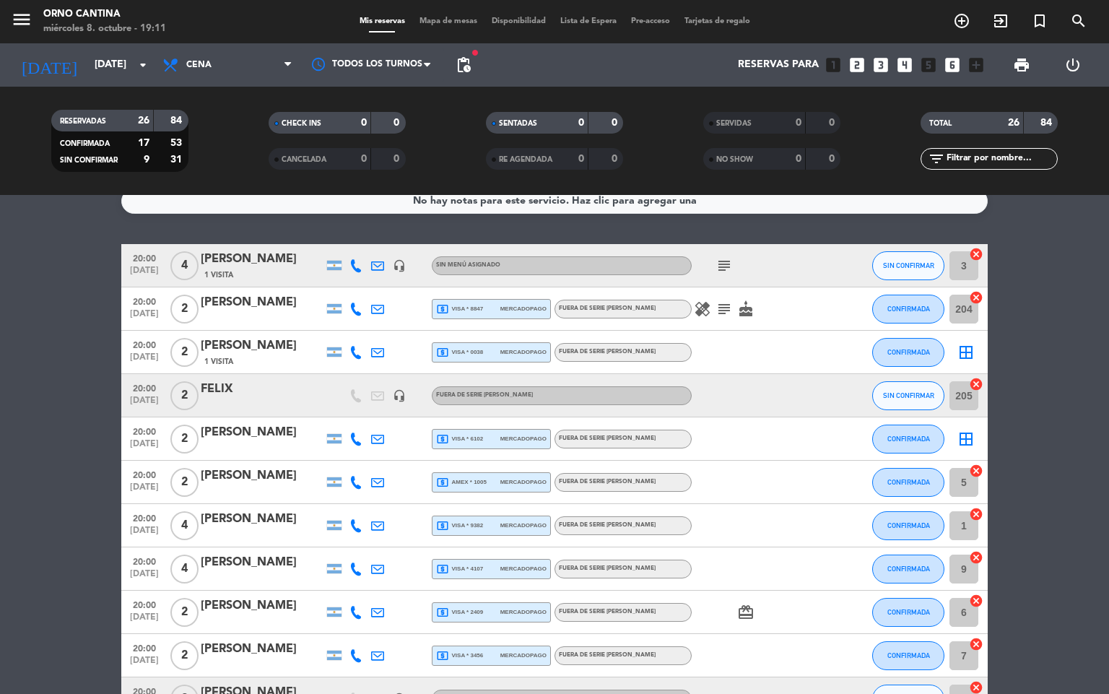
type input "[DEMOGRAPHIC_DATA][DATE]"
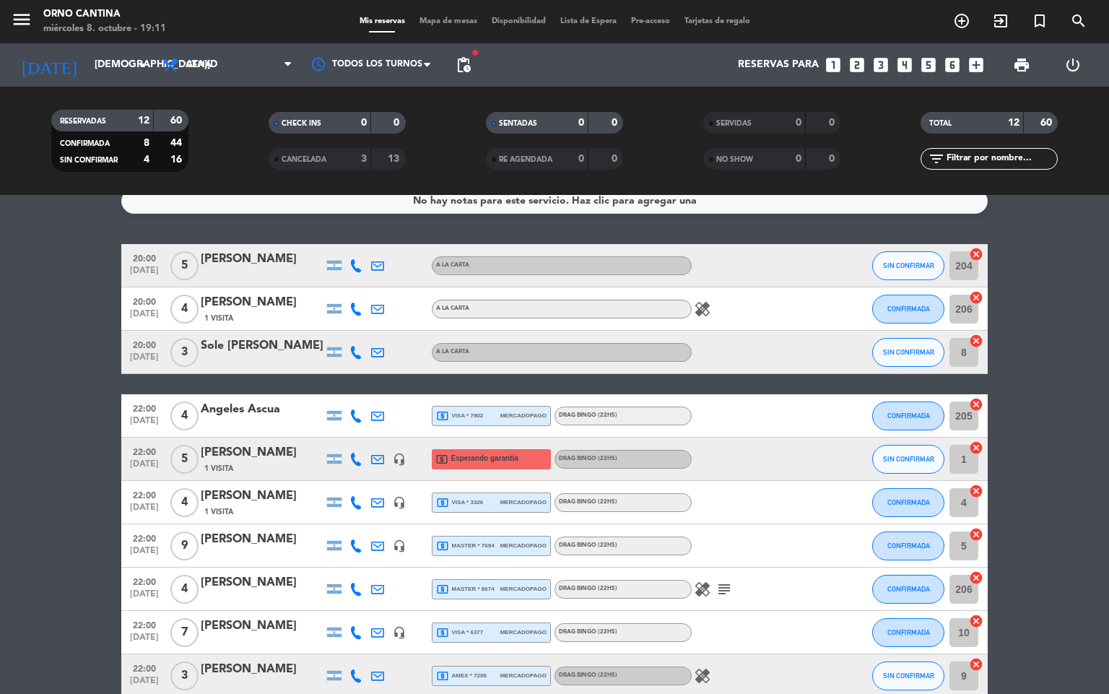
click at [266, 344] on div "Sole [PERSON_NAME]" at bounding box center [262, 345] width 123 height 19
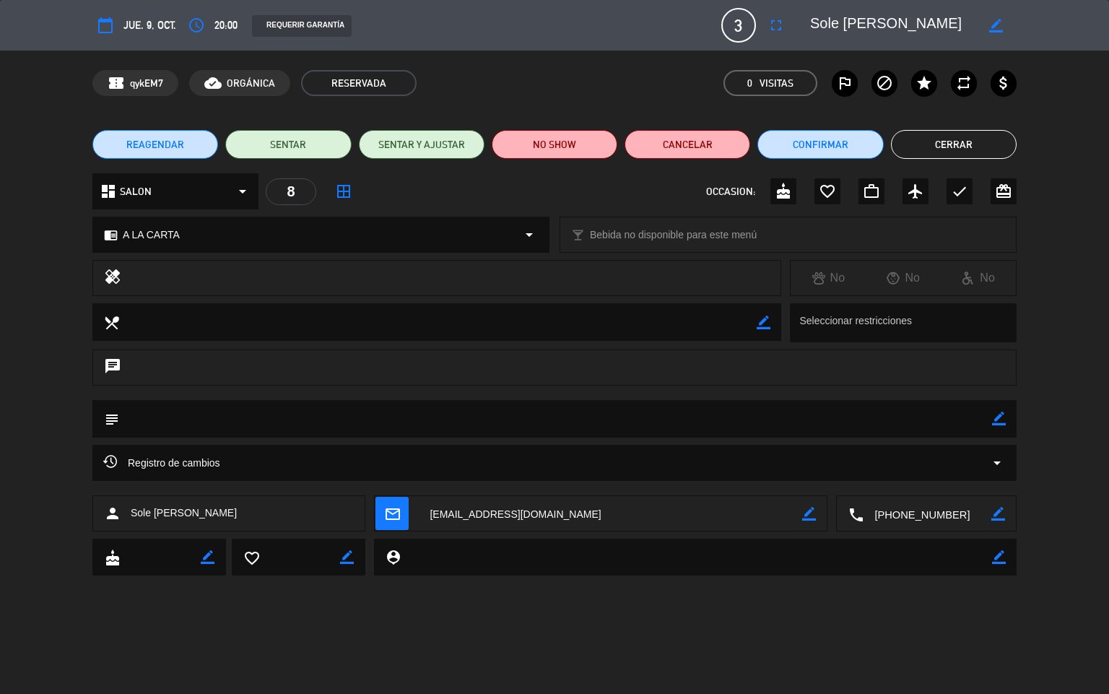
click at [176, 149] on span "REAGENDAR" at bounding box center [155, 144] width 58 height 15
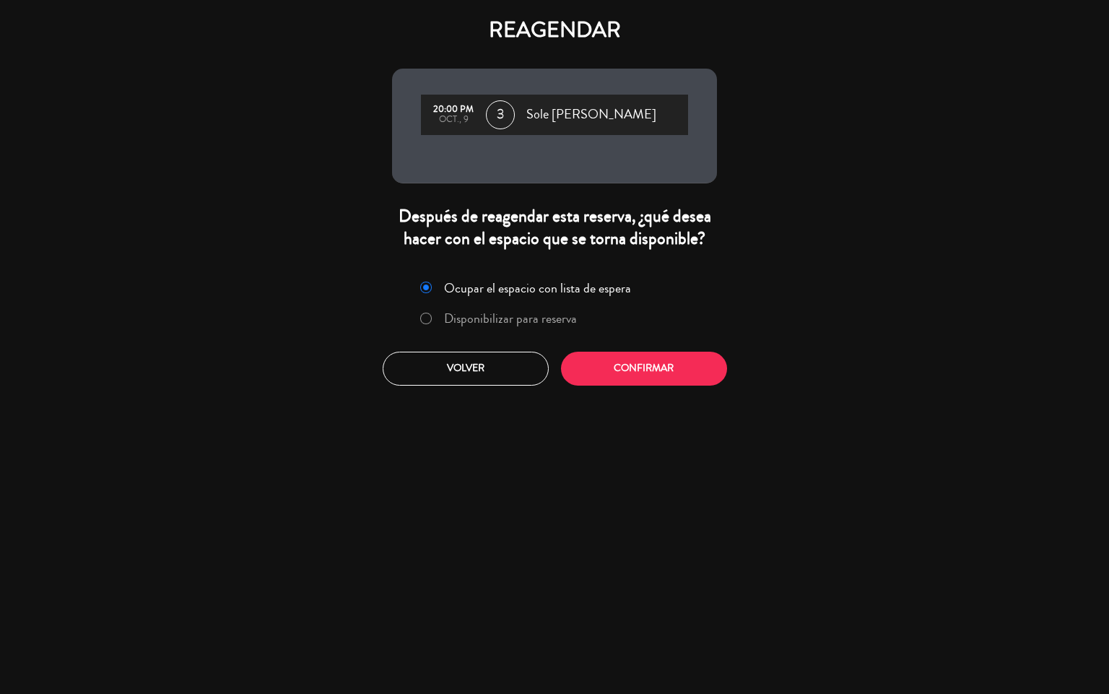
click at [533, 320] on label "Disponibilizar para reserva" at bounding box center [510, 318] width 133 height 13
click at [616, 372] on button "Confirmar" at bounding box center [644, 369] width 166 height 34
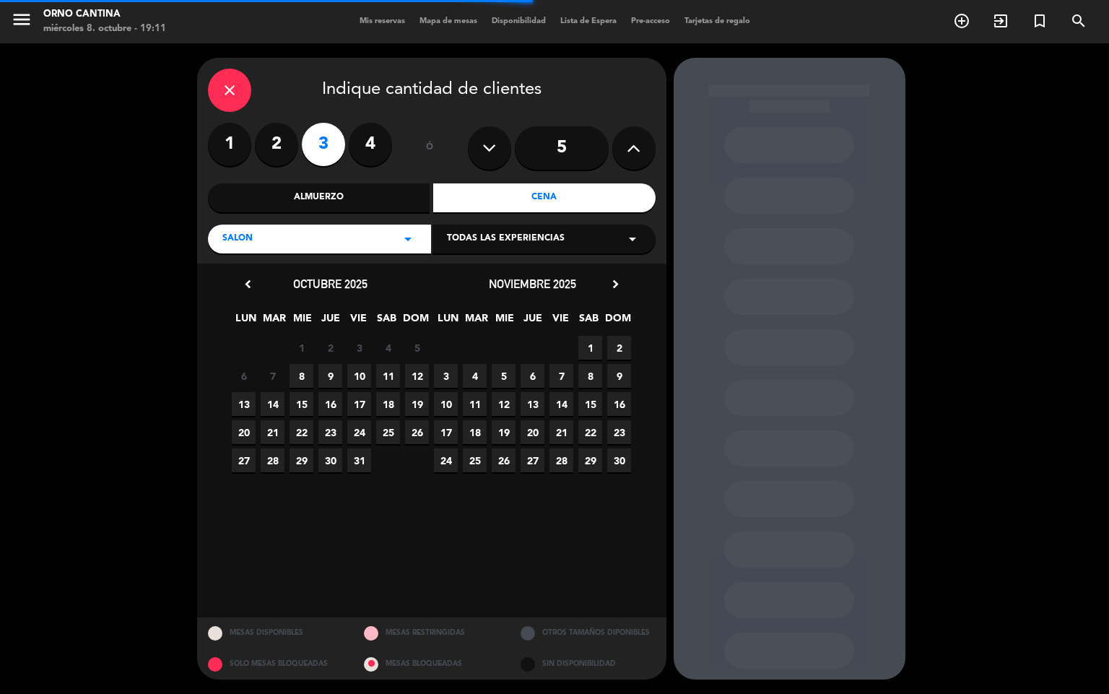
click at [598, 227] on div "Todas las experiencias arrow_drop_down" at bounding box center [543, 238] width 223 height 29
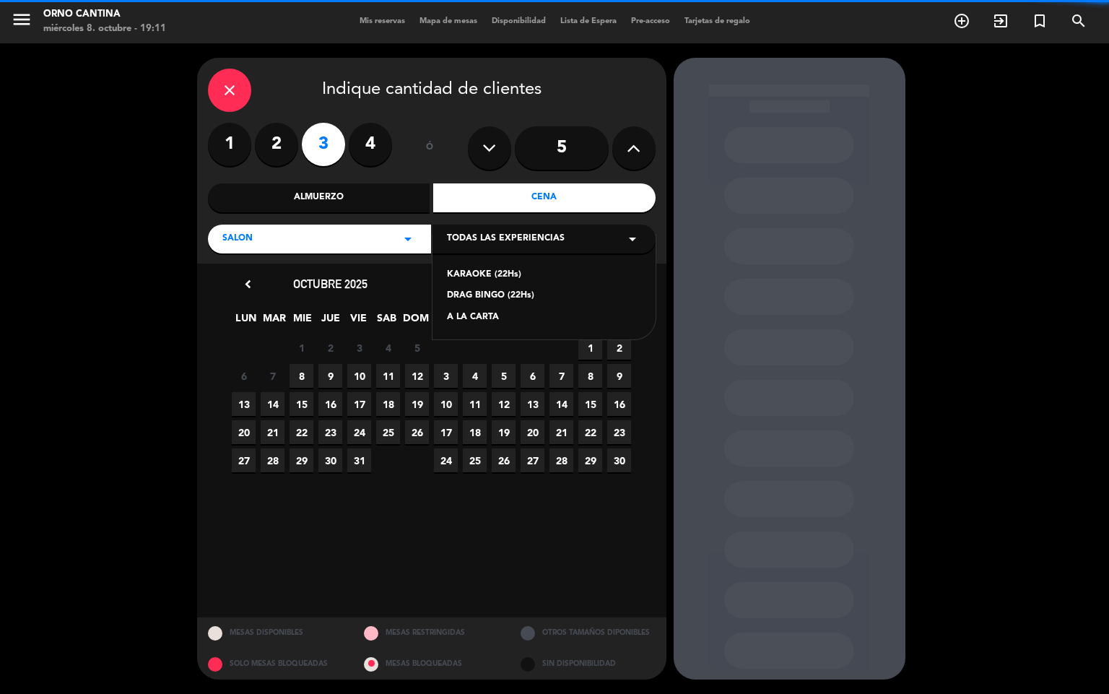
click at [531, 289] on div "DRAG BINGO (22Hs)" at bounding box center [544, 296] width 194 height 14
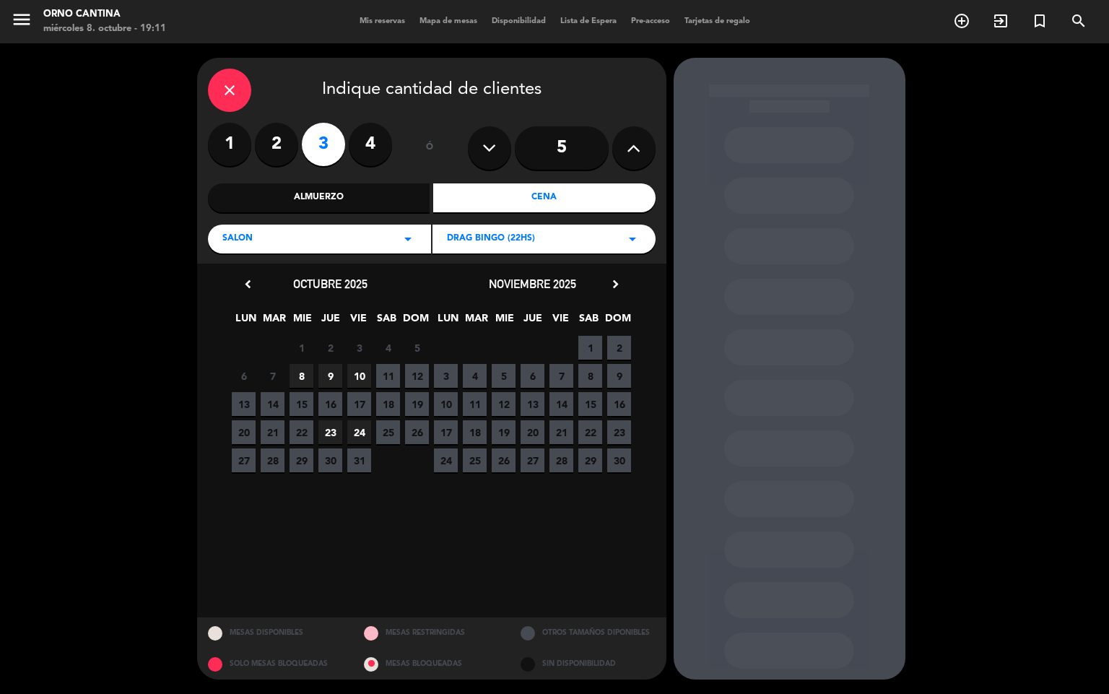
click at [321, 377] on span "9" at bounding box center [330, 376] width 24 height 24
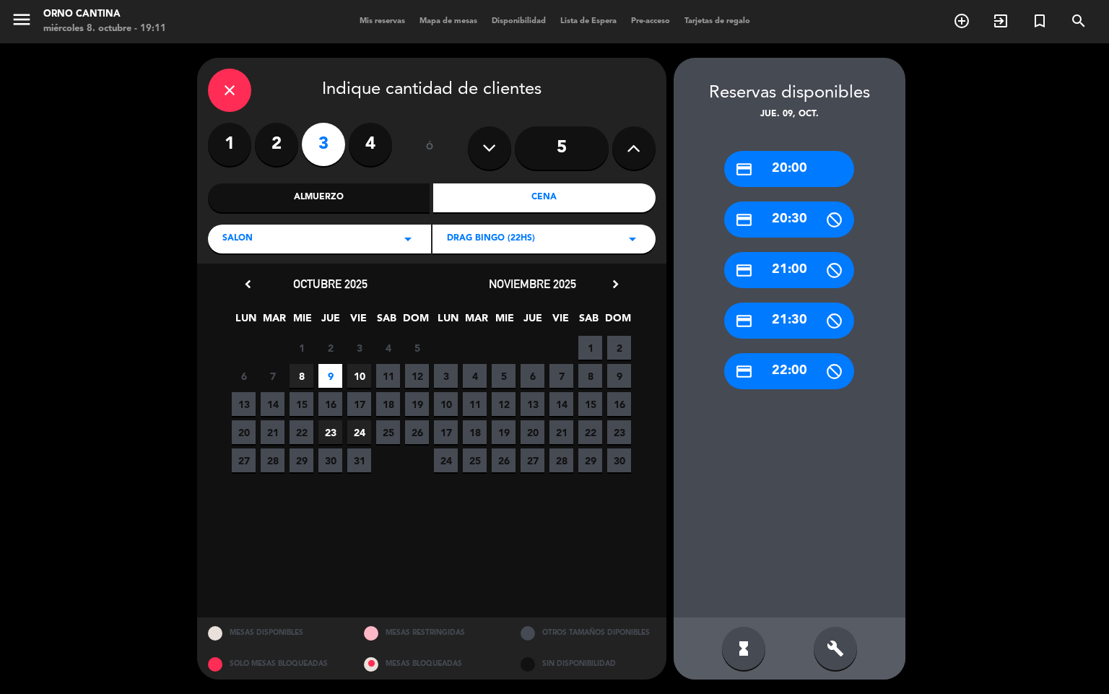
click at [817, 643] on div "build" at bounding box center [834, 648] width 43 height 43
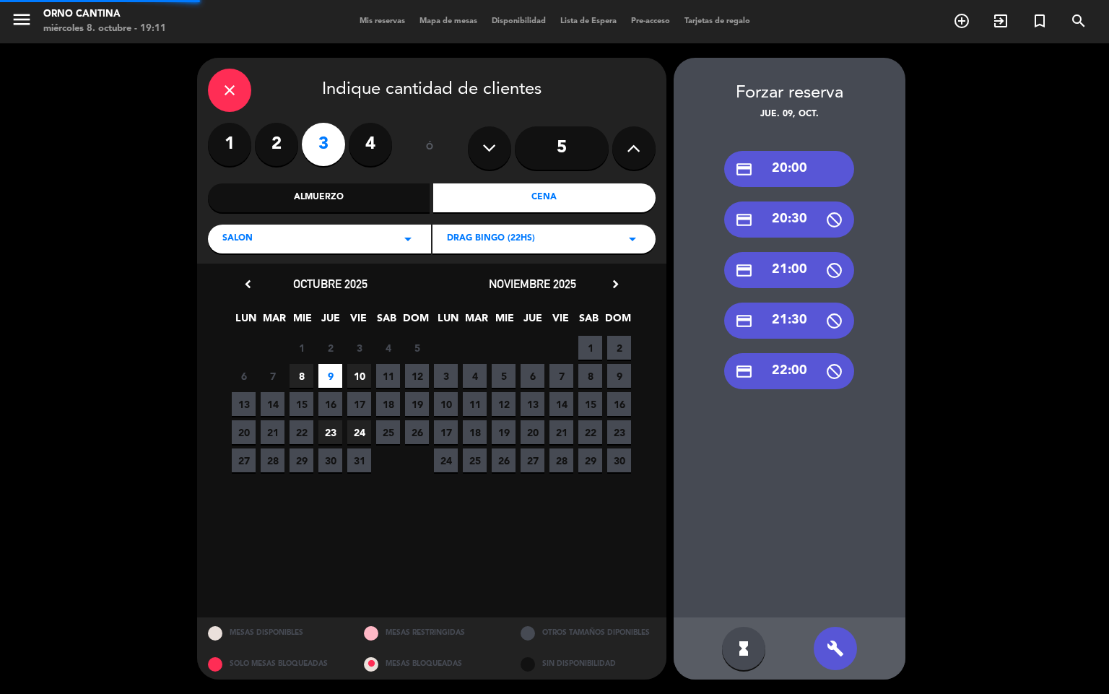
click at [795, 379] on div "credit_card 22:00" at bounding box center [789, 371] width 130 height 36
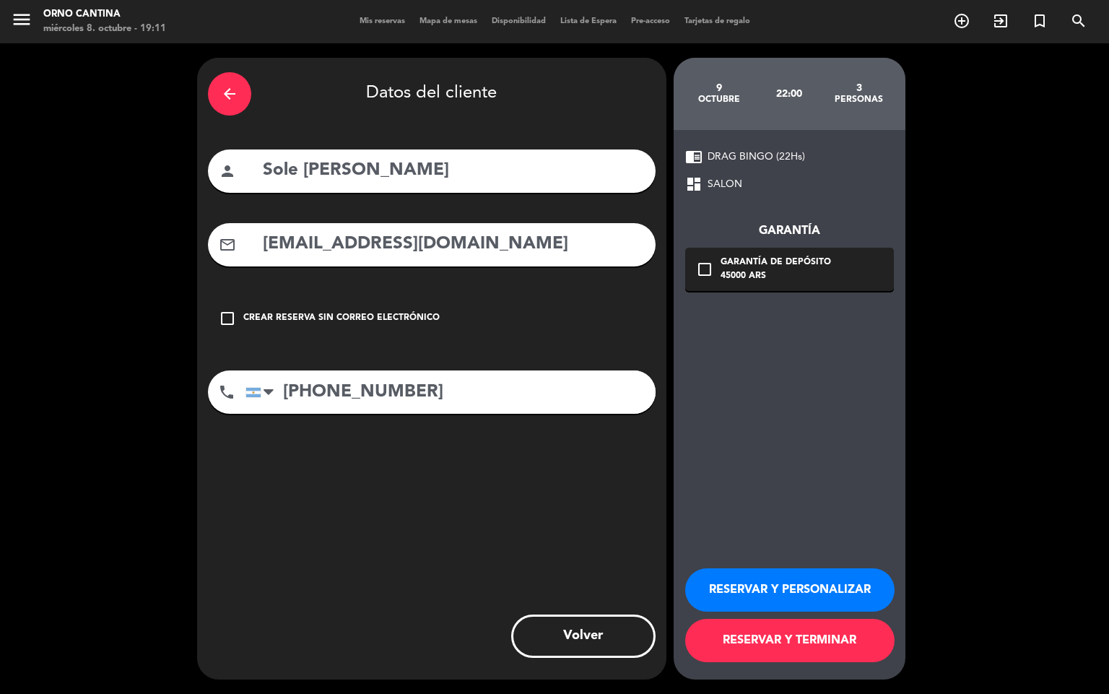
click at [741, 243] on div "Garantía check_box_outline_blank Garantía de depósito 45000 ARS" at bounding box center [789, 242] width 209 height 98
click at [710, 269] on icon "check_box_outline_blank" at bounding box center [704, 269] width 17 height 17
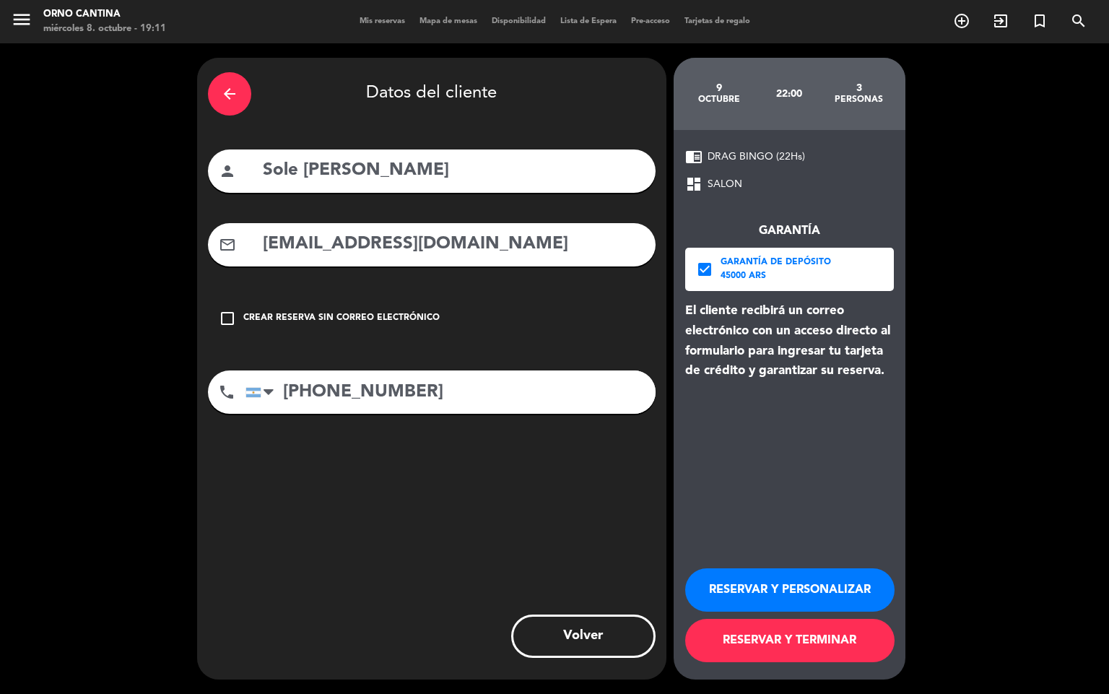
click at [772, 648] on button "RESERVAR Y TERMINAR" at bounding box center [789, 640] width 209 height 43
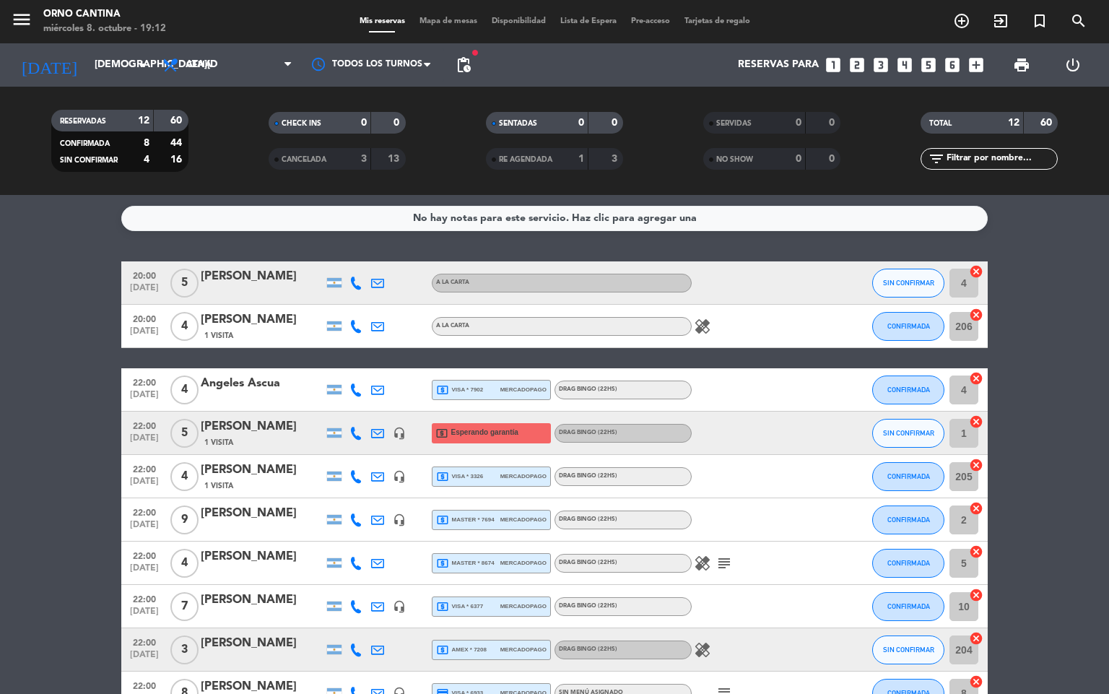
click at [98, 82] on div "[DATE] [DATE] arrow_drop_down" at bounding box center [83, 64] width 144 height 43
click at [110, 67] on input "[DEMOGRAPHIC_DATA][DATE]" at bounding box center [155, 65] width 137 height 26
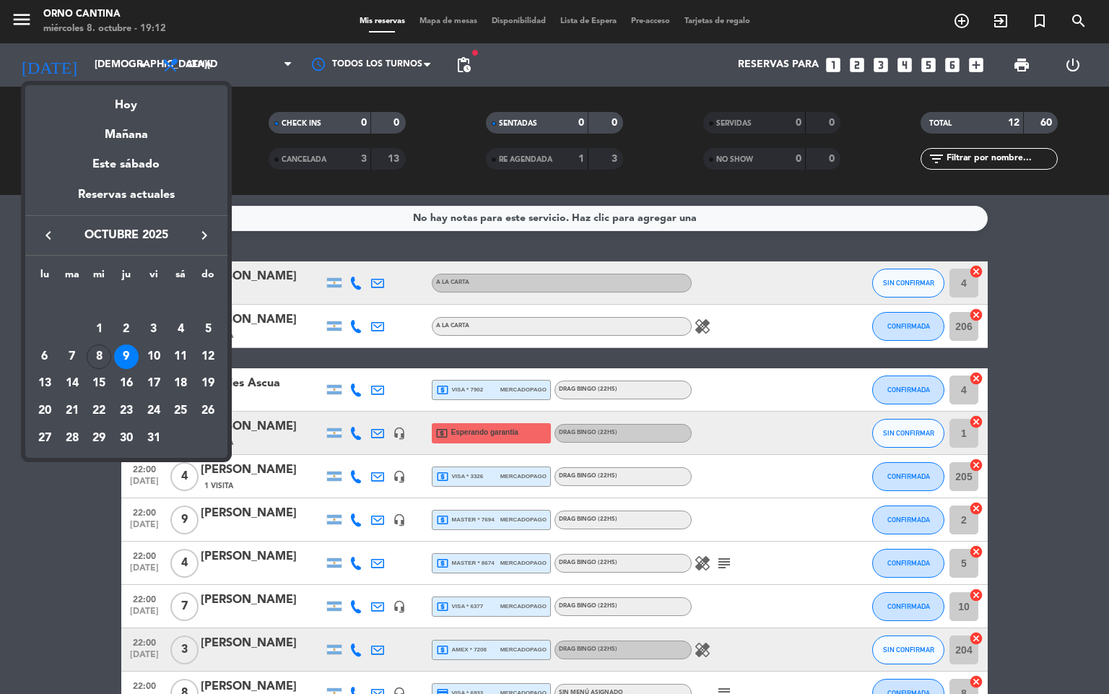
click at [455, 70] on div at bounding box center [554, 347] width 1109 height 694
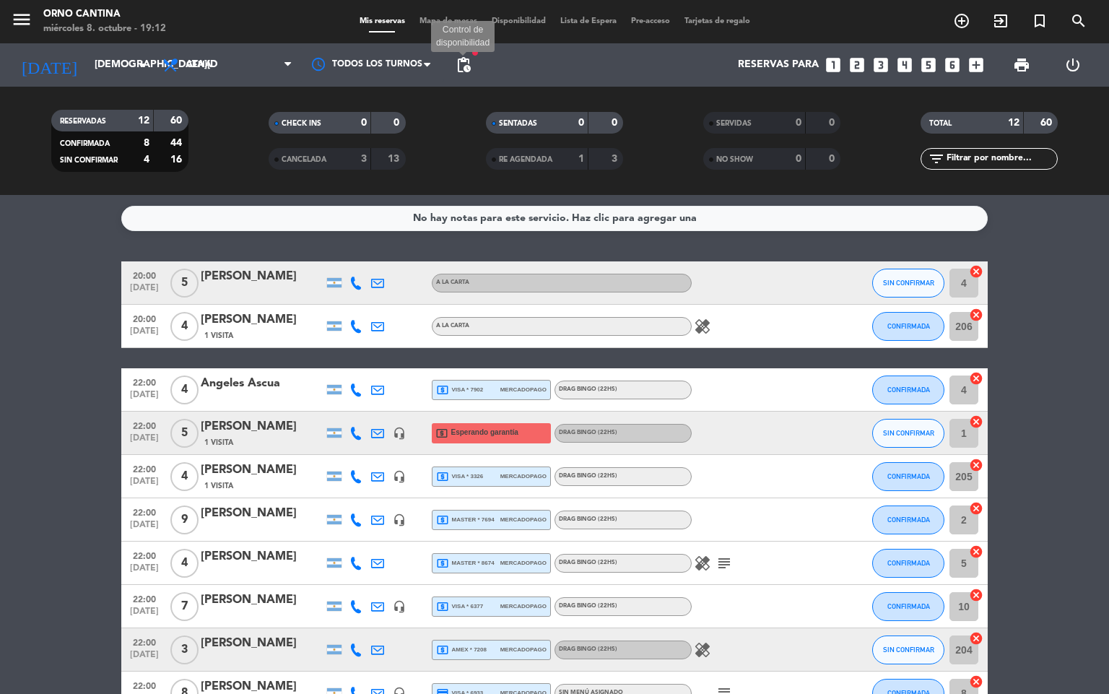
click at [455, 66] on span "pending_actions" at bounding box center [463, 64] width 17 height 17
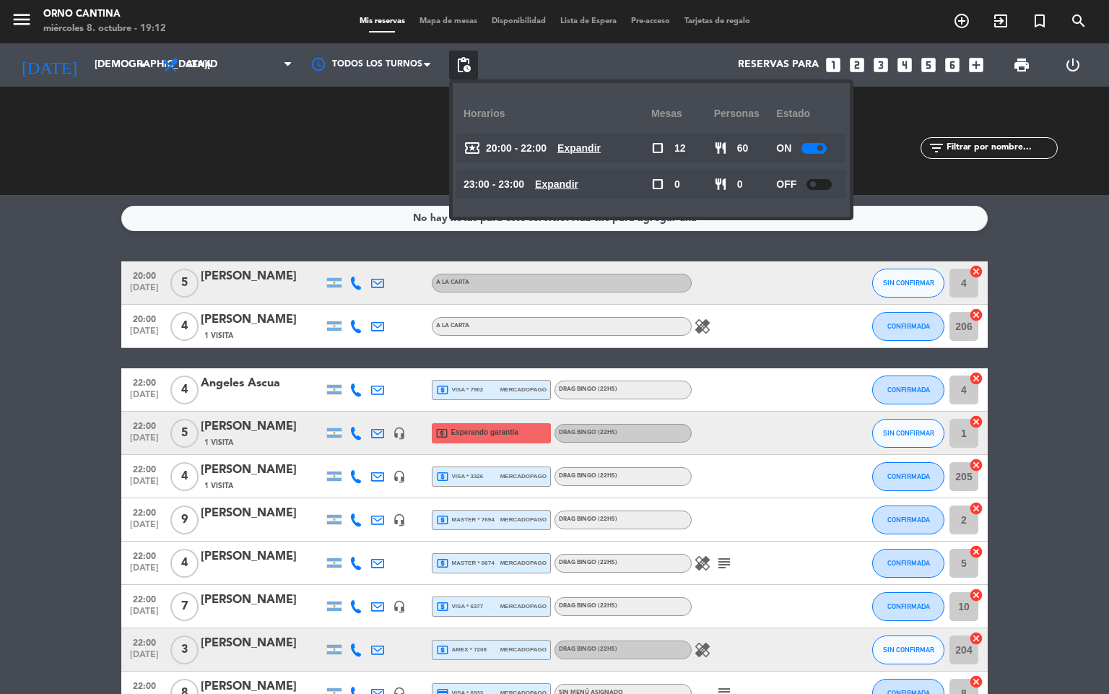
click at [601, 146] on u "Expandir" at bounding box center [578, 148] width 43 height 12
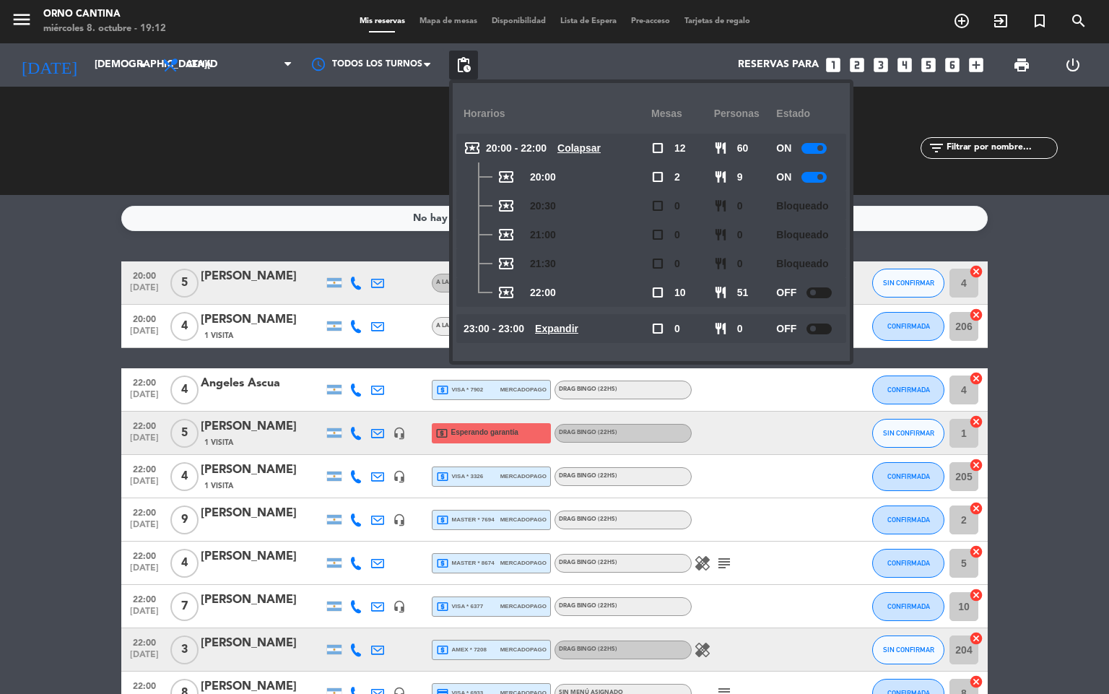
click at [122, 450] on div "22:00 [DATE]" at bounding box center [144, 432] width 46 height 43
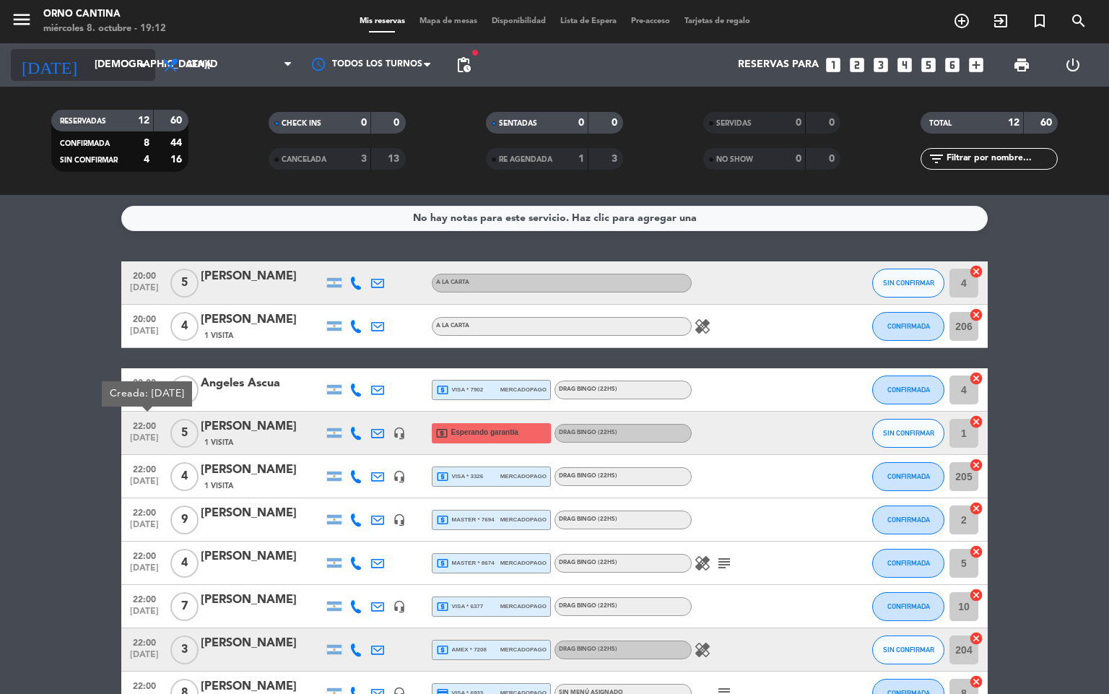
click at [102, 69] on input "[DEMOGRAPHIC_DATA][DATE]" at bounding box center [155, 65] width 137 height 26
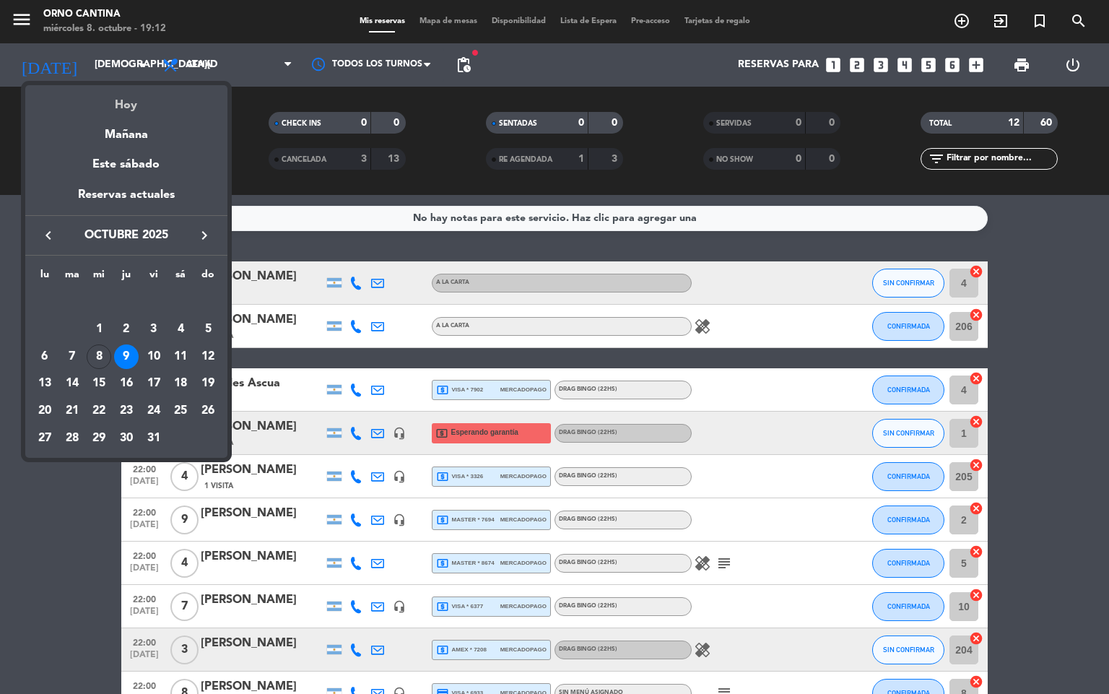
click at [135, 111] on div "Hoy" at bounding box center [126, 100] width 202 height 30
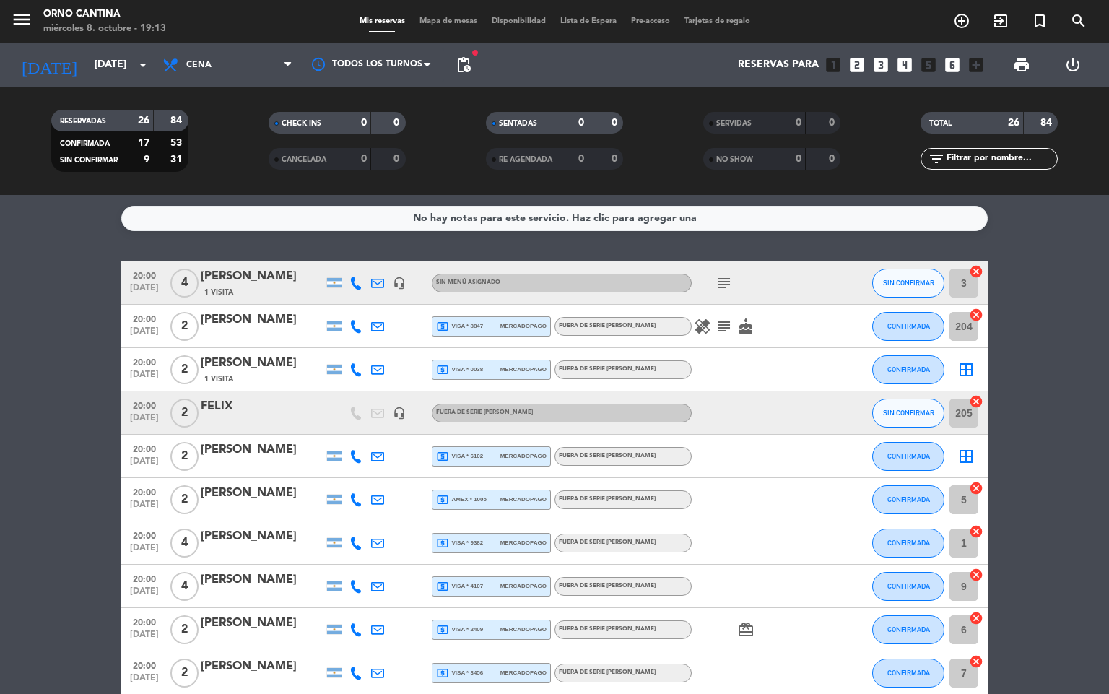
click at [819, 531] on div at bounding box center [756, 542] width 130 height 43
click at [730, 630] on div "card_giftcard" at bounding box center [756, 629] width 130 height 43
click at [96, 78] on input "[DATE]" at bounding box center [155, 65] width 137 height 26
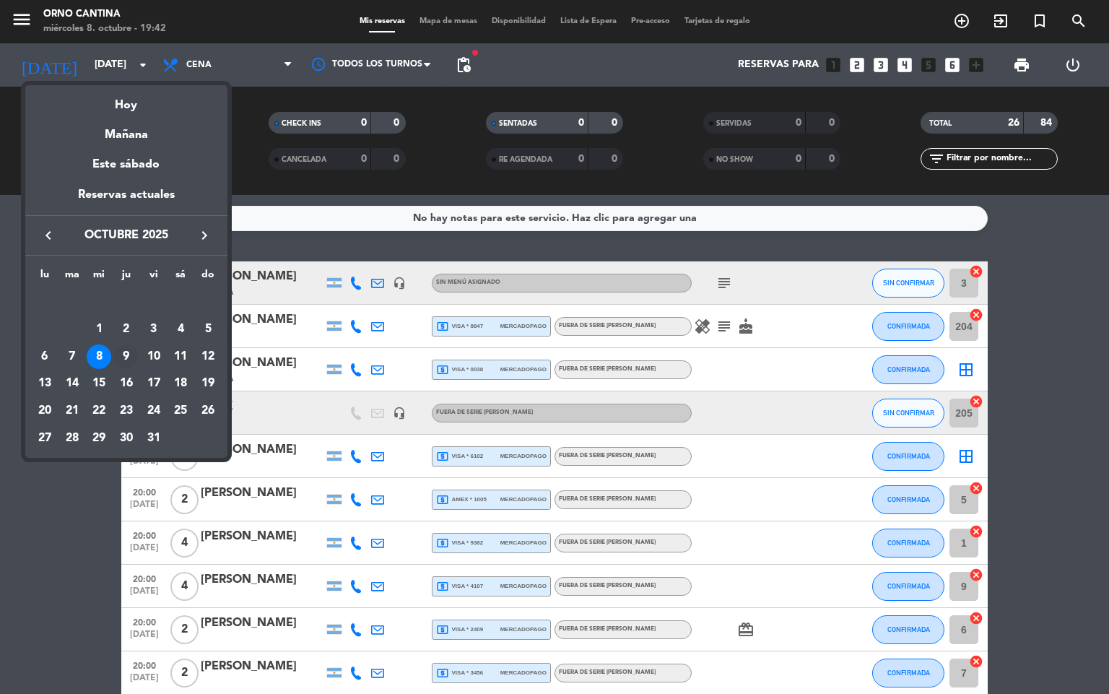
click at [117, 354] on div "9" at bounding box center [126, 356] width 25 height 25
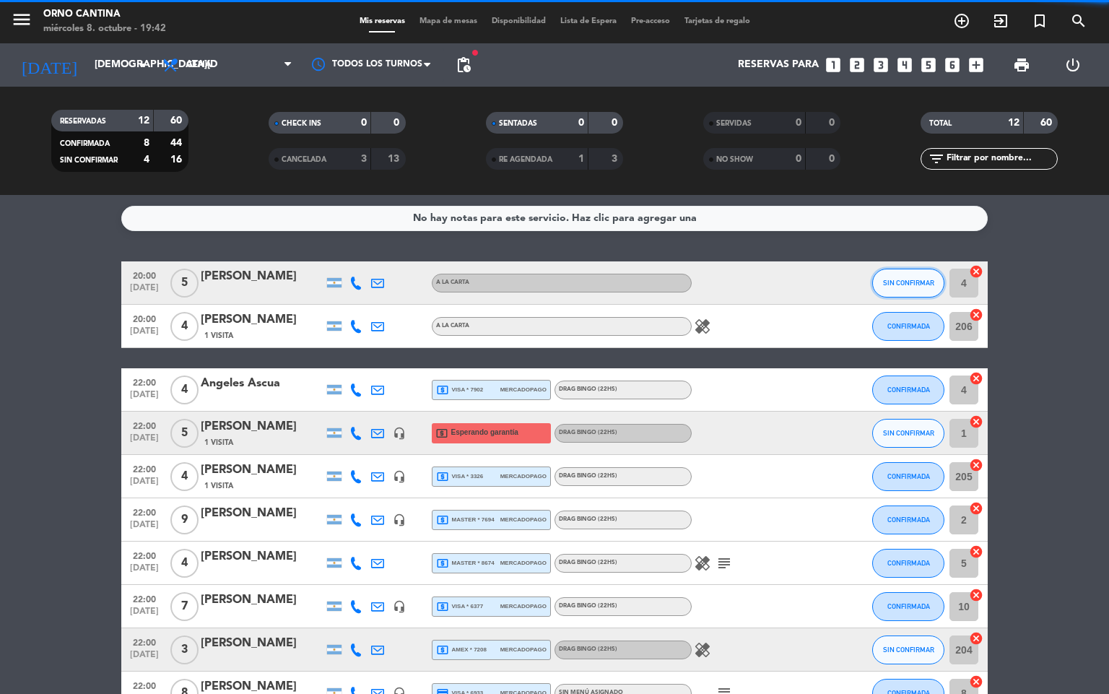
click at [886, 275] on button "SIN CONFIRMAR" at bounding box center [908, 283] width 72 height 29
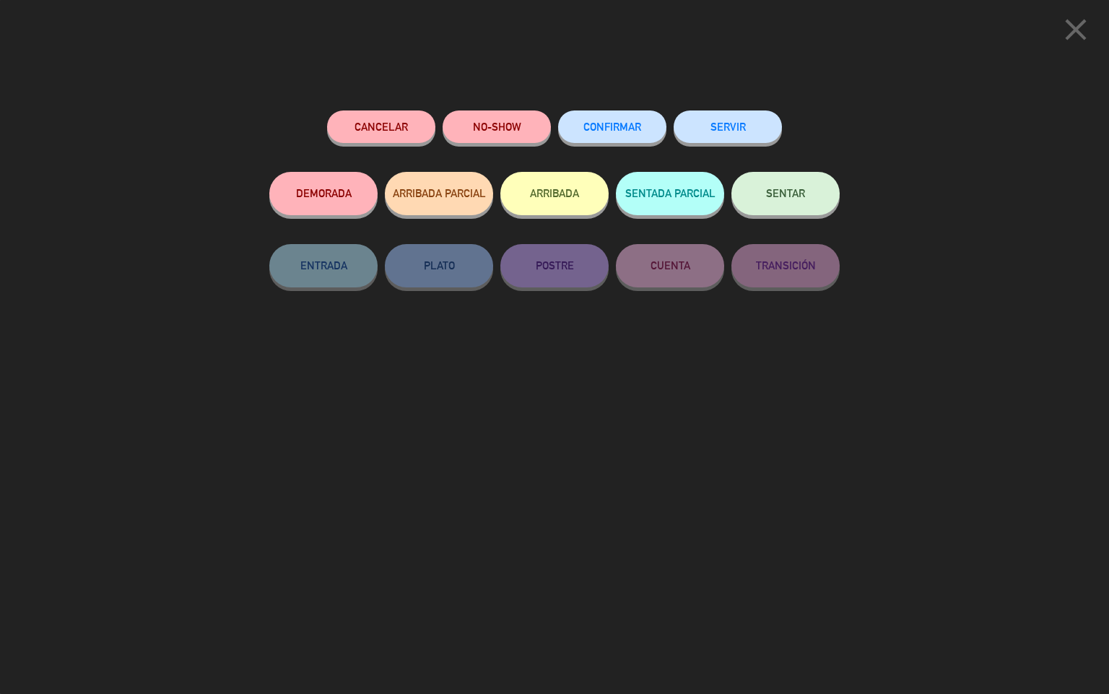
click at [397, 118] on button "Cancelar" at bounding box center [381, 126] width 108 height 32
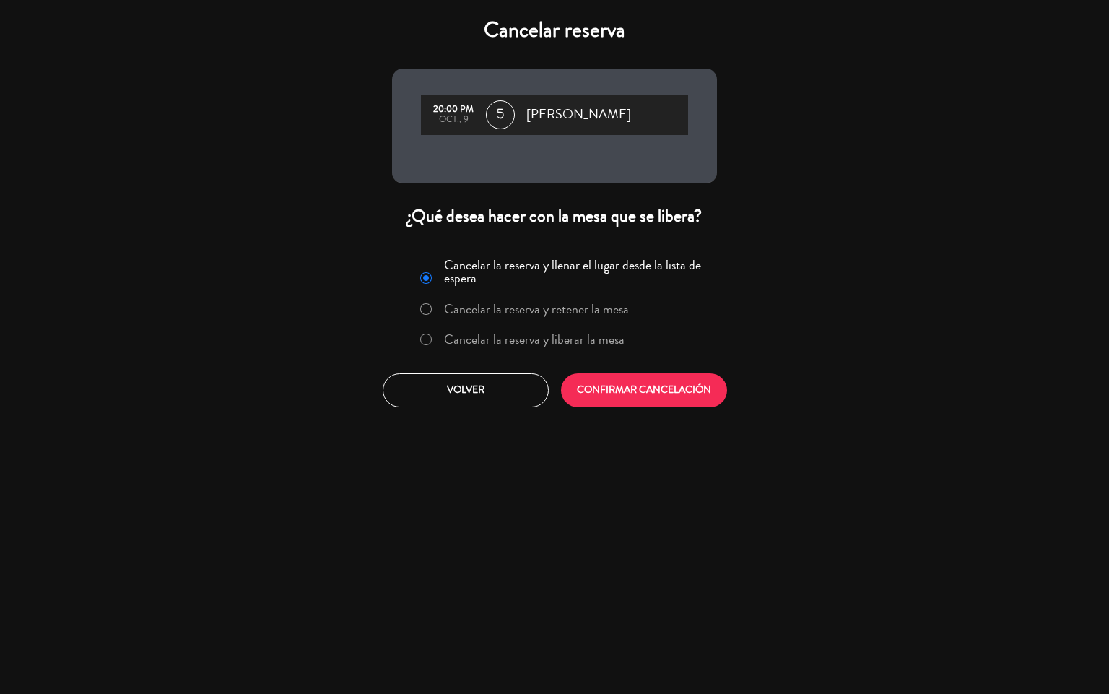
click at [537, 327] on label "Cancelar la reserva y liberar la mesa" at bounding box center [521, 340] width 219 height 26
click at [632, 381] on button "CONFIRMAR CANCELACIÓN" at bounding box center [644, 390] width 166 height 34
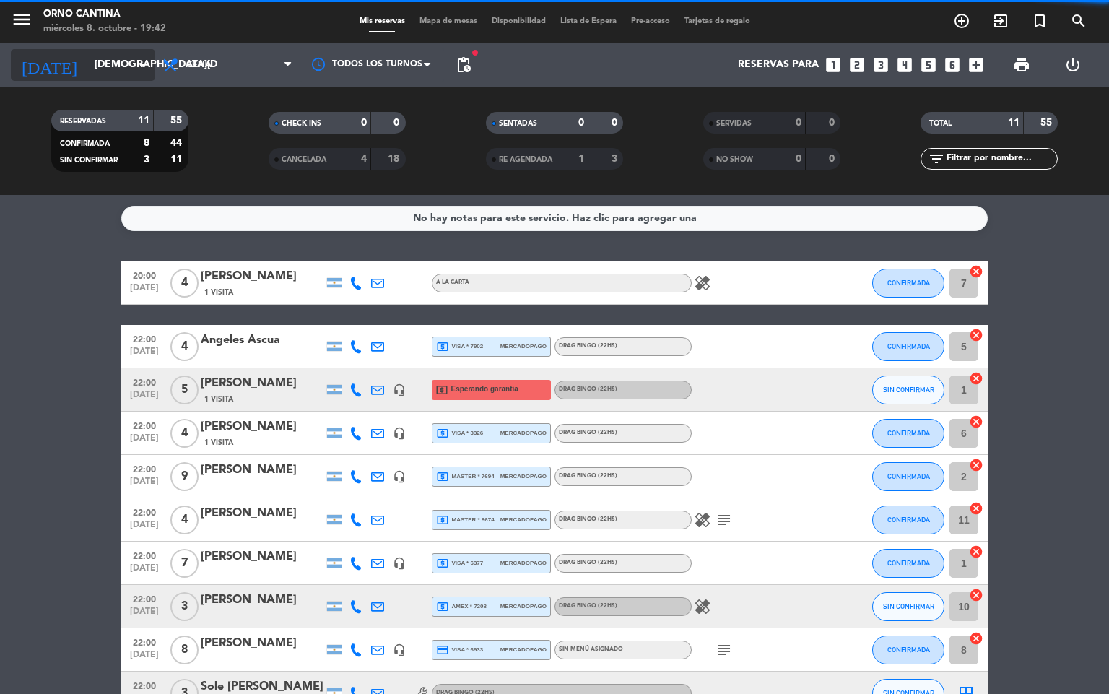
click at [102, 58] on input "[DEMOGRAPHIC_DATA][DATE]" at bounding box center [155, 65] width 137 height 26
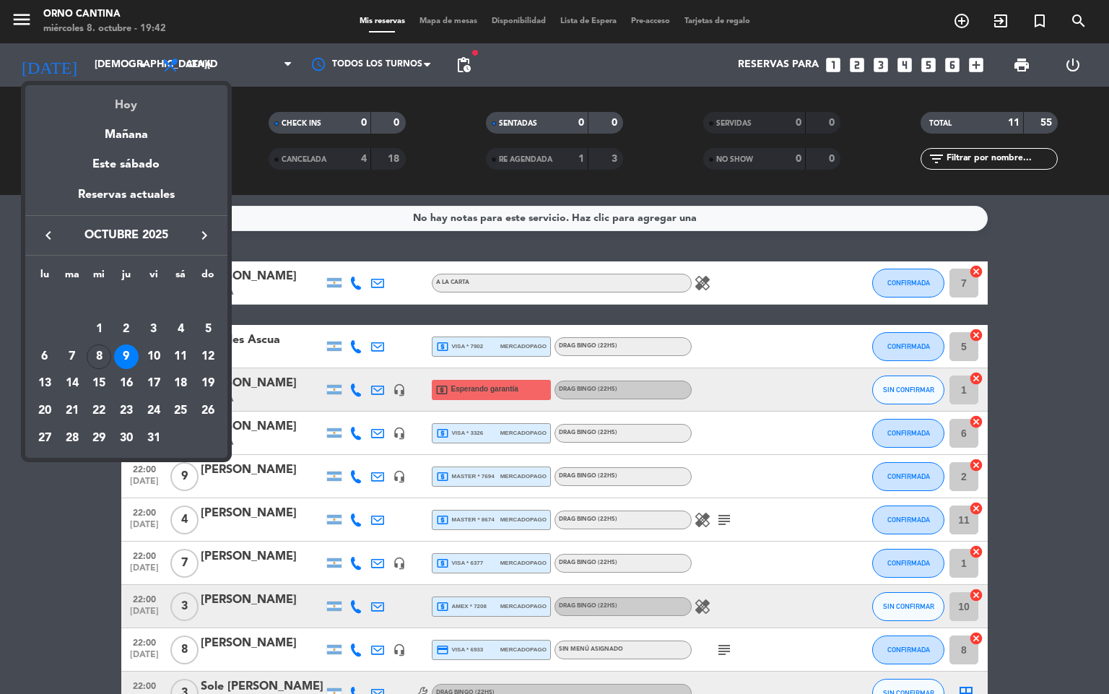
click at [150, 97] on div "Hoy" at bounding box center [126, 100] width 202 height 30
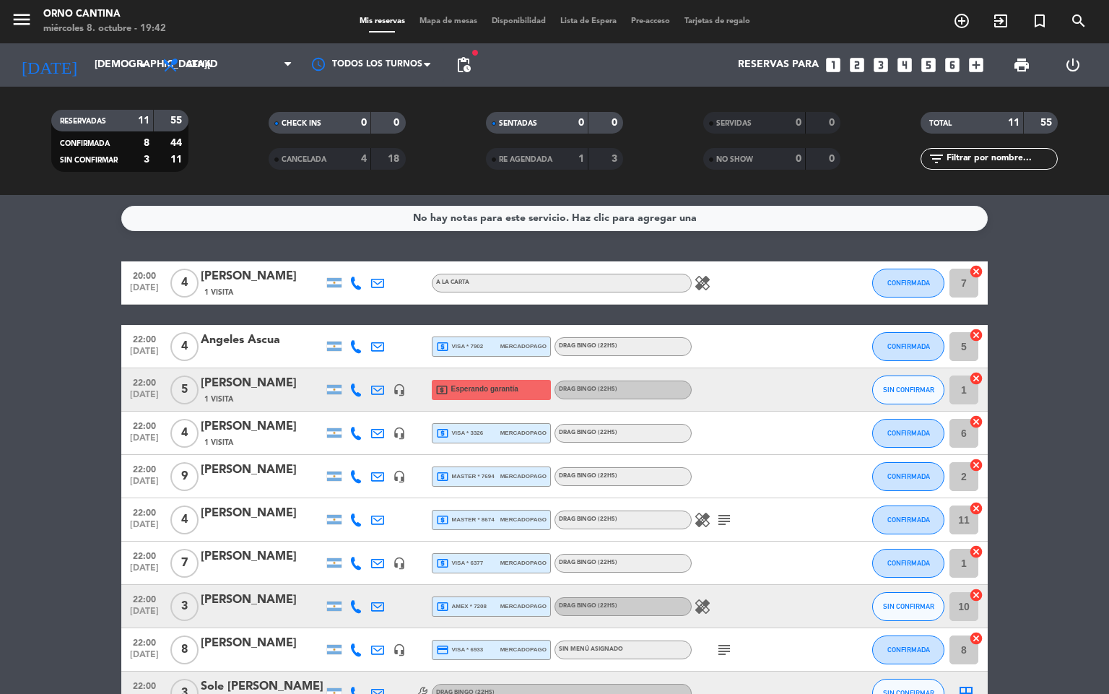
type input "[DATE]"
